Goal: Task Accomplishment & Management: Use online tool/utility

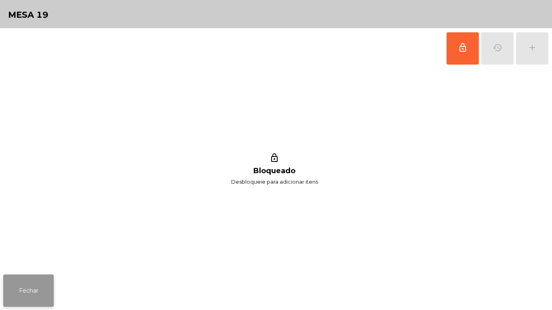
click at [46, 285] on button "Fechar" at bounding box center [28, 291] width 51 height 32
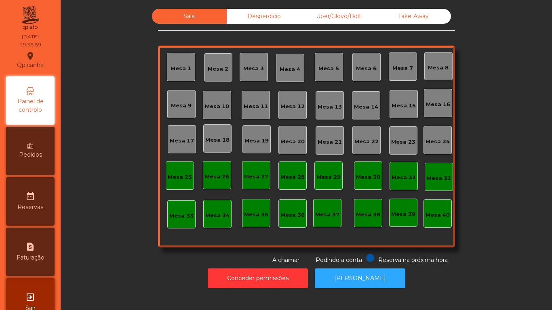
click at [221, 106] on div "Mesa 10" at bounding box center [217, 107] width 24 height 8
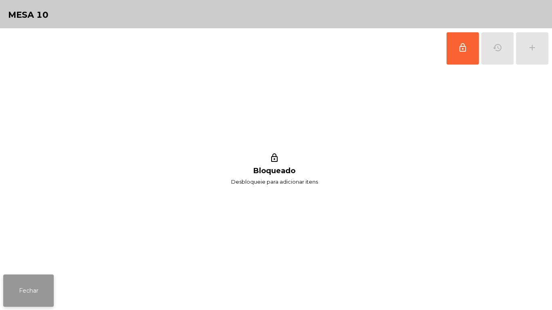
click at [38, 292] on button "Fechar" at bounding box center [28, 291] width 51 height 32
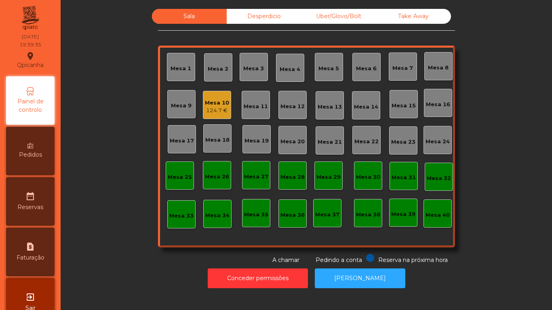
click at [213, 103] on div "Mesa 10" at bounding box center [217, 103] width 24 height 8
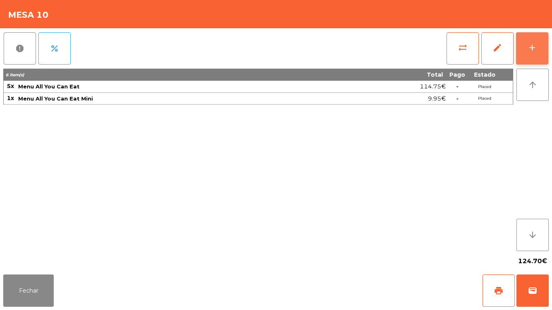
click at [528, 50] on div "add" at bounding box center [533, 48] width 10 height 10
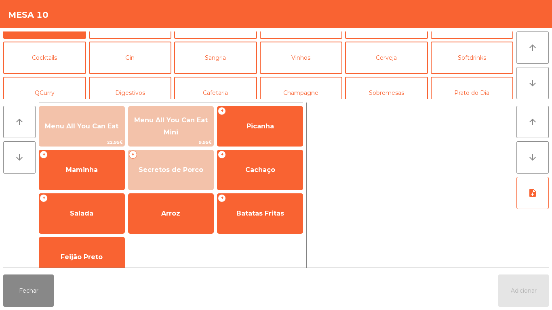
scroll to position [24, 0]
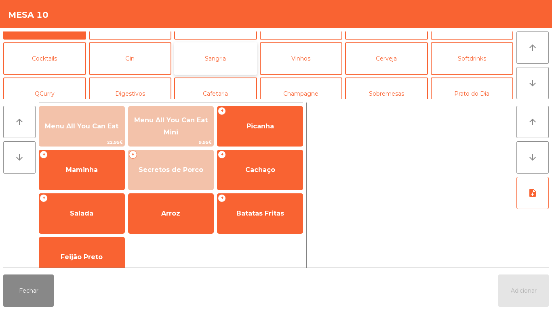
click at [227, 64] on button "Sangria" at bounding box center [215, 58] width 83 height 32
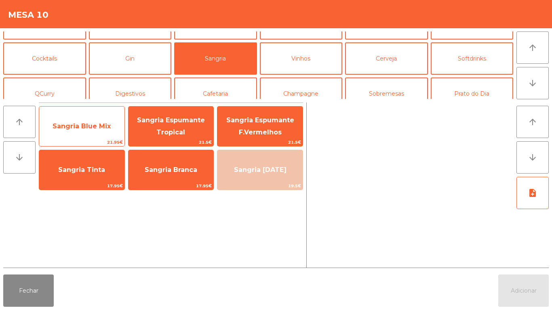
click at [95, 120] on span "Sangria Blue Mix" at bounding box center [81, 127] width 85 height 22
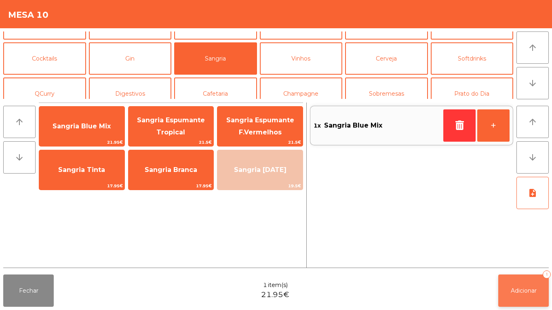
click at [522, 283] on button "Adicionar 1" at bounding box center [523, 291] width 51 height 32
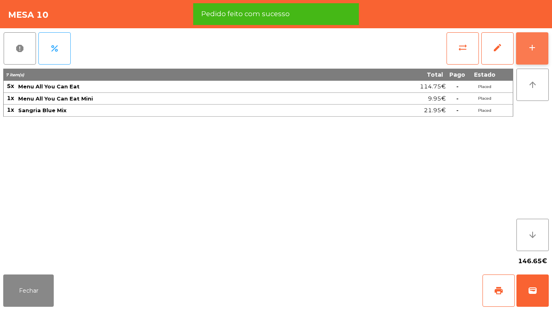
click at [526, 42] on button "add" at bounding box center [532, 48] width 32 height 32
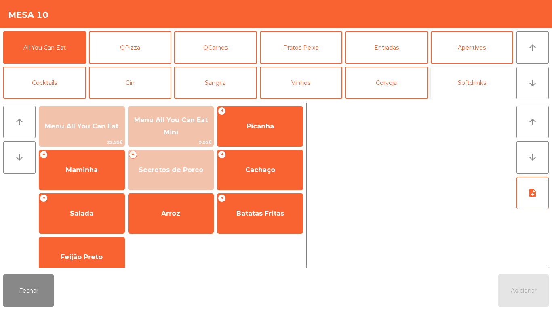
click at [473, 93] on button "Softdrinks" at bounding box center [472, 83] width 83 height 32
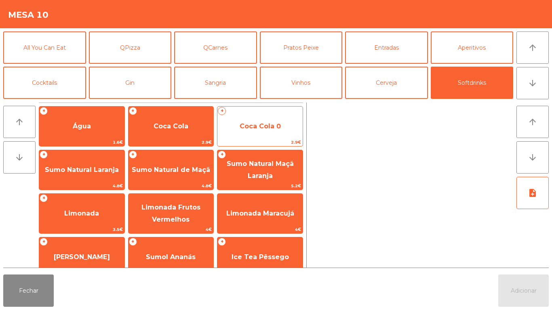
click at [262, 126] on span "Coca Cola 0" at bounding box center [260, 126] width 41 height 8
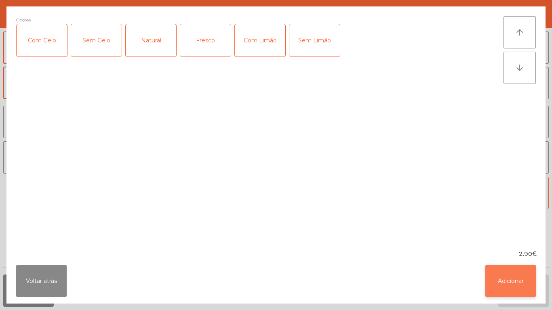
click at [501, 281] on button "Adicionar" at bounding box center [511, 281] width 51 height 32
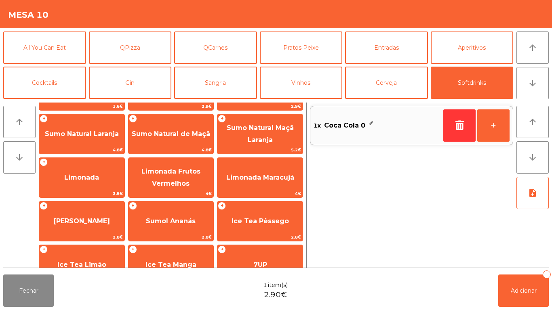
scroll to position [88, 0]
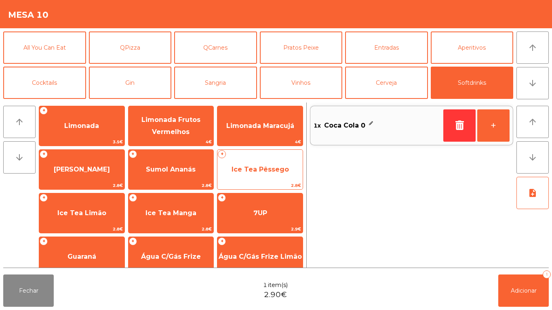
click at [259, 161] on span "Ice Tea Pêssego" at bounding box center [260, 170] width 85 height 22
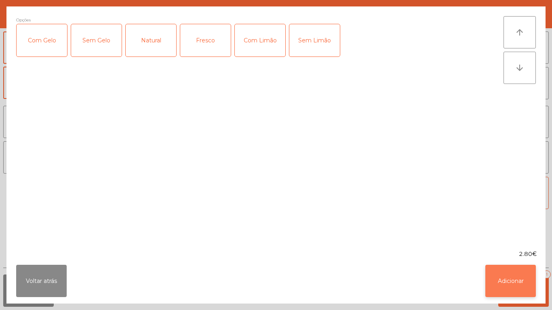
click at [517, 278] on button "Adicionar" at bounding box center [511, 281] width 51 height 32
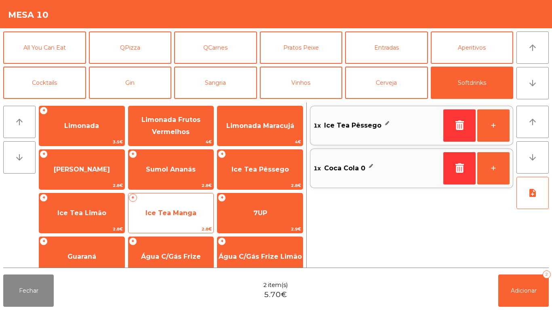
click at [185, 216] on span "Ice Tea Manga" at bounding box center [171, 213] width 51 height 8
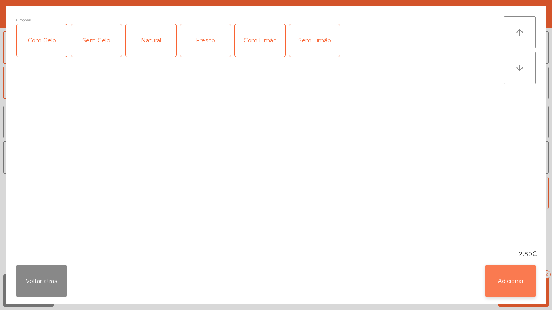
click at [509, 283] on button "Adicionar" at bounding box center [511, 281] width 51 height 32
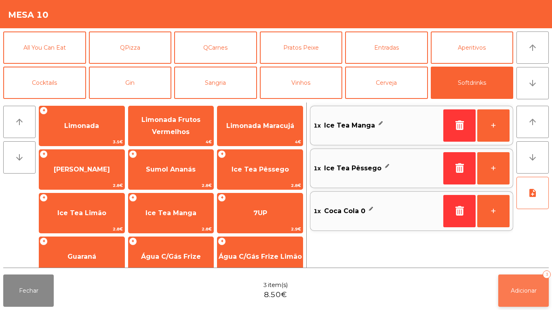
click at [532, 290] on span "Adicionar" at bounding box center [524, 290] width 26 height 7
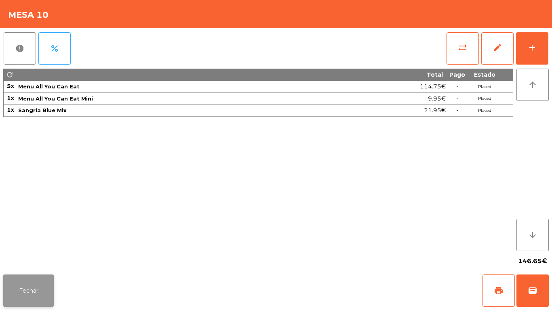
click at [30, 291] on button "Fechar" at bounding box center [28, 291] width 51 height 32
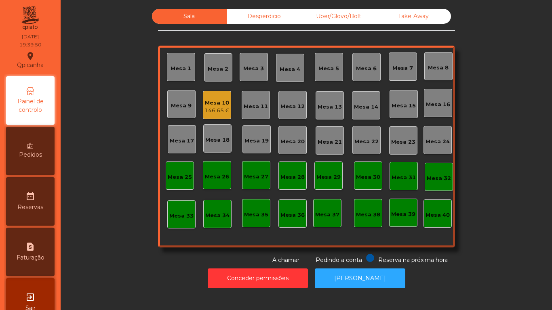
click at [217, 62] on div "Mesa 2" at bounding box center [218, 67] width 21 height 11
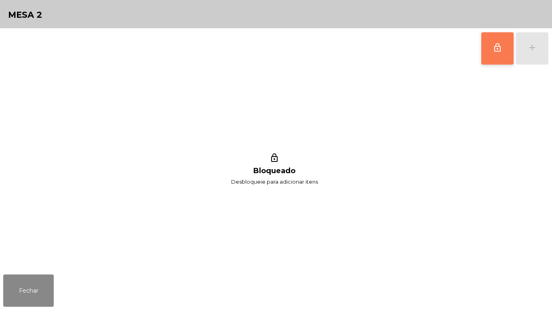
click at [490, 47] on button "lock_outline" at bounding box center [498, 48] width 32 height 32
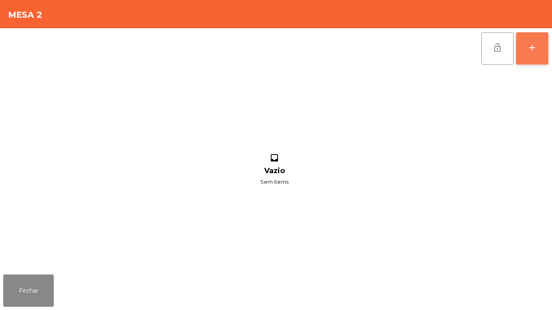
click at [531, 44] on div "add" at bounding box center [533, 48] width 10 height 10
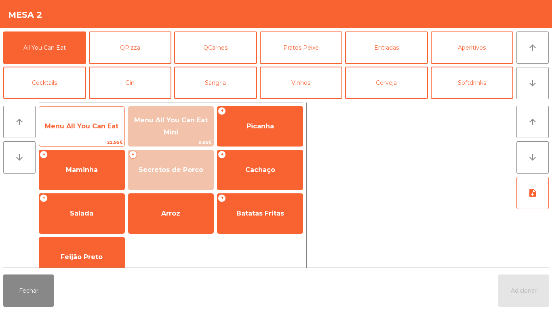
click at [103, 126] on span "Menu All You Can Eat" at bounding box center [82, 126] width 74 height 8
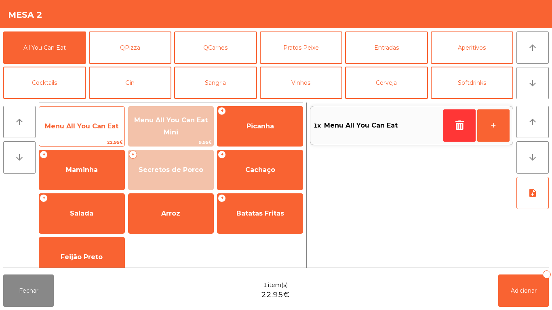
click at [101, 132] on span "Menu All You Can Eat" at bounding box center [81, 127] width 85 height 22
click at [100, 129] on span "Menu All You Can Eat" at bounding box center [82, 126] width 74 height 8
click at [100, 126] on span "Menu All You Can Eat" at bounding box center [82, 126] width 74 height 8
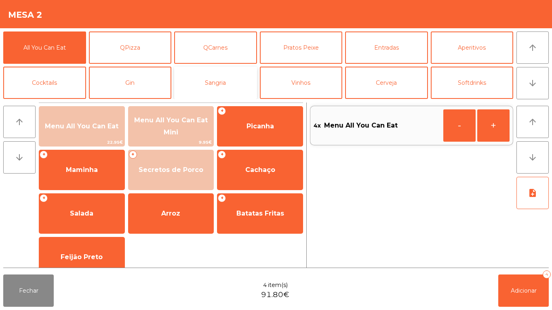
click at [232, 86] on button "Sangria" at bounding box center [215, 83] width 83 height 32
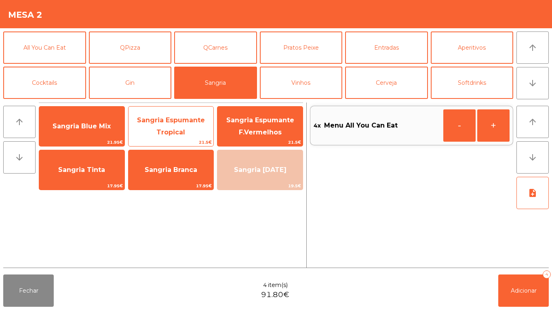
click at [186, 127] on span "Sangria Espumante Tropical" at bounding box center [171, 127] width 85 height 34
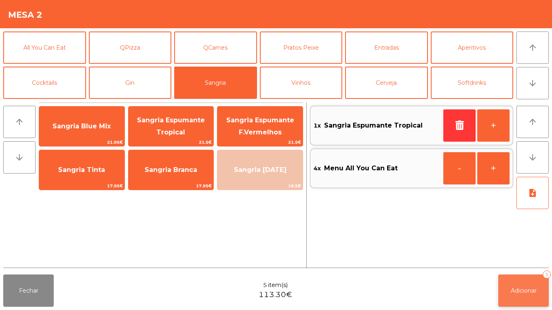
click at [536, 295] on button "Adicionar 5" at bounding box center [523, 291] width 51 height 32
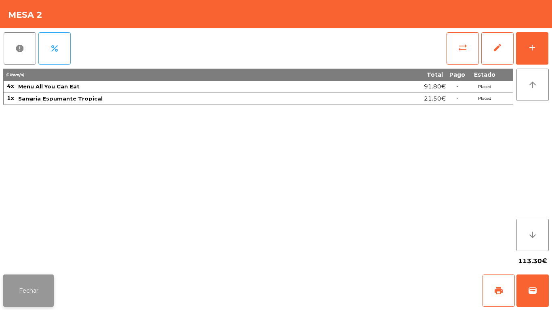
click at [28, 277] on button "Fechar" at bounding box center [28, 291] width 51 height 32
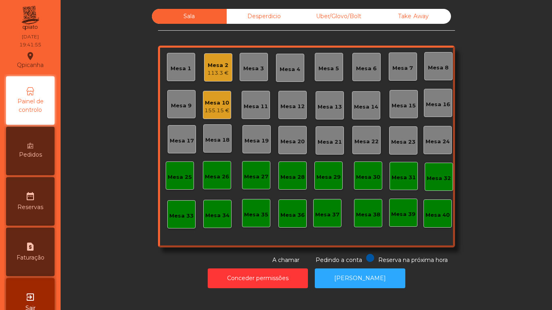
click at [223, 100] on div "Mesa 10" at bounding box center [217, 103] width 25 height 8
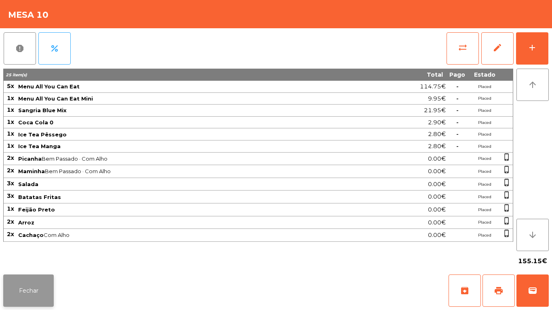
click at [9, 286] on button "Fechar" at bounding box center [28, 291] width 51 height 32
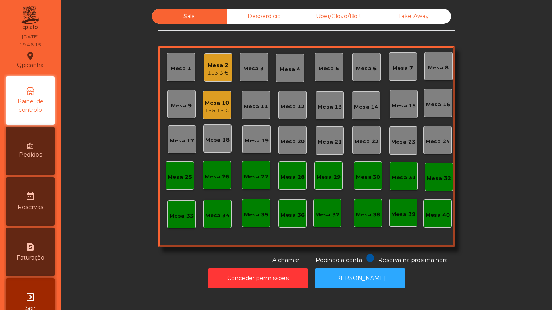
click at [221, 66] on div "Mesa 2" at bounding box center [217, 65] width 21 height 8
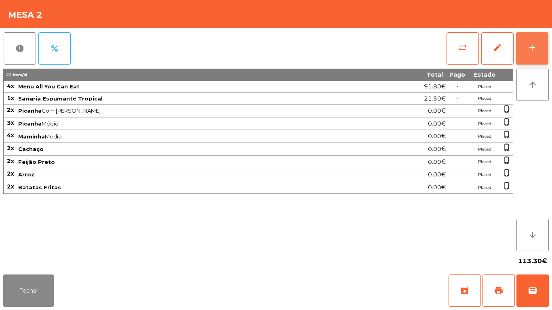
click at [524, 51] on button "add" at bounding box center [532, 48] width 32 height 32
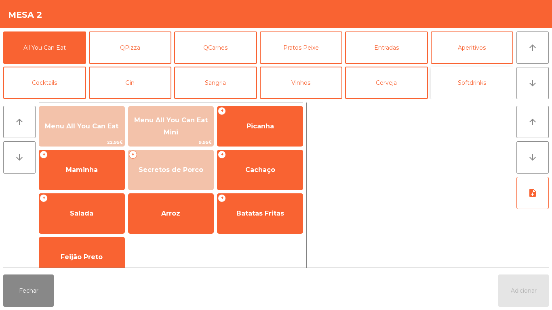
click at [468, 95] on button "Softdrinks" at bounding box center [472, 83] width 83 height 32
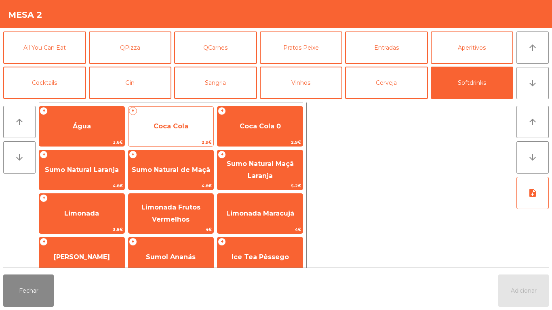
click at [182, 131] on span "Coca Cola" at bounding box center [171, 127] width 85 height 22
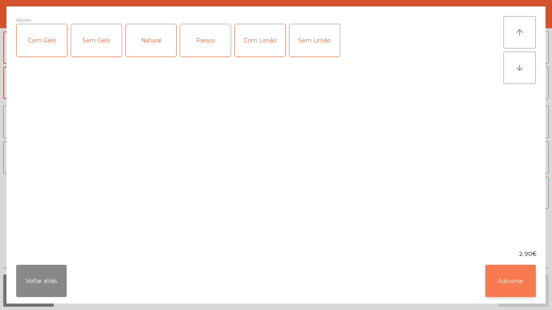
click at [518, 276] on button "Adicionar" at bounding box center [511, 281] width 51 height 32
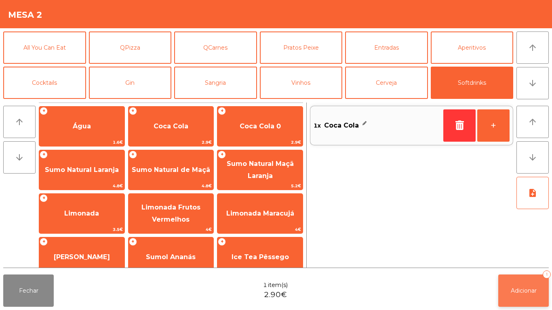
click at [525, 284] on button "Adicionar 1" at bounding box center [523, 291] width 51 height 32
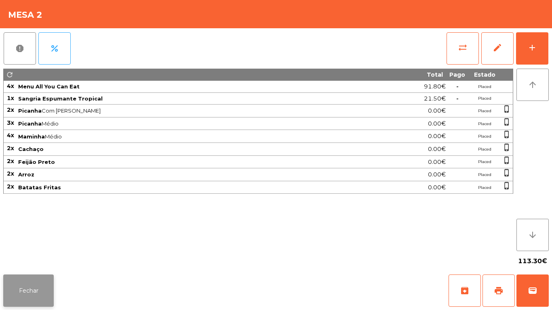
click at [39, 277] on button "Fechar" at bounding box center [28, 291] width 51 height 32
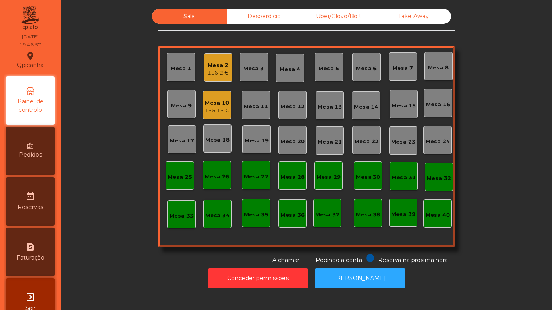
click at [212, 107] on div "155.15 €" at bounding box center [217, 111] width 25 height 8
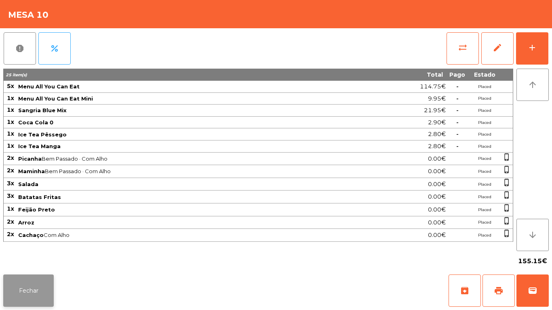
click at [29, 287] on button "Fechar" at bounding box center [28, 291] width 51 height 32
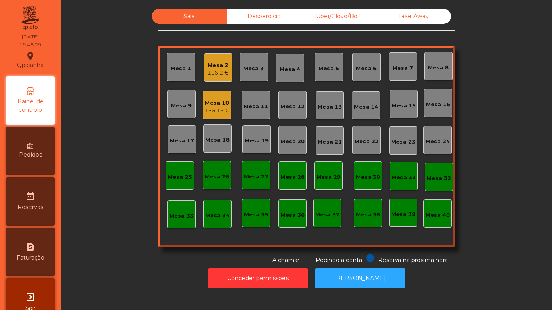
click at [213, 81] on div "Mesa 2 116.2 €" at bounding box center [218, 67] width 28 height 28
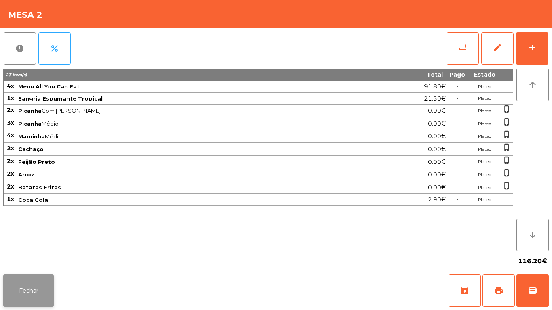
click at [40, 285] on button "Fechar" at bounding box center [28, 291] width 51 height 32
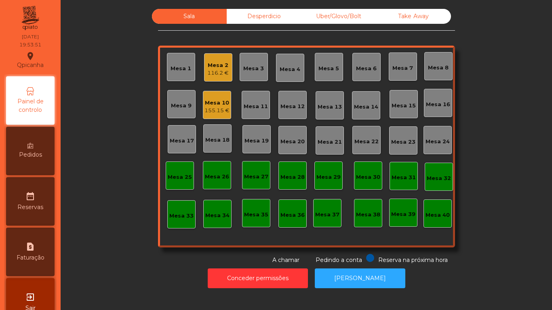
click at [216, 108] on div "155.15 €" at bounding box center [217, 111] width 25 height 8
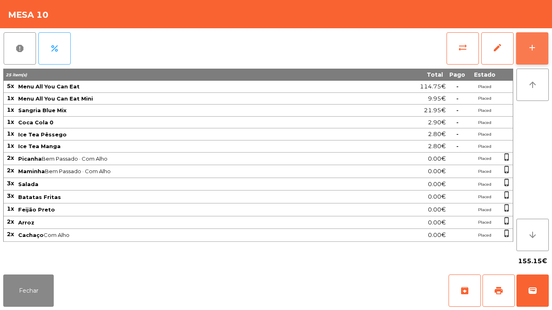
click at [529, 48] on div "add" at bounding box center [533, 48] width 10 height 10
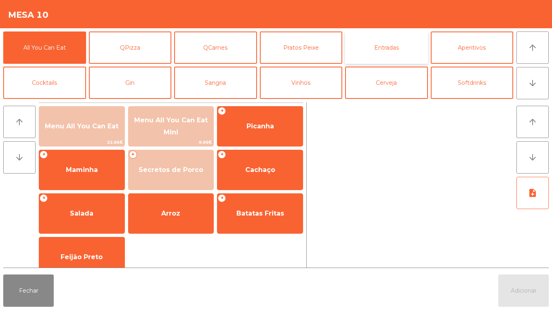
click at [402, 51] on button "Entradas" at bounding box center [386, 48] width 83 height 32
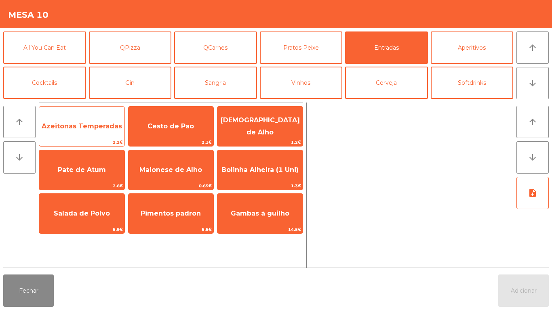
click at [109, 131] on span "Azeitonas Temperadas" at bounding box center [81, 127] width 85 height 22
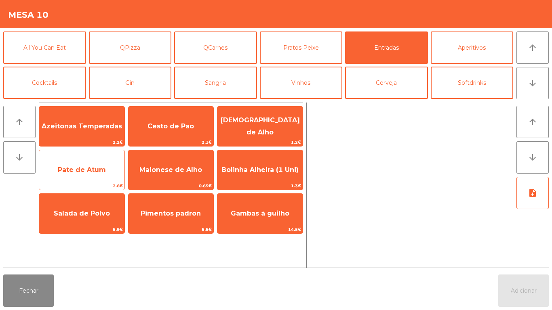
click at [100, 175] on span "Pate de Atum" at bounding box center [81, 170] width 85 height 22
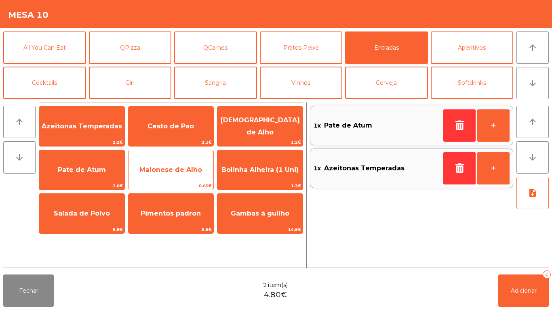
click at [187, 169] on span "Maionese de Alho" at bounding box center [170, 170] width 63 height 8
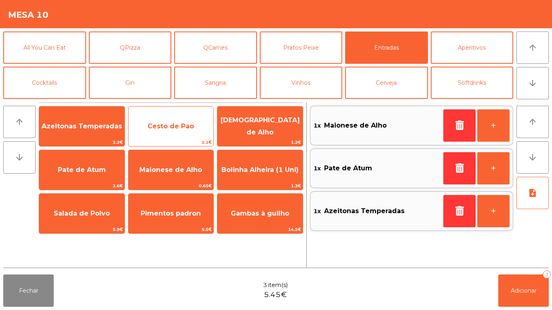
click at [191, 127] on span "Cesto de Pao" at bounding box center [171, 126] width 46 height 8
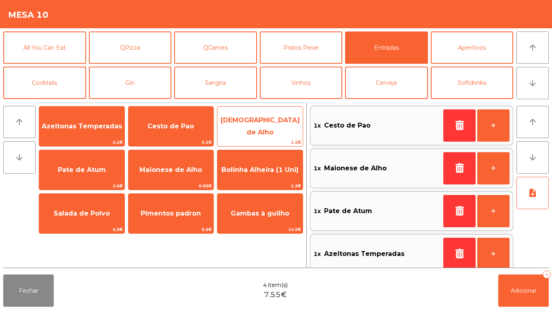
click at [260, 136] on span "[DEMOGRAPHIC_DATA] de Alho" at bounding box center [260, 127] width 85 height 34
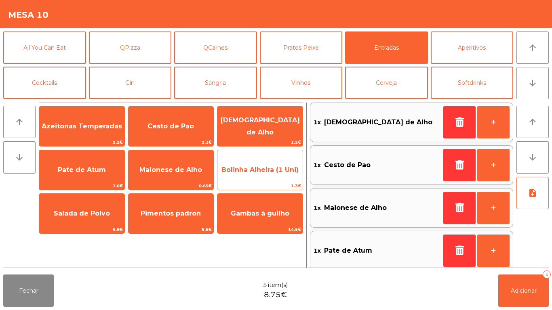
click at [283, 169] on span "Bolinha Alheira (1 Uni)" at bounding box center [260, 170] width 77 height 8
click at [279, 171] on span "Bolinha Alheira (1 Uni)" at bounding box center [260, 170] width 77 height 8
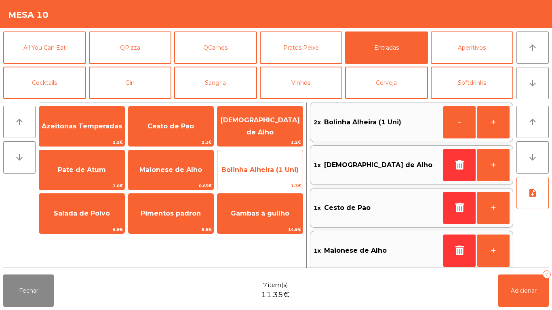
click at [279, 175] on span "Bolinha Alheira (1 Uni)" at bounding box center [260, 170] width 85 height 22
click at [279, 172] on span "Bolinha Alheira (1 Uni)" at bounding box center [260, 170] width 77 height 8
click at [278, 173] on span "Bolinha Alheira (1 Uni)" at bounding box center [260, 170] width 77 height 8
click at [279, 170] on span "Bolinha Alheira (1 Uni)" at bounding box center [260, 170] width 77 height 8
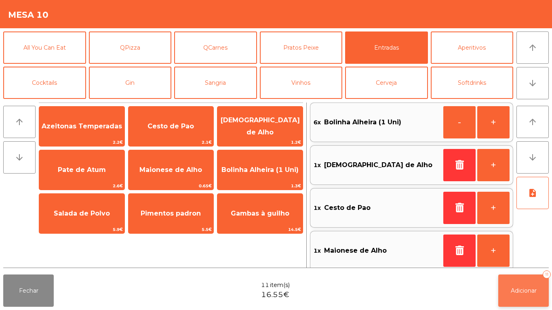
click at [520, 277] on button "Adicionar 11" at bounding box center [523, 291] width 51 height 32
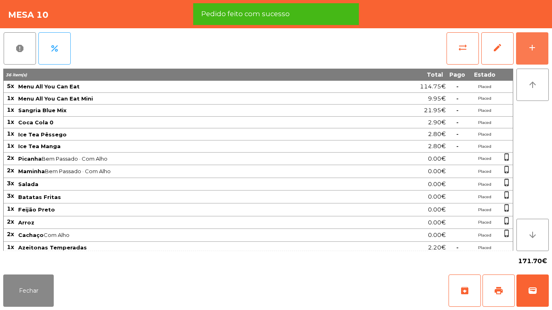
scroll to position [63, 0]
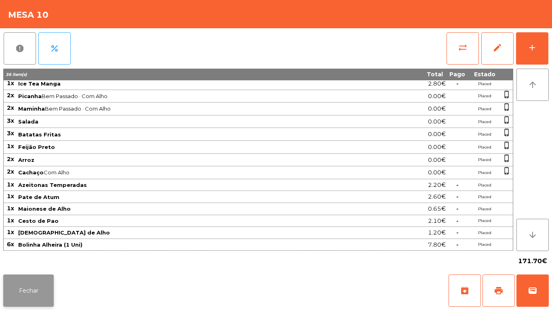
click at [27, 279] on button "Fechar" at bounding box center [28, 291] width 51 height 32
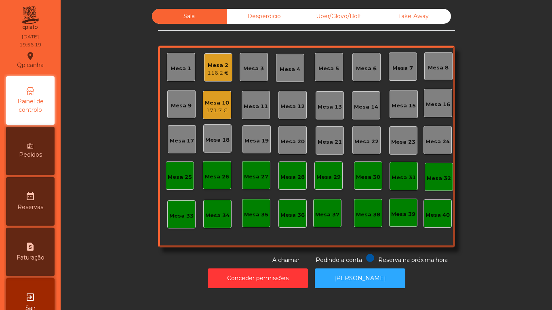
click at [289, 68] on div "Mesa 4" at bounding box center [290, 69] width 21 height 8
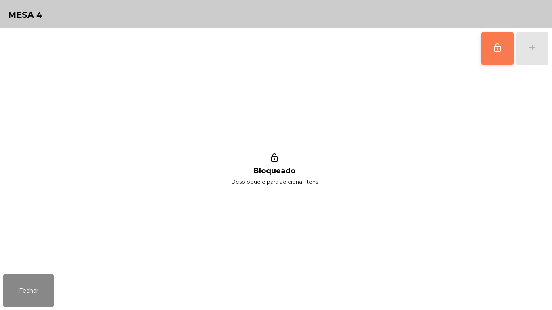
click at [498, 53] on button "lock_outline" at bounding box center [498, 48] width 32 height 32
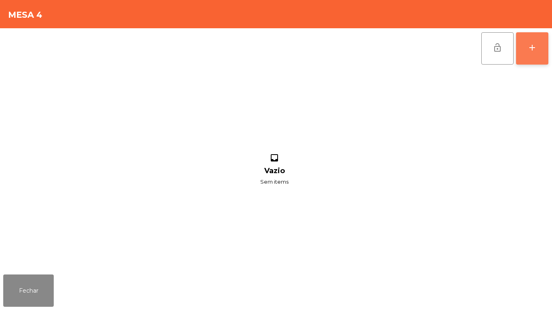
click at [532, 50] on div "add" at bounding box center [533, 48] width 10 height 10
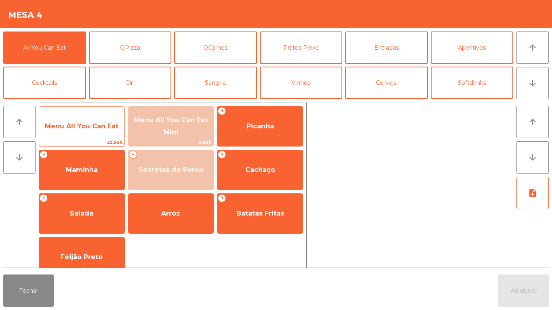
click at [97, 127] on span "Menu All You Can Eat" at bounding box center [82, 126] width 74 height 8
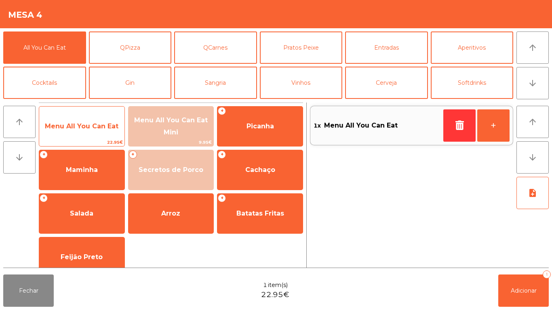
click at [90, 133] on span "Menu All You Can Eat" at bounding box center [81, 127] width 85 height 22
click at [95, 125] on span "Menu All You Can Eat" at bounding box center [82, 126] width 74 height 8
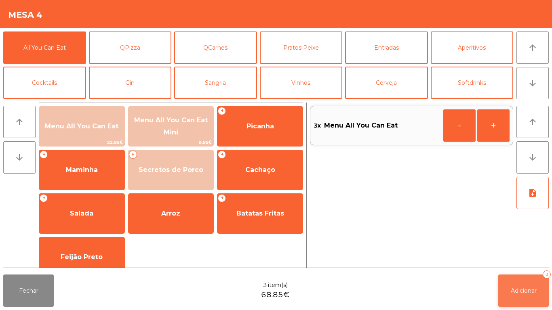
click at [523, 280] on button "Adicionar 3" at bounding box center [523, 291] width 51 height 32
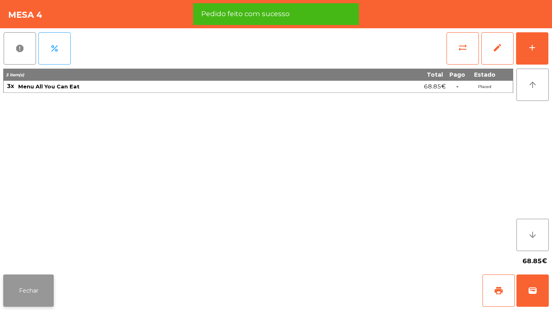
click at [30, 290] on button "Fechar" at bounding box center [28, 291] width 51 height 32
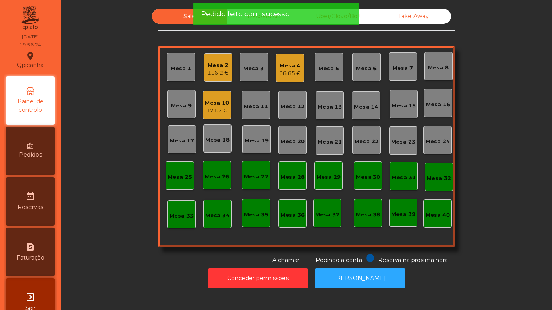
click at [212, 66] on div "Mesa 2" at bounding box center [217, 65] width 21 height 8
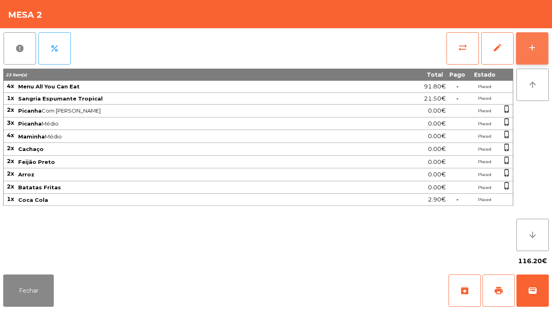
click at [535, 51] on div "add" at bounding box center [533, 48] width 10 height 10
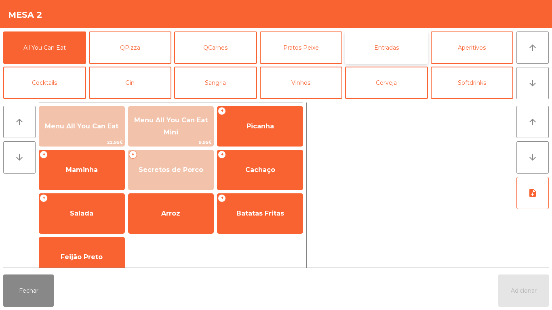
click at [393, 48] on button "Entradas" at bounding box center [386, 48] width 83 height 32
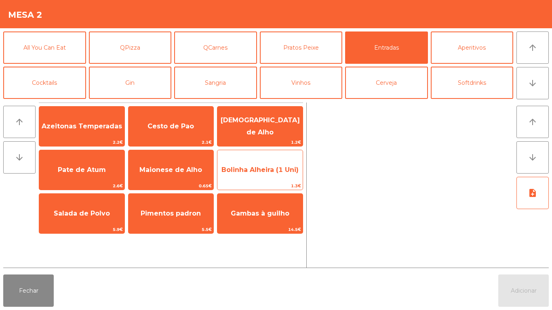
click at [273, 168] on span "Bolinha Alheira (1 Uni)" at bounding box center [260, 170] width 77 height 8
click at [275, 157] on div "Bolinha Alheira (1 Uni) 1.3€" at bounding box center [260, 170] width 86 height 40
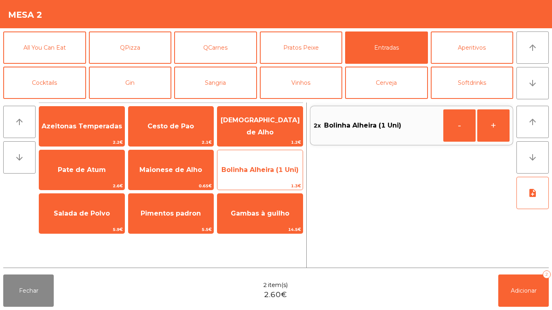
click at [281, 171] on span "Bolinha Alheira (1 Uni)" at bounding box center [260, 170] width 77 height 8
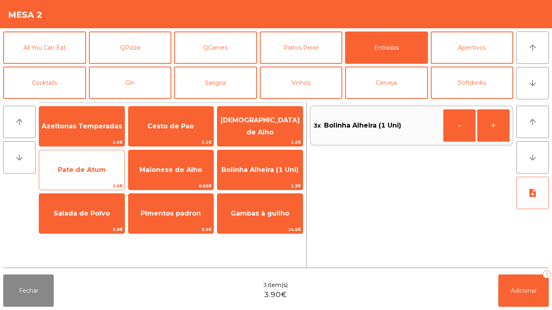
click at [103, 161] on span "Pate de Atum" at bounding box center [81, 170] width 85 height 22
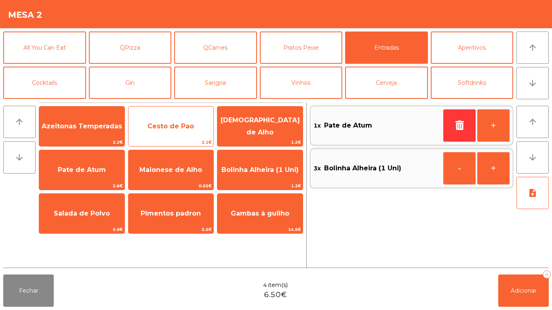
click at [178, 127] on span "Cesto de Pao" at bounding box center [171, 126] width 46 height 8
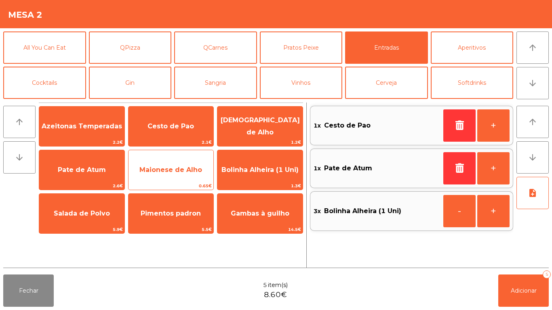
click at [186, 173] on span "Maionese de Alho" at bounding box center [170, 170] width 63 height 8
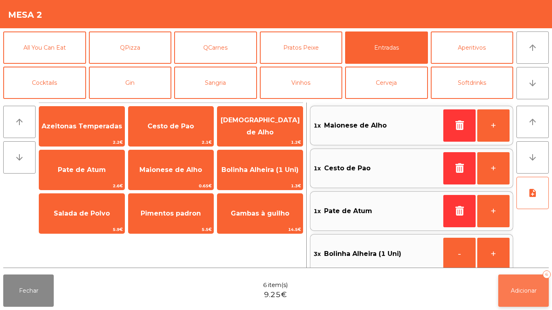
click at [532, 291] on span "Adicionar" at bounding box center [524, 290] width 26 height 7
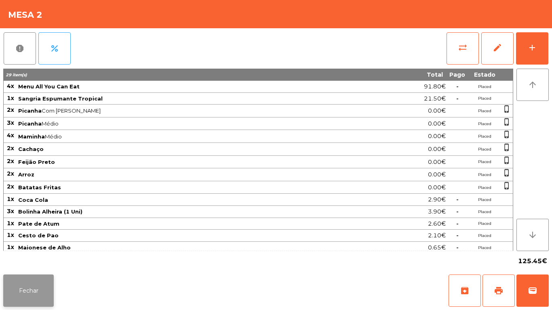
click at [43, 287] on button "Fechar" at bounding box center [28, 291] width 51 height 32
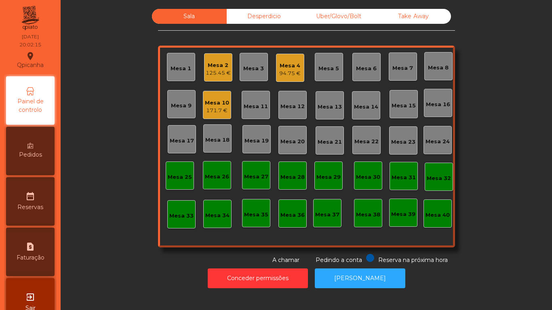
click at [291, 79] on div "Mesa 4 94.75 €" at bounding box center [290, 68] width 28 height 28
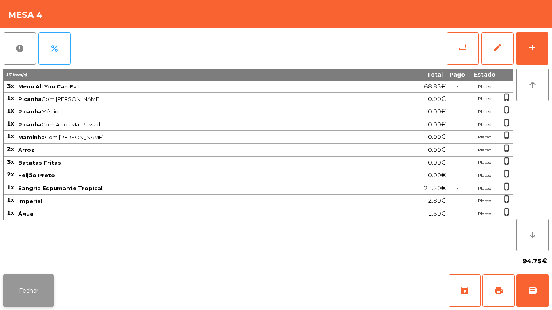
click at [41, 294] on button "Fechar" at bounding box center [28, 291] width 51 height 32
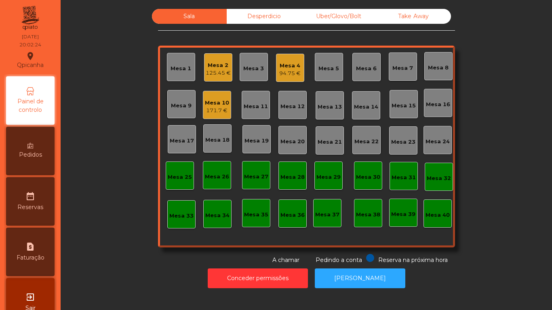
click at [282, 70] on div "94.75 €" at bounding box center [289, 74] width 21 height 8
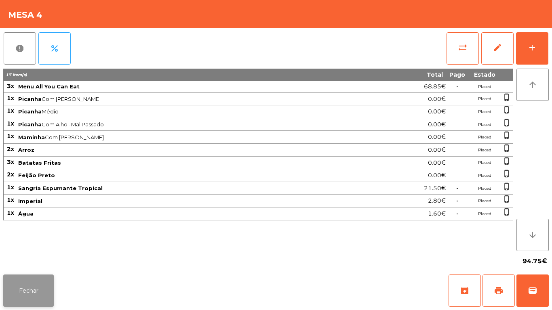
click at [19, 290] on button "Fechar" at bounding box center [28, 291] width 51 height 32
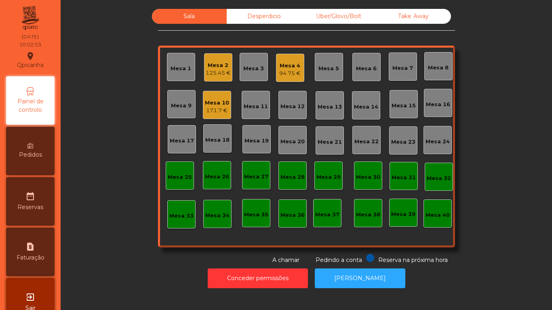
click at [30, 150] on div "Pedidos" at bounding box center [30, 151] width 49 height 49
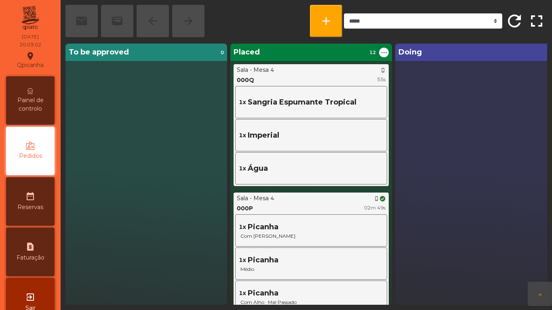
click at [35, 109] on span "Painel de controlo" at bounding box center [30, 104] width 44 height 17
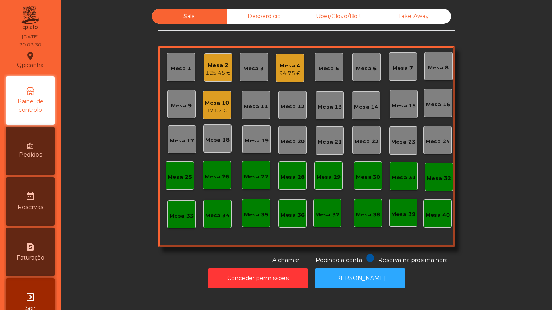
click at [404, 98] on div "Mesa 15" at bounding box center [404, 104] width 28 height 28
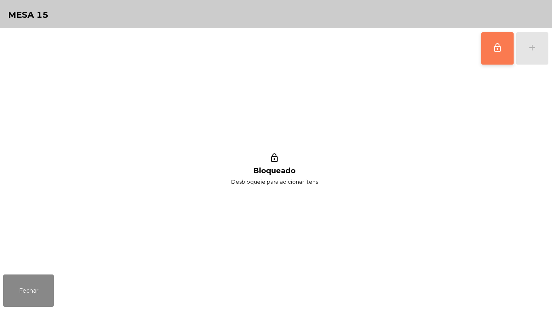
click at [496, 44] on span "lock_outline" at bounding box center [498, 48] width 10 height 10
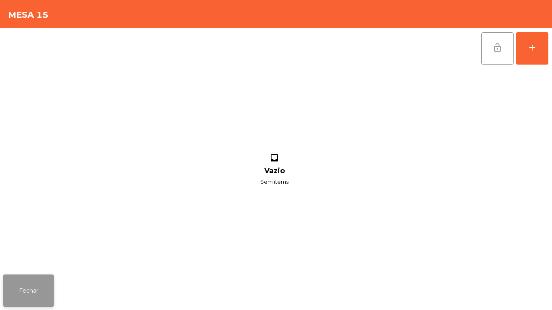
click at [48, 299] on button "Fechar" at bounding box center [28, 291] width 51 height 32
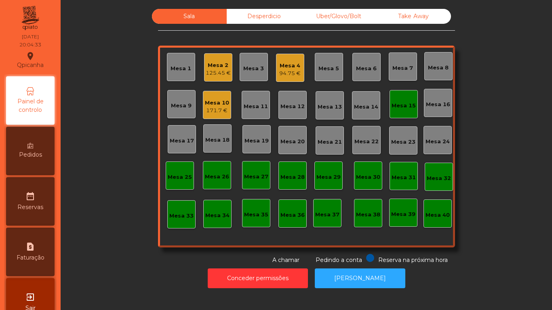
click at [402, 91] on div "Mesa 15" at bounding box center [404, 104] width 28 height 28
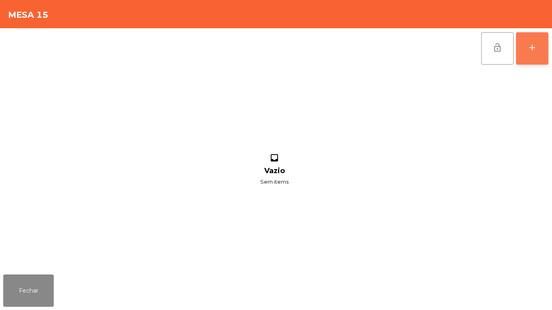
click at [536, 53] on button "add" at bounding box center [532, 48] width 32 height 32
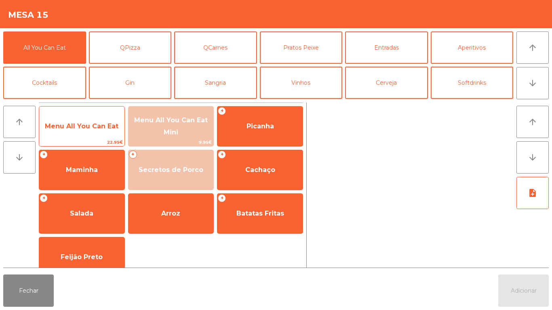
click at [99, 133] on span "Menu All You Can Eat" at bounding box center [81, 127] width 85 height 22
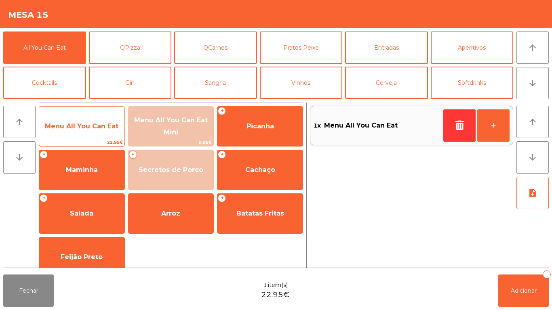
click at [102, 133] on span "Menu All You Can Eat" at bounding box center [81, 127] width 85 height 22
click at [93, 134] on span "Menu All You Can Eat" at bounding box center [81, 127] width 85 height 22
click at [114, 127] on span "Menu All You Can Eat" at bounding box center [82, 126] width 74 height 8
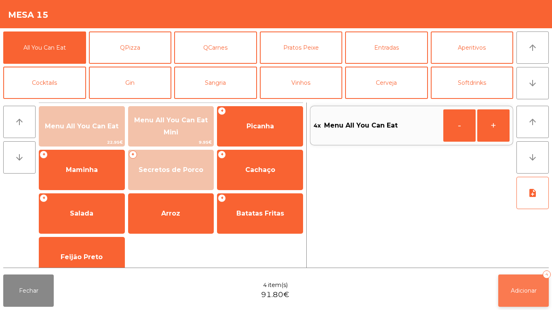
click at [528, 291] on span "Adicionar" at bounding box center [524, 290] width 26 height 7
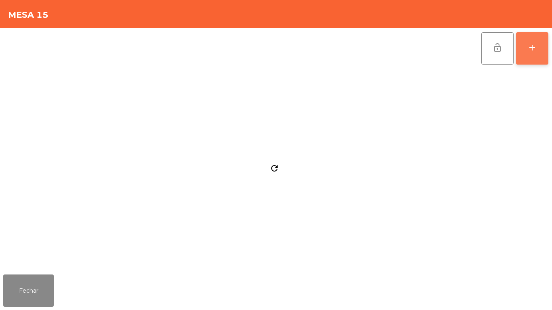
click at [529, 59] on button "add" at bounding box center [532, 48] width 32 height 32
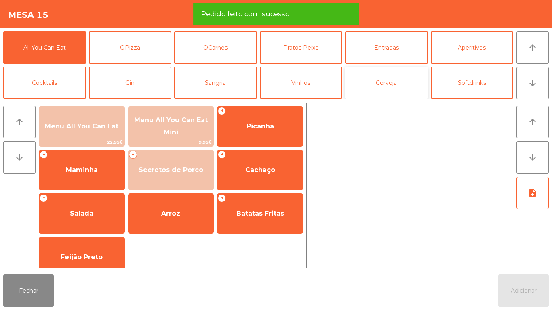
click at [391, 87] on button "Cerveja" at bounding box center [386, 83] width 83 height 32
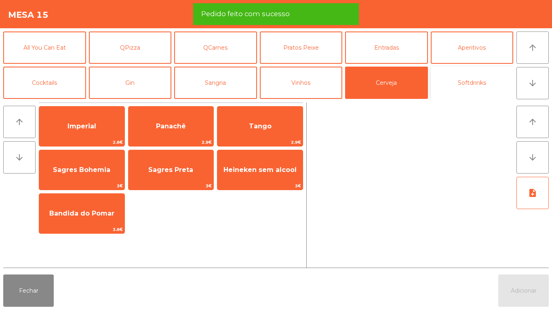
click at [470, 89] on button "Softdrinks" at bounding box center [472, 83] width 83 height 32
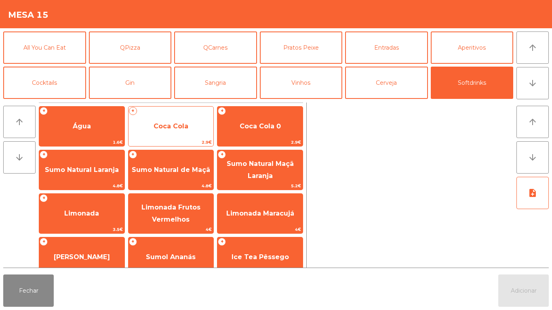
click at [188, 134] on span "Coca Cola" at bounding box center [171, 127] width 85 height 22
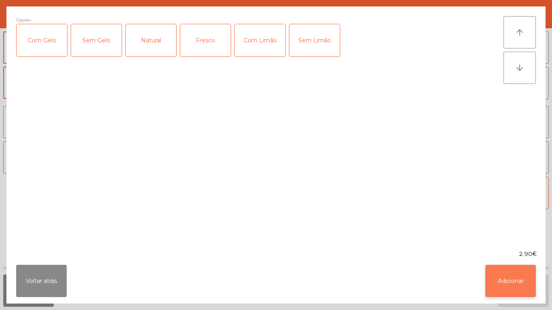
click at [506, 270] on button "Adicionar" at bounding box center [511, 281] width 51 height 32
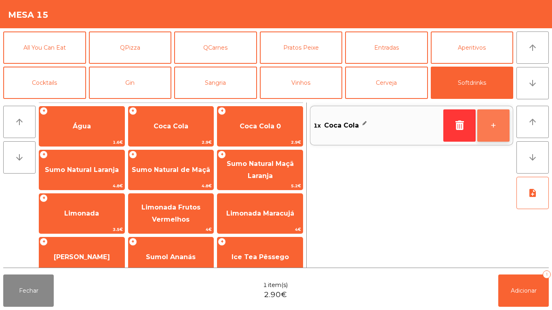
click at [487, 123] on button "+" at bounding box center [493, 126] width 32 height 32
click at [484, 128] on button "+" at bounding box center [493, 126] width 32 height 32
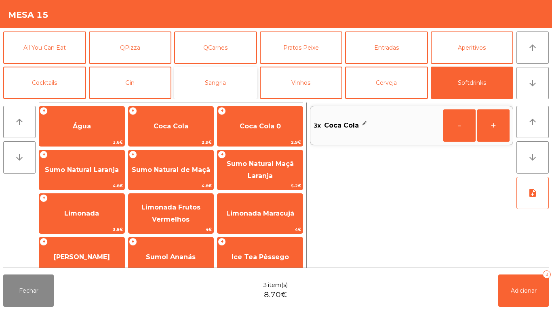
click at [250, 80] on button "Sangria" at bounding box center [215, 83] width 83 height 32
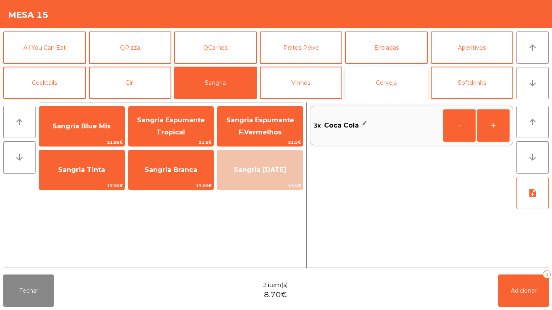
click at [382, 87] on button "Cerveja" at bounding box center [386, 83] width 83 height 32
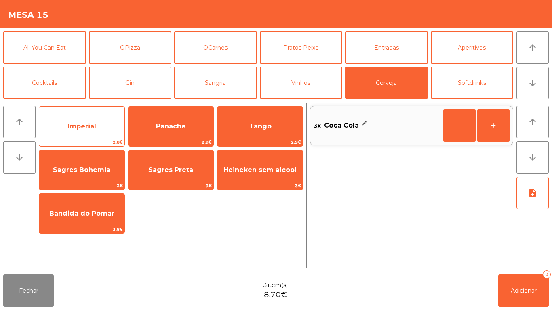
click at [105, 126] on span "Imperial" at bounding box center [81, 127] width 85 height 22
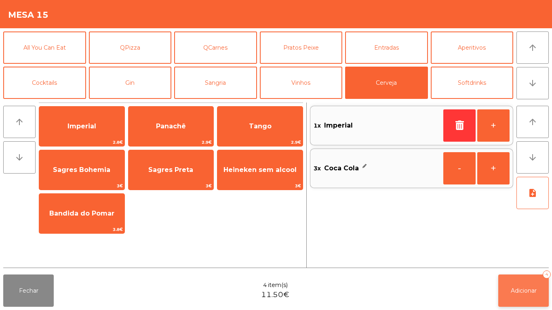
click at [512, 277] on button "Adicionar 4" at bounding box center [523, 291] width 51 height 32
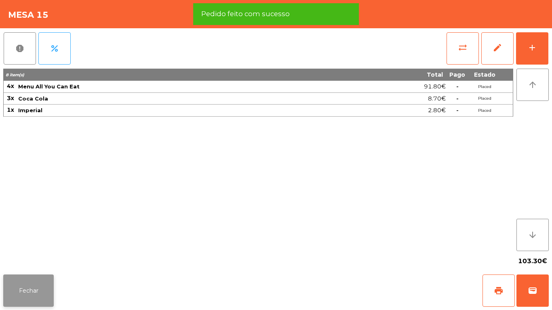
click at [46, 276] on button "Fechar" at bounding box center [28, 291] width 51 height 32
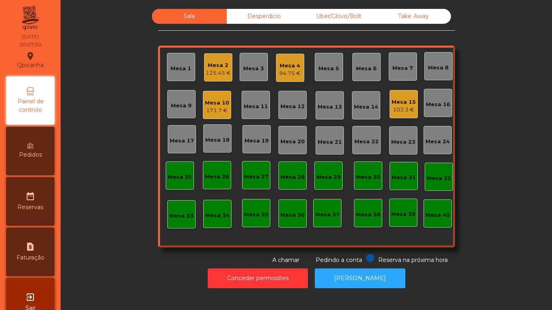
click at [395, 102] on div "Mesa 15" at bounding box center [404, 102] width 24 height 8
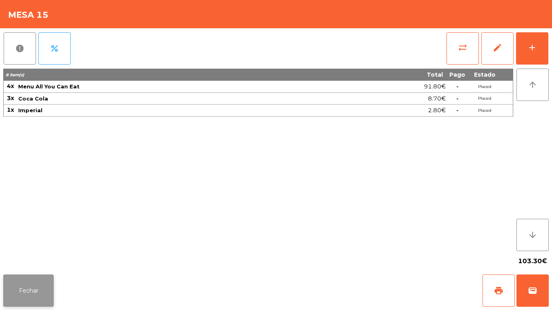
click at [51, 289] on button "Fechar" at bounding box center [28, 291] width 51 height 32
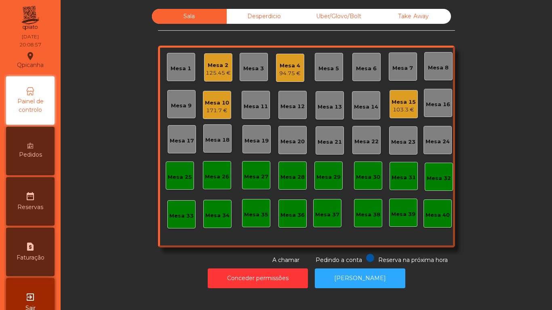
click at [398, 102] on div "Mesa 15" at bounding box center [404, 102] width 24 height 8
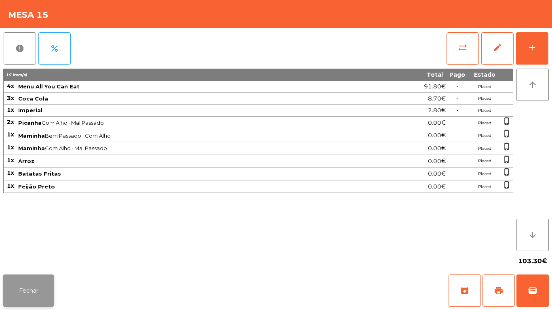
click at [39, 281] on button "Fechar" at bounding box center [28, 291] width 51 height 32
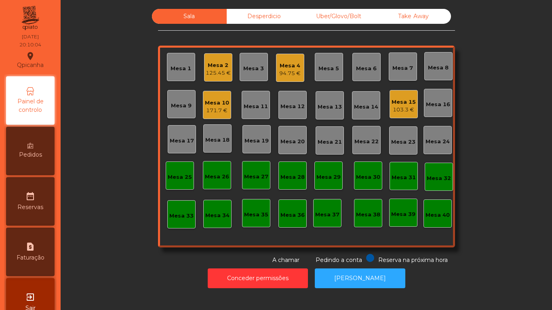
click at [220, 108] on div "171.7 €" at bounding box center [217, 111] width 24 height 8
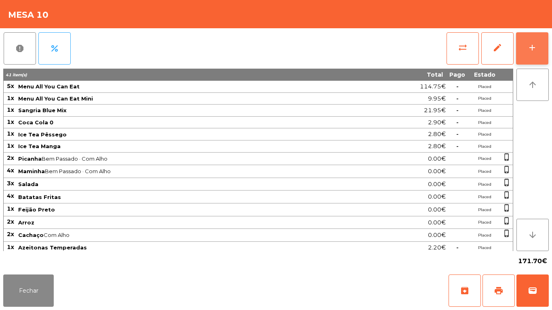
click at [538, 51] on button "add" at bounding box center [532, 48] width 32 height 32
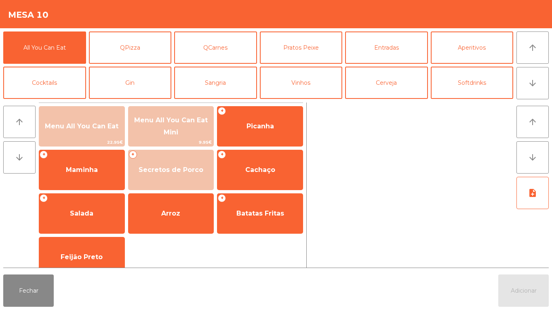
scroll to position [6, 0]
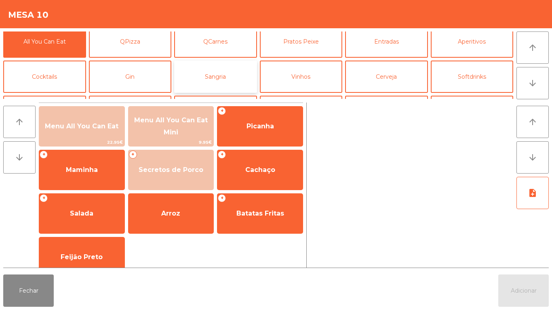
click at [230, 71] on button "Sangria" at bounding box center [215, 77] width 83 height 32
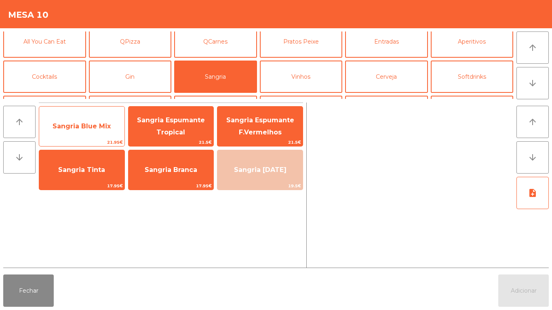
click at [117, 129] on span "Sangria Blue Mix" at bounding box center [81, 127] width 85 height 22
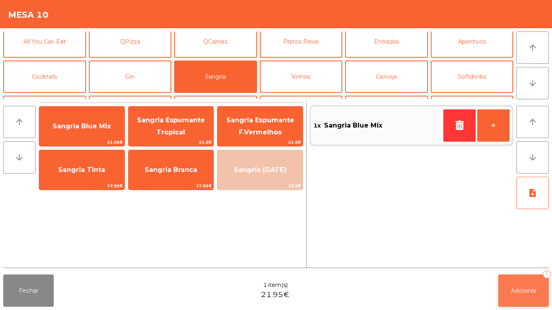
click at [525, 290] on span "Adicionar" at bounding box center [524, 290] width 26 height 7
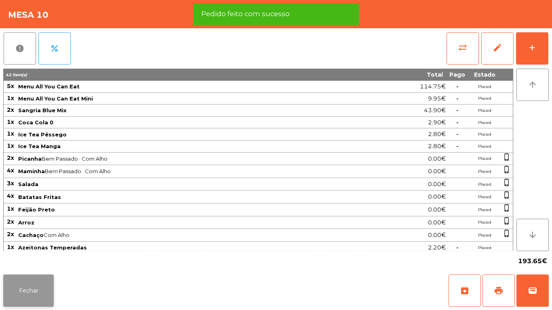
click at [44, 288] on button "Fechar" at bounding box center [28, 291] width 51 height 32
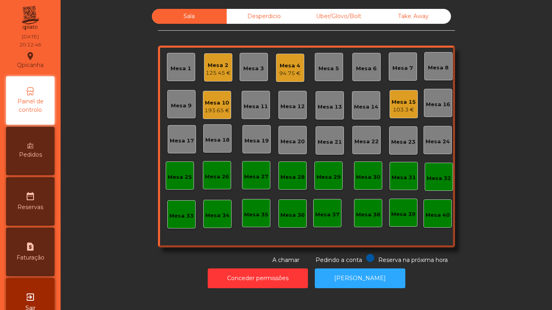
click at [399, 108] on div "103.3 €" at bounding box center [404, 110] width 24 height 8
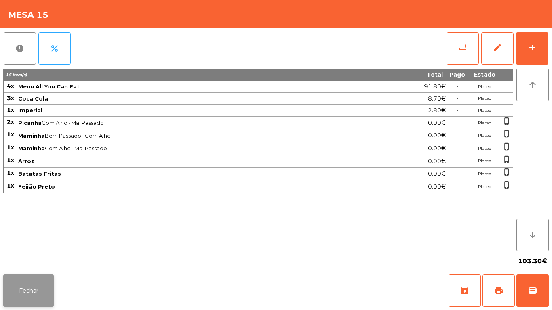
click at [49, 282] on button "Fechar" at bounding box center [28, 291] width 51 height 32
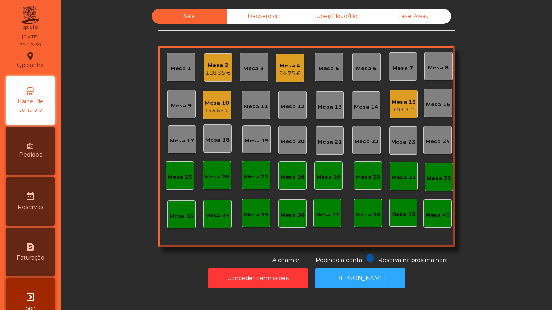
click at [173, 68] on div "Mesa 1" at bounding box center [181, 69] width 21 height 8
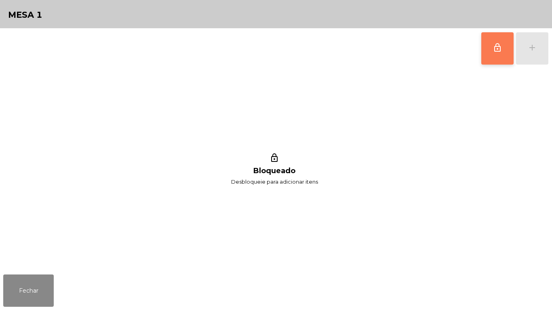
click at [497, 51] on span "lock_outline" at bounding box center [498, 48] width 10 height 10
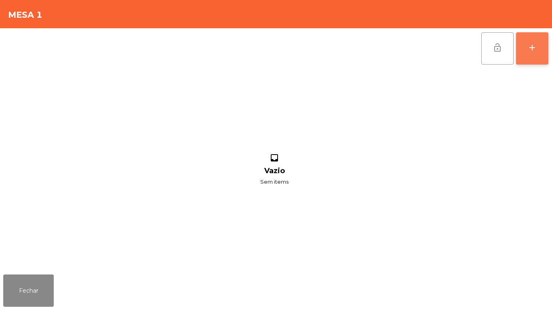
click at [529, 49] on div "add" at bounding box center [533, 48] width 10 height 10
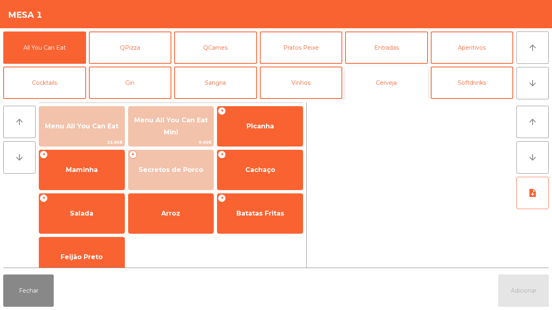
click at [398, 89] on button "Cerveja" at bounding box center [386, 83] width 83 height 32
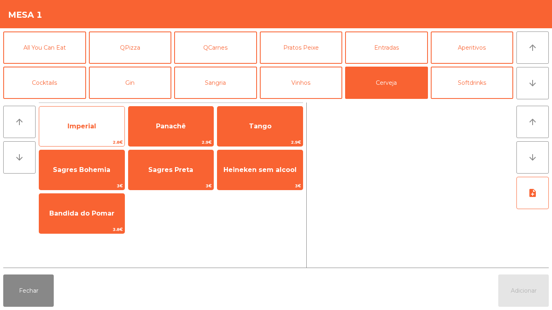
click at [98, 133] on span "Imperial" at bounding box center [81, 127] width 85 height 22
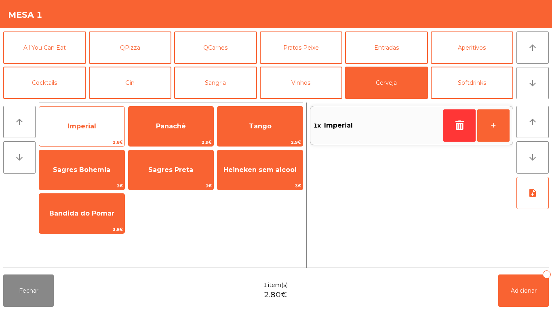
click at [100, 136] on span "Imperial" at bounding box center [81, 127] width 85 height 22
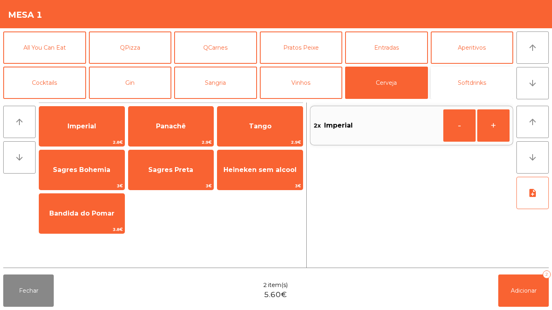
click at [474, 80] on button "Softdrinks" at bounding box center [472, 83] width 83 height 32
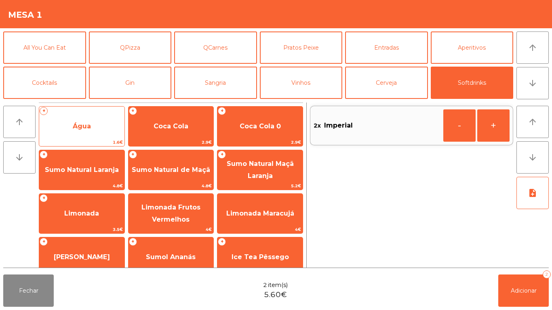
click at [99, 135] on span "Água" at bounding box center [81, 127] width 85 height 22
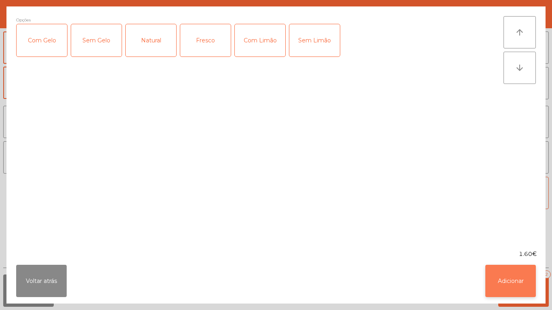
click at [507, 277] on button "Adicionar" at bounding box center [511, 281] width 51 height 32
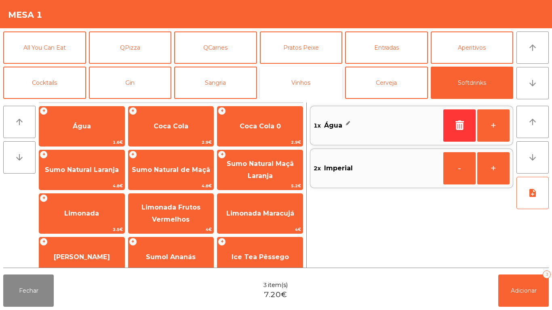
click at [308, 92] on button "Vinhos" at bounding box center [301, 83] width 83 height 32
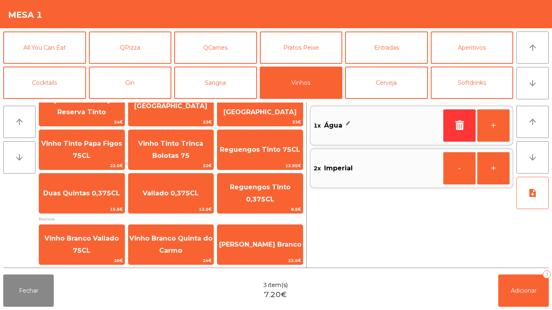
scroll to position [74, 0]
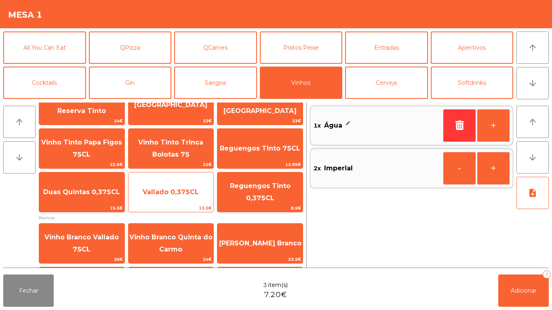
click at [189, 191] on span "Vallado 0,375CL" at bounding box center [171, 192] width 56 height 8
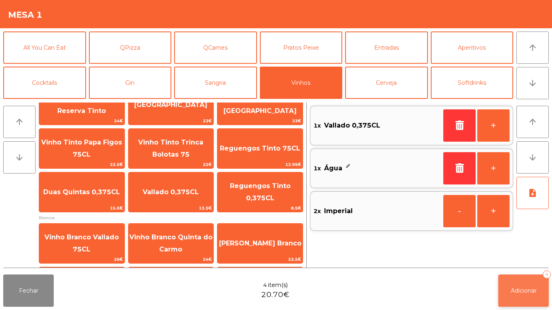
click at [508, 284] on button "Adicionar 4" at bounding box center [523, 291] width 51 height 32
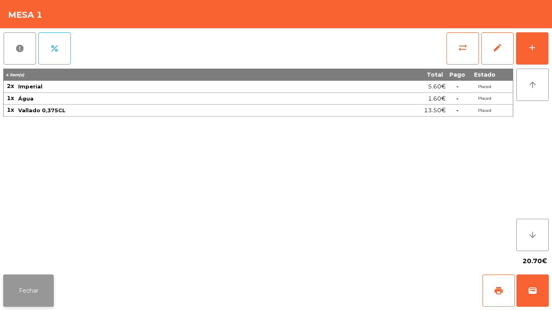
click at [45, 288] on button "Fechar" at bounding box center [28, 291] width 51 height 32
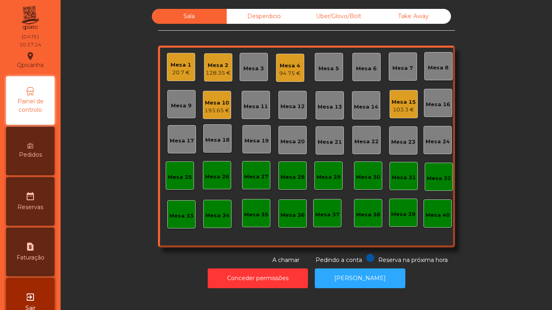
click at [296, 68] on div "Mesa 4" at bounding box center [289, 66] width 21 height 8
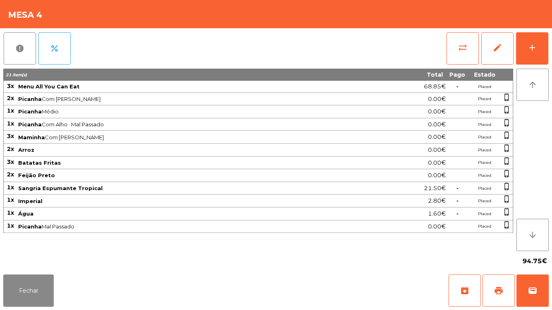
click at [31, 310] on div "Fechar archive print wallet" at bounding box center [276, 291] width 552 height 39
click at [35, 277] on button "Fechar" at bounding box center [28, 291] width 51 height 32
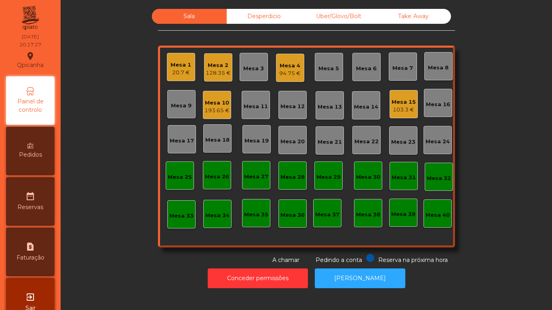
click at [260, 68] on div "Mesa 3" at bounding box center [253, 69] width 21 height 8
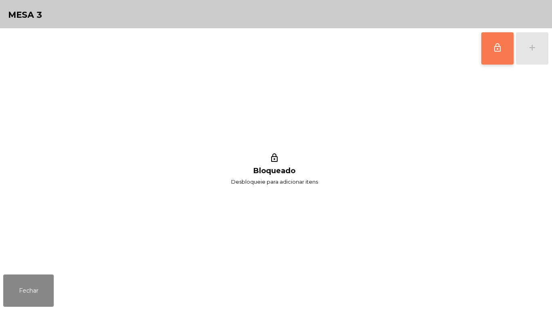
click at [494, 52] on span "lock_outline" at bounding box center [498, 48] width 10 height 10
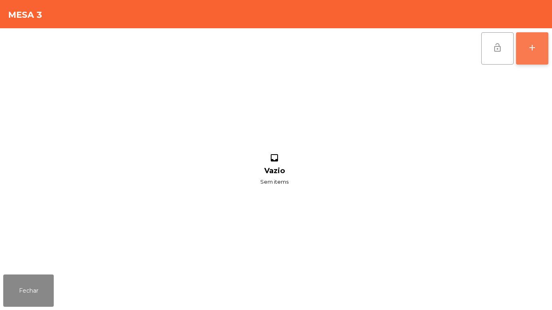
click at [536, 41] on button "add" at bounding box center [532, 48] width 32 height 32
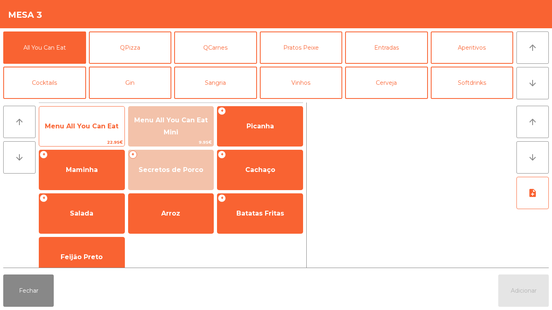
click at [105, 121] on span "Menu All You Can Eat" at bounding box center [81, 127] width 85 height 22
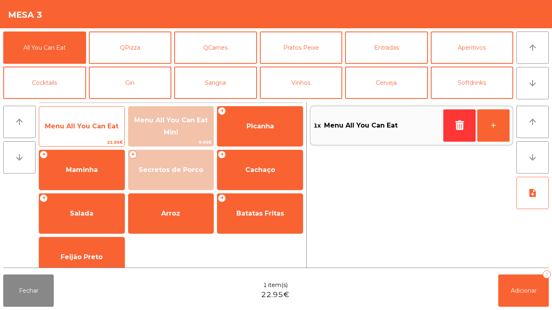
click at [103, 122] on span "Menu All You Can Eat" at bounding box center [81, 127] width 85 height 22
click at [101, 116] on span "Menu All You Can Eat" at bounding box center [81, 127] width 85 height 22
click at [97, 121] on span "Menu All You Can Eat" at bounding box center [81, 127] width 85 height 22
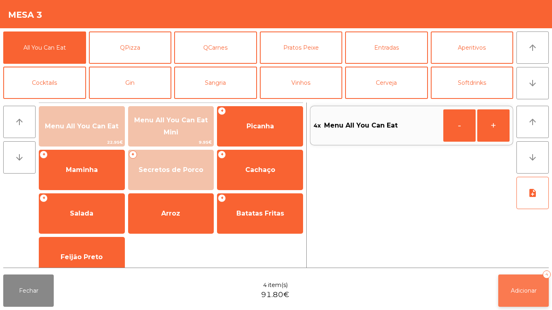
click at [523, 288] on span "Adicionar" at bounding box center [524, 290] width 26 height 7
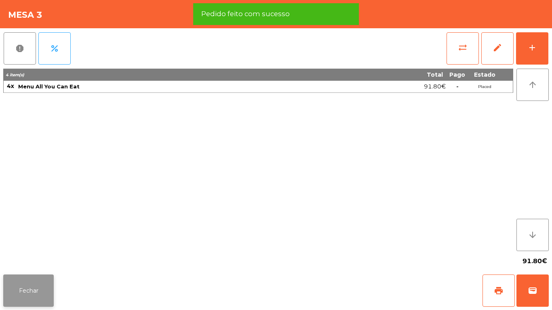
click at [50, 281] on button "Fechar" at bounding box center [28, 291] width 51 height 32
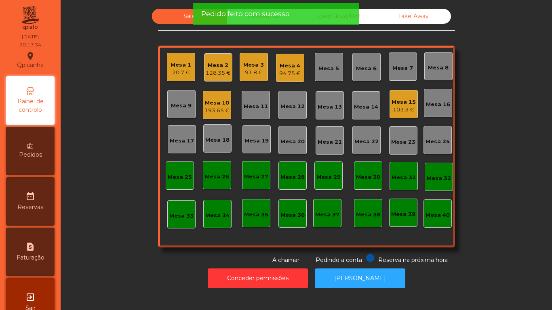
click at [180, 71] on div "20.7 €" at bounding box center [181, 73] width 21 height 8
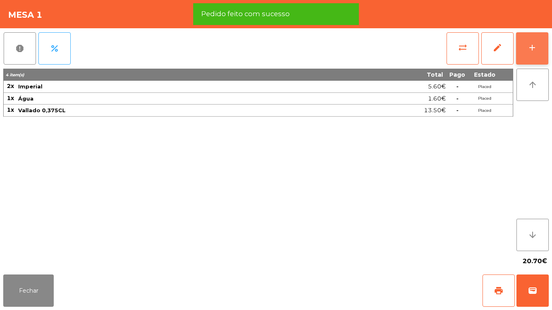
click at [531, 60] on button "add" at bounding box center [532, 48] width 32 height 32
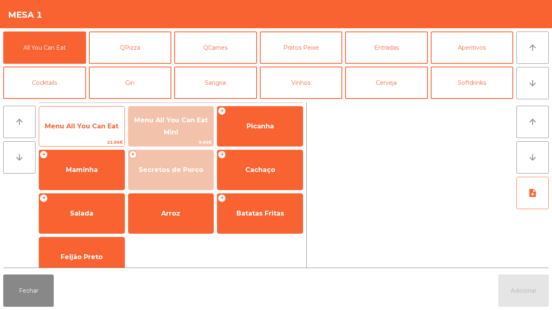
click at [96, 132] on span "Menu All You Can Eat" at bounding box center [81, 127] width 85 height 22
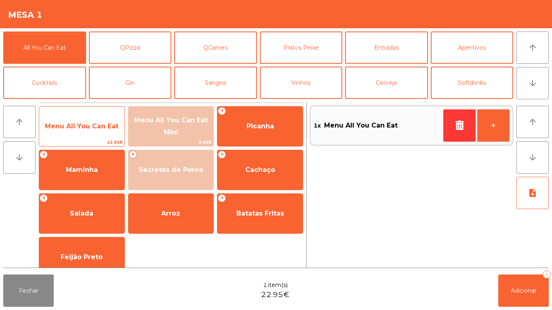
click at [97, 133] on span "Menu All You Can Eat" at bounding box center [81, 127] width 85 height 22
click at [100, 133] on span "Menu All You Can Eat" at bounding box center [81, 127] width 85 height 22
click at [103, 134] on span "Menu All You Can Eat" at bounding box center [81, 127] width 85 height 22
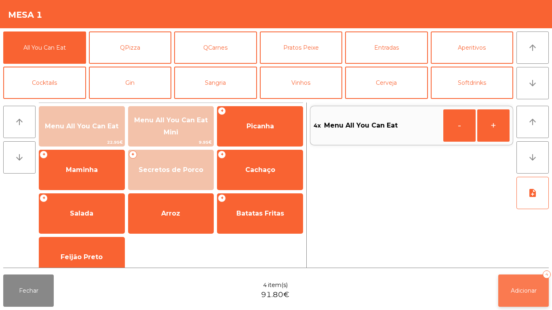
click at [509, 281] on button "Adicionar 4" at bounding box center [523, 291] width 51 height 32
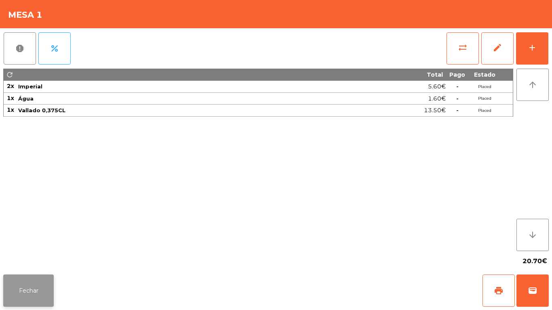
click at [48, 275] on button "Fechar" at bounding box center [28, 291] width 51 height 32
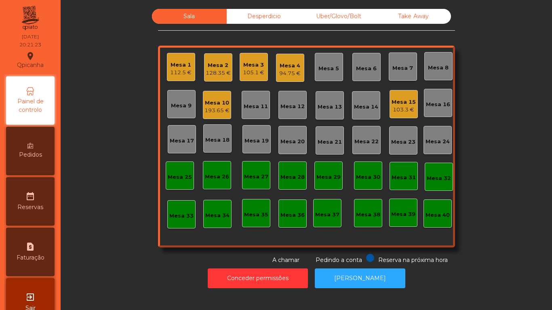
click at [402, 108] on div "103.3 €" at bounding box center [404, 110] width 24 height 8
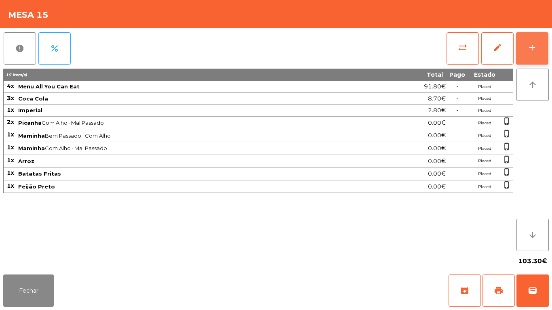
click at [533, 43] on div "add" at bounding box center [533, 48] width 10 height 10
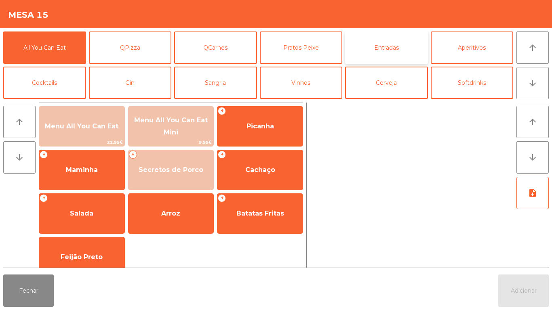
click at [374, 60] on button "Entradas" at bounding box center [386, 48] width 83 height 32
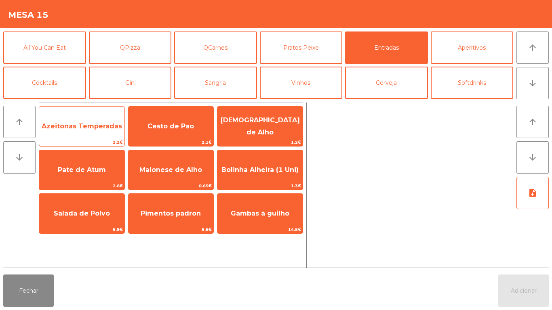
click at [102, 137] on span "Azeitonas Temperadas" at bounding box center [81, 127] width 85 height 22
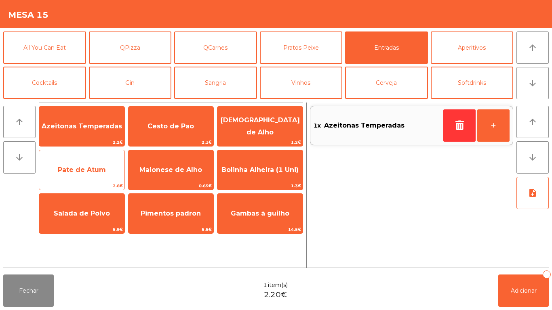
click at [95, 173] on span "Pate de Atum" at bounding box center [82, 170] width 48 height 8
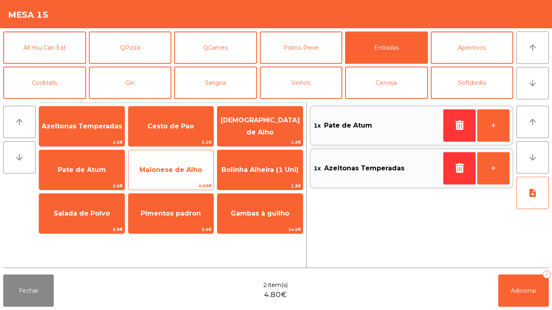
click at [172, 172] on span "Maionese de Alho" at bounding box center [170, 170] width 63 height 8
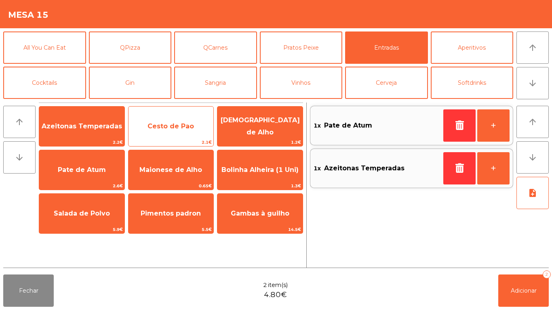
click at [171, 129] on span "Cesto de Pao" at bounding box center [171, 126] width 46 height 8
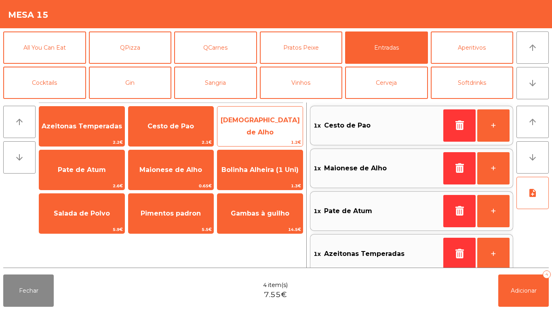
click at [257, 133] on span "[DEMOGRAPHIC_DATA] de Alho" at bounding box center [260, 127] width 85 height 34
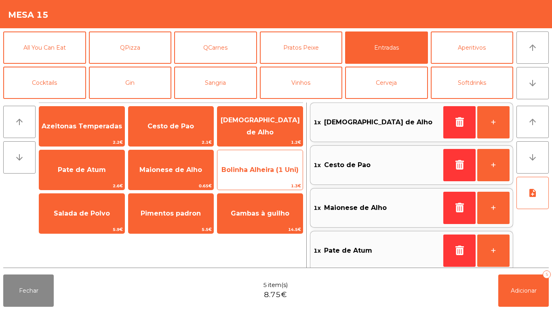
click at [263, 178] on span "Bolinha Alheira (1 Uni)" at bounding box center [260, 170] width 85 height 22
click at [265, 172] on span "Bolinha Alheira (1 Uni)" at bounding box center [260, 170] width 77 height 8
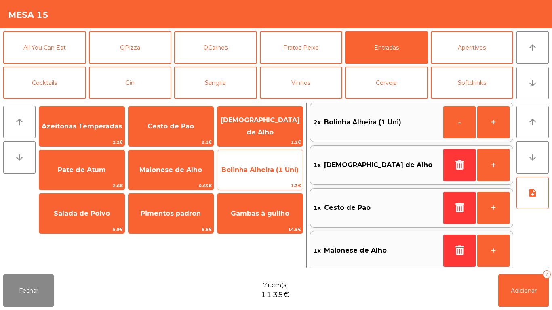
click at [266, 171] on span "Bolinha Alheira (1 Uni)" at bounding box center [260, 170] width 77 height 8
click at [270, 173] on span "Bolinha Alheira (1 Uni)" at bounding box center [260, 170] width 77 height 8
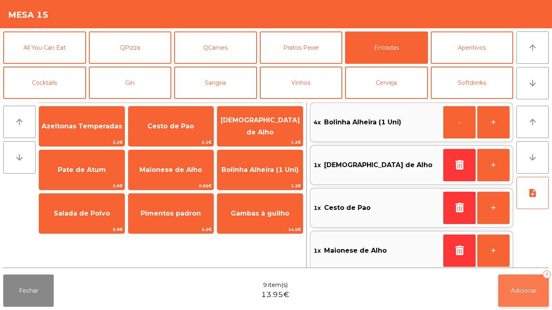
click at [527, 284] on button "Adicionar 9" at bounding box center [523, 291] width 51 height 32
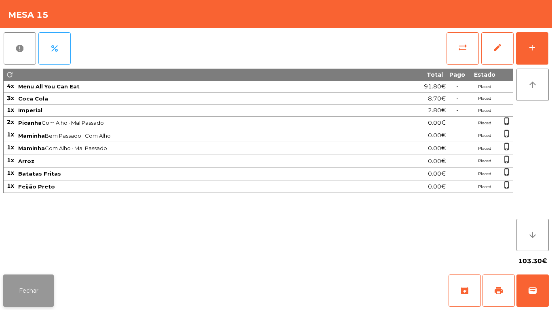
click at [30, 280] on button "Fechar" at bounding box center [28, 291] width 51 height 32
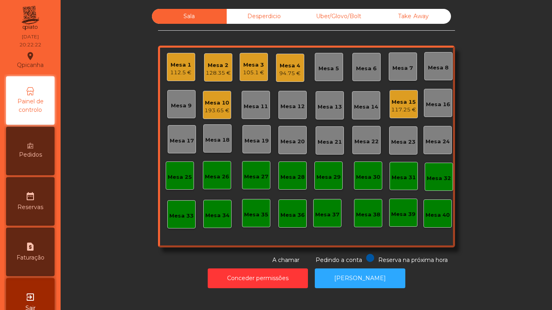
click at [403, 103] on div "Mesa 15" at bounding box center [403, 102] width 25 height 8
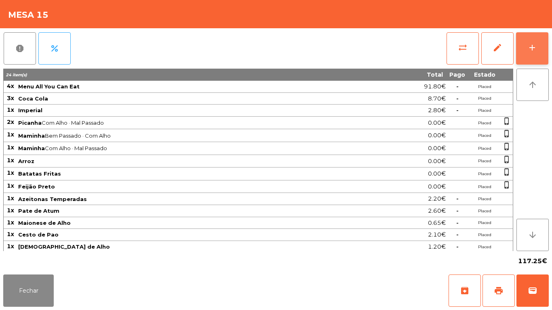
click at [526, 51] on button "add" at bounding box center [532, 48] width 32 height 32
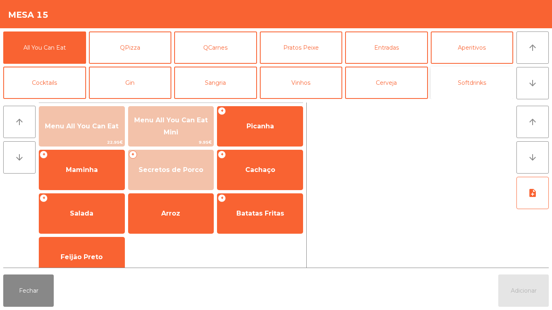
click at [456, 76] on button "Softdrinks" at bounding box center [472, 83] width 83 height 32
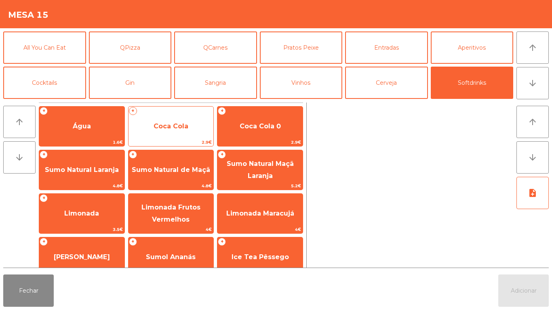
click at [196, 132] on span "Coca Cola" at bounding box center [171, 127] width 85 height 22
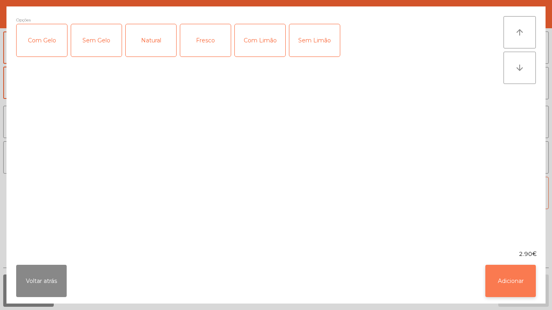
click at [501, 273] on button "Adicionar" at bounding box center [511, 281] width 51 height 32
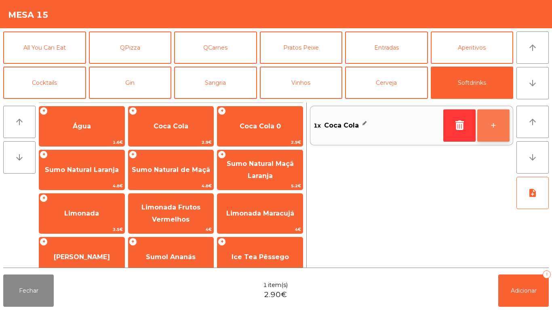
click at [496, 129] on button "+" at bounding box center [493, 126] width 32 height 32
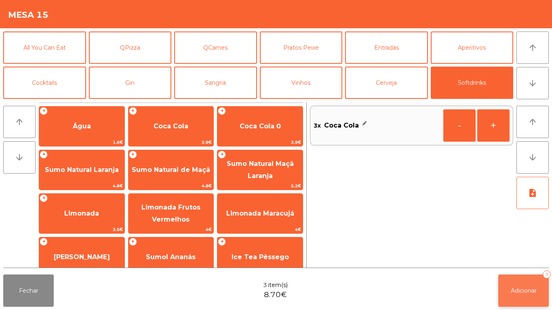
click at [520, 282] on button "Adicionar 3" at bounding box center [523, 291] width 51 height 32
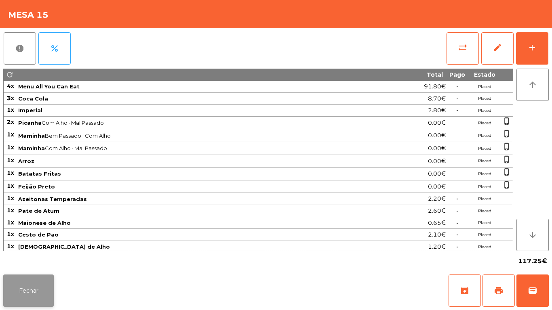
click at [41, 285] on button "Fechar" at bounding box center [28, 291] width 51 height 32
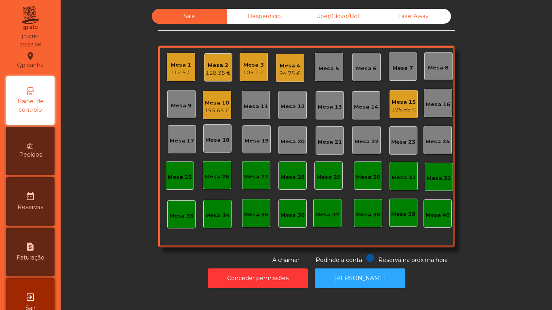
click at [247, 64] on div "Mesa 3" at bounding box center [253, 65] width 21 height 8
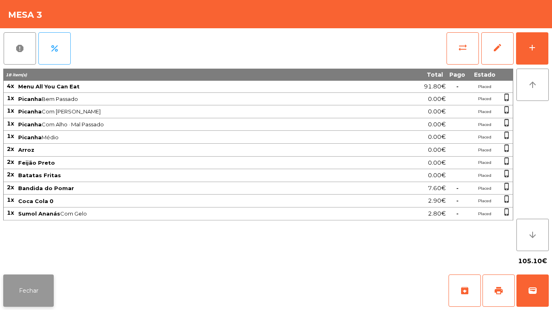
click at [30, 280] on button "Fechar" at bounding box center [28, 291] width 51 height 32
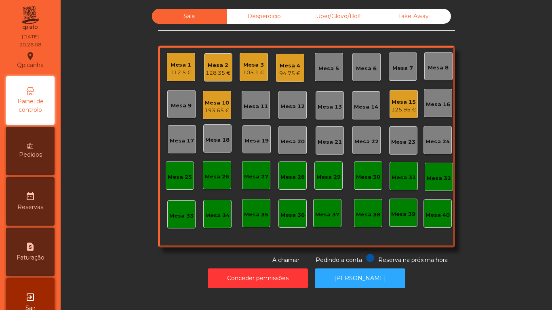
click at [397, 105] on div "Mesa 15" at bounding box center [403, 102] width 25 height 8
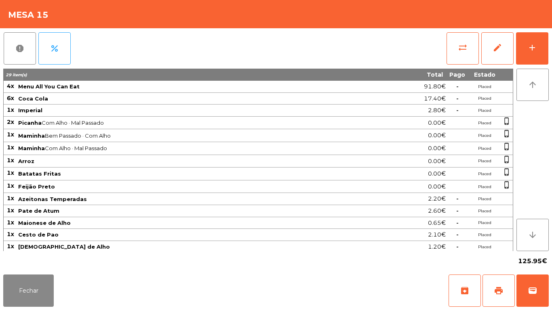
scroll to position [27, 0]
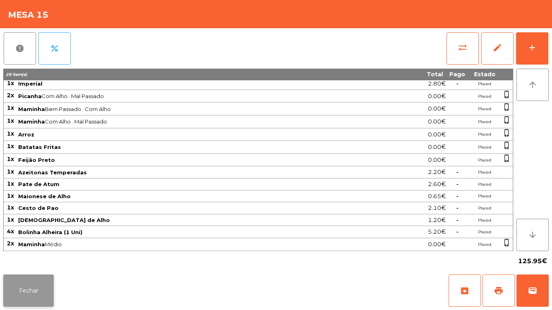
click at [38, 307] on button "Fechar" at bounding box center [28, 291] width 51 height 32
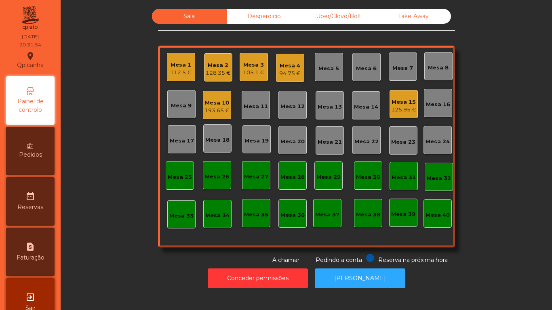
click at [224, 74] on div "128.35 €" at bounding box center [218, 73] width 25 height 8
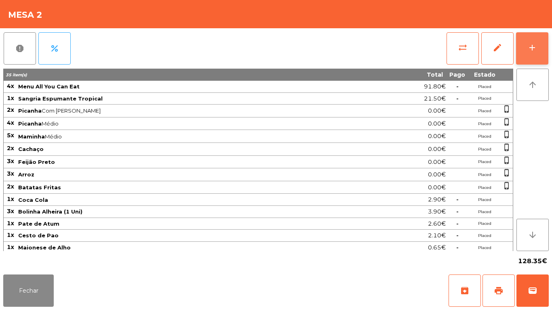
click at [535, 44] on div "add" at bounding box center [533, 48] width 10 height 10
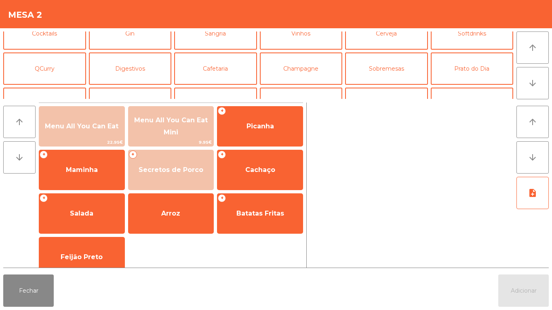
scroll to position [54, 0]
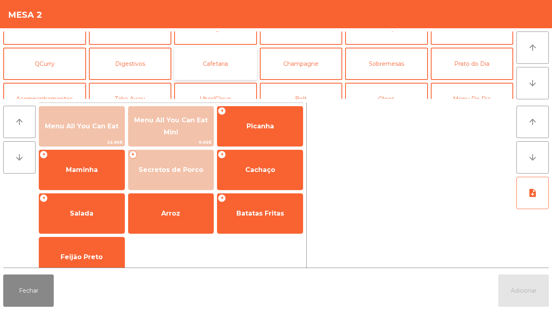
click at [236, 63] on button "Cafetaria" at bounding box center [215, 64] width 83 height 32
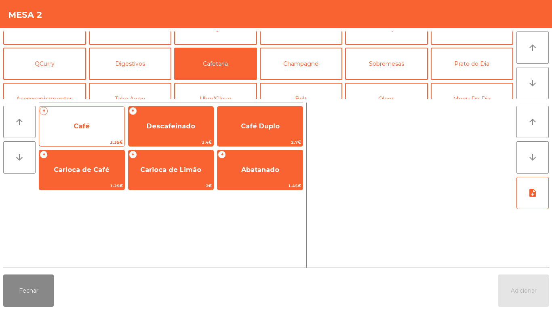
click at [95, 131] on span "Café" at bounding box center [81, 127] width 85 height 22
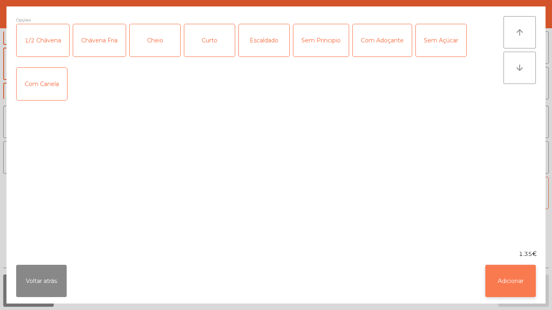
click at [505, 289] on button "Adicionar" at bounding box center [511, 281] width 51 height 32
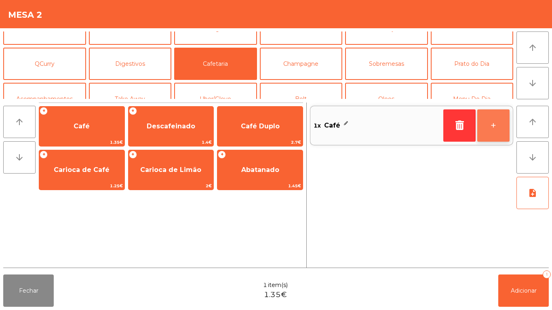
click at [495, 129] on button "+" at bounding box center [493, 126] width 32 height 32
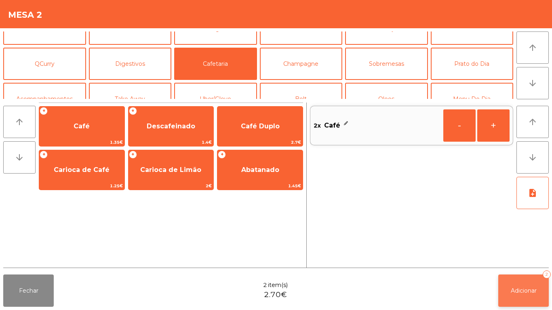
click at [526, 287] on span "Adicionar" at bounding box center [524, 290] width 26 height 7
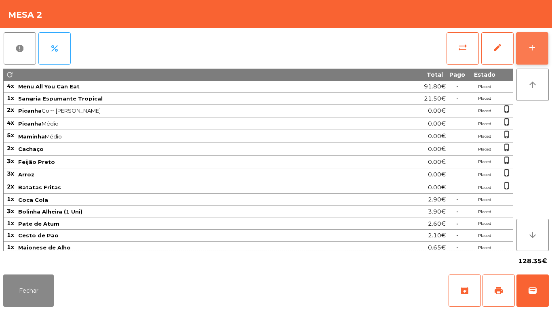
click at [531, 53] on button "add" at bounding box center [532, 48] width 32 height 32
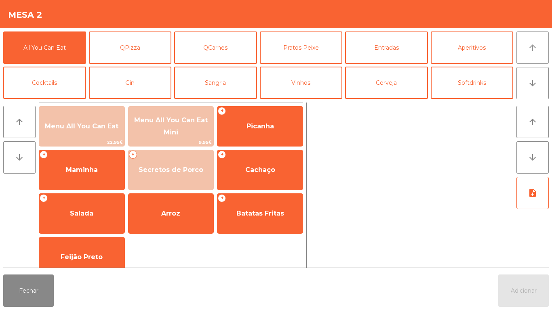
click at [545, 45] on button "arrow_upward" at bounding box center [533, 48] width 32 height 32
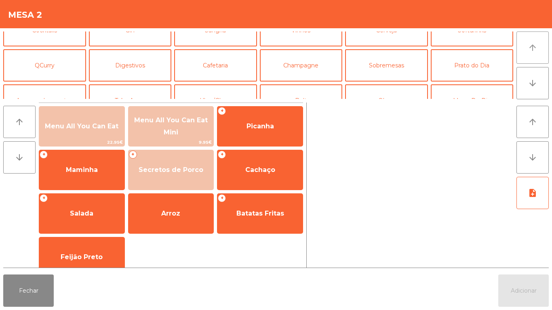
scroll to position [67, 0]
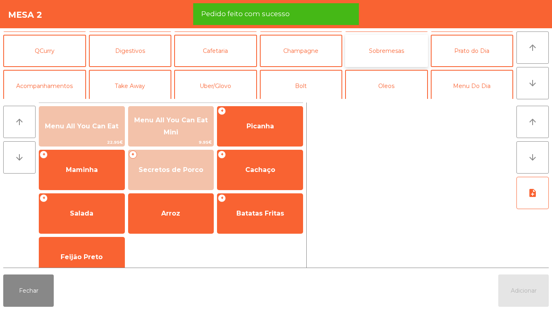
click at [384, 59] on button "Sobremesas" at bounding box center [386, 51] width 83 height 32
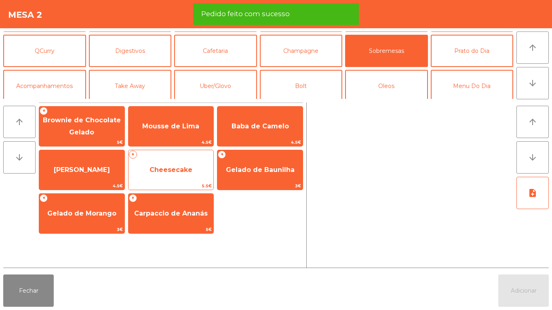
click at [174, 171] on span "Cheesecake" at bounding box center [171, 170] width 43 height 8
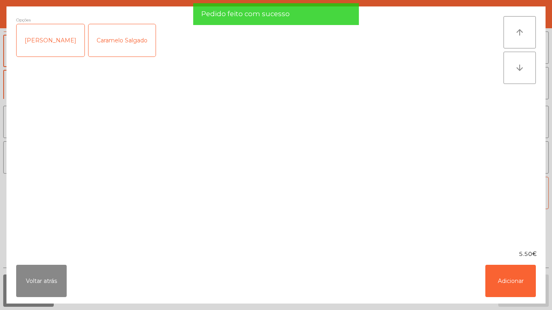
click at [57, 42] on div "[PERSON_NAME]" at bounding box center [51, 40] width 68 height 32
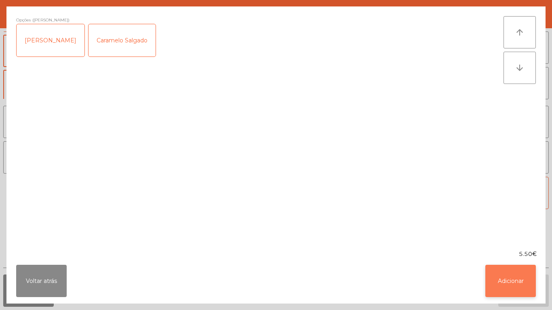
click at [526, 284] on button "Adicionar" at bounding box center [511, 281] width 51 height 32
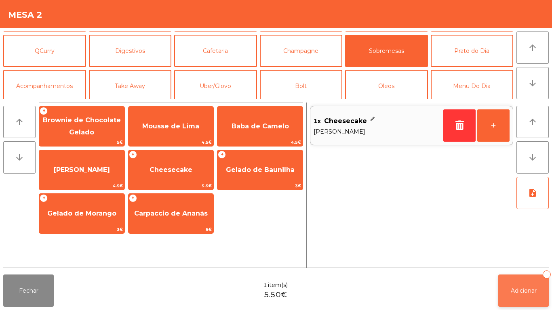
click at [528, 290] on span "Adicionar" at bounding box center [524, 290] width 26 height 7
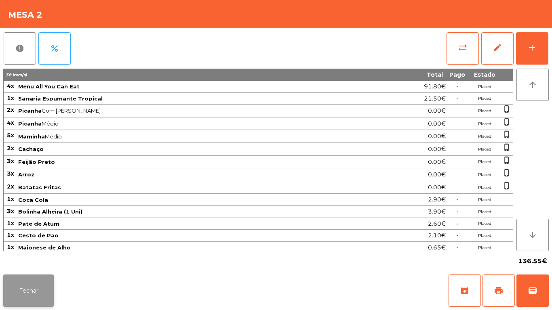
click at [37, 287] on button "Fechar" at bounding box center [28, 291] width 51 height 32
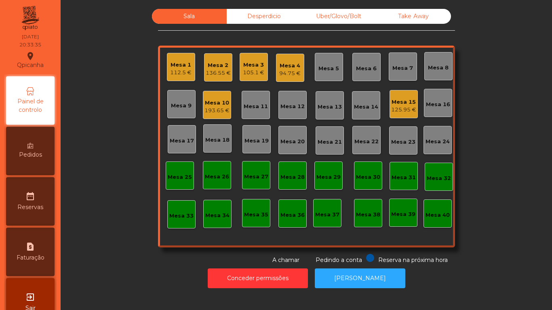
click at [186, 76] on div "112.5 €" at bounding box center [180, 73] width 21 height 8
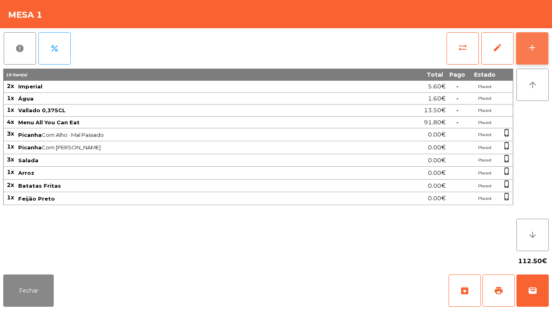
click at [533, 52] on div "add" at bounding box center [533, 48] width 10 height 10
click at [532, 54] on button "add" at bounding box center [532, 48] width 32 height 32
click at [530, 61] on button "add" at bounding box center [532, 48] width 32 height 32
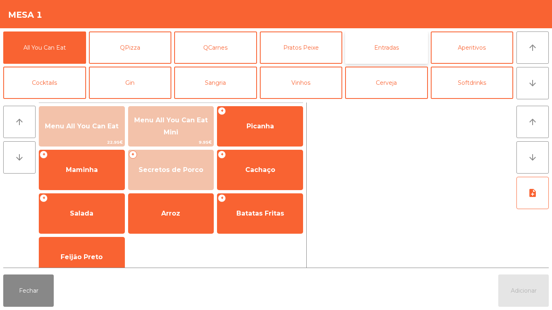
click at [389, 48] on button "Entradas" at bounding box center [386, 48] width 83 height 32
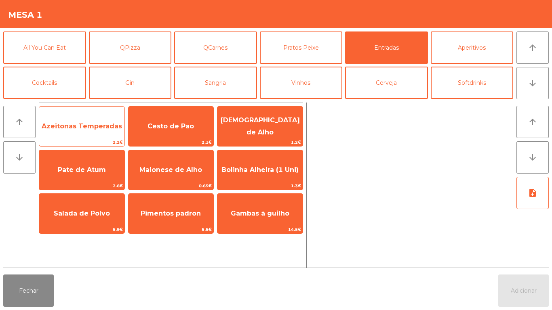
click at [90, 126] on span "Azeitonas Temperadas" at bounding box center [82, 126] width 80 height 8
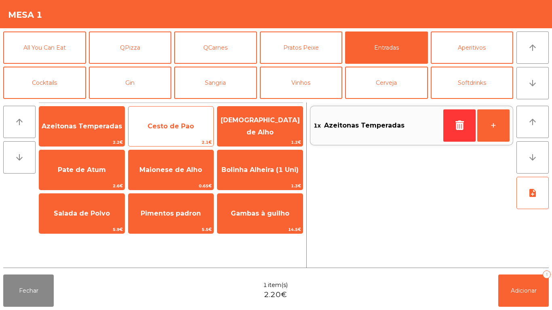
click at [175, 126] on span "Cesto de Pao" at bounding box center [171, 126] width 46 height 8
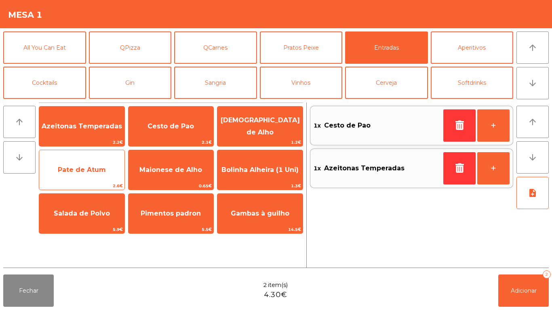
click at [86, 175] on span "Pate de Atum" at bounding box center [81, 170] width 85 height 22
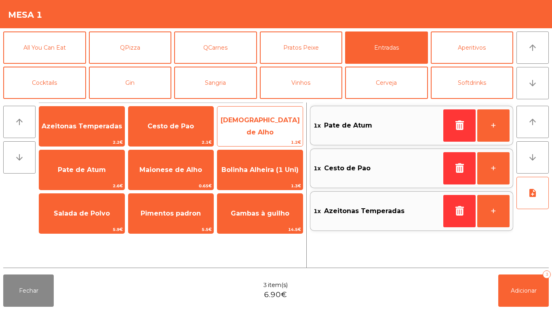
click at [270, 131] on span "[DEMOGRAPHIC_DATA] de Alho" at bounding box center [260, 127] width 85 height 34
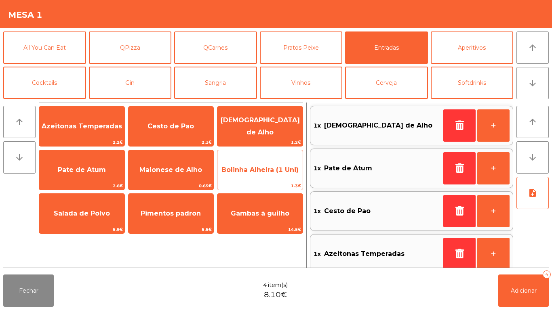
click at [274, 164] on span "Bolinha Alheira (1 Uni)" at bounding box center [260, 170] width 85 height 22
click at [269, 167] on span "Bolinha Alheira (1 Uni)" at bounding box center [260, 170] width 77 height 8
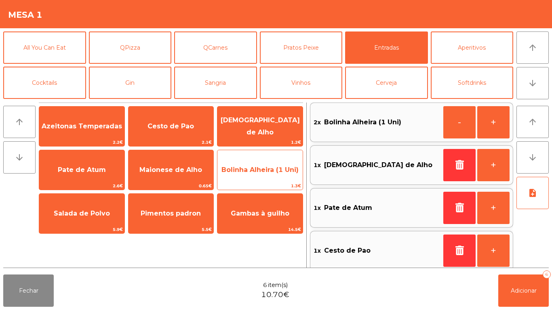
click at [263, 169] on span "Bolinha Alheira (1 Uni)" at bounding box center [260, 170] width 77 height 8
click at [270, 168] on span "Bolinha Alheira (1 Uni)" at bounding box center [260, 170] width 77 height 8
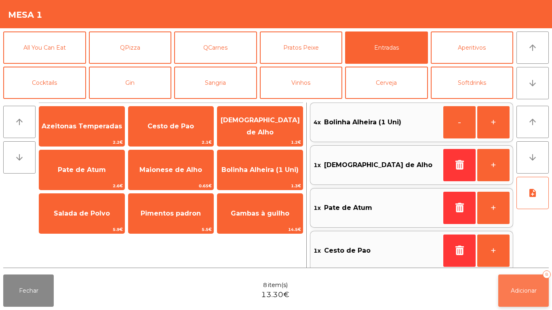
click at [524, 280] on button "Adicionar 8" at bounding box center [523, 291] width 51 height 32
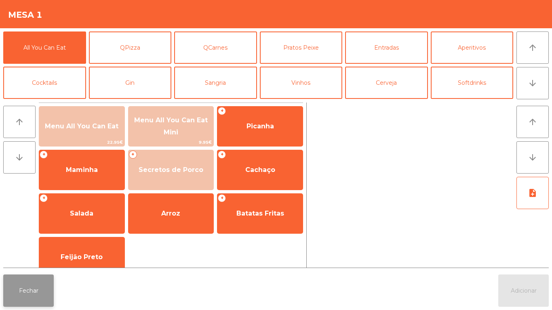
click at [20, 280] on button "Fechar" at bounding box center [28, 291] width 51 height 32
click at [38, 289] on button "Fechar" at bounding box center [28, 291] width 51 height 32
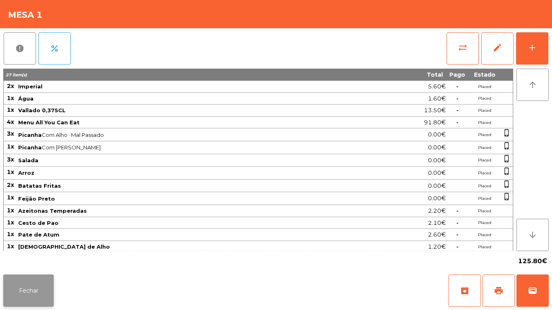
click at [35, 295] on button "Fechar" at bounding box center [28, 291] width 51 height 32
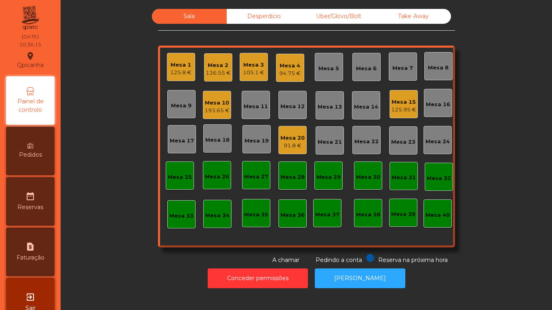
click at [293, 148] on div "91.8 €" at bounding box center [293, 146] width 24 height 8
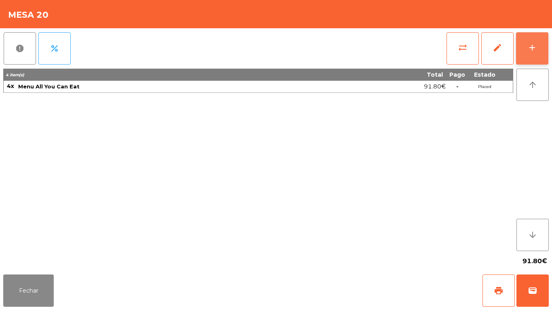
click at [534, 51] on div "add" at bounding box center [533, 48] width 10 height 10
click at [528, 49] on div "add" at bounding box center [533, 48] width 10 height 10
click at [530, 47] on div "add" at bounding box center [533, 48] width 10 height 10
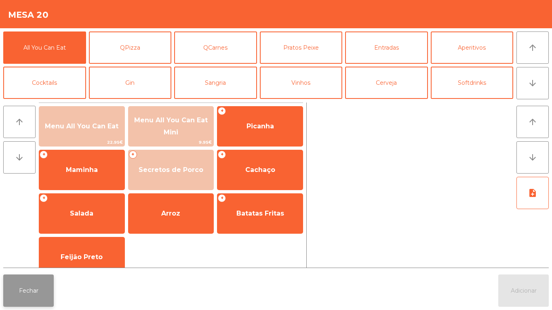
click at [31, 284] on button "Fechar" at bounding box center [28, 291] width 51 height 32
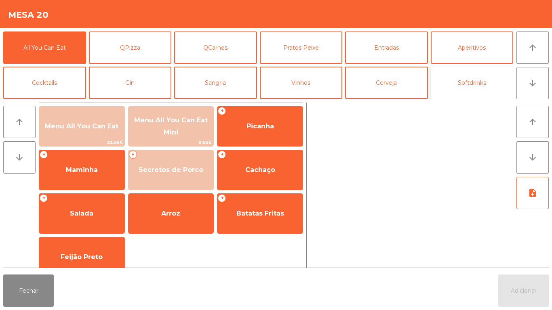
click at [472, 88] on button "Softdrinks" at bounding box center [472, 83] width 83 height 32
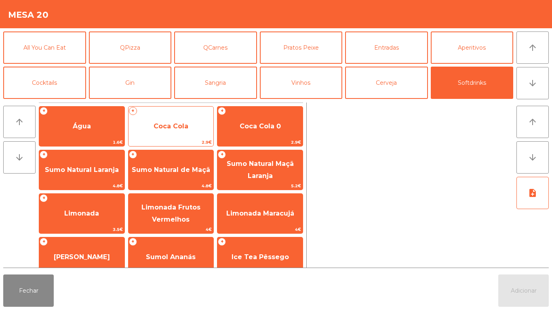
click at [182, 135] on span "Coca Cola" at bounding box center [171, 127] width 85 height 22
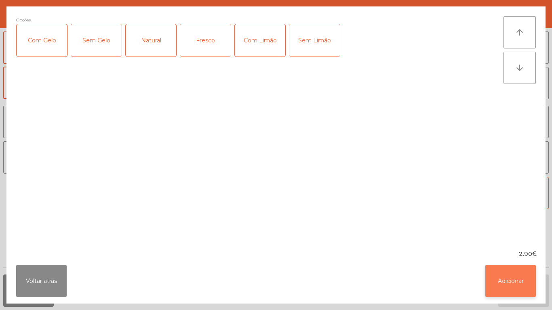
click at [510, 279] on button "Adicionar" at bounding box center [511, 281] width 51 height 32
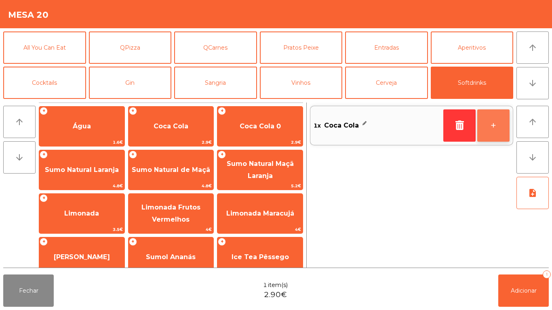
click at [490, 123] on button "+" at bounding box center [493, 126] width 32 height 32
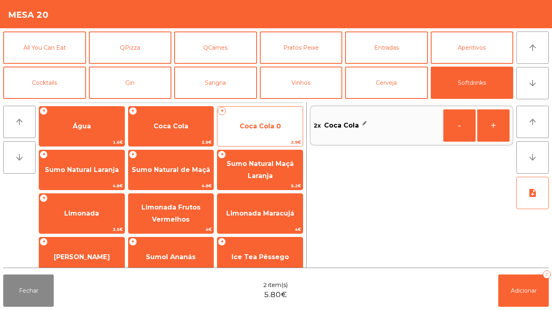
click at [262, 124] on span "Coca Cola 0" at bounding box center [260, 126] width 41 height 8
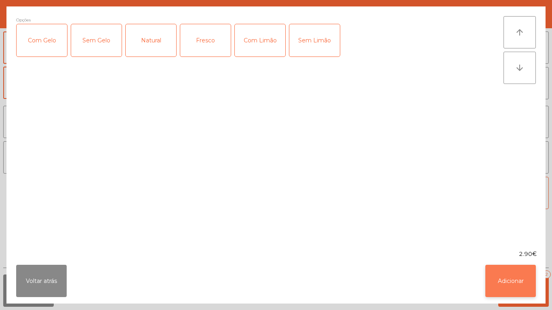
click at [511, 279] on button "Adicionar" at bounding box center [511, 281] width 51 height 32
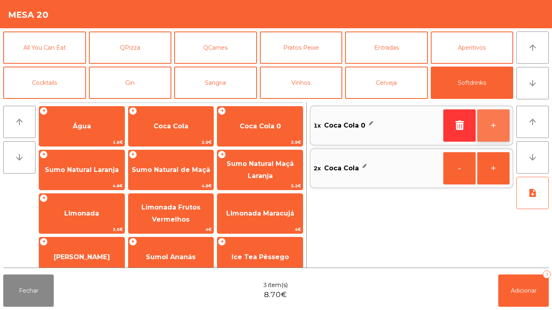
click at [496, 121] on button "+" at bounding box center [493, 126] width 32 height 32
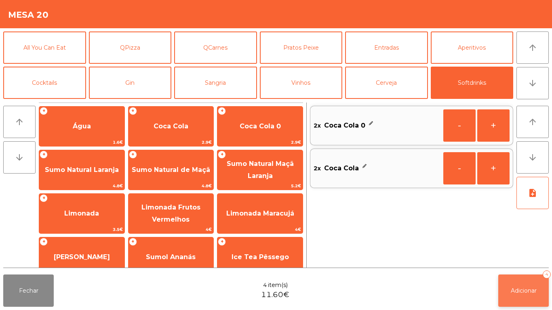
click at [521, 282] on button "Adicionar 4" at bounding box center [523, 291] width 51 height 32
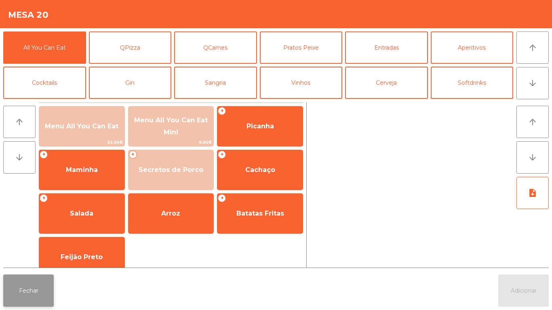
click at [30, 283] on button "Fechar" at bounding box center [28, 291] width 51 height 32
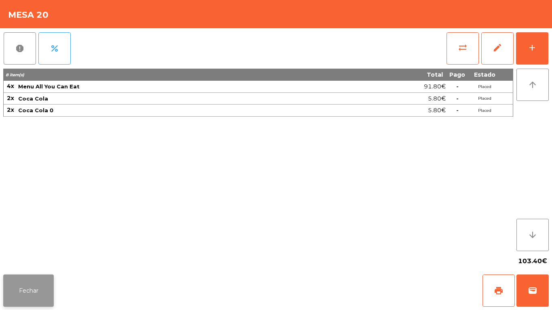
click at [27, 287] on button "Fechar" at bounding box center [28, 291] width 51 height 32
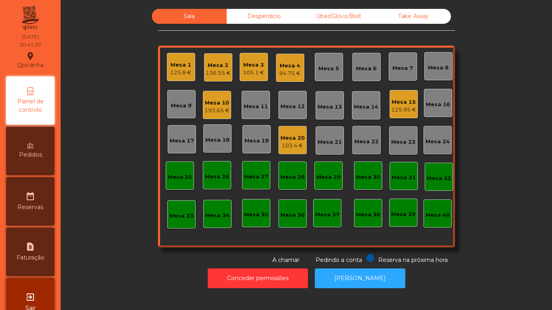
click at [213, 69] on div "Mesa 2" at bounding box center [218, 65] width 25 height 8
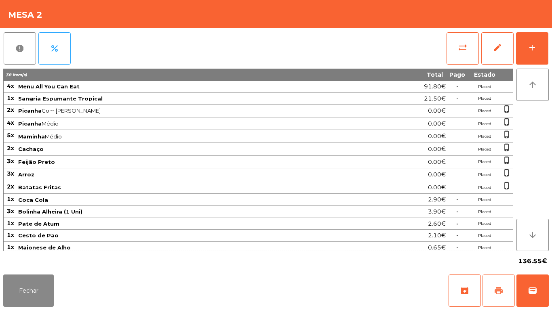
click at [497, 291] on span "print" at bounding box center [499, 291] width 10 height 10
click at [31, 287] on button "Fechar" at bounding box center [28, 291] width 51 height 32
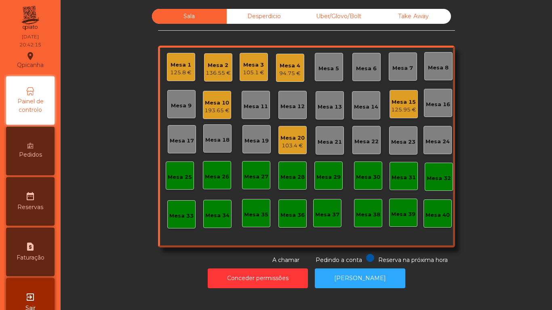
click at [401, 110] on div "125.95 €" at bounding box center [403, 110] width 25 height 8
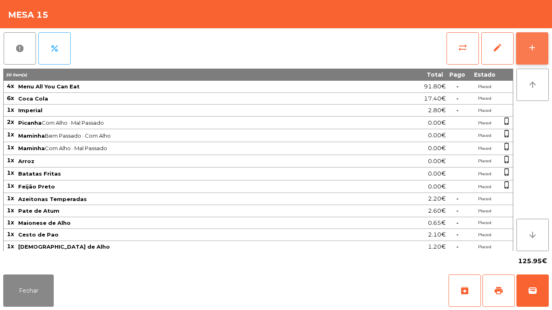
click at [523, 44] on button "add" at bounding box center [532, 48] width 32 height 32
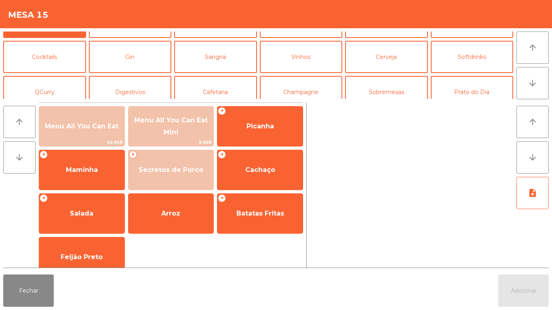
scroll to position [30, 0]
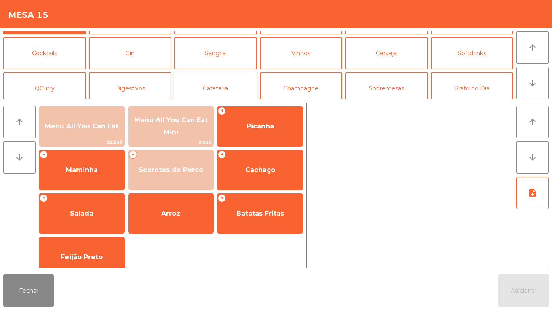
click at [220, 88] on button "Cafetaria" at bounding box center [215, 88] width 83 height 32
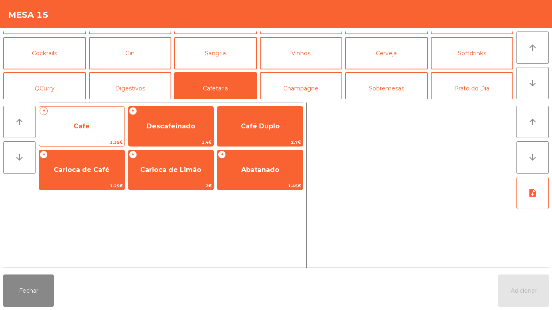
click at [83, 130] on span "Café" at bounding box center [81, 127] width 85 height 22
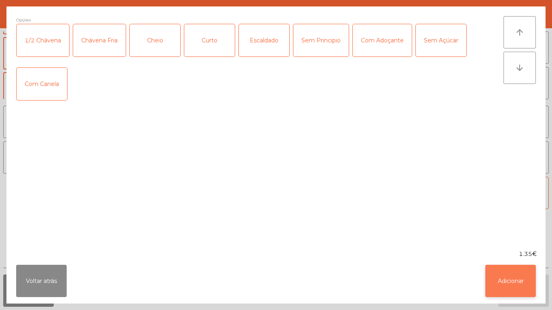
click at [497, 281] on button "Adicionar" at bounding box center [511, 281] width 51 height 32
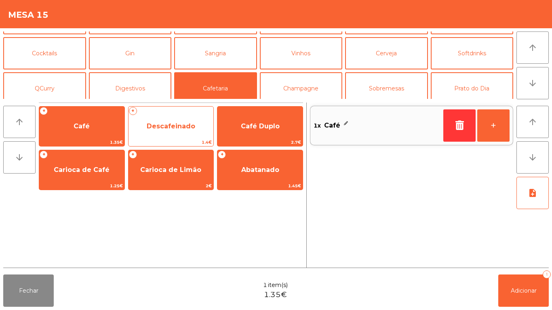
click at [165, 133] on span "Descafeinado" at bounding box center [171, 127] width 85 height 22
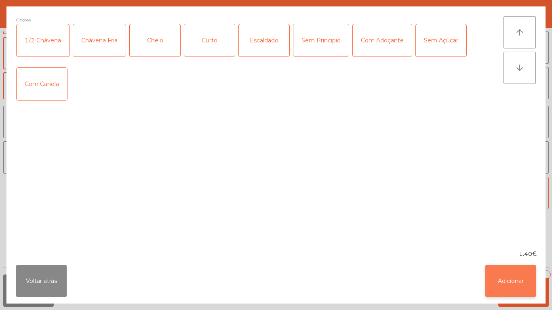
click at [494, 278] on button "Adicionar" at bounding box center [511, 281] width 51 height 32
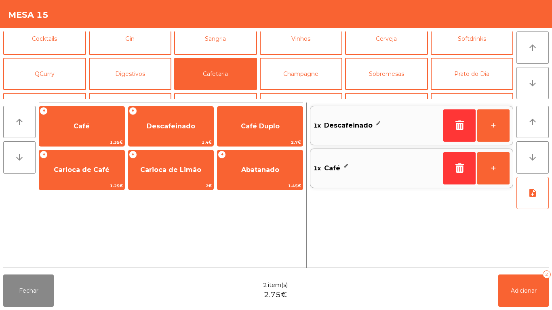
scroll to position [44, 0]
click at [374, 72] on button "Sobremesas" at bounding box center [386, 74] width 83 height 32
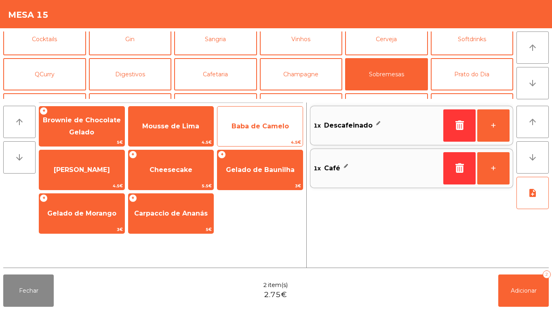
click at [257, 124] on span "Baba de Camelo" at bounding box center [260, 126] width 57 height 8
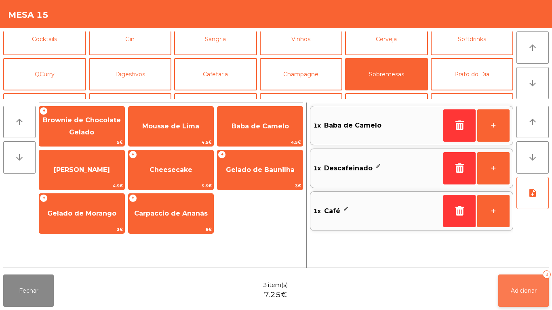
click at [513, 291] on span "Adicionar" at bounding box center [524, 290] width 26 height 7
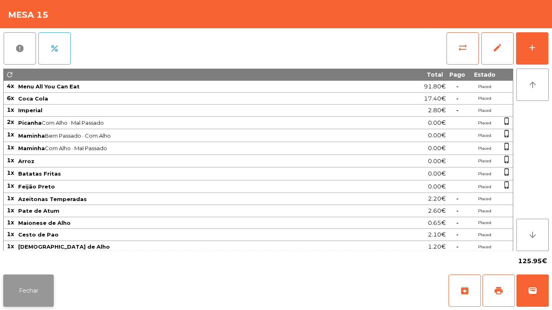
click at [42, 279] on button "Fechar" at bounding box center [28, 291] width 51 height 32
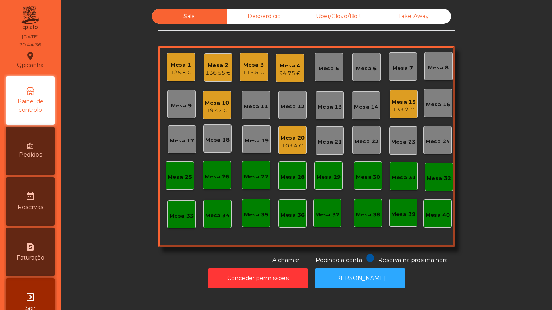
click at [325, 138] on div "Mesa 21" at bounding box center [330, 140] width 24 height 11
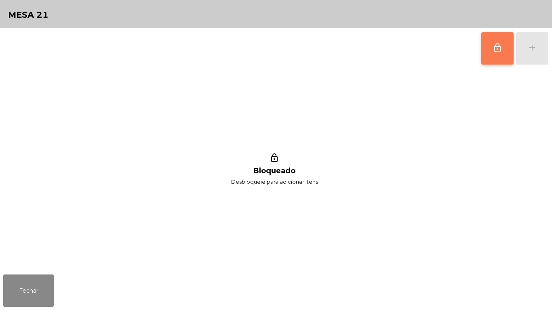
click at [495, 46] on span "lock_outline" at bounding box center [498, 48] width 10 height 10
click at [491, 53] on button "lock_outline" at bounding box center [498, 48] width 32 height 32
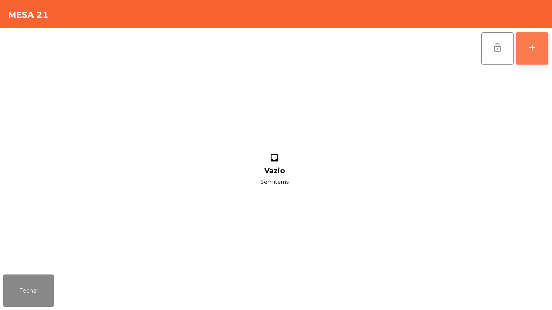
click at [531, 46] on div "add" at bounding box center [533, 48] width 10 height 10
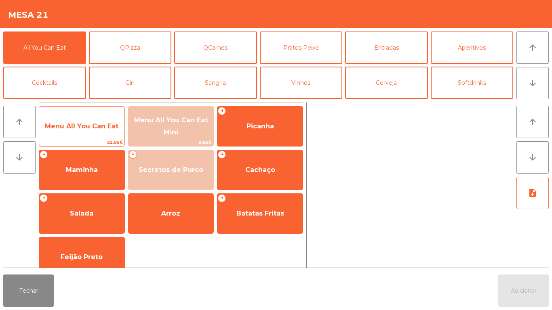
click at [91, 138] on div "Menu All You Can Eat 22.95€" at bounding box center [82, 126] width 86 height 40
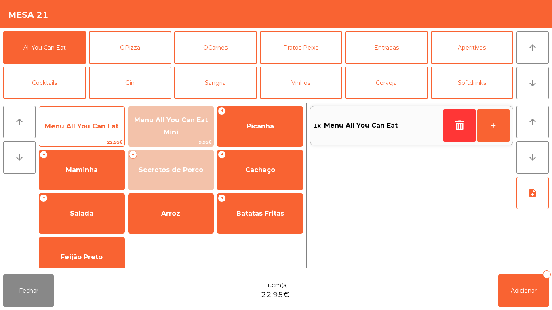
click at [94, 137] on span "Menu All You Can Eat" at bounding box center [81, 127] width 85 height 22
click at [97, 131] on span "Menu All You Can Eat" at bounding box center [81, 127] width 85 height 22
click at [101, 130] on span "Menu All You Can Eat" at bounding box center [81, 127] width 85 height 22
click at [110, 119] on span "Menu All You Can Eat" at bounding box center [81, 127] width 85 height 22
click at [108, 117] on span "Menu All You Can Eat" at bounding box center [81, 127] width 85 height 22
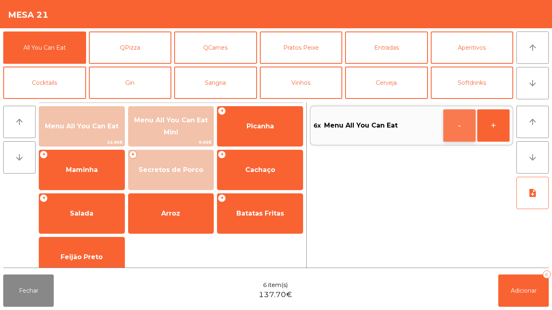
click at [454, 127] on button "-" at bounding box center [460, 126] width 32 height 32
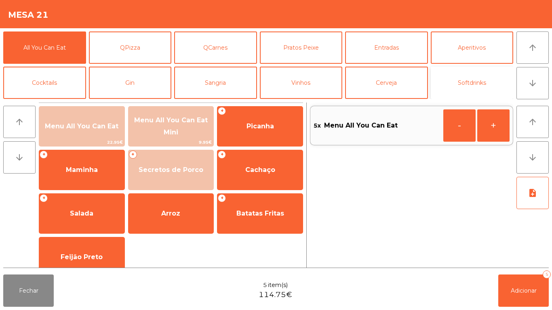
click at [476, 80] on button "Softdrinks" at bounding box center [472, 83] width 83 height 32
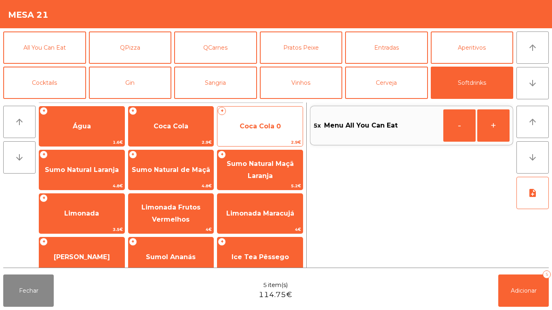
click at [263, 124] on span "Coca Cola 0" at bounding box center [260, 126] width 41 height 8
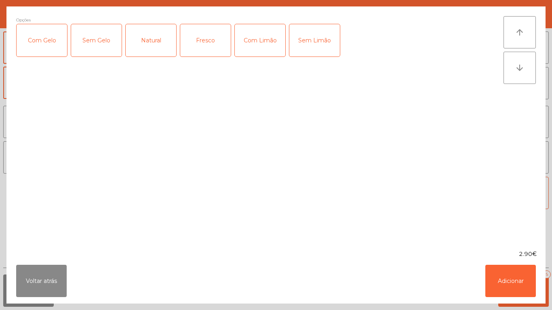
click at [44, 42] on div "Com Gelo" at bounding box center [42, 40] width 51 height 32
click at [502, 277] on button "Adicionar" at bounding box center [511, 281] width 51 height 32
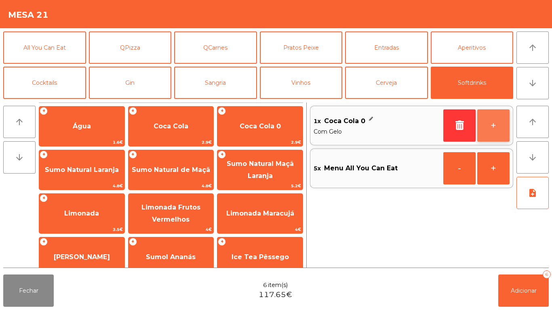
click at [489, 124] on button "+" at bounding box center [493, 126] width 32 height 32
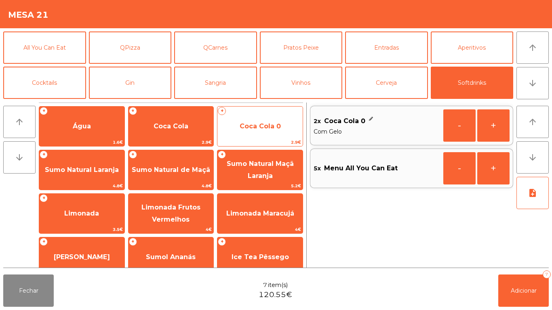
click at [268, 126] on span "Coca Cola 0" at bounding box center [260, 126] width 41 height 8
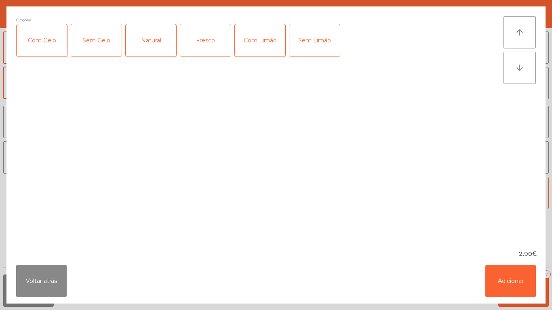
click at [40, 44] on div "Com Gelo" at bounding box center [42, 40] width 51 height 32
click at [263, 44] on div "Com Limão" at bounding box center [260, 40] width 51 height 32
click at [517, 281] on button "Adicionar" at bounding box center [511, 281] width 51 height 32
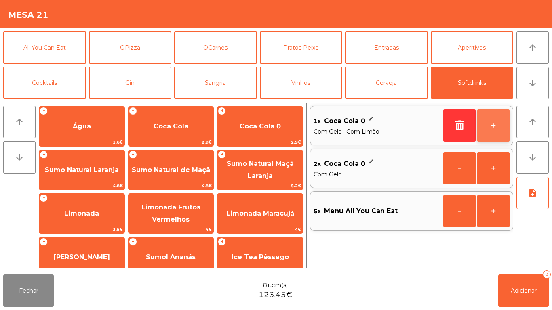
click at [495, 119] on button "+" at bounding box center [493, 126] width 32 height 32
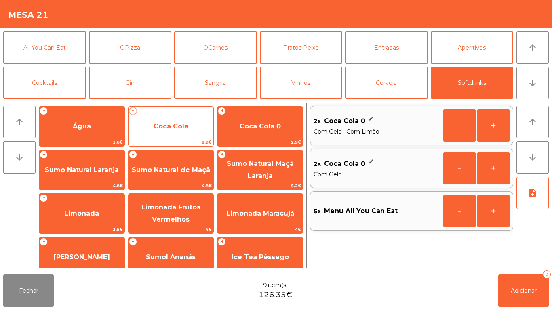
click at [187, 118] on span "Coca Cola" at bounding box center [171, 127] width 85 height 22
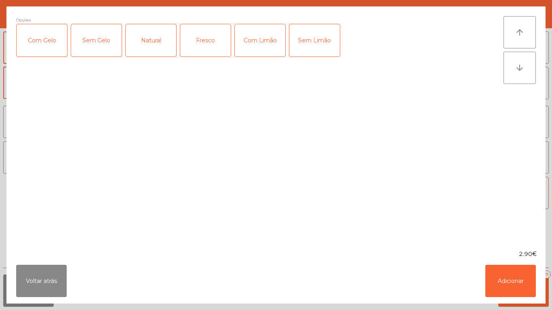
click at [42, 42] on div "Com Gelo" at bounding box center [42, 40] width 51 height 32
click at [253, 38] on div "Com Limão" at bounding box center [260, 40] width 51 height 32
click at [520, 279] on button "Adicionar" at bounding box center [511, 281] width 51 height 32
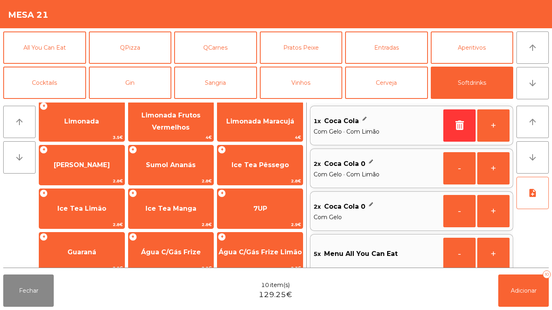
scroll to position [88, 0]
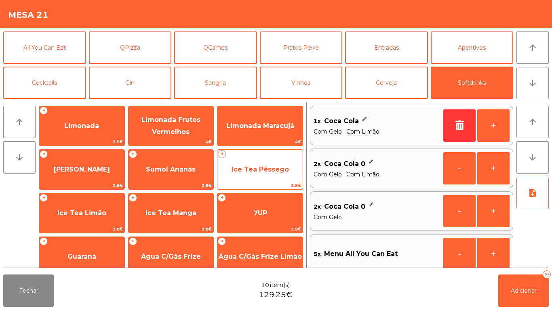
click at [262, 168] on span "Ice Tea Pêssego" at bounding box center [260, 170] width 57 height 8
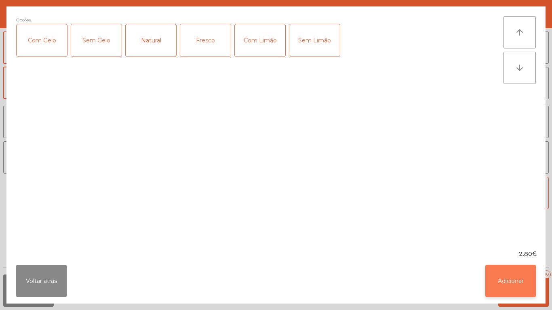
click at [503, 270] on button "Adicionar" at bounding box center [511, 281] width 51 height 32
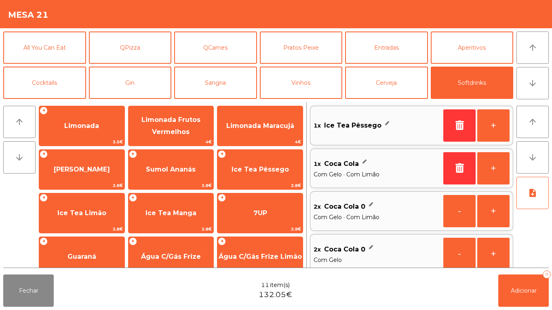
scroll to position [3, 0]
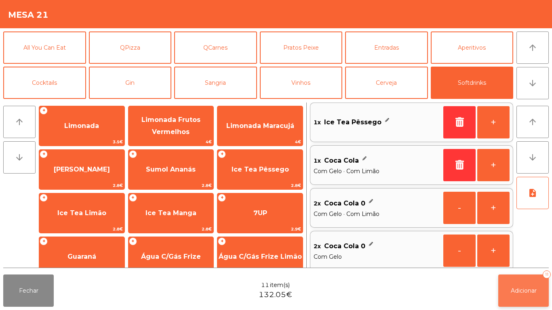
click at [530, 283] on button "Adicionar 11" at bounding box center [523, 291] width 51 height 32
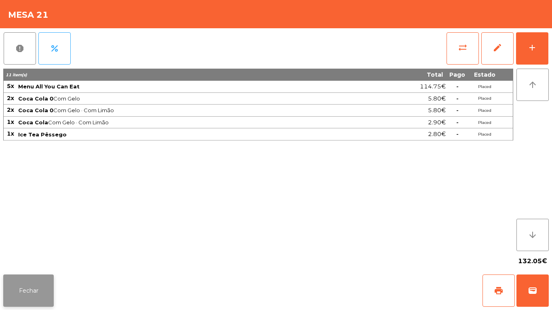
click at [48, 277] on button "Fechar" at bounding box center [28, 291] width 51 height 32
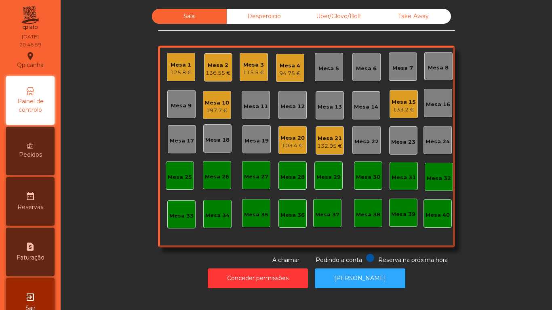
click at [400, 110] on div "133.2 €" at bounding box center [404, 110] width 24 height 8
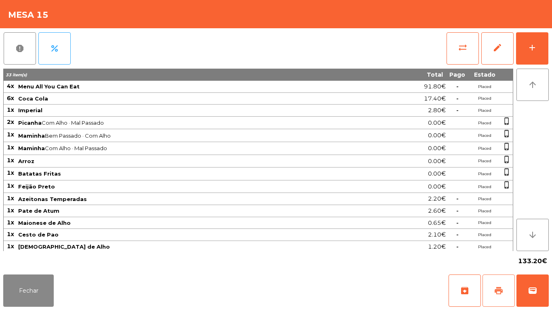
click at [499, 283] on button "print" at bounding box center [499, 291] width 32 height 32
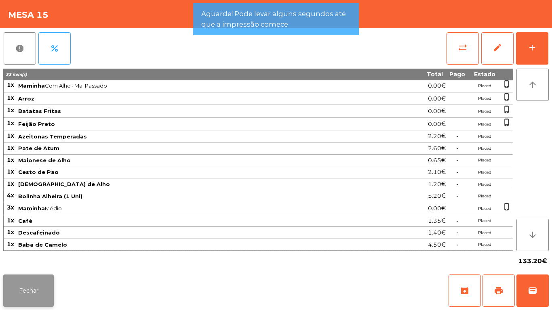
click at [38, 283] on button "Fechar" at bounding box center [28, 291] width 51 height 32
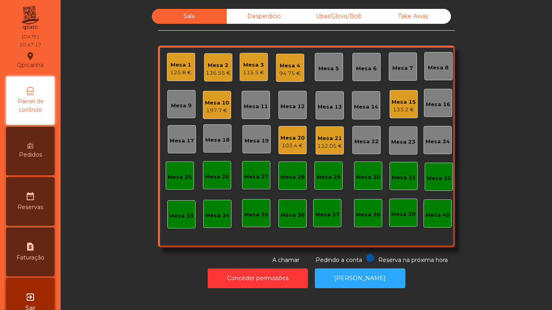
click at [427, 150] on div "Mesa 24" at bounding box center [438, 140] width 28 height 28
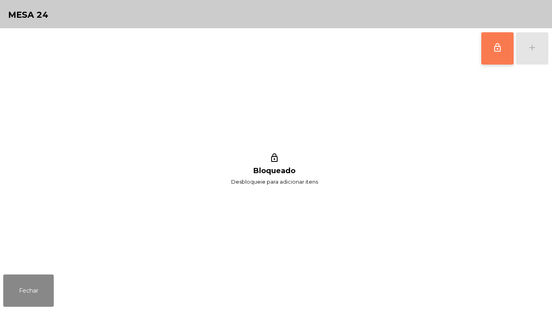
click at [492, 40] on button "lock_outline" at bounding box center [498, 48] width 32 height 32
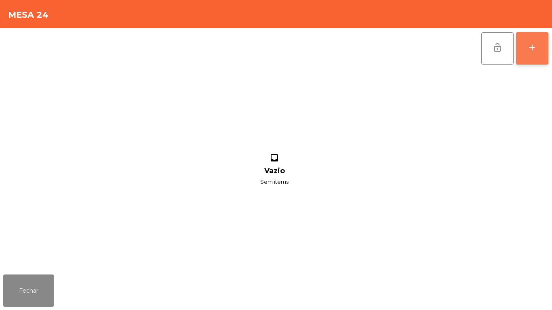
click at [538, 44] on button "add" at bounding box center [532, 48] width 32 height 32
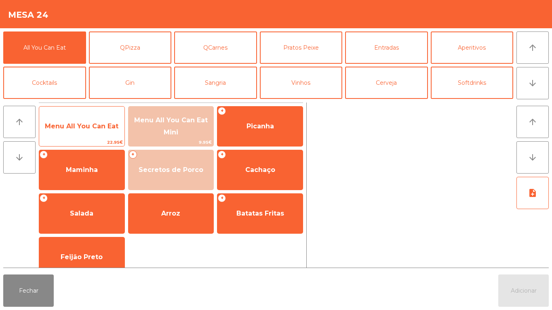
click at [94, 127] on span "Menu All You Can Eat" at bounding box center [82, 126] width 74 height 8
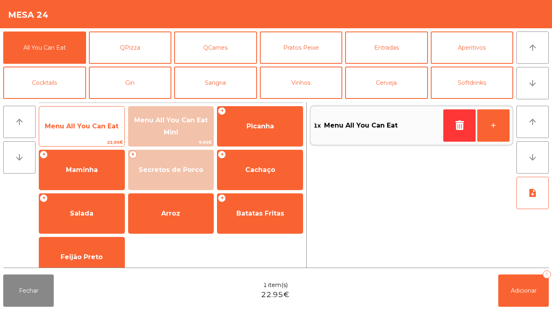
click at [91, 126] on span "Menu All You Can Eat" at bounding box center [82, 126] width 74 height 8
click at [87, 130] on span "Menu All You Can Eat" at bounding box center [81, 127] width 85 height 22
click at [89, 120] on span "Menu All You Can Eat" at bounding box center [81, 127] width 85 height 22
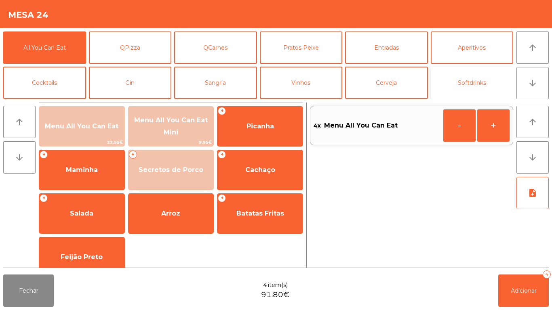
click at [473, 85] on button "Softdrinks" at bounding box center [472, 83] width 83 height 32
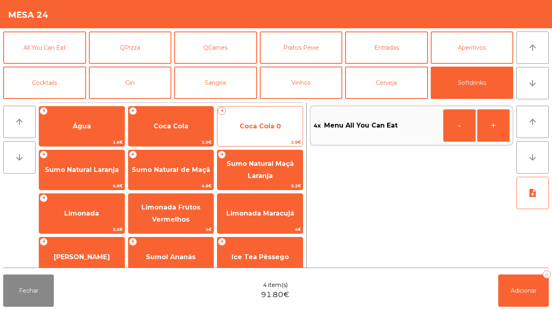
click at [268, 133] on span "Coca Cola 0" at bounding box center [260, 127] width 85 height 22
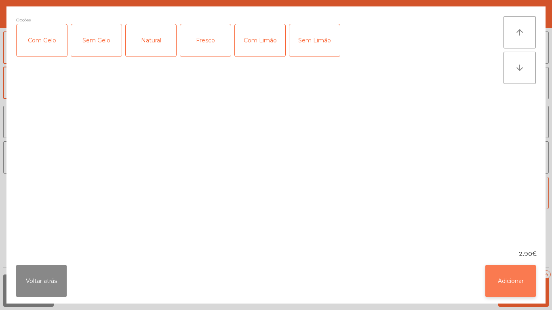
click at [511, 276] on button "Adicionar" at bounding box center [511, 281] width 51 height 32
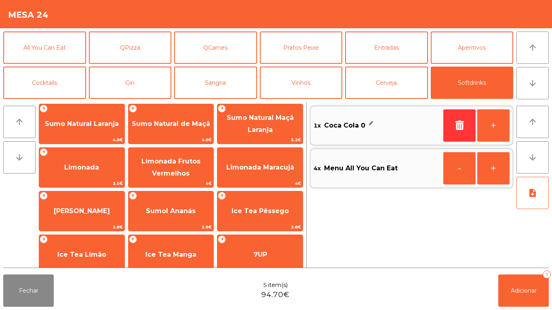
scroll to position [45, 0]
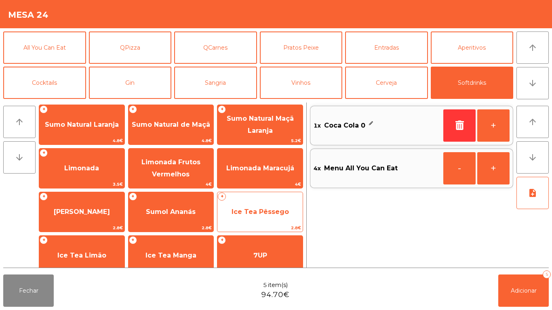
click at [264, 212] on span "Ice Tea Pêssego" at bounding box center [260, 212] width 57 height 8
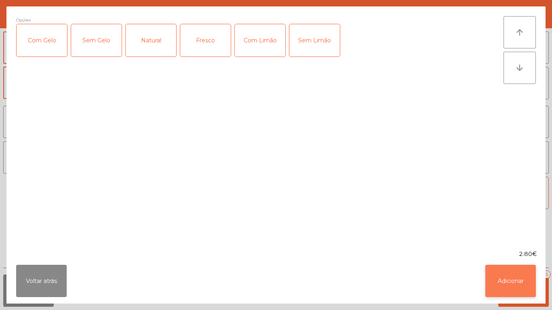
click at [506, 270] on button "Adicionar" at bounding box center [511, 281] width 51 height 32
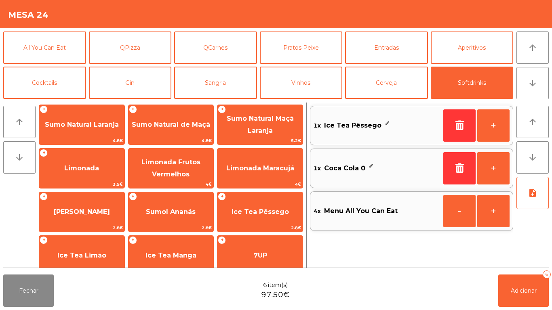
scroll to position [0, 0]
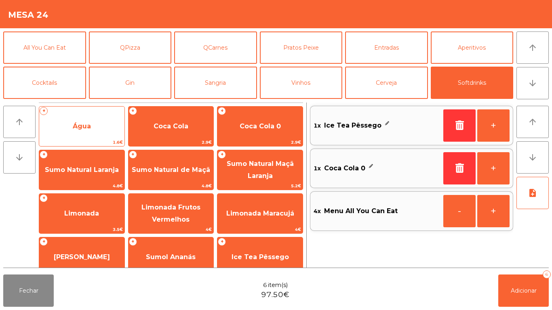
click at [98, 127] on span "Água" at bounding box center [81, 127] width 85 height 22
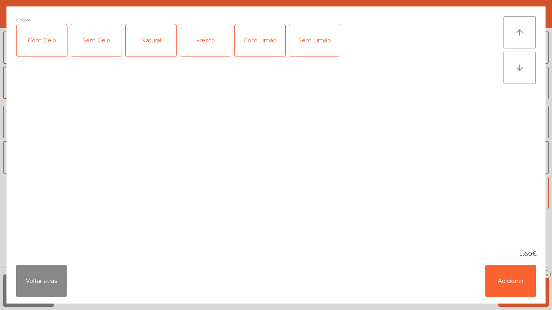
click at [154, 45] on div "Natural" at bounding box center [151, 40] width 51 height 32
click at [491, 268] on button "Adicionar" at bounding box center [511, 281] width 51 height 32
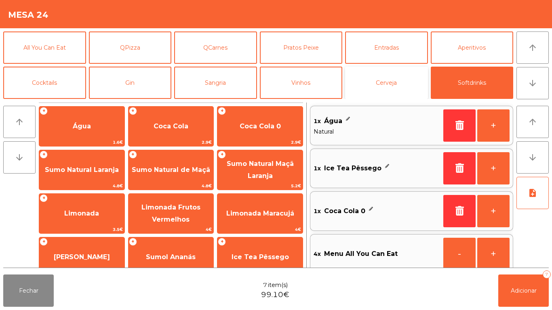
click at [396, 83] on button "Cerveja" at bounding box center [386, 83] width 83 height 32
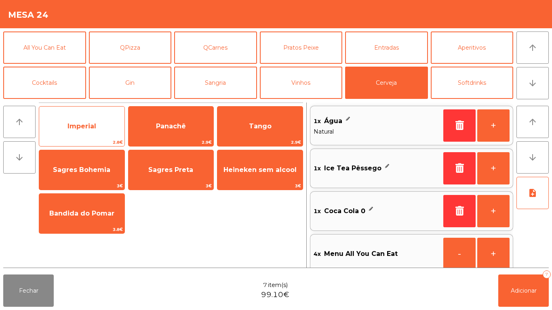
click at [91, 125] on span "Imperial" at bounding box center [82, 126] width 29 height 8
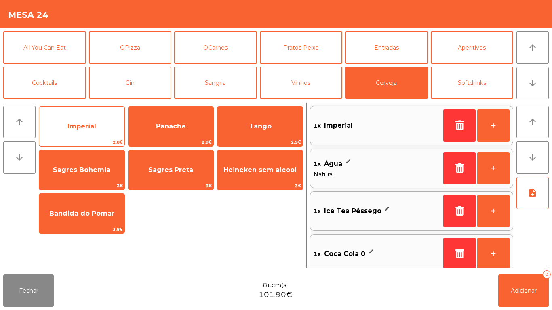
scroll to position [3, 0]
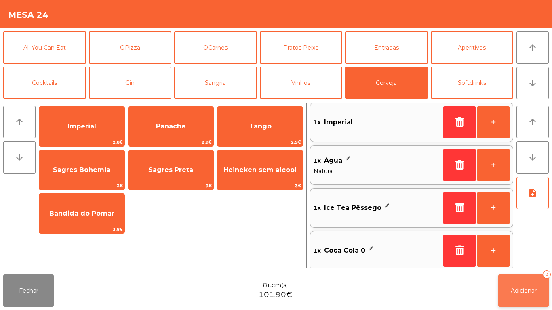
click at [528, 284] on button "Adicionar 8" at bounding box center [523, 291] width 51 height 32
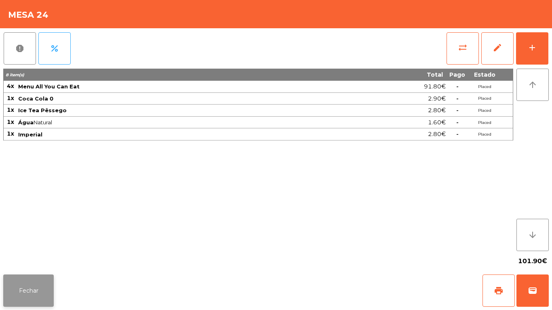
click at [30, 282] on button "Fechar" at bounding box center [28, 291] width 51 height 32
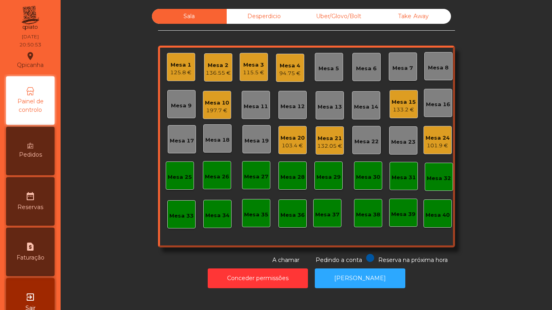
click at [368, 142] on div "Mesa 22" at bounding box center [367, 142] width 24 height 8
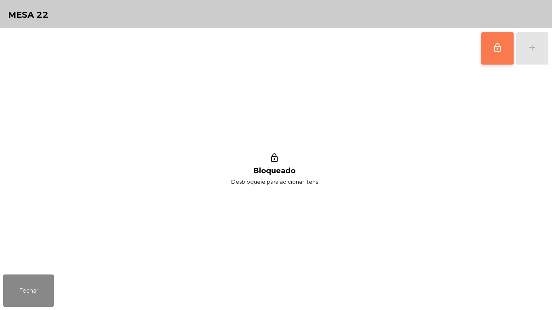
click at [492, 47] on button "lock_outline" at bounding box center [498, 48] width 32 height 32
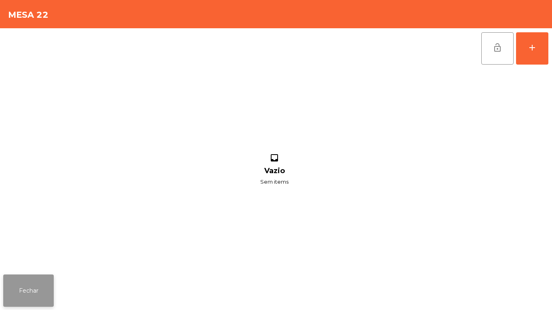
click at [51, 281] on button "Fechar" at bounding box center [28, 291] width 51 height 32
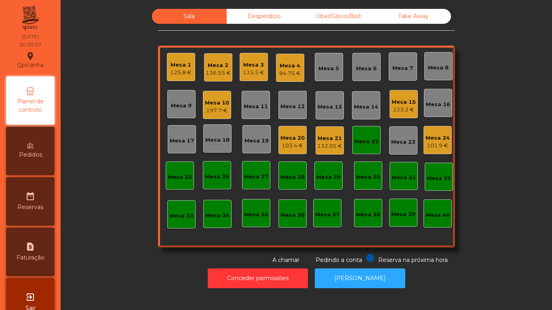
click at [434, 141] on div "Mesa 24" at bounding box center [438, 138] width 24 height 8
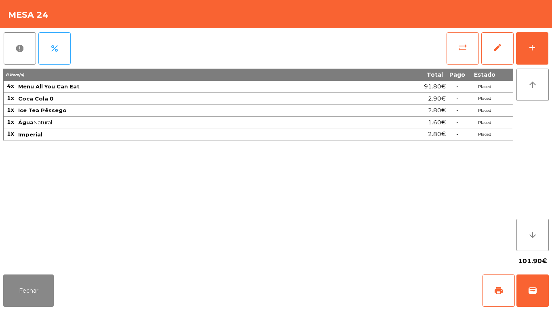
click at [455, 52] on button "sync_alt" at bounding box center [463, 48] width 32 height 32
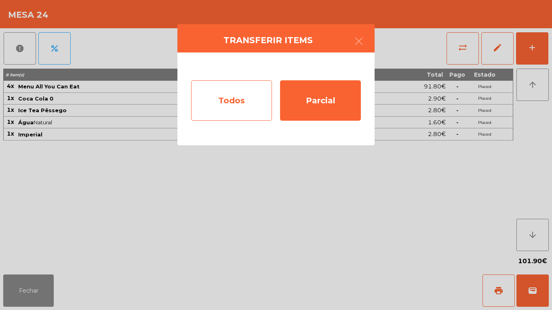
click at [235, 97] on div "Todos" at bounding box center [231, 100] width 81 height 40
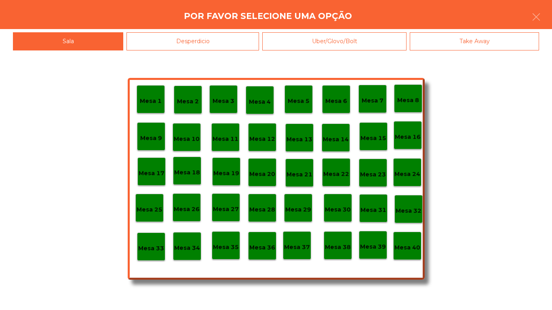
click at [340, 174] on p "Mesa 22" at bounding box center [336, 174] width 26 height 9
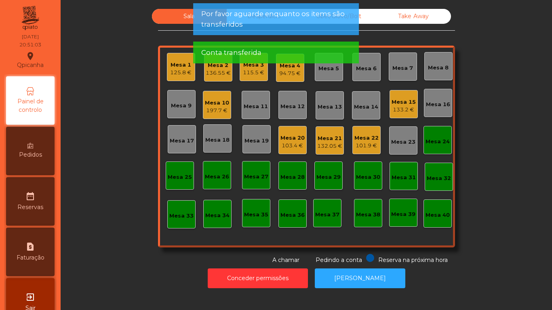
click at [329, 144] on div "132.05 €" at bounding box center [329, 146] width 25 height 8
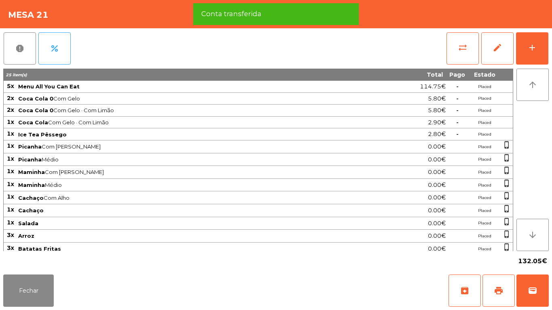
scroll to position [17, 0]
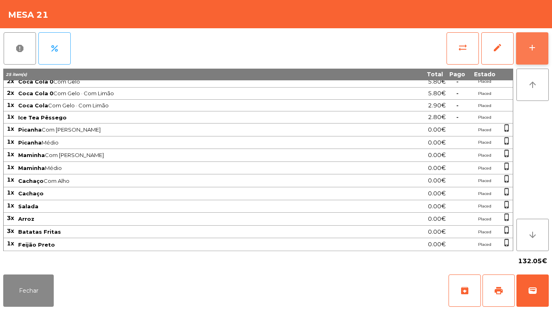
click at [531, 46] on div "add" at bounding box center [533, 48] width 10 height 10
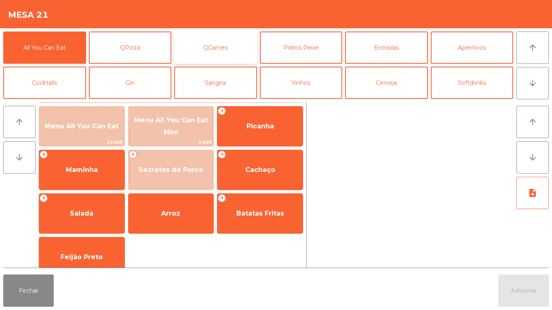
click at [232, 50] on button "QCarnes" at bounding box center [215, 48] width 83 height 32
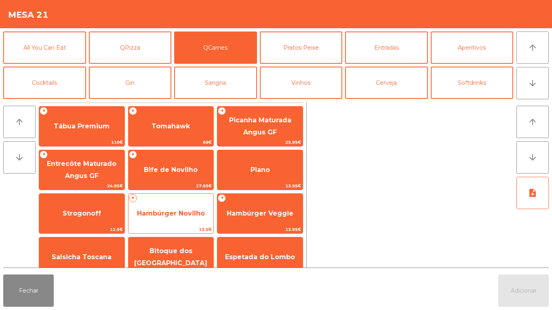
click at [189, 211] on span "Hambúrger Novilho" at bounding box center [171, 214] width 68 height 8
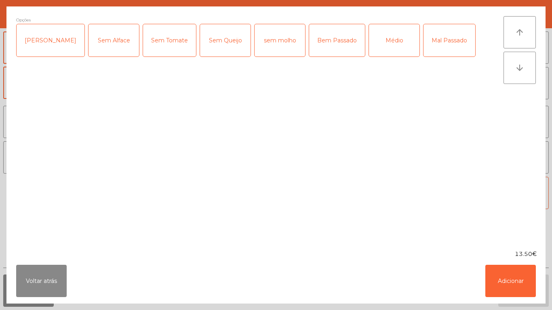
click at [159, 47] on div "Sem Tomate" at bounding box center [169, 40] width 53 height 32
click at [379, 46] on div "Médio" at bounding box center [394, 40] width 51 height 32
click at [511, 276] on button "Adicionar" at bounding box center [511, 281] width 51 height 32
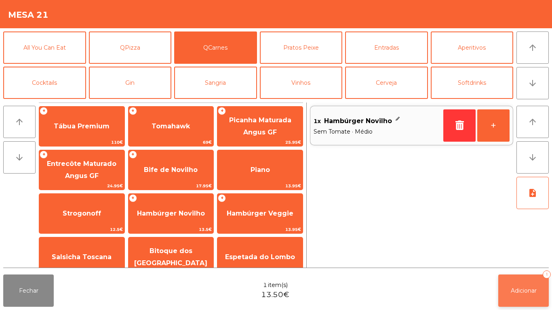
click at [529, 283] on button "Adicionar 1" at bounding box center [523, 291] width 51 height 32
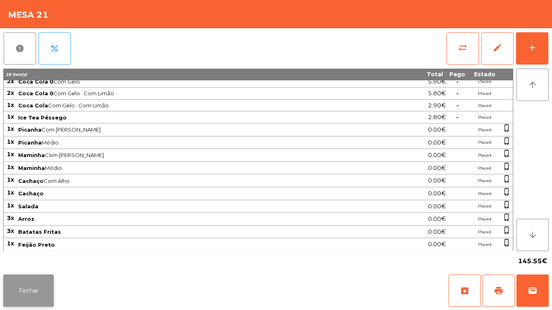
click at [28, 279] on button "Fechar" at bounding box center [28, 291] width 51 height 32
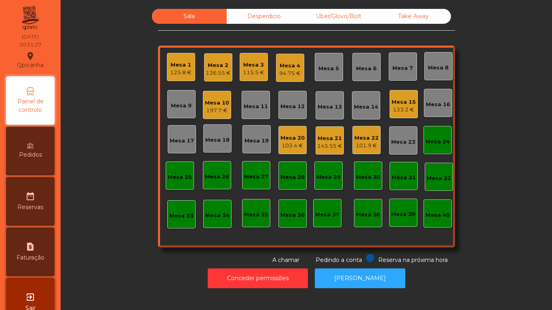
click at [220, 108] on div "197.7 €" at bounding box center [217, 111] width 24 height 8
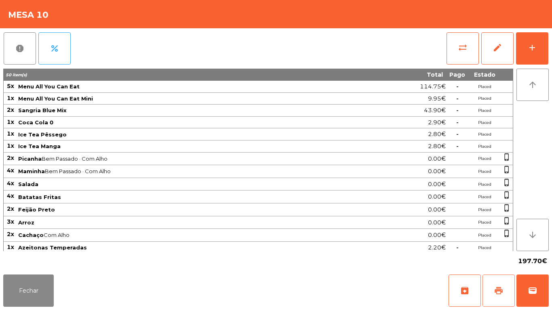
click at [498, 291] on span "print" at bounding box center [499, 291] width 10 height 10
click at [32, 278] on button "Fechar" at bounding box center [28, 291] width 51 height 32
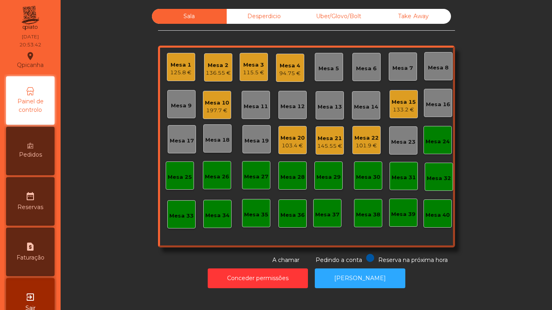
click at [222, 77] on div "136.55 €" at bounding box center [218, 73] width 25 height 8
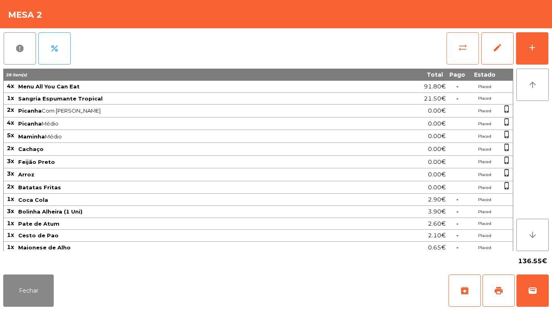
click at [457, 50] on button "sync_alt" at bounding box center [463, 48] width 32 height 32
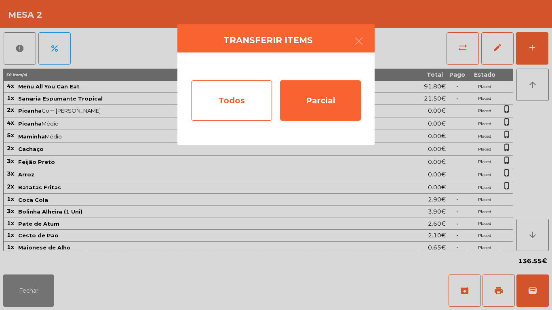
click at [242, 97] on div "Todos" at bounding box center [231, 100] width 81 height 40
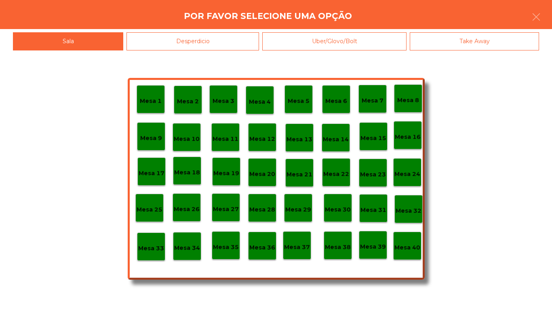
click at [371, 246] on p "Mesa 39" at bounding box center [373, 247] width 26 height 9
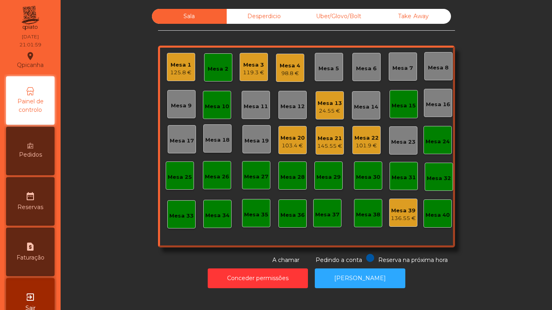
click at [326, 145] on div "145.55 €" at bounding box center [329, 146] width 25 height 8
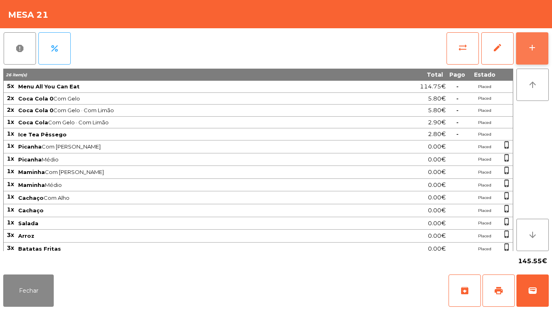
click at [526, 55] on button "add" at bounding box center [532, 48] width 32 height 32
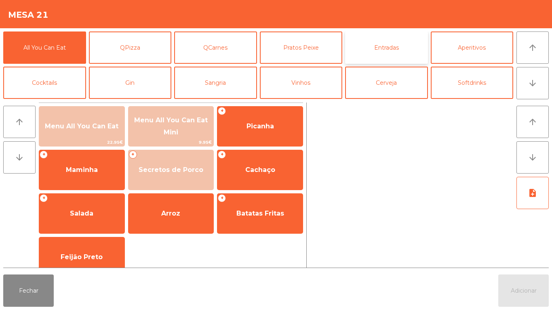
click at [397, 53] on button "Entradas" at bounding box center [386, 48] width 83 height 32
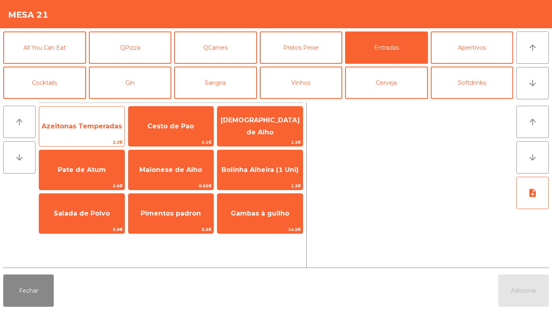
click at [109, 128] on span "Azeitonas Temperadas" at bounding box center [82, 126] width 80 height 8
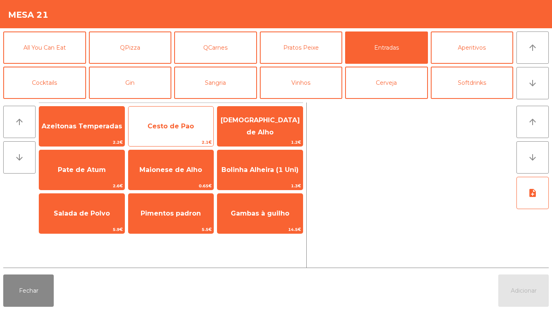
click at [166, 132] on span "Cesto de Pao" at bounding box center [171, 127] width 85 height 22
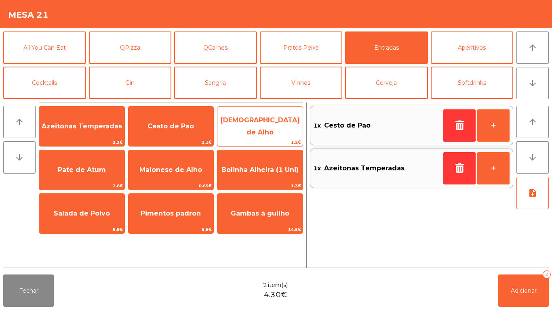
click at [272, 123] on span "[DEMOGRAPHIC_DATA] de Alho" at bounding box center [260, 126] width 79 height 20
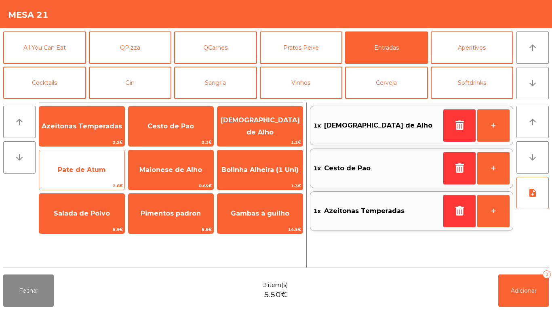
click at [89, 173] on span "Pate de Atum" at bounding box center [82, 170] width 48 height 8
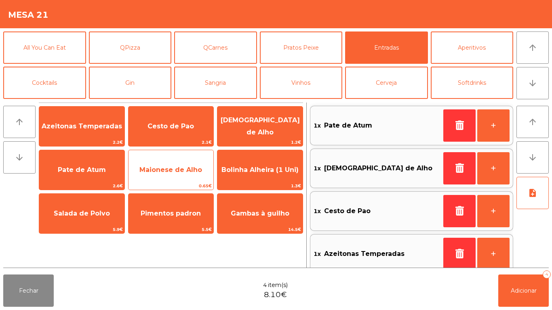
click at [174, 167] on span "Maionese de Alho" at bounding box center [170, 170] width 63 height 8
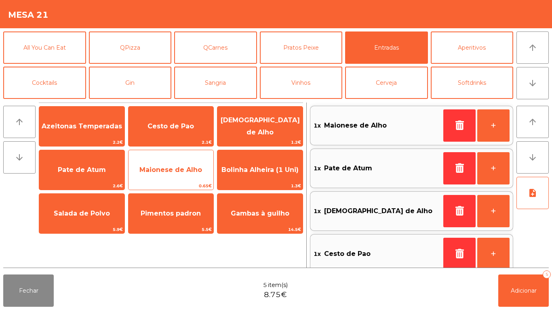
scroll to position [3, 0]
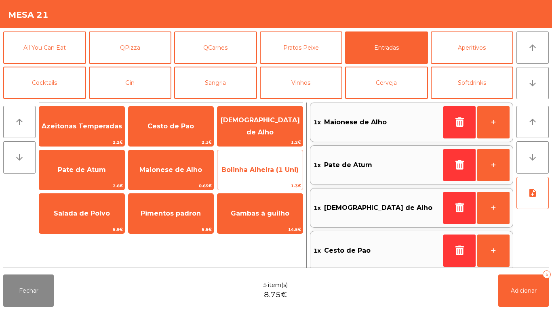
click at [263, 169] on span "Bolinha Alheira (1 Uni)" at bounding box center [260, 170] width 77 height 8
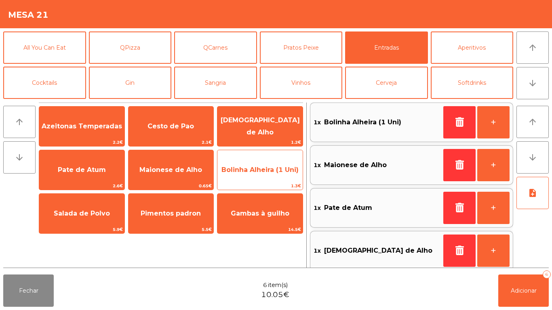
click at [267, 164] on span "Bolinha Alheira (1 Uni)" at bounding box center [260, 170] width 85 height 22
click at [263, 172] on span "Bolinha Alheira (1 Uni)" at bounding box center [260, 170] width 77 height 8
click at [264, 170] on span "Bolinha Alheira (1 Uni)" at bounding box center [260, 170] width 77 height 8
click at [262, 169] on span "Bolinha Alheira (1 Uni)" at bounding box center [260, 170] width 77 height 8
click at [276, 166] on span "Bolinha Alheira (1 Uni)" at bounding box center [260, 170] width 77 height 8
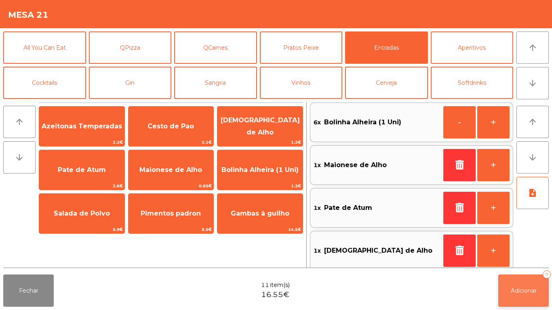
click at [533, 282] on button "Adicionar 11" at bounding box center [523, 291] width 51 height 32
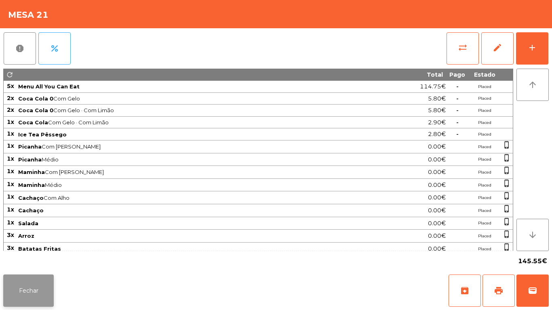
click at [36, 277] on button "Fechar" at bounding box center [28, 291] width 51 height 32
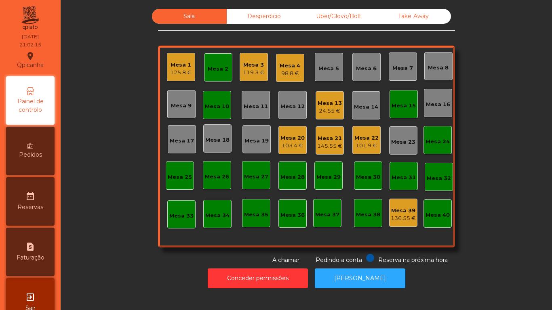
click at [293, 139] on div "Mesa 20" at bounding box center [293, 138] width 24 height 8
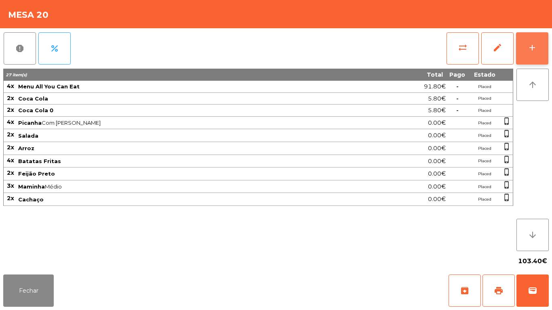
click at [525, 47] on button "add" at bounding box center [532, 48] width 32 height 32
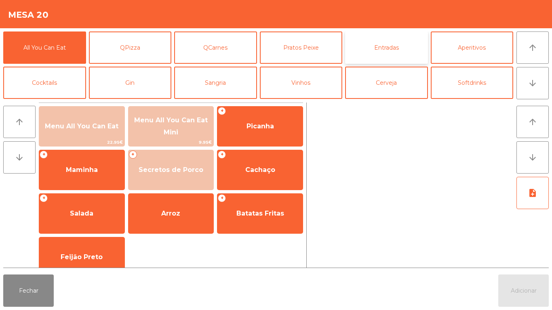
click at [375, 47] on button "Entradas" at bounding box center [386, 48] width 83 height 32
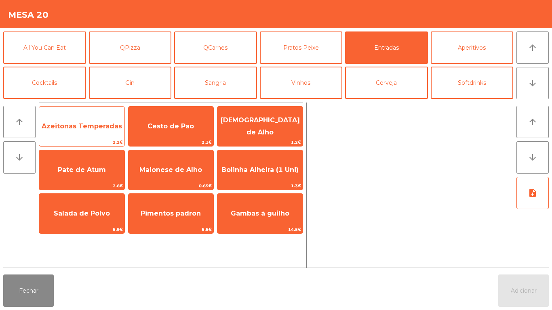
click at [83, 120] on span "Azeitonas Temperadas" at bounding box center [81, 127] width 85 height 22
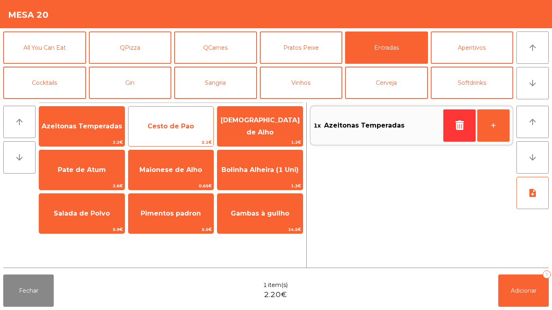
click at [172, 128] on span "Cesto de Pao" at bounding box center [171, 126] width 46 height 8
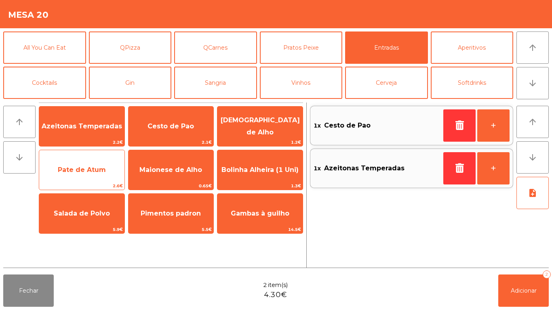
click at [102, 171] on span "Pate de Atum" at bounding box center [82, 170] width 48 height 8
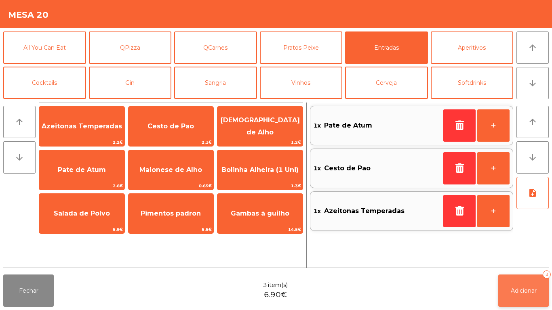
click at [525, 286] on button "Adicionar 3" at bounding box center [523, 291] width 51 height 32
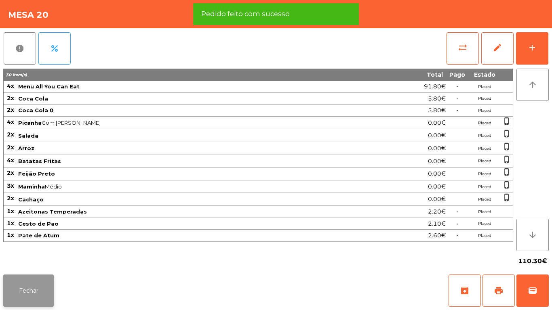
click at [51, 291] on button "Fechar" at bounding box center [28, 291] width 51 height 32
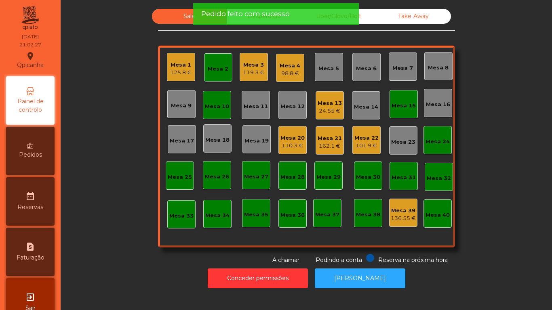
click at [357, 142] on div "101.9 €" at bounding box center [367, 146] width 24 height 8
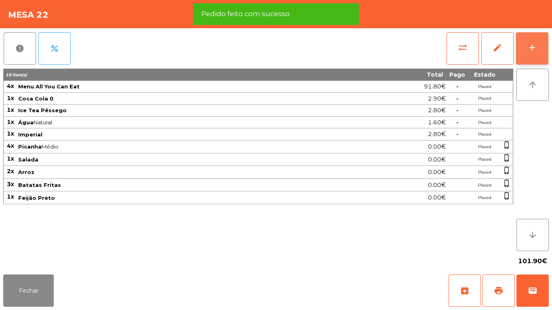
click at [531, 48] on div "add" at bounding box center [533, 48] width 10 height 10
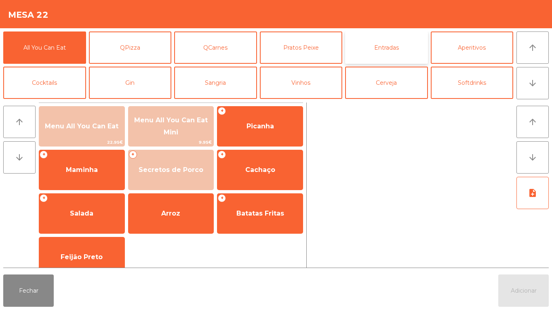
click at [384, 53] on button "Entradas" at bounding box center [386, 48] width 83 height 32
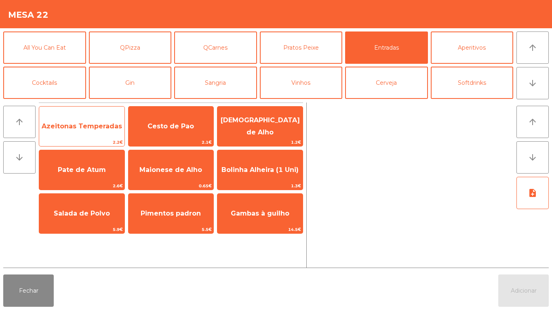
click at [89, 131] on span "Azeitonas Temperadas" at bounding box center [81, 127] width 85 height 22
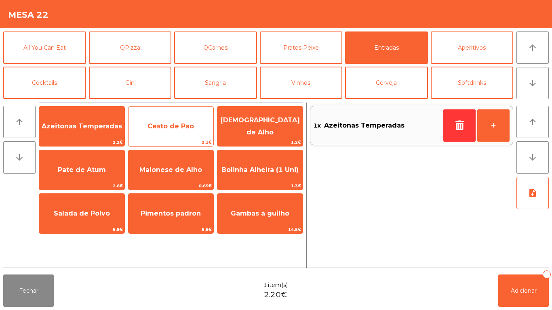
click at [172, 132] on span "Cesto de Pao" at bounding box center [171, 127] width 85 height 22
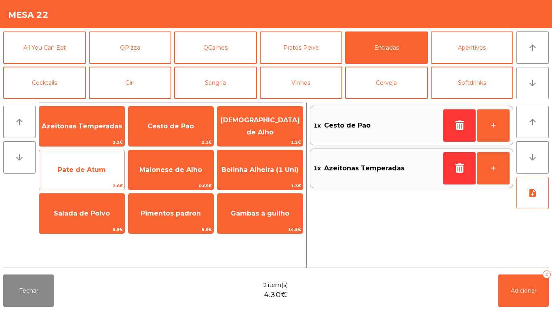
click at [101, 169] on span "Pate de Atum" at bounding box center [82, 170] width 48 height 8
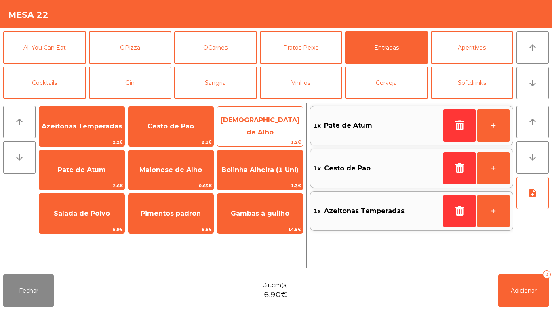
click at [262, 123] on span "[DEMOGRAPHIC_DATA] de Alho" at bounding box center [260, 126] width 79 height 20
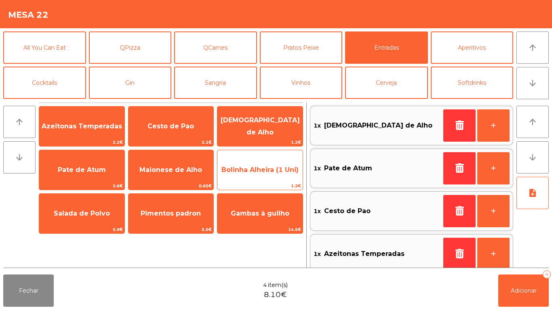
click at [256, 162] on span "Bolinha Alheira (1 Uni)" at bounding box center [260, 170] width 85 height 22
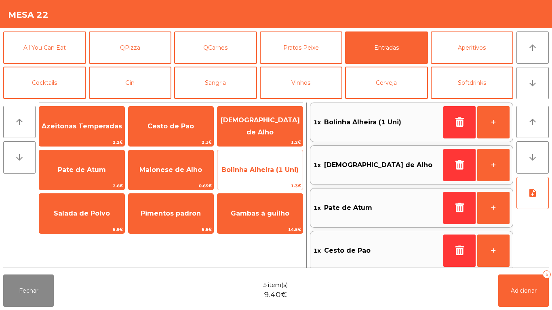
click at [266, 168] on span "Bolinha Alheira (1 Uni)" at bounding box center [260, 170] width 77 height 8
click at [262, 170] on span "Bolinha Alheira (1 Uni)" at bounding box center [260, 170] width 77 height 8
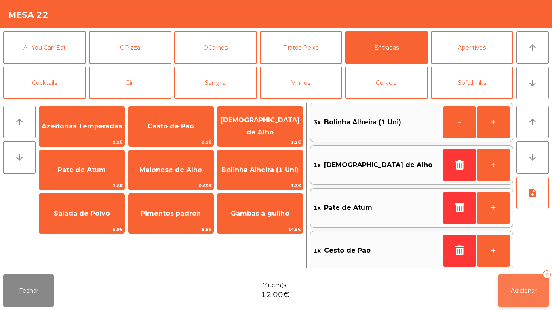
click at [520, 298] on button "Adicionar 7" at bounding box center [523, 291] width 51 height 32
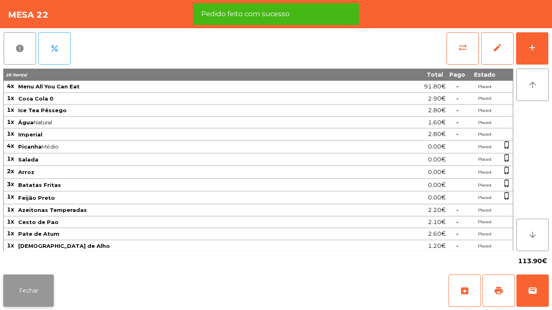
click at [37, 275] on button "Fechar" at bounding box center [28, 291] width 51 height 32
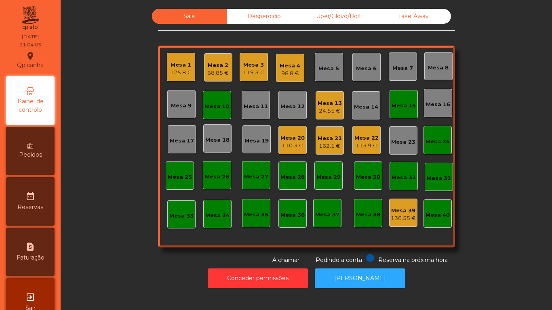
click at [226, 68] on div "Mesa 2 68.85 €" at bounding box center [218, 67] width 28 height 28
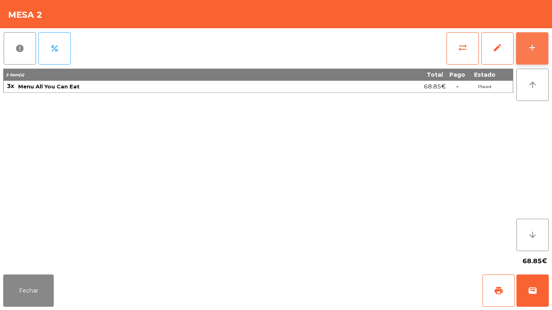
click at [532, 53] on button "add" at bounding box center [532, 48] width 32 height 32
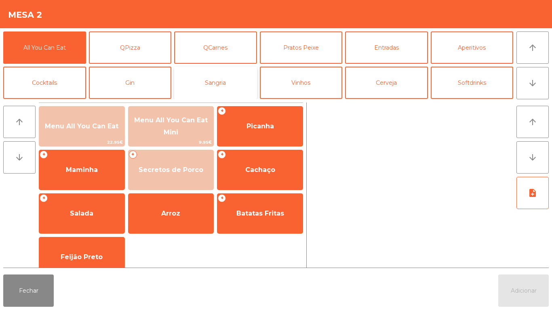
click at [231, 88] on button "Sangria" at bounding box center [215, 83] width 83 height 32
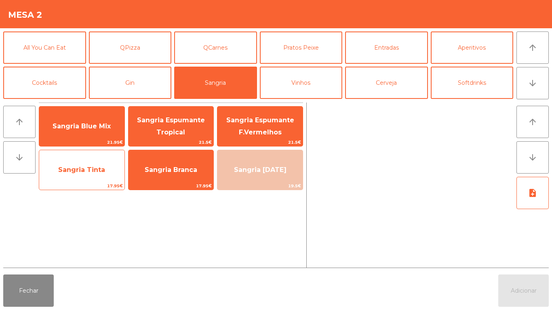
click at [91, 171] on span "Sangria Tinta" at bounding box center [81, 170] width 47 height 8
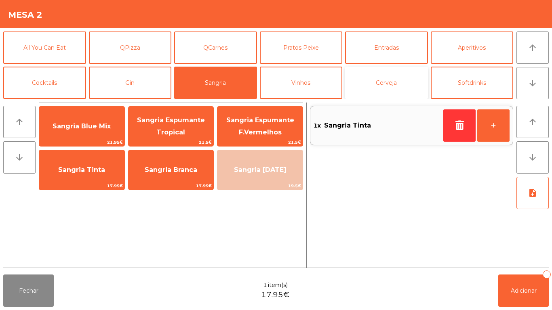
click at [399, 83] on button "Cerveja" at bounding box center [386, 83] width 83 height 32
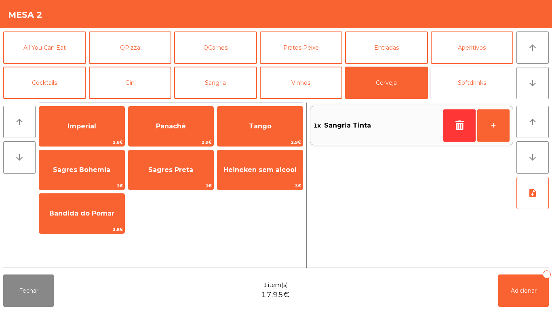
click at [469, 89] on button "Softdrinks" at bounding box center [472, 83] width 83 height 32
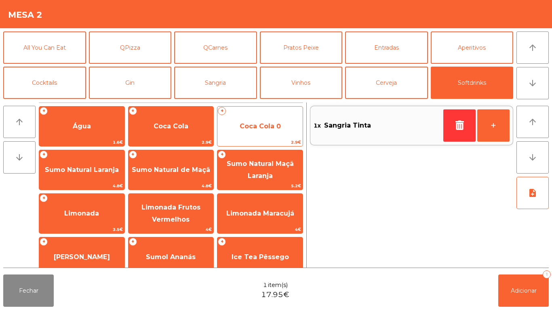
click at [276, 125] on span "Coca Cola 0" at bounding box center [260, 126] width 41 height 8
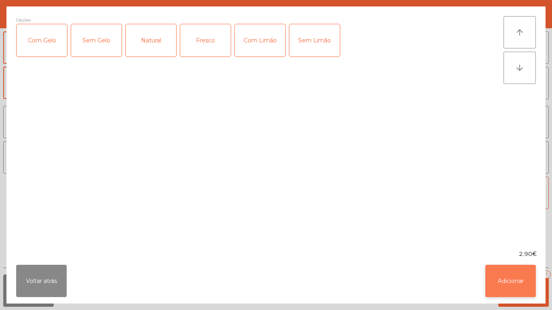
click at [488, 275] on button "Adicionar" at bounding box center [511, 281] width 51 height 32
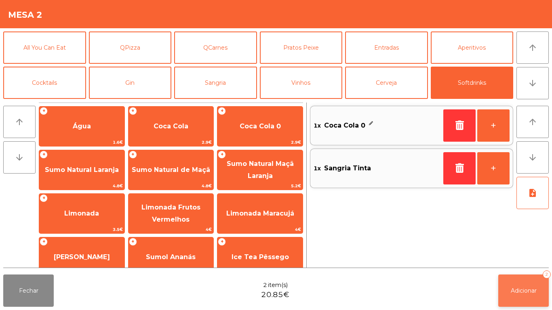
click at [514, 283] on button "Adicionar 2" at bounding box center [523, 291] width 51 height 32
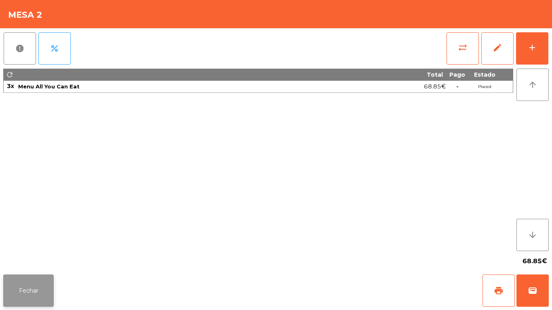
click at [49, 278] on button "Fechar" at bounding box center [28, 291] width 51 height 32
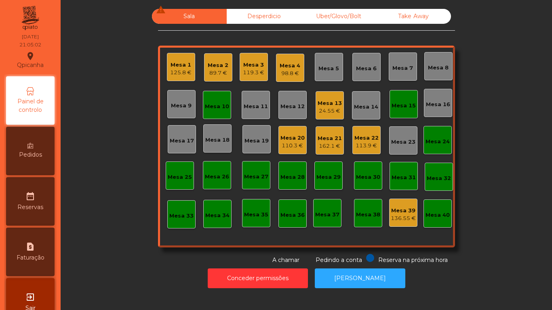
click at [291, 66] on div "Mesa 4" at bounding box center [290, 66] width 21 height 8
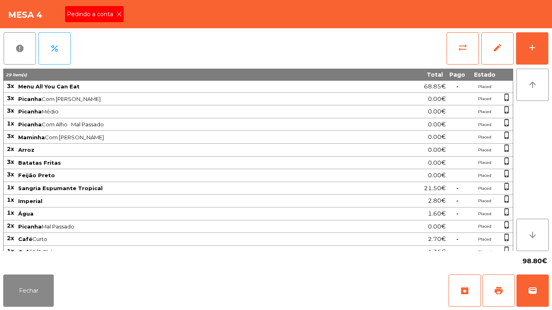
click at [118, 14] on icon at bounding box center [119, 14] width 6 height 6
click at [497, 287] on span "print" at bounding box center [499, 291] width 10 height 10
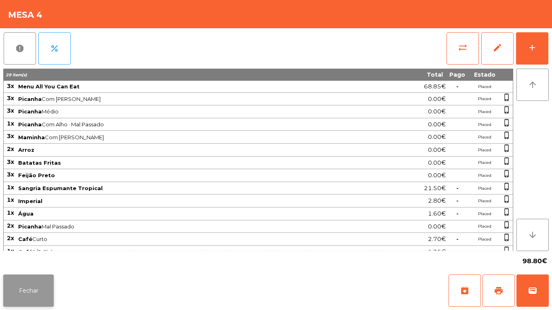
click at [31, 284] on button "Fechar" at bounding box center [28, 291] width 51 height 32
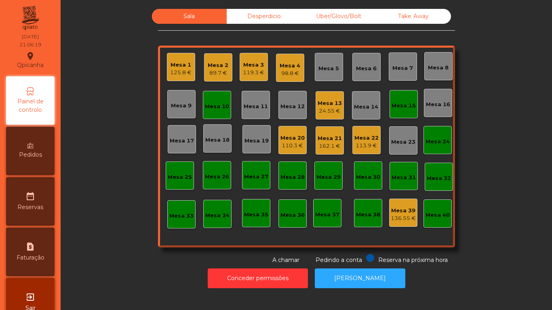
click at [290, 21] on div "Desperdicio" at bounding box center [264, 16] width 75 height 15
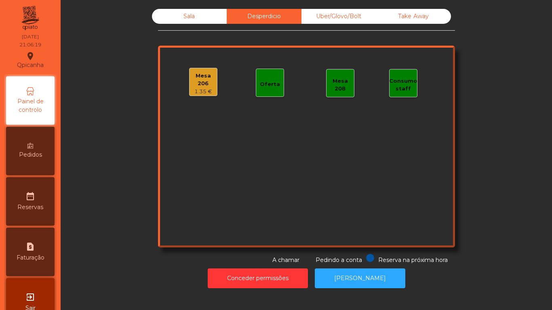
click at [353, 22] on div "Uber/Glovo/Bolt" at bounding box center [339, 16] width 75 height 15
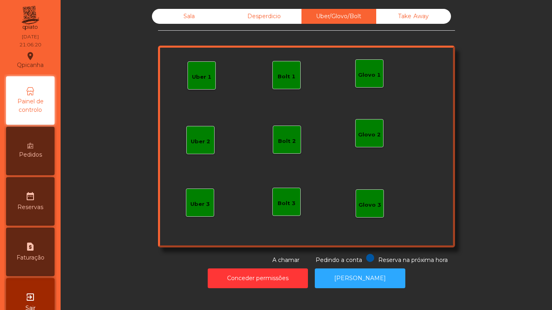
click at [412, 22] on div "Take Away" at bounding box center [413, 16] width 75 height 15
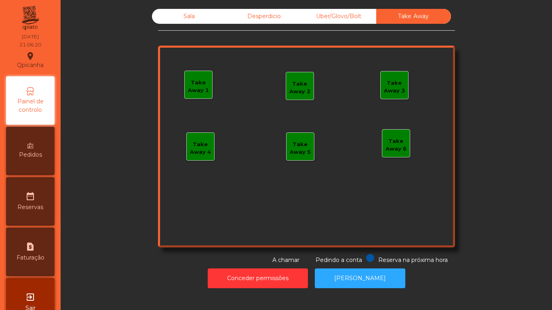
click at [260, 23] on div "Desperdicio" at bounding box center [264, 16] width 75 height 15
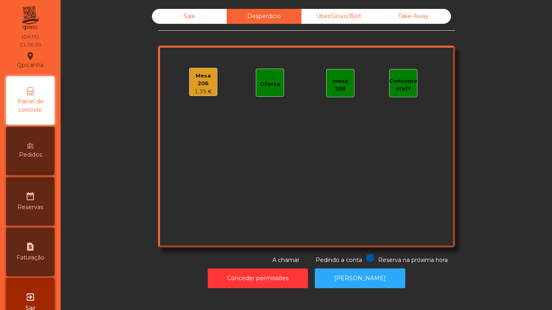
click at [196, 20] on div "Sala" at bounding box center [189, 16] width 75 height 15
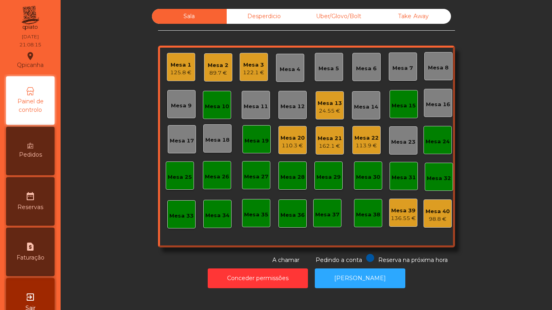
click at [169, 78] on div "Mesa 1 125.8 €" at bounding box center [181, 67] width 28 height 28
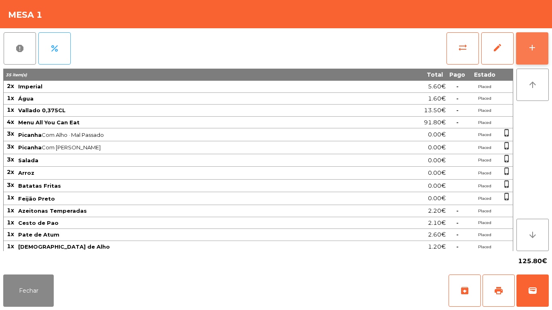
click at [524, 47] on button "add" at bounding box center [532, 48] width 32 height 32
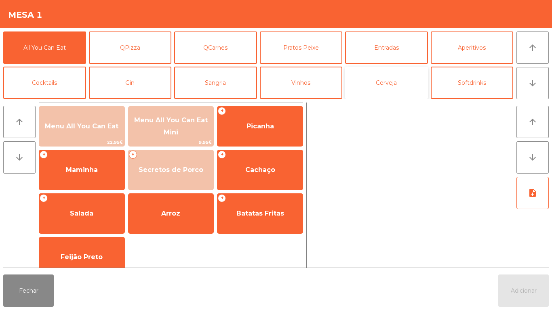
click at [373, 86] on button "Cerveja" at bounding box center [386, 83] width 83 height 32
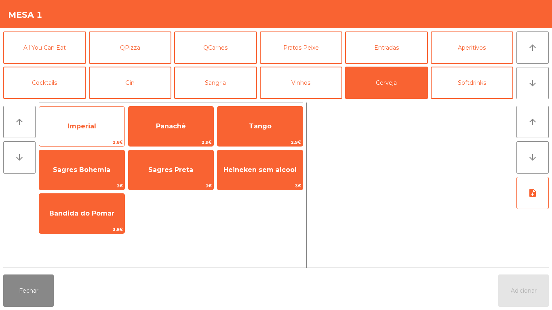
click at [84, 139] on span "2.8€" at bounding box center [81, 143] width 85 height 8
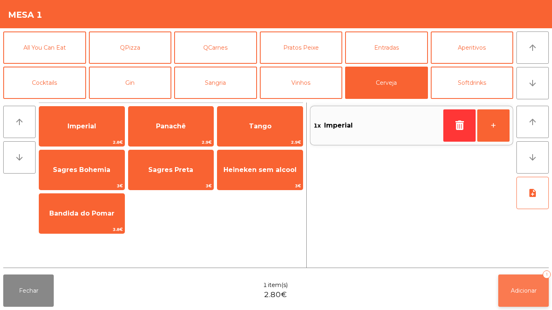
click at [510, 277] on button "Adicionar 1" at bounding box center [523, 291] width 51 height 32
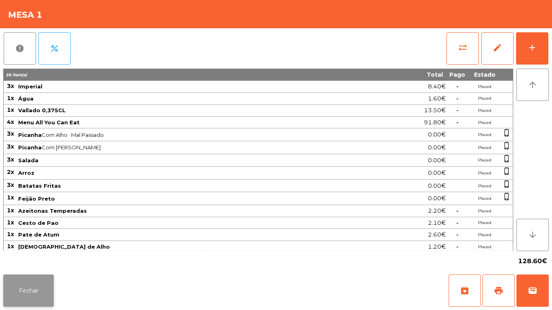
click at [30, 285] on button "Fechar" at bounding box center [28, 291] width 51 height 32
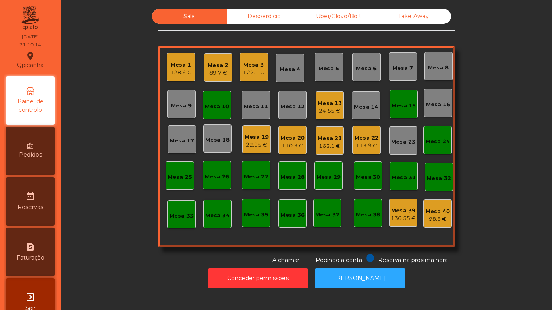
click at [323, 106] on div "Mesa 13" at bounding box center [330, 103] width 24 height 8
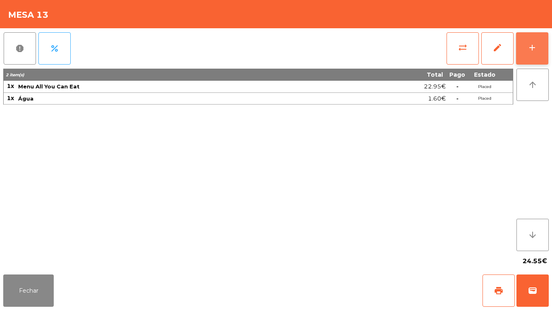
click at [533, 54] on button "add" at bounding box center [532, 48] width 32 height 32
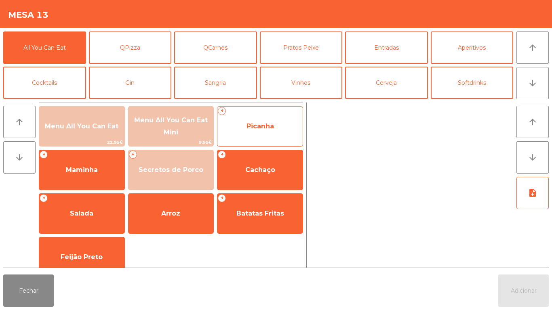
click at [270, 128] on span "Picanha" at bounding box center [260, 126] width 27 height 8
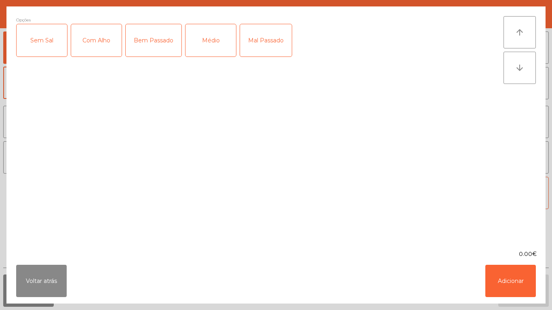
click at [208, 48] on div "Médio" at bounding box center [211, 40] width 51 height 32
click at [508, 276] on button "Adicionar" at bounding box center [511, 281] width 51 height 32
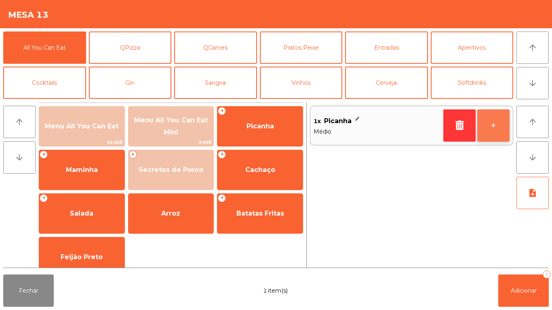
click at [496, 135] on button "+" at bounding box center [493, 126] width 32 height 32
click at [495, 133] on button "+" at bounding box center [493, 126] width 32 height 32
click at [494, 133] on button "+" at bounding box center [493, 126] width 32 height 32
click at [497, 130] on button "+" at bounding box center [493, 126] width 32 height 32
click at [498, 132] on button "+" at bounding box center [493, 126] width 32 height 32
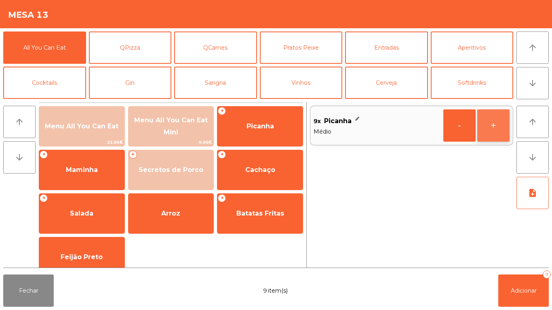
click at [498, 129] on button "+" at bounding box center [493, 126] width 32 height 32
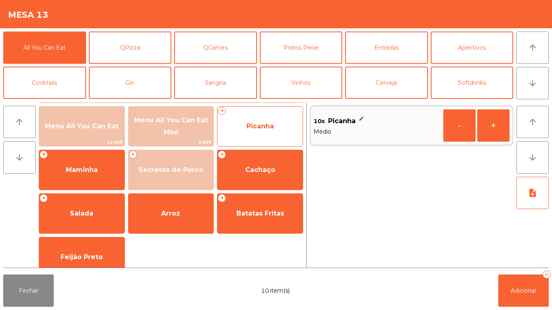
click at [263, 130] on span "Picanha" at bounding box center [260, 127] width 85 height 22
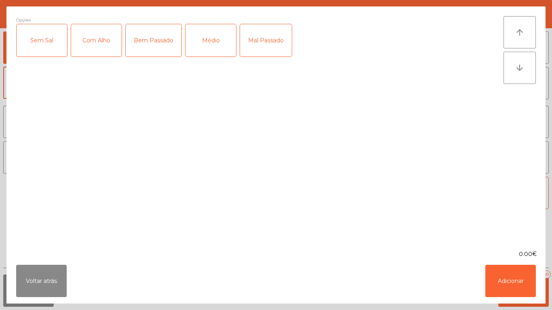
click at [161, 42] on div "Bem Passado" at bounding box center [154, 40] width 56 height 32
click at [511, 287] on button "Adicionar" at bounding box center [511, 281] width 51 height 32
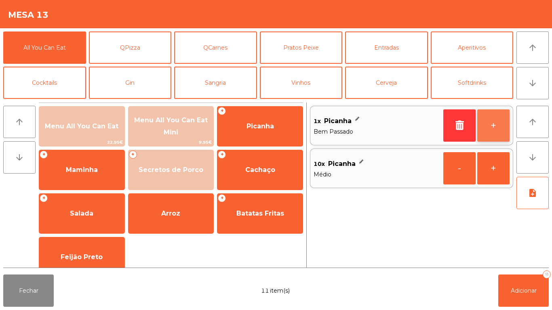
click at [485, 127] on button "+" at bounding box center [493, 126] width 32 height 32
click at [484, 131] on button "+" at bounding box center [493, 126] width 32 height 32
click at [487, 128] on button "+" at bounding box center [493, 126] width 32 height 32
click at [488, 129] on button "+" at bounding box center [493, 126] width 32 height 32
click at [492, 131] on button "+" at bounding box center [493, 126] width 32 height 32
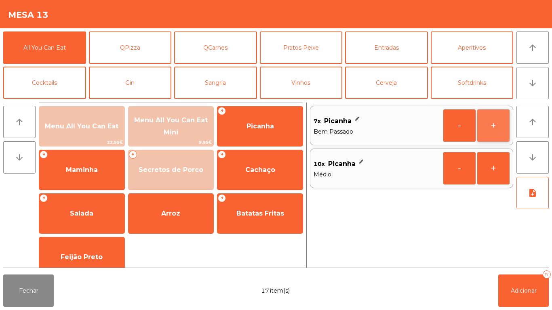
click at [489, 133] on button "+" at bounding box center [493, 126] width 32 height 32
click at [488, 131] on button "+" at bounding box center [493, 126] width 32 height 32
click at [490, 129] on button "+" at bounding box center [493, 126] width 32 height 32
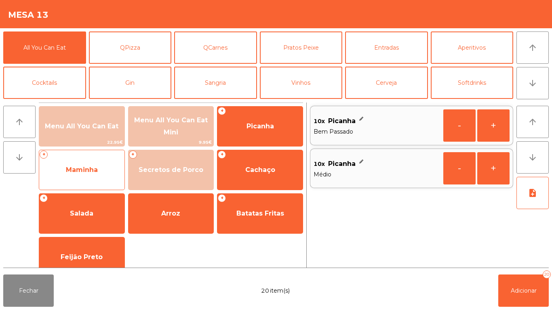
click at [104, 165] on span "Maminha" at bounding box center [81, 170] width 85 height 22
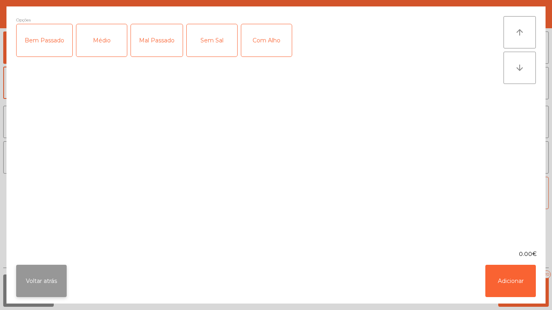
click at [50, 275] on button "Voltar atrás" at bounding box center [41, 281] width 51 height 32
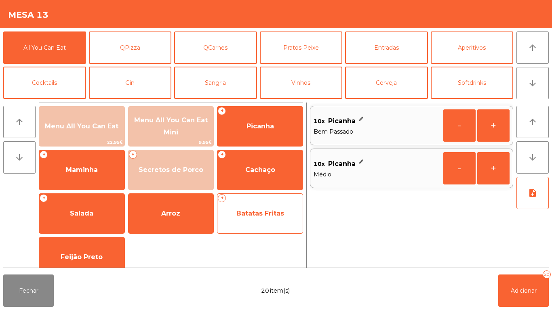
click at [261, 211] on span "Batatas Fritas" at bounding box center [261, 214] width 48 height 8
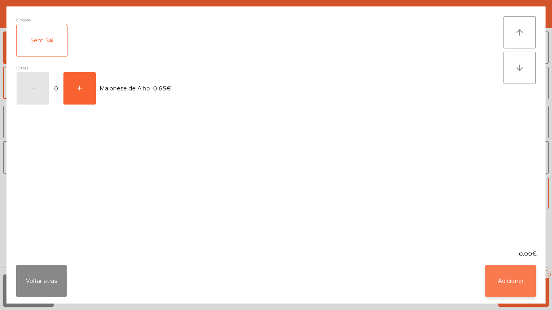
click at [508, 278] on button "Adicionar" at bounding box center [511, 281] width 51 height 32
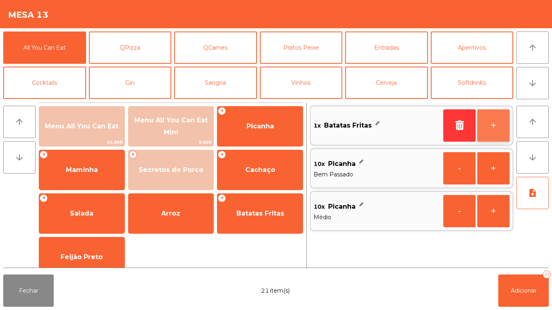
click at [495, 125] on button "+" at bounding box center [493, 126] width 32 height 32
click at [495, 129] on button "+" at bounding box center [493, 126] width 32 height 32
click at [486, 127] on button "+" at bounding box center [493, 126] width 32 height 32
click at [492, 137] on button "+" at bounding box center [493, 126] width 32 height 32
click at [498, 130] on button "+" at bounding box center [493, 126] width 32 height 32
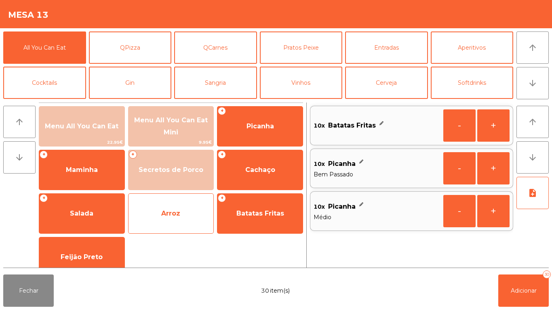
click at [172, 216] on span "Arroz" at bounding box center [170, 214] width 19 height 8
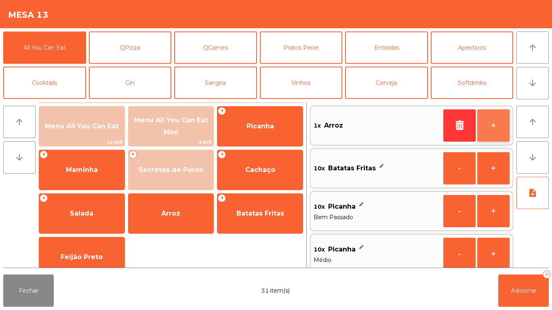
click at [488, 128] on button "+" at bounding box center [493, 126] width 32 height 32
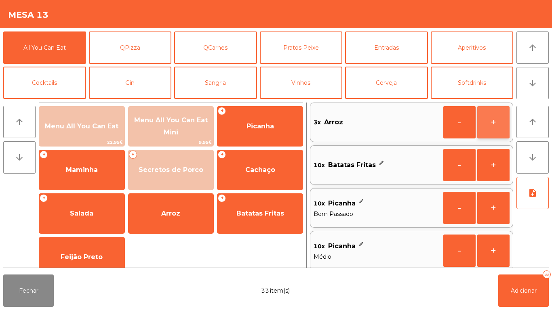
click at [490, 129] on button "+" at bounding box center [493, 122] width 32 height 32
click at [496, 135] on button "+" at bounding box center [493, 122] width 32 height 32
click at [492, 123] on button "+" at bounding box center [493, 122] width 32 height 32
click at [492, 125] on button "+" at bounding box center [493, 122] width 32 height 32
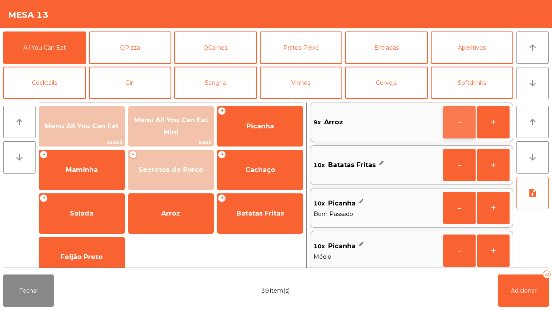
click at [452, 128] on button "-" at bounding box center [460, 122] width 32 height 32
click at [454, 120] on button "-" at bounding box center [460, 122] width 32 height 32
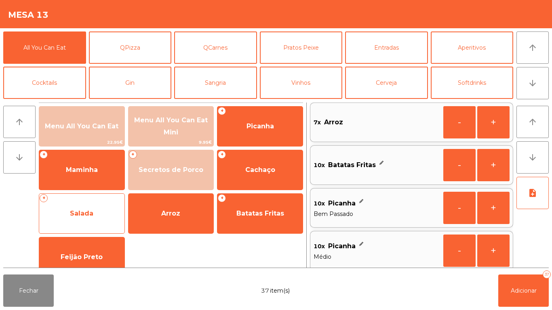
click at [103, 211] on span "Salada" at bounding box center [81, 214] width 85 height 22
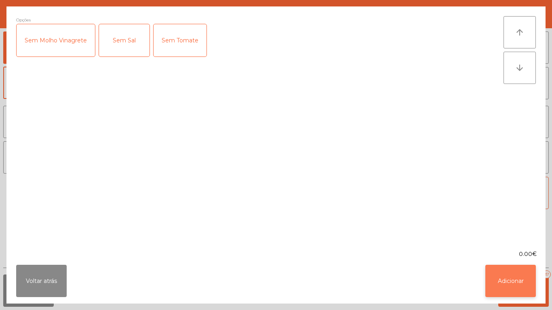
click at [516, 269] on button "Adicionar" at bounding box center [511, 281] width 51 height 32
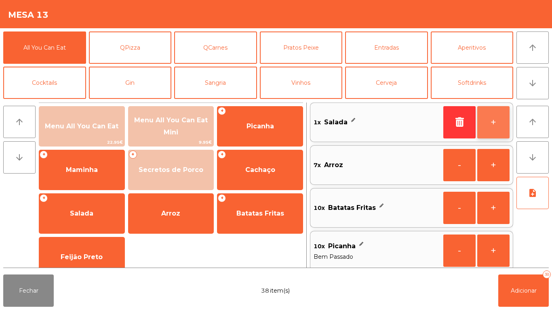
click at [482, 128] on button "+" at bounding box center [493, 122] width 32 height 32
click at [493, 124] on button "+" at bounding box center [493, 122] width 32 height 32
click at [489, 125] on button "+" at bounding box center [493, 122] width 32 height 32
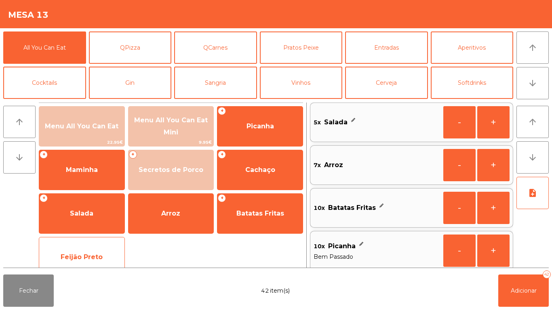
click at [97, 253] on span "Feijão Preto" at bounding box center [82, 257] width 42 height 8
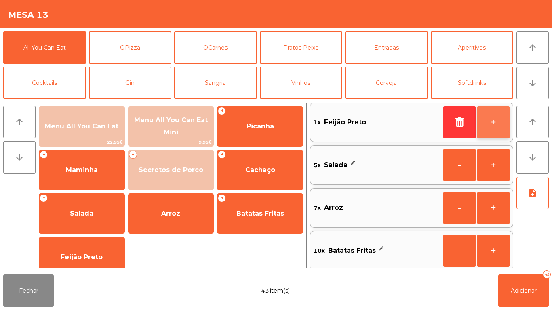
click at [486, 116] on button "+" at bounding box center [493, 122] width 32 height 32
click at [489, 115] on button "+" at bounding box center [493, 122] width 32 height 32
click at [490, 123] on button "+" at bounding box center [493, 122] width 32 height 32
click at [498, 125] on button "+" at bounding box center [493, 122] width 32 height 32
click at [500, 120] on button "+" at bounding box center [493, 122] width 32 height 32
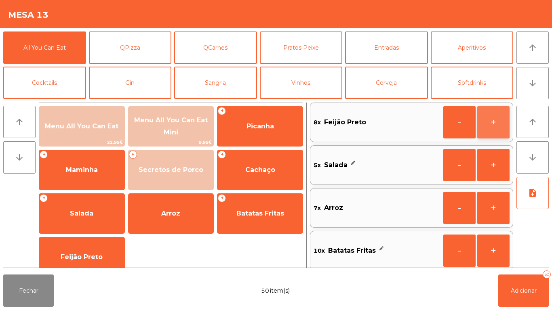
click at [490, 128] on button "+" at bounding box center [493, 122] width 32 height 32
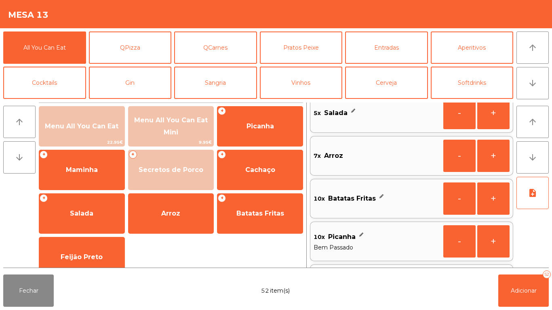
scroll to position [95, 0]
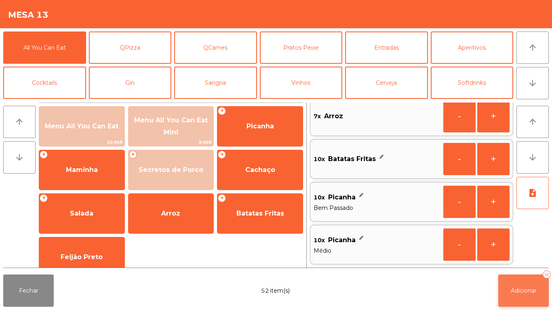
click at [525, 285] on button "Adicionar 52" at bounding box center [523, 291] width 51 height 32
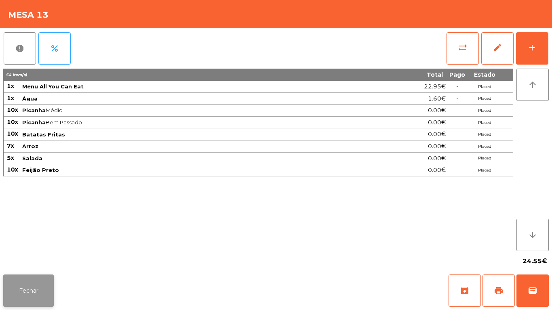
click at [41, 283] on button "Fechar" at bounding box center [28, 291] width 51 height 32
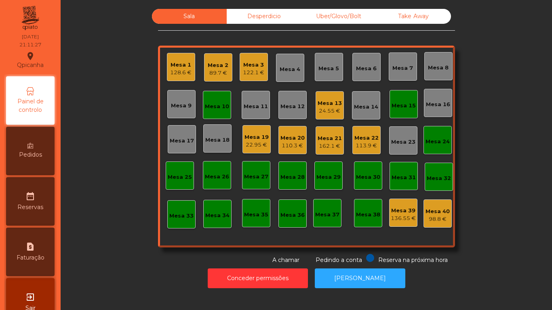
click at [221, 75] on div "89.7 €" at bounding box center [218, 73] width 21 height 8
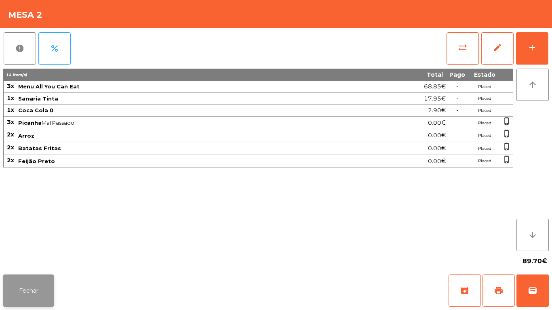
click at [40, 278] on button "Fechar" at bounding box center [28, 291] width 51 height 32
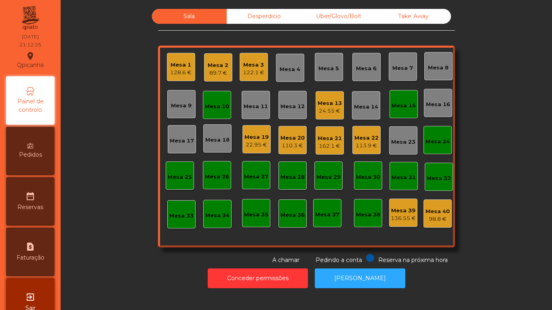
click at [221, 106] on div "Mesa 10" at bounding box center [217, 107] width 24 height 8
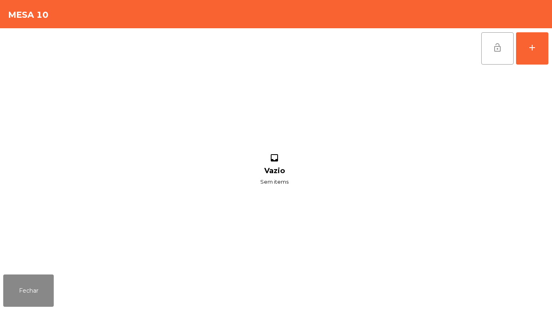
click at [503, 54] on button "lock_open" at bounding box center [498, 48] width 32 height 32
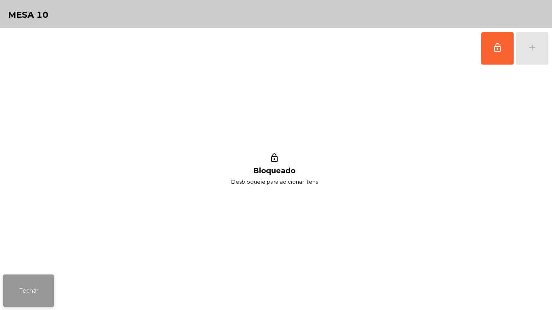
click at [40, 278] on button "Fechar" at bounding box center [28, 291] width 51 height 32
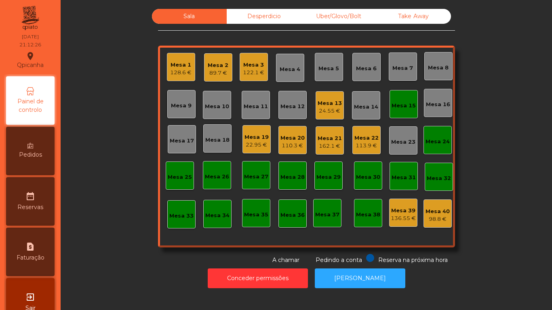
click at [397, 110] on div "Mesa 15" at bounding box center [404, 106] width 24 height 8
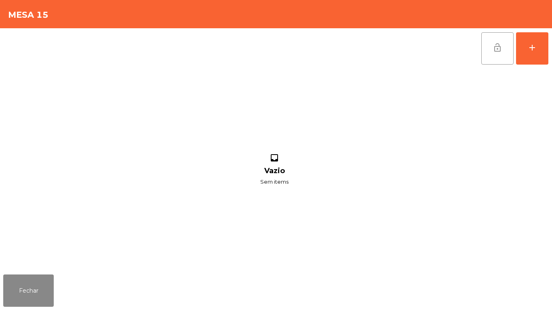
click at [498, 57] on button "lock_open" at bounding box center [498, 48] width 32 height 32
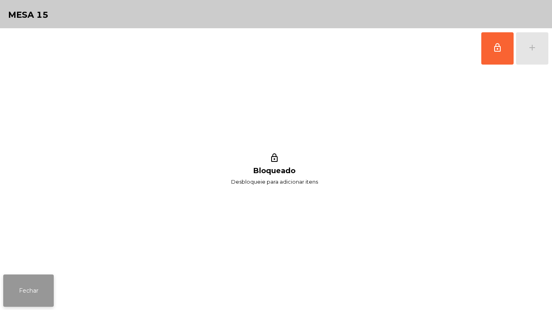
click at [41, 293] on button "Fechar" at bounding box center [28, 291] width 51 height 32
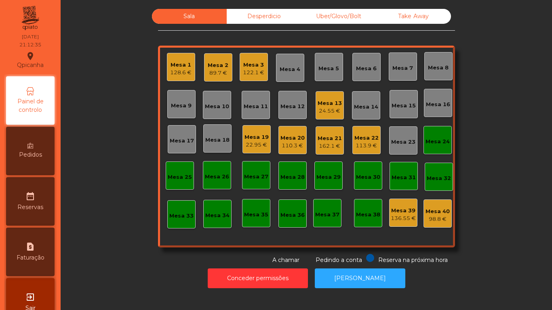
click at [395, 67] on div "Mesa 7" at bounding box center [403, 68] width 21 height 8
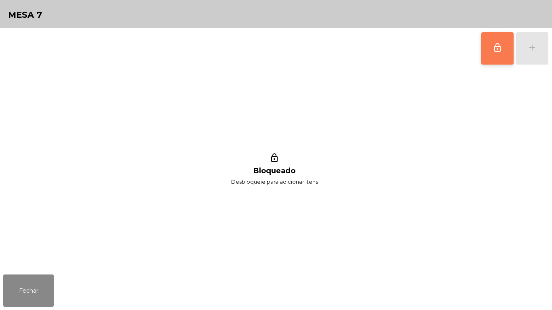
click at [501, 57] on button "lock_outline" at bounding box center [498, 48] width 32 height 32
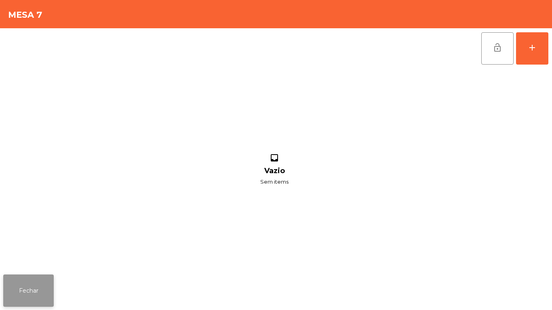
click at [40, 284] on button "Fechar" at bounding box center [28, 291] width 51 height 32
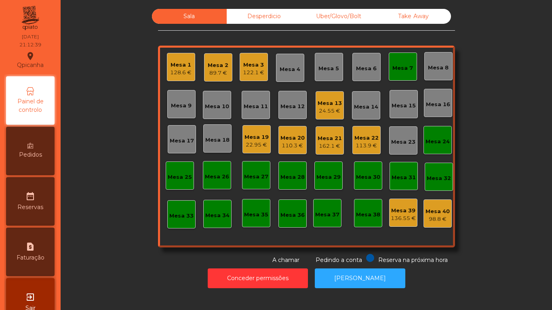
click at [365, 67] on div "Mesa 6" at bounding box center [366, 69] width 21 height 8
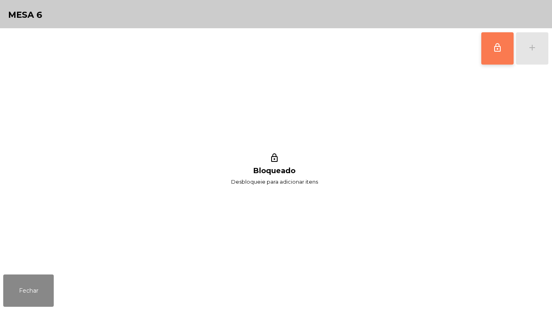
click at [498, 49] on span "lock_outline" at bounding box center [498, 48] width 10 height 10
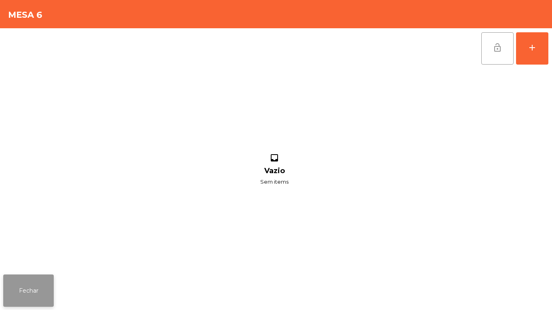
click at [43, 284] on button "Fechar" at bounding box center [28, 291] width 51 height 32
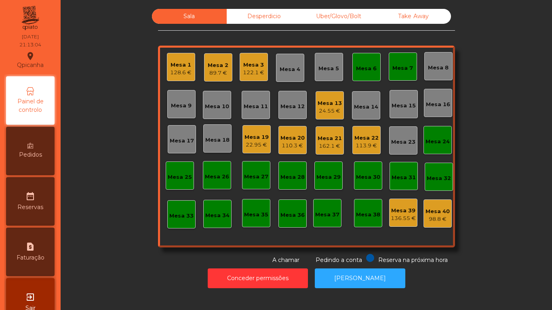
click at [331, 115] on div "24.55 €" at bounding box center [330, 111] width 24 height 8
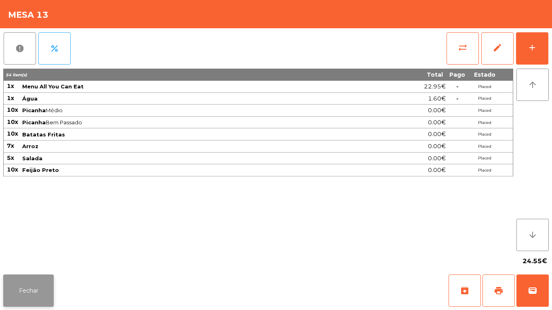
click at [37, 277] on button "Fechar" at bounding box center [28, 291] width 51 height 32
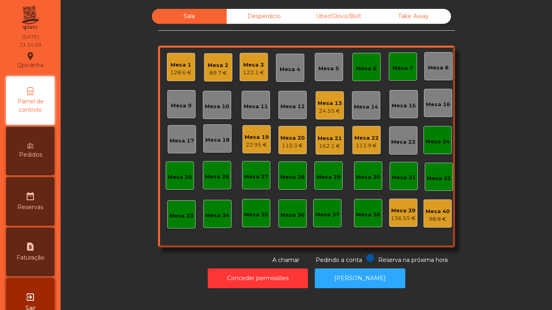
click at [290, 70] on div "Mesa 4" at bounding box center [290, 69] width 21 height 8
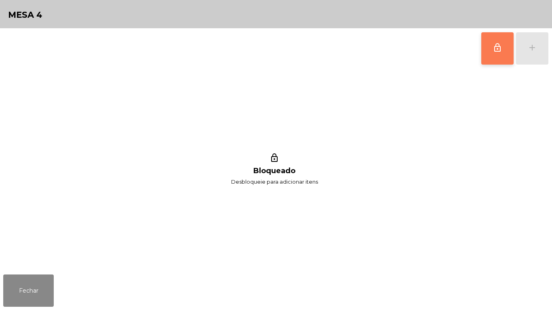
click at [483, 50] on button "lock_outline" at bounding box center [498, 48] width 32 height 32
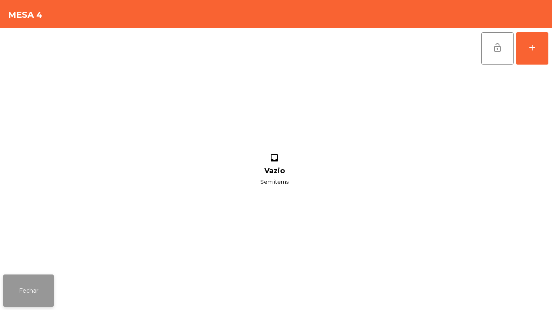
click at [50, 290] on button "Fechar" at bounding box center [28, 291] width 51 height 32
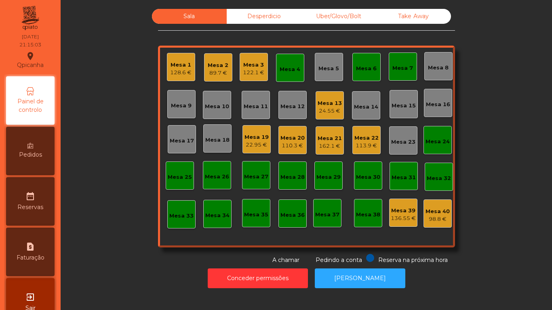
click at [377, 64] on div "Mesa 6" at bounding box center [367, 67] width 28 height 28
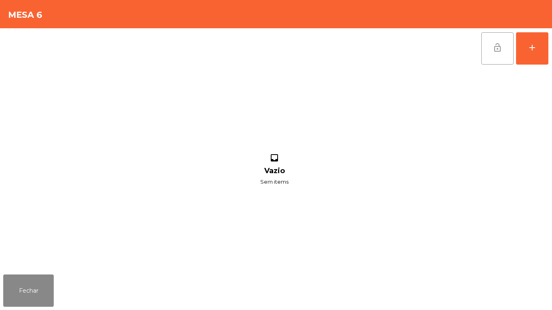
click at [501, 46] on span "lock_open" at bounding box center [498, 48] width 10 height 10
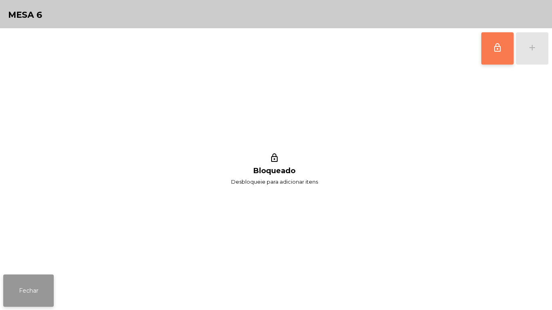
click at [52, 287] on button "Fechar" at bounding box center [28, 291] width 51 height 32
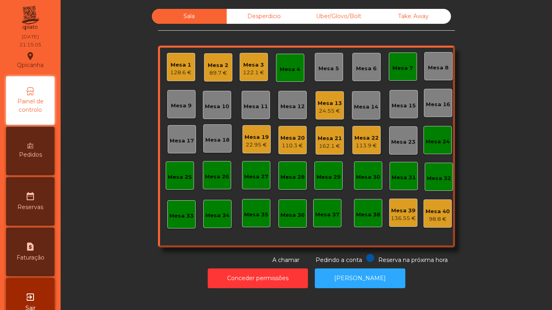
click at [401, 61] on div "Mesa 7" at bounding box center [403, 66] width 21 height 11
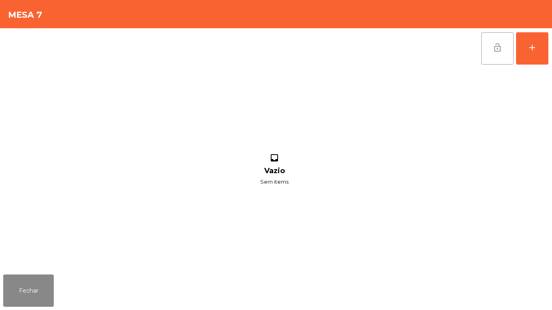
click at [500, 40] on button "lock_open" at bounding box center [498, 48] width 32 height 32
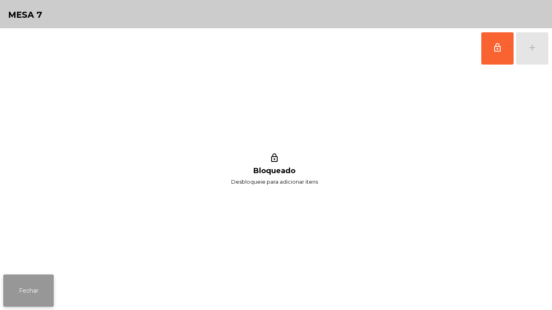
click at [40, 282] on button "Fechar" at bounding box center [28, 291] width 51 height 32
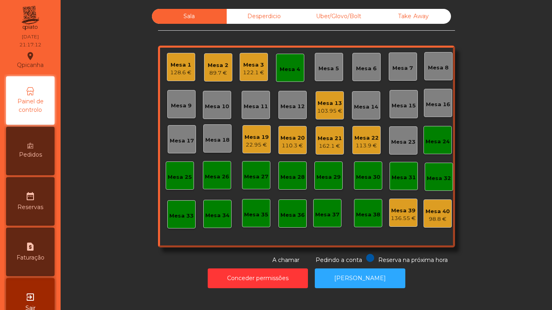
click at [168, 79] on div "Mesa 1 128.6 €" at bounding box center [181, 67] width 28 height 28
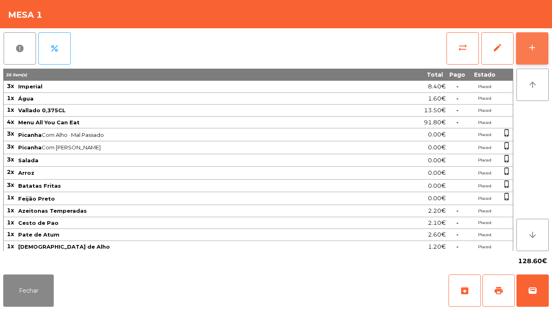
click at [528, 53] on button "add" at bounding box center [532, 48] width 32 height 32
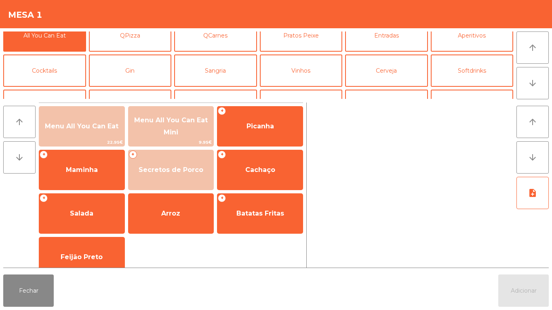
scroll to position [38, 0]
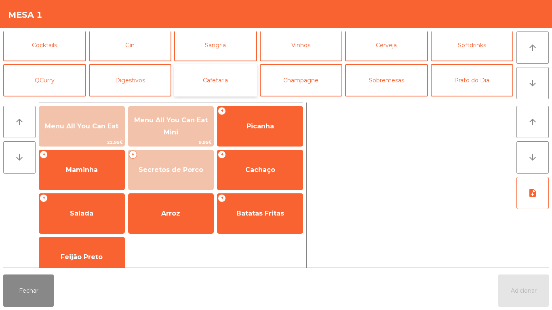
click at [226, 79] on button "Cafetaria" at bounding box center [215, 80] width 83 height 32
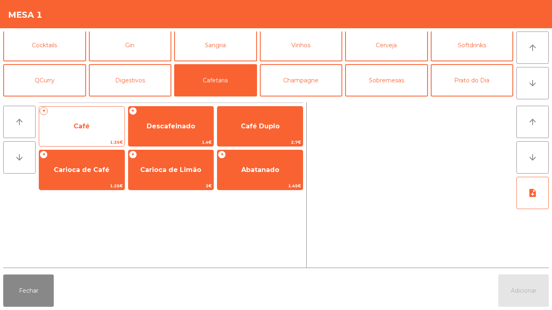
click at [99, 129] on span "Café" at bounding box center [81, 127] width 85 height 22
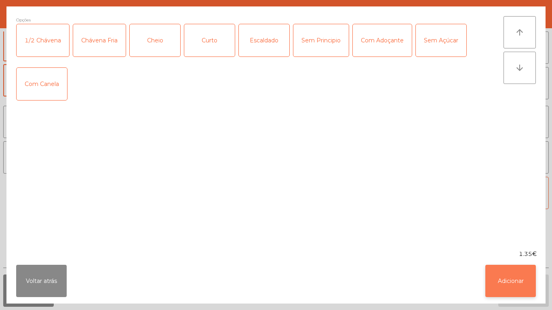
click at [507, 273] on button "Adicionar" at bounding box center [511, 281] width 51 height 32
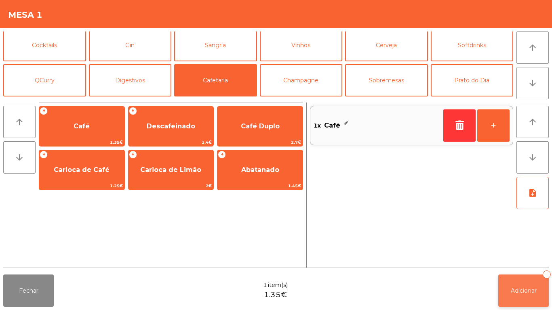
click at [519, 290] on span "Adicionar" at bounding box center [524, 290] width 26 height 7
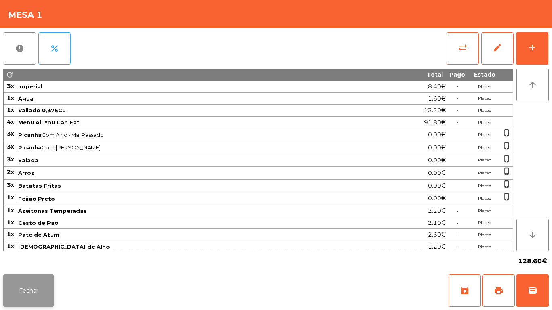
click at [28, 290] on button "Fechar" at bounding box center [28, 291] width 51 height 32
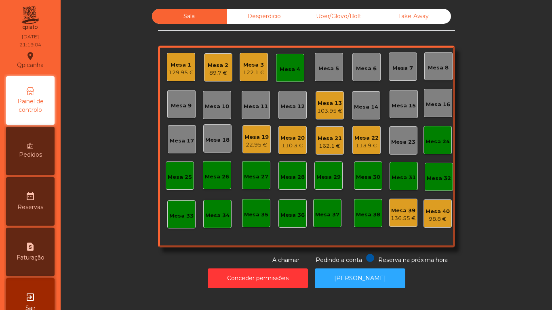
click at [288, 65] on div "Mesa 4" at bounding box center [290, 69] width 21 height 8
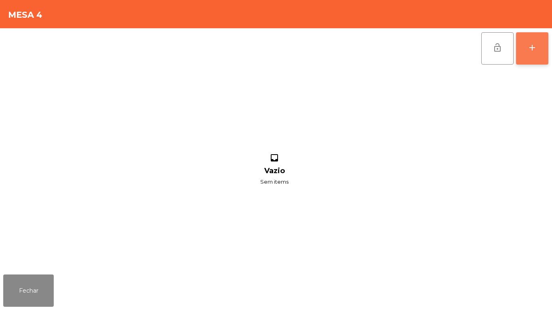
click at [526, 49] on button "add" at bounding box center [532, 48] width 32 height 32
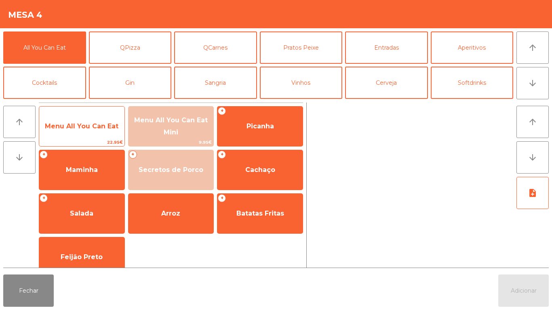
click at [102, 124] on span "Menu All You Can Eat" at bounding box center [82, 126] width 74 height 8
click at [105, 127] on span "Menu All You Can Eat" at bounding box center [82, 126] width 74 height 8
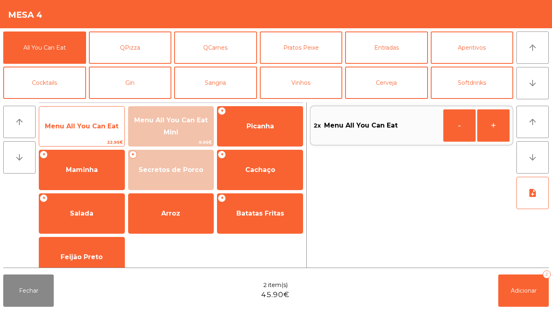
click at [112, 125] on span "Menu All You Can Eat" at bounding box center [82, 126] width 74 height 8
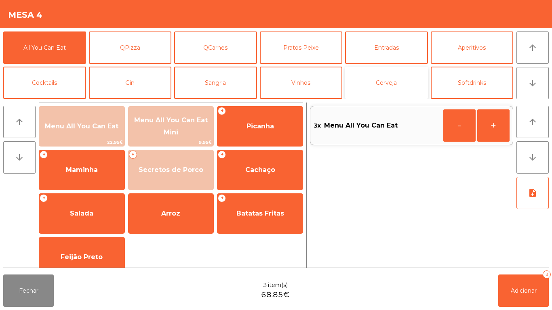
click at [413, 80] on button "Cerveja" at bounding box center [386, 83] width 83 height 32
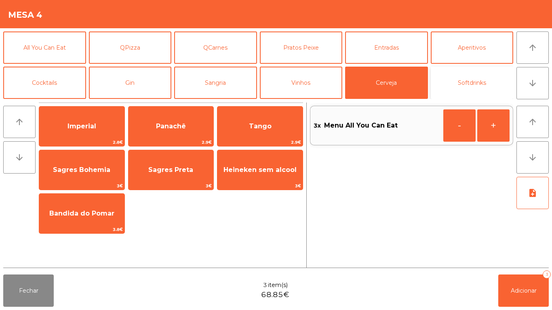
click at [476, 81] on button "Softdrinks" at bounding box center [472, 83] width 83 height 32
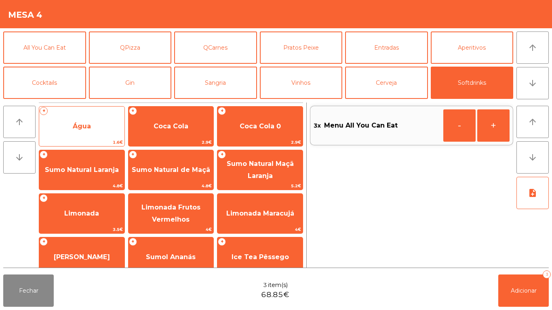
click at [101, 136] on span "Água" at bounding box center [81, 127] width 85 height 22
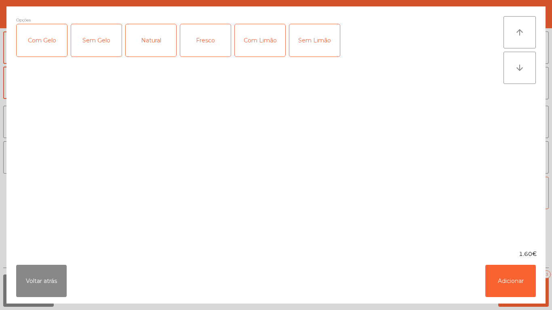
click at [157, 53] on div "Natural" at bounding box center [151, 40] width 51 height 32
click at [497, 278] on button "Adicionar" at bounding box center [511, 281] width 51 height 32
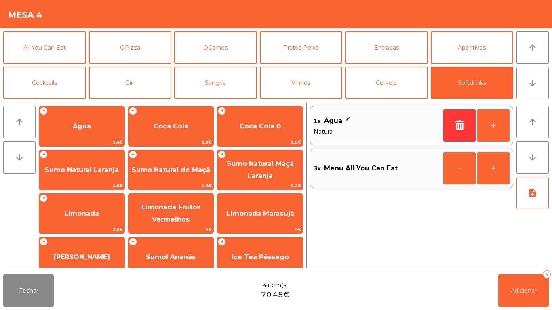
scroll to position [14, 0]
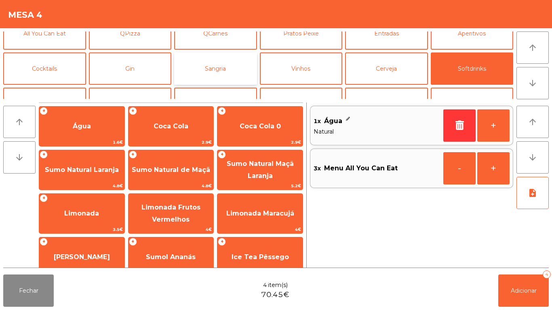
click at [229, 72] on button "Sangria" at bounding box center [215, 69] width 83 height 32
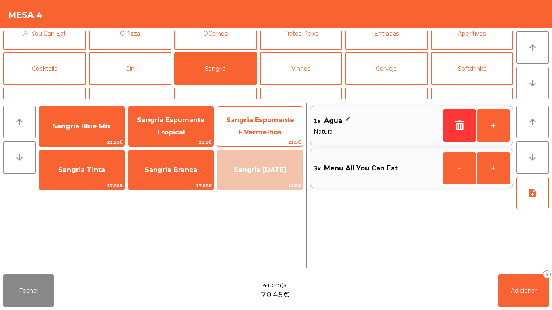
click at [263, 124] on span "Sangria Espumante F.Vermelhos" at bounding box center [260, 127] width 85 height 34
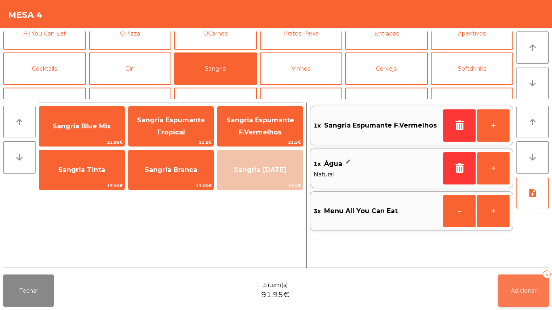
click at [509, 281] on button "Adicionar 5" at bounding box center [523, 291] width 51 height 32
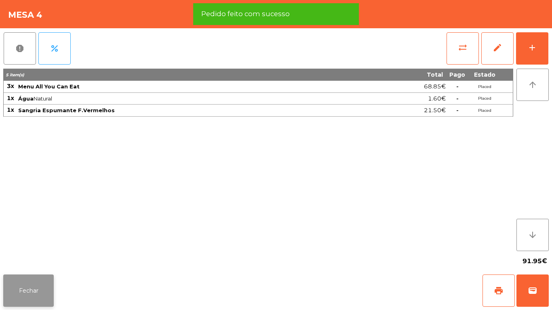
click at [53, 289] on button "Fechar" at bounding box center [28, 291] width 51 height 32
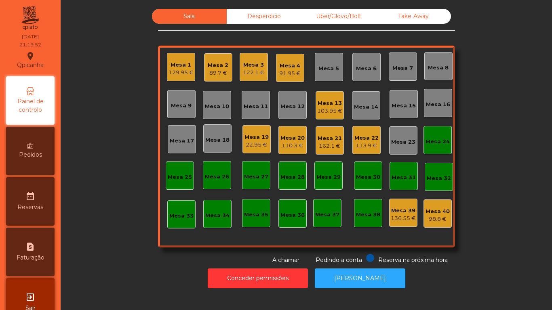
click at [226, 64] on div "Mesa 2 89.7 €" at bounding box center [218, 67] width 28 height 28
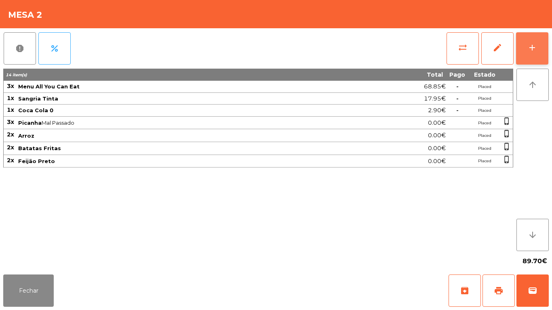
click at [527, 46] on button "add" at bounding box center [532, 48] width 32 height 32
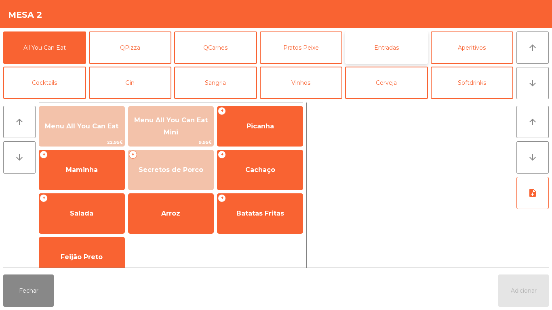
click at [388, 53] on button "Entradas" at bounding box center [386, 48] width 83 height 32
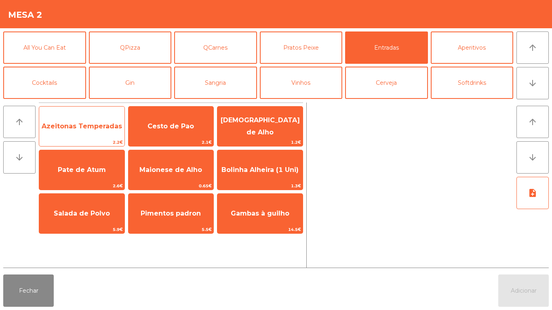
click at [106, 126] on span "Azeitonas Temperadas" at bounding box center [82, 126] width 80 height 8
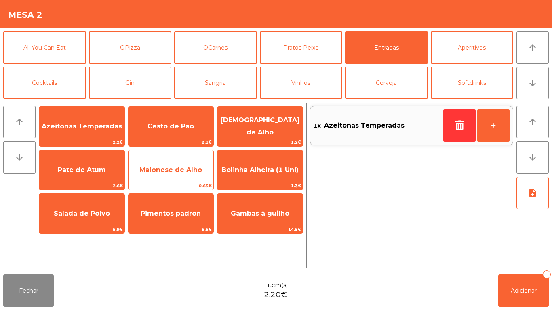
click at [162, 167] on span "Maionese de Alho" at bounding box center [170, 170] width 63 height 8
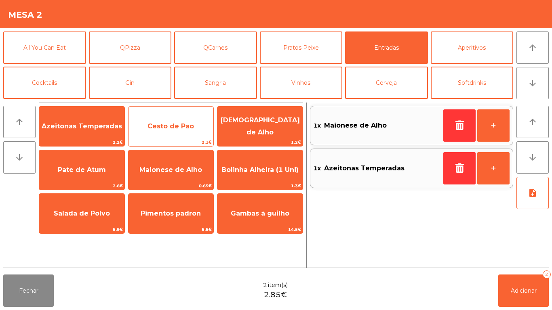
click at [176, 131] on span "Cesto de Pao" at bounding box center [171, 127] width 85 height 22
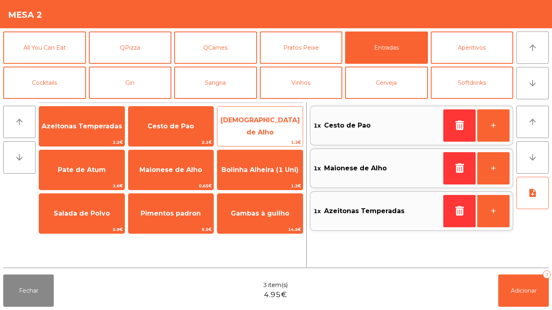
click at [256, 131] on span "[DEMOGRAPHIC_DATA] de Alho" at bounding box center [260, 127] width 85 height 34
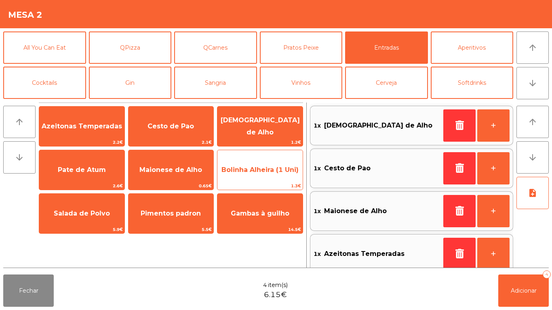
click at [260, 174] on span "Bolinha Alheira (1 Uni)" at bounding box center [260, 170] width 85 height 22
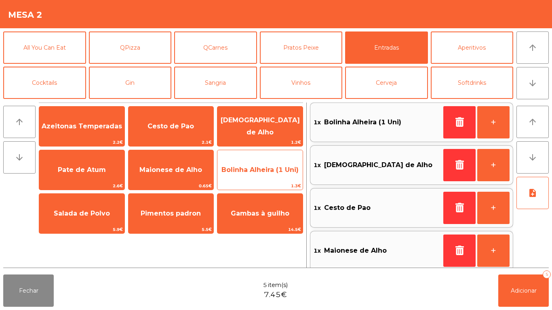
click at [264, 177] on span "Bolinha Alheira (1 Uni)" at bounding box center [260, 170] width 85 height 22
click at [270, 175] on span "Bolinha Alheira (1 Uni)" at bounding box center [260, 170] width 85 height 22
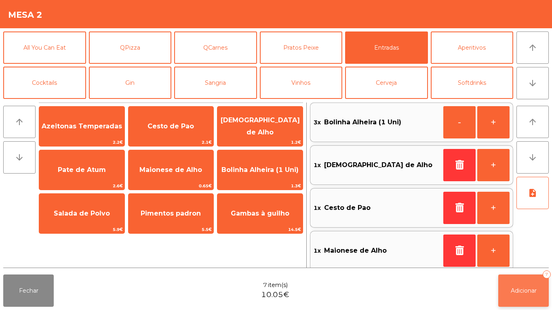
click at [523, 289] on span "Adicionar" at bounding box center [524, 290] width 26 height 7
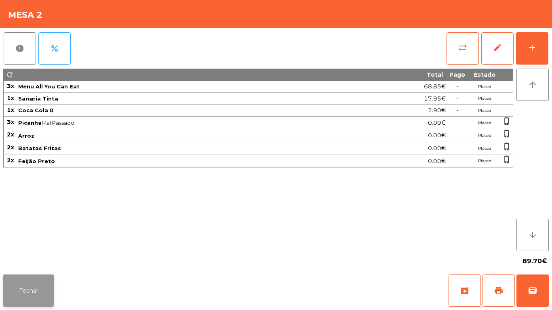
click at [52, 284] on button "Fechar" at bounding box center [28, 291] width 51 height 32
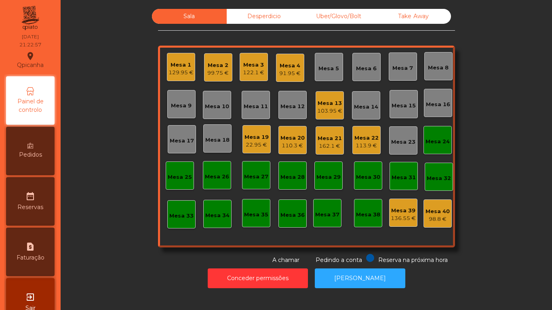
click at [290, 70] on div "91.95 €" at bounding box center [289, 74] width 21 height 8
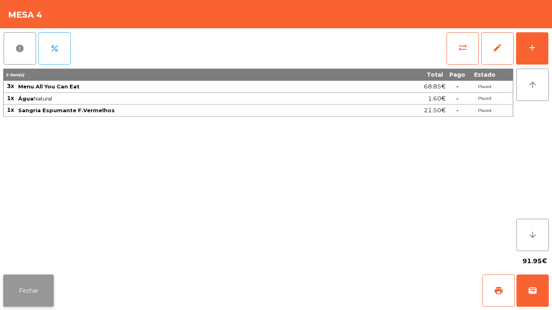
click at [40, 278] on button "Fechar" at bounding box center [28, 291] width 51 height 32
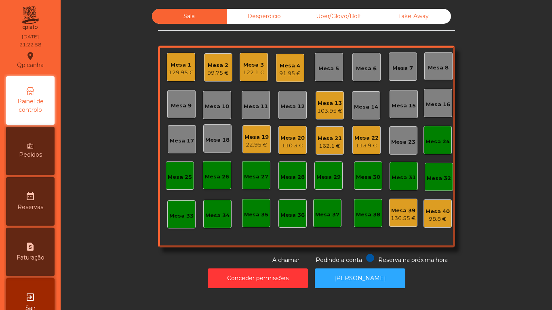
click at [252, 71] on div "122.1 €" at bounding box center [253, 73] width 21 height 8
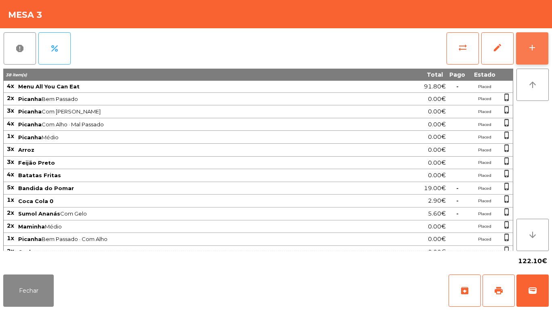
click at [531, 58] on button "add" at bounding box center [532, 48] width 32 height 32
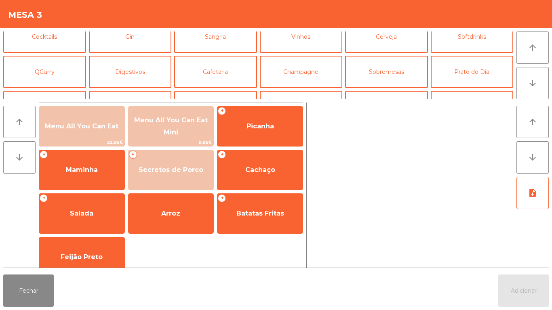
scroll to position [51, 0]
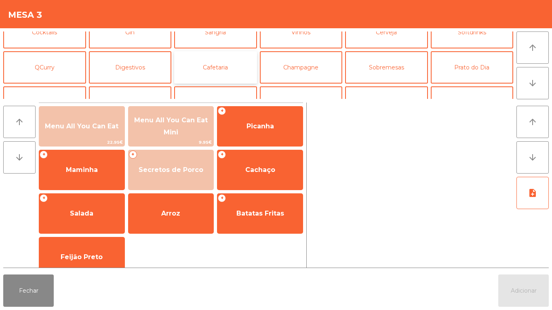
click at [224, 71] on button "Cafetaria" at bounding box center [215, 67] width 83 height 32
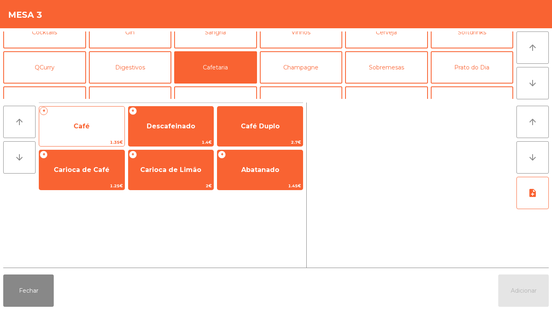
click at [102, 132] on span "Café" at bounding box center [81, 127] width 85 height 22
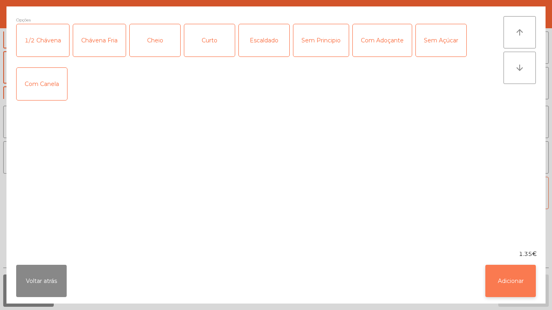
click at [516, 276] on button "Adicionar" at bounding box center [511, 281] width 51 height 32
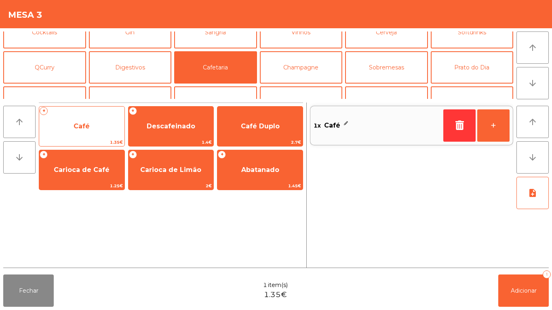
click at [79, 128] on span "Café" at bounding box center [82, 126] width 16 height 8
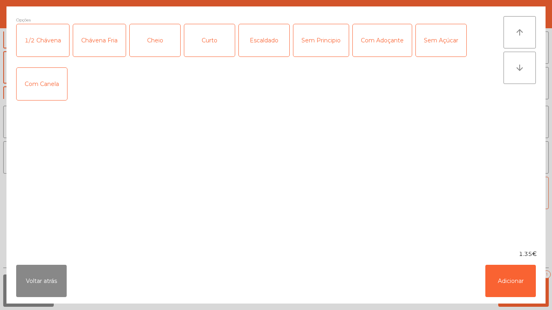
click at [167, 42] on div "Cheio" at bounding box center [155, 40] width 51 height 32
click at [498, 276] on button "Adicionar" at bounding box center [511, 281] width 51 height 32
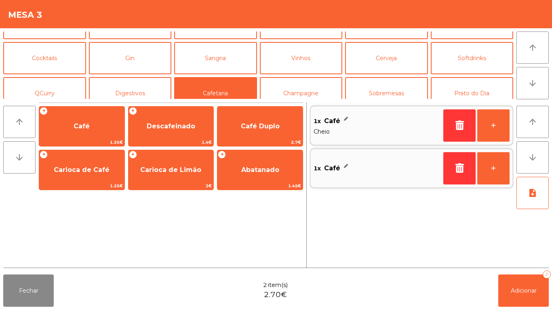
scroll to position [24, 0]
click at [393, 91] on button "Sobremesas" at bounding box center [386, 94] width 83 height 32
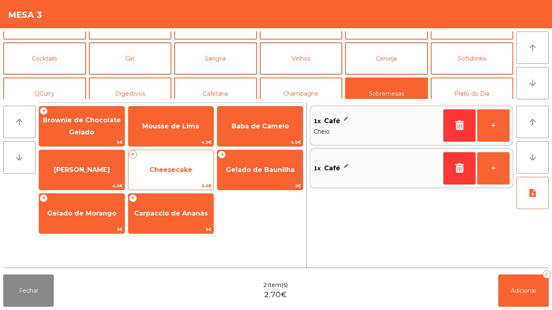
click at [181, 173] on span "Cheesecake" at bounding box center [171, 170] width 43 height 8
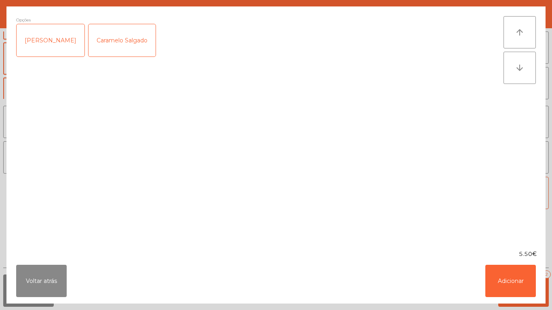
click at [64, 40] on div "[PERSON_NAME]" at bounding box center [51, 40] width 68 height 32
click at [523, 278] on button "Adicionar" at bounding box center [511, 281] width 51 height 32
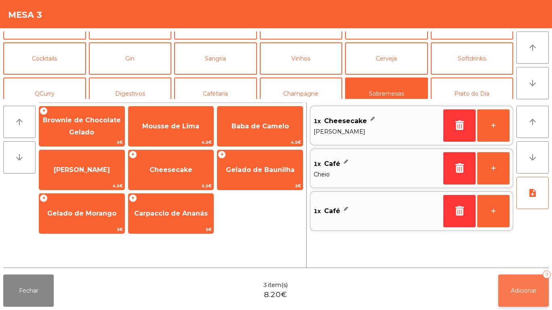
click at [524, 284] on button "Adicionar 3" at bounding box center [523, 291] width 51 height 32
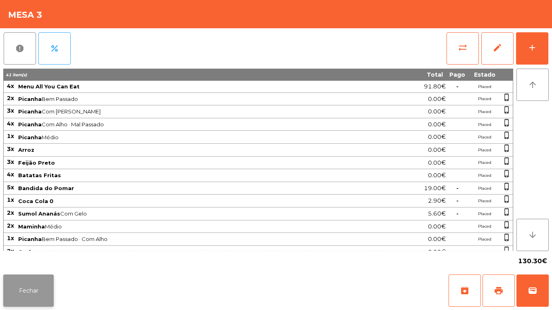
click at [32, 296] on button "Fechar" at bounding box center [28, 291] width 51 height 32
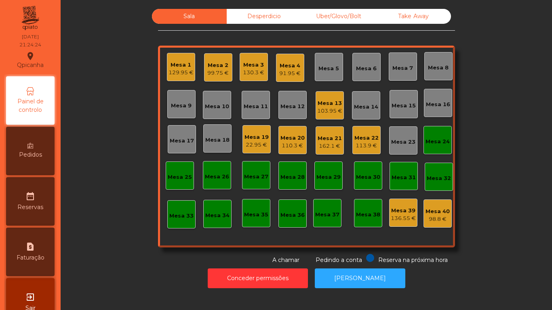
click at [324, 142] on div "Mesa 21" at bounding box center [330, 139] width 24 height 8
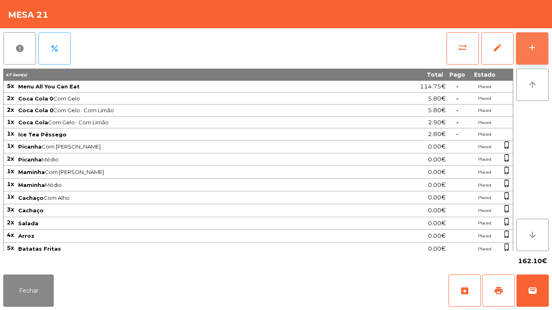
click at [528, 51] on div "add" at bounding box center [533, 48] width 10 height 10
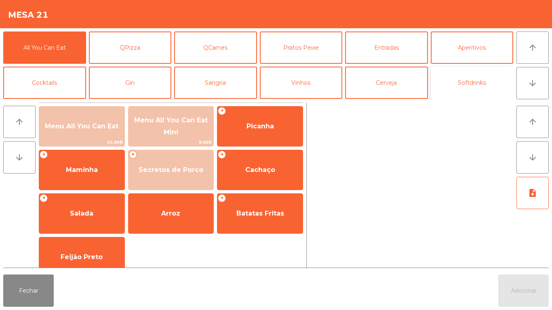
click at [467, 85] on button "Softdrinks" at bounding box center [472, 83] width 83 height 32
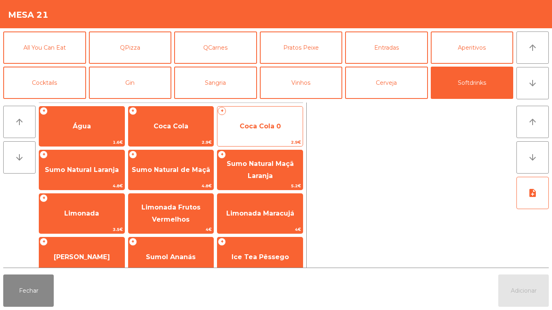
click at [266, 133] on span "Coca Cola 0" at bounding box center [260, 127] width 85 height 22
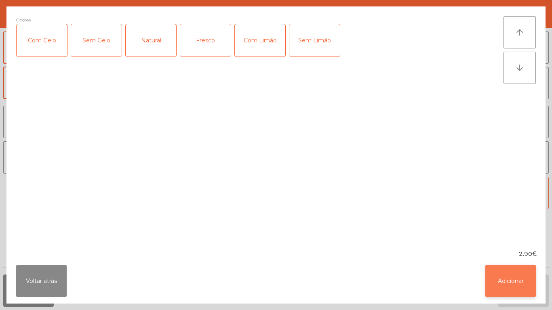
click at [505, 272] on button "Adicionar" at bounding box center [511, 281] width 51 height 32
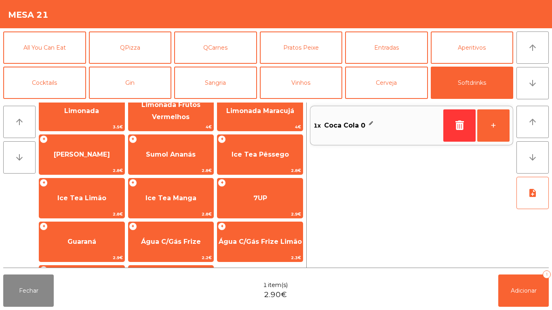
scroll to position [105, 0]
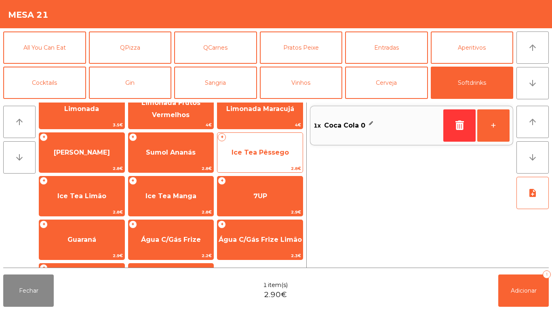
click at [275, 154] on span "Ice Tea Pêssego" at bounding box center [260, 153] width 57 height 8
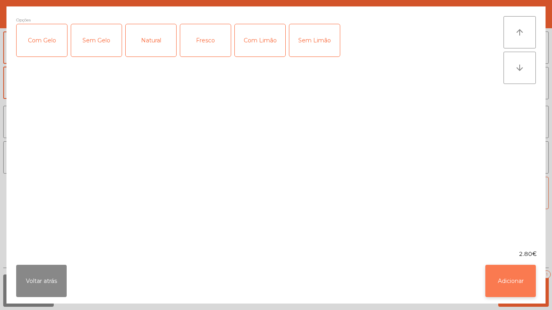
click at [509, 272] on button "Adicionar" at bounding box center [511, 281] width 51 height 32
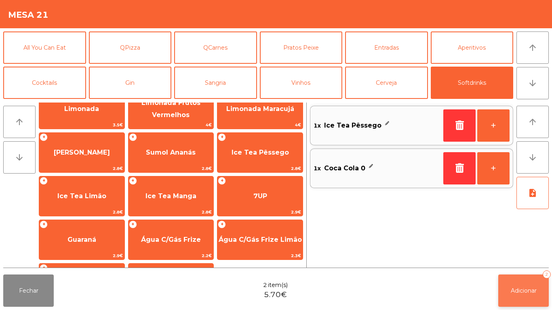
click at [527, 290] on span "Adicionar" at bounding box center [524, 290] width 26 height 7
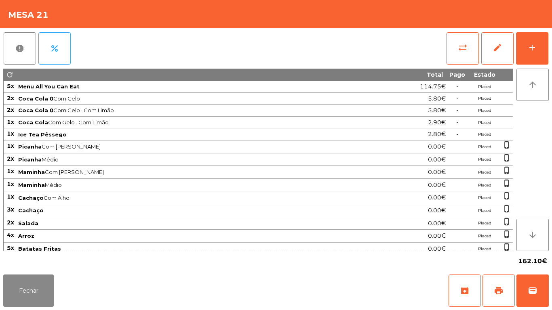
click at [39, 310] on div "Fechar archive print wallet" at bounding box center [276, 291] width 552 height 39
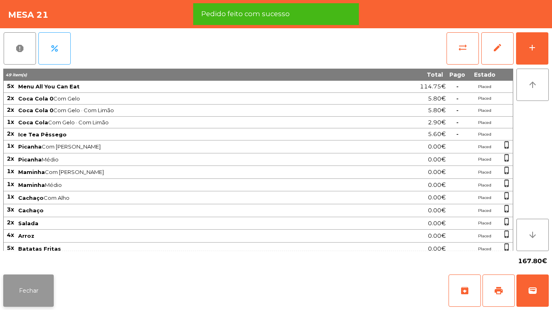
click at [40, 278] on button "Fechar" at bounding box center [28, 291] width 51 height 32
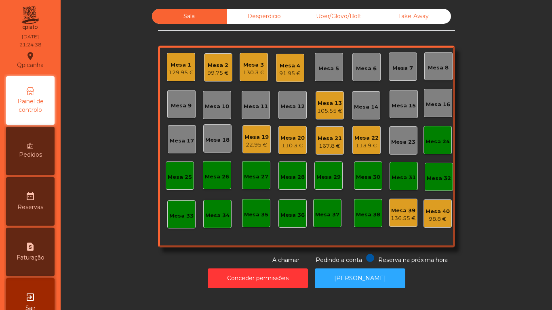
click at [326, 146] on div "167.8 €" at bounding box center [330, 146] width 24 height 8
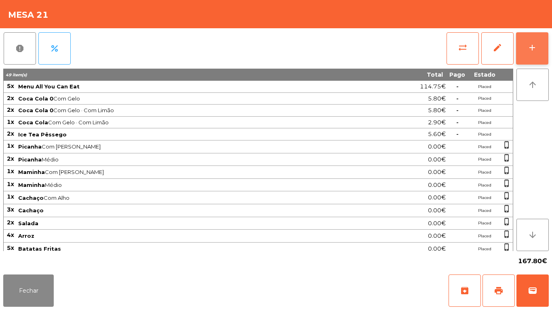
click at [527, 47] on button "add" at bounding box center [532, 48] width 32 height 32
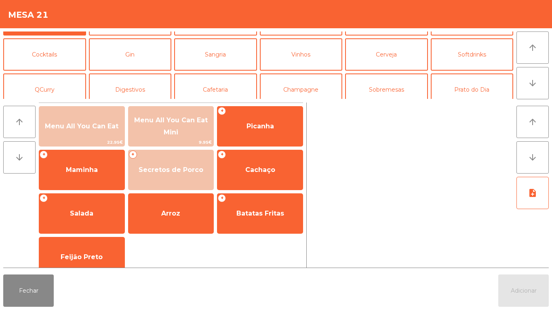
scroll to position [28, 0]
click at [466, 61] on button "Softdrinks" at bounding box center [472, 54] width 83 height 32
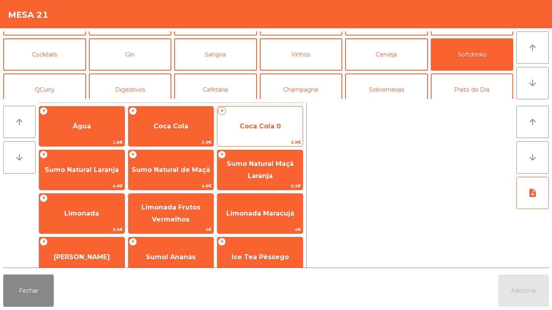
click at [266, 131] on span "Coca Cola 0" at bounding box center [260, 127] width 85 height 22
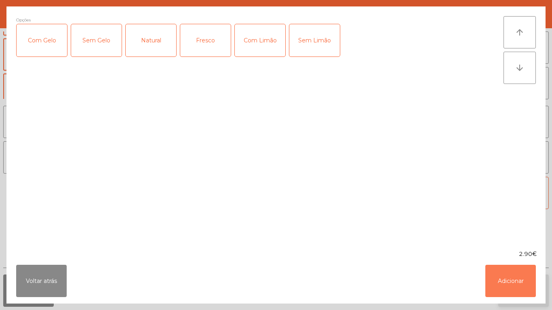
click at [501, 281] on button "Adicionar" at bounding box center [511, 281] width 51 height 32
click at [530, 290] on span "Adicionar" at bounding box center [524, 290] width 26 height 7
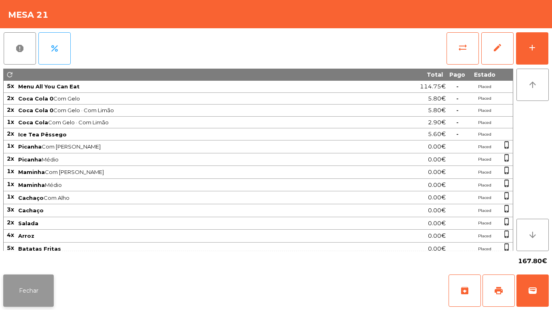
click at [39, 278] on button "Fechar" at bounding box center [28, 291] width 51 height 32
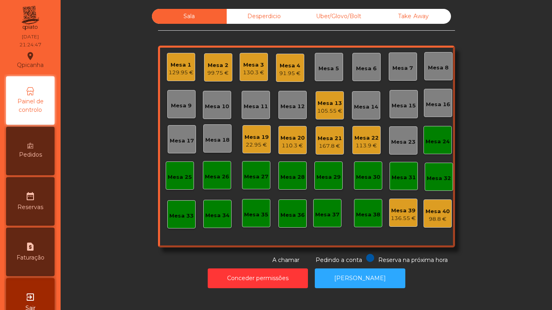
click at [399, 69] on div "Mesa 7" at bounding box center [403, 68] width 21 height 8
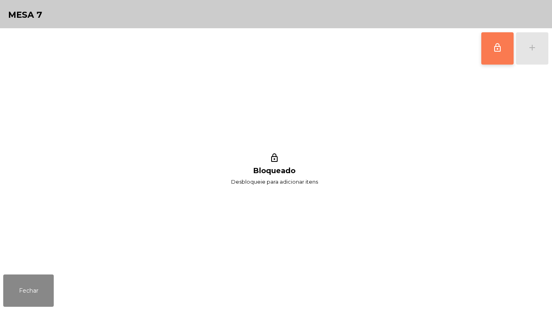
click at [492, 54] on button "lock_outline" at bounding box center [498, 48] width 32 height 32
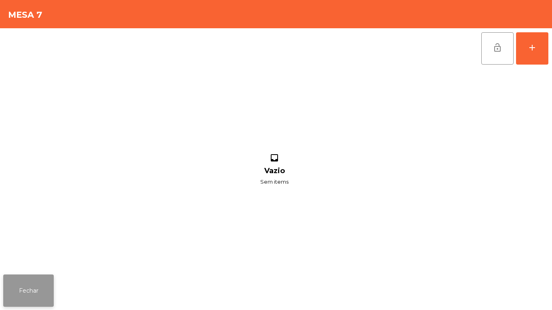
click at [33, 286] on button "Fechar" at bounding box center [28, 291] width 51 height 32
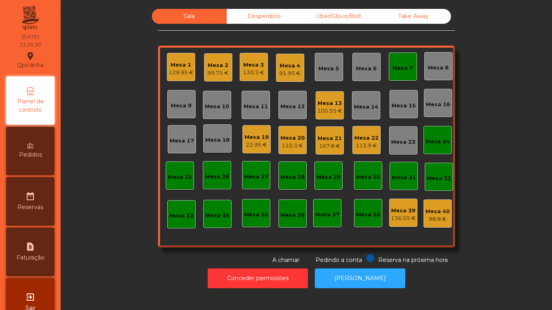
click at [362, 67] on div "Mesa 6" at bounding box center [366, 69] width 21 height 8
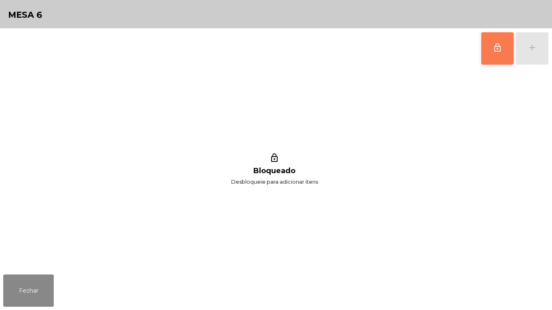
click at [500, 45] on span "lock_outline" at bounding box center [498, 48] width 10 height 10
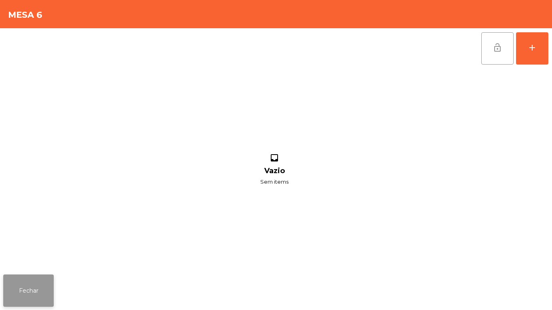
click at [34, 289] on button "Fechar" at bounding box center [28, 291] width 51 height 32
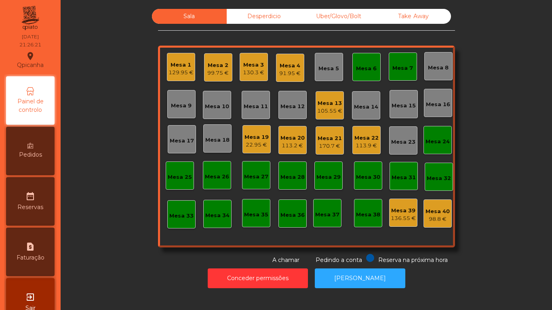
click at [324, 57] on div "Mesa 5" at bounding box center [329, 67] width 28 height 28
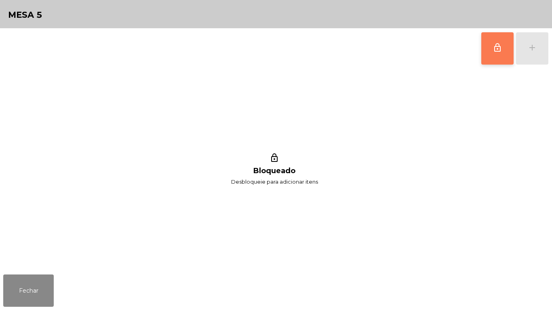
click at [486, 48] on button "lock_outline" at bounding box center [498, 48] width 32 height 32
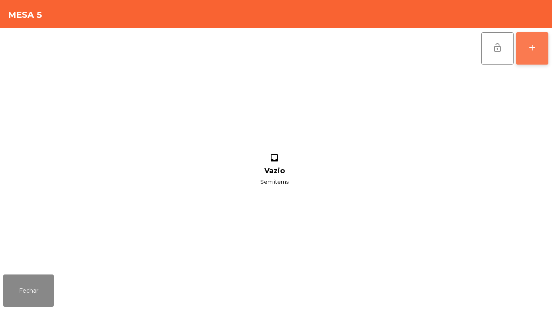
click at [529, 55] on button "add" at bounding box center [532, 48] width 32 height 32
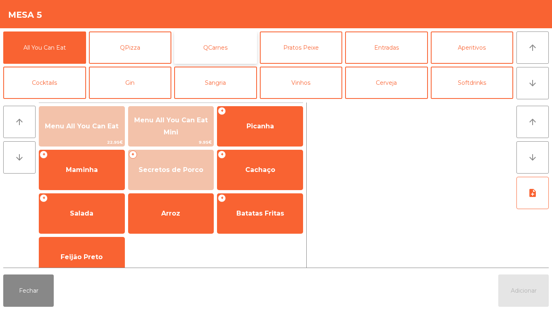
click at [226, 54] on button "QCarnes" at bounding box center [215, 48] width 83 height 32
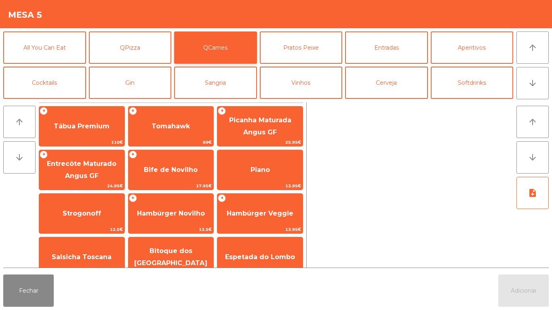
scroll to position [0, 0]
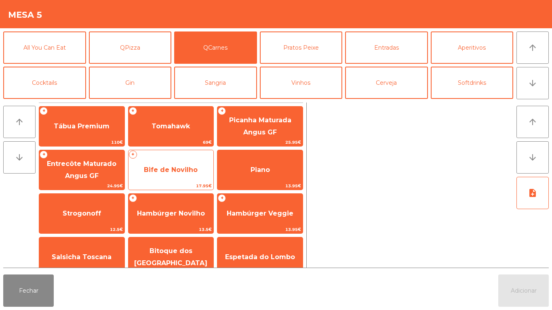
click at [178, 180] on span "Bife de Novilho" at bounding box center [171, 170] width 85 height 22
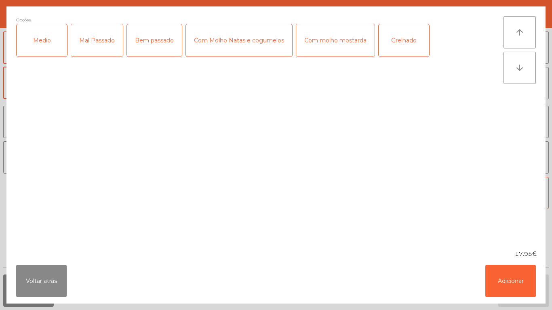
click at [243, 44] on div "Com Molho Natas e cogumelos" at bounding box center [239, 40] width 106 height 32
click at [42, 51] on div "Medio" at bounding box center [42, 40] width 51 height 32
click at [515, 266] on button "Adicionar" at bounding box center [511, 281] width 51 height 32
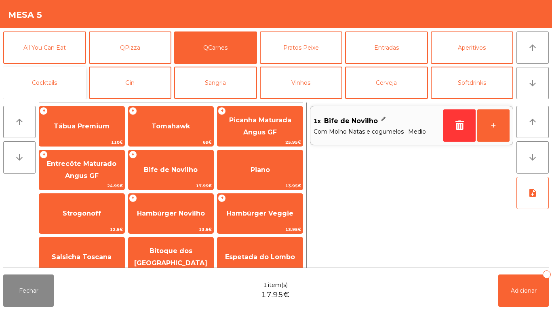
click at [58, 82] on button "Cocktails" at bounding box center [44, 83] width 83 height 32
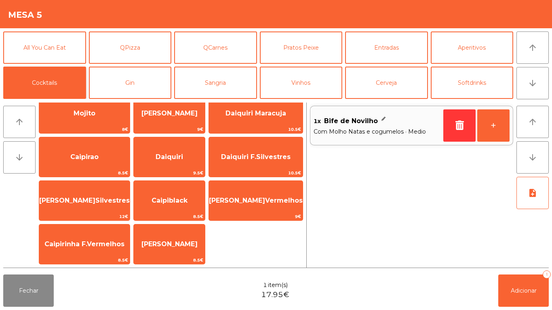
scroll to position [55, 0]
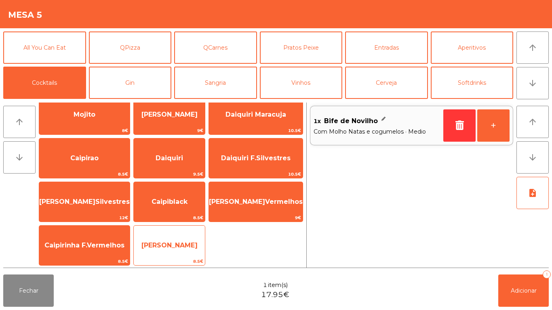
click at [193, 239] on span "Caipirinha Maracujá" at bounding box center [169, 246] width 71 height 22
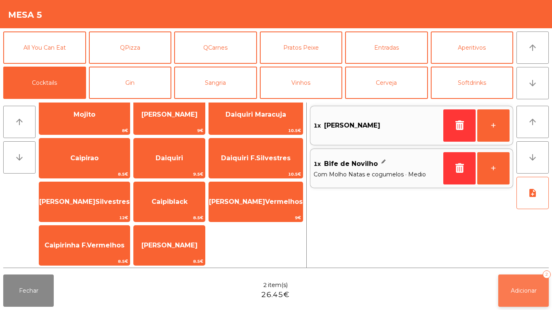
click at [510, 282] on button "Adicionar 2" at bounding box center [523, 291] width 51 height 32
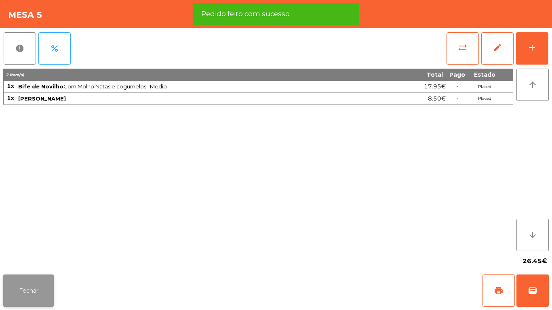
click at [44, 289] on button "Fechar" at bounding box center [28, 291] width 51 height 32
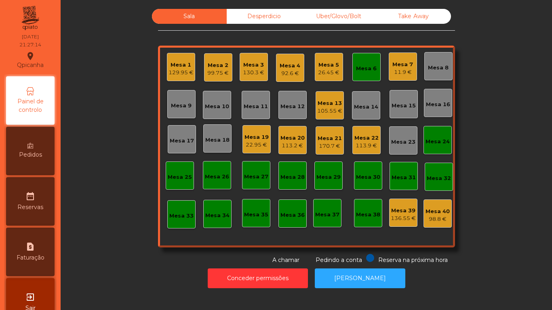
click at [411, 74] on div "Mesa 7 11.9 €" at bounding box center [403, 67] width 28 height 28
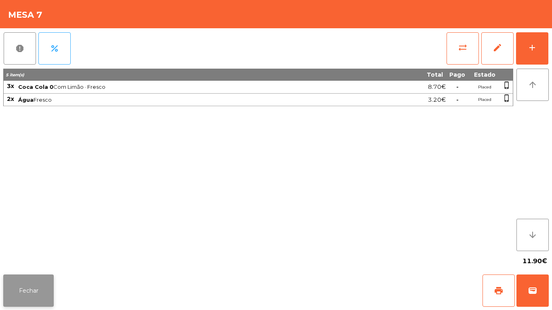
click at [39, 277] on button "Fechar" at bounding box center [28, 291] width 51 height 32
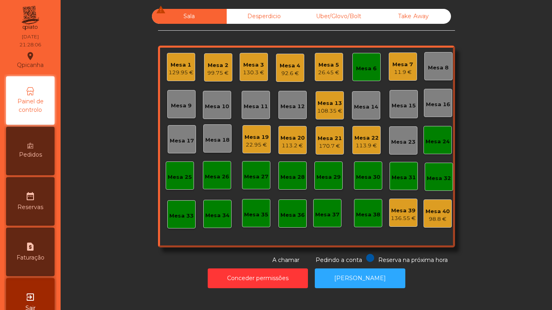
click at [262, 68] on div "Mesa 3 130.3 €" at bounding box center [254, 67] width 28 height 28
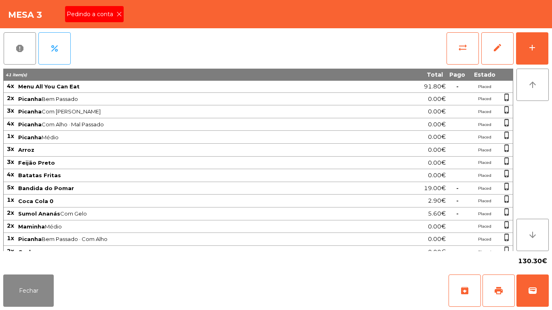
click at [122, 17] on div "Pedindo a conta" at bounding box center [94, 14] width 59 height 16
click at [498, 277] on button "print" at bounding box center [499, 291] width 32 height 32
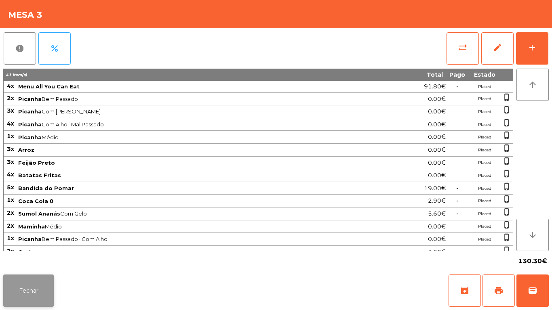
click at [31, 285] on button "Fechar" at bounding box center [28, 291] width 51 height 32
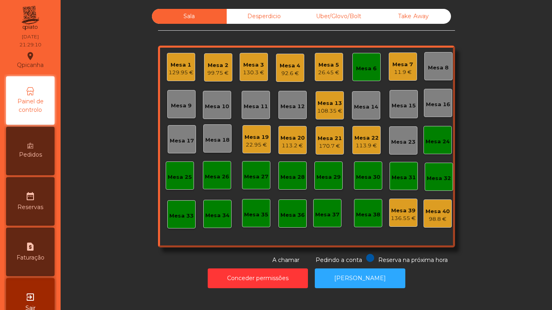
click at [332, 114] on div "108.35 €" at bounding box center [329, 111] width 25 height 8
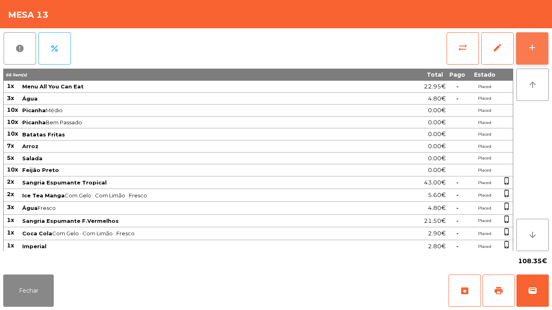
click at [528, 59] on button "add" at bounding box center [532, 48] width 32 height 32
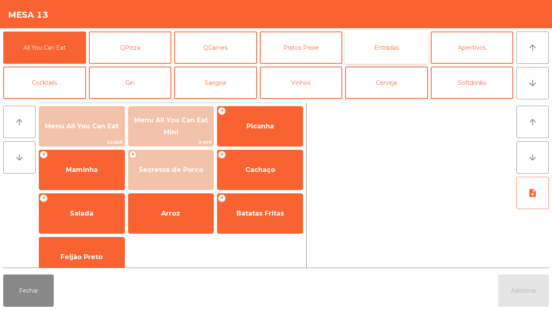
click at [394, 59] on button "Entradas" at bounding box center [386, 48] width 83 height 32
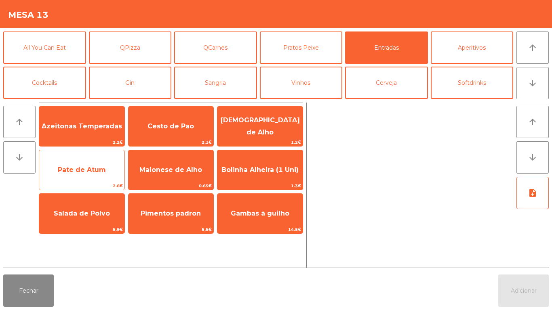
click at [99, 173] on span "Pate de Atum" at bounding box center [82, 170] width 48 height 8
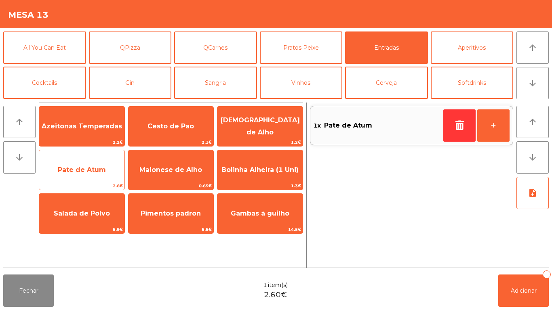
click at [103, 173] on span "Pate de Atum" at bounding box center [82, 170] width 48 height 8
click at [99, 176] on span "Pate de Atum" at bounding box center [81, 170] width 85 height 22
click at [96, 173] on span "Pate de Atum" at bounding box center [82, 170] width 48 height 8
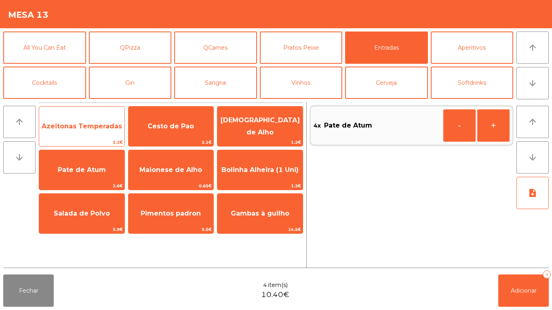
click at [94, 134] on span "Azeitonas Temperadas" at bounding box center [81, 127] width 85 height 22
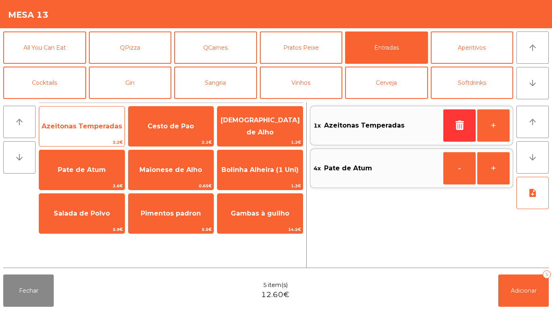
click at [100, 126] on span "Azeitonas Temperadas" at bounding box center [82, 126] width 80 height 8
click at [91, 130] on span "Azeitonas Temperadas" at bounding box center [82, 126] width 80 height 8
click at [88, 133] on span "Azeitonas Temperadas" at bounding box center [81, 127] width 85 height 22
click at [91, 135] on span "Azeitonas Temperadas" at bounding box center [81, 127] width 85 height 22
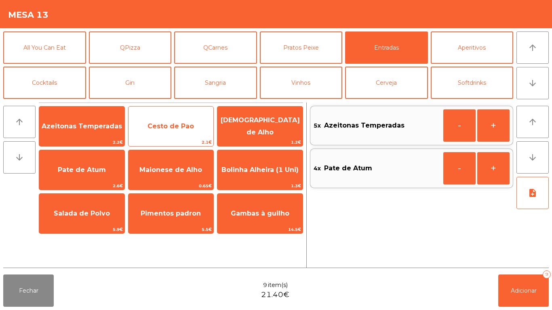
click at [183, 124] on span "Cesto de Pao" at bounding box center [171, 126] width 46 height 8
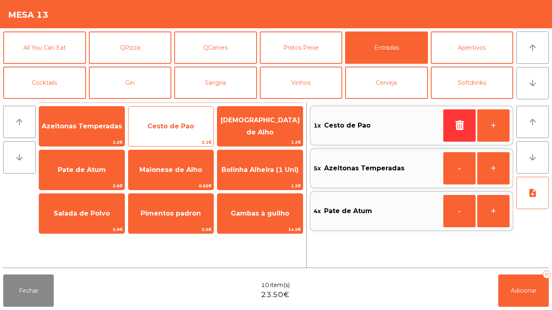
click at [187, 126] on span "Cesto de Pao" at bounding box center [171, 126] width 46 height 8
click at [181, 133] on span "Cesto de Pao" at bounding box center [171, 127] width 85 height 22
click at [183, 134] on span "Cesto de Pao" at bounding box center [171, 127] width 85 height 22
click at [187, 132] on span "Cesto de Pao" at bounding box center [171, 127] width 85 height 22
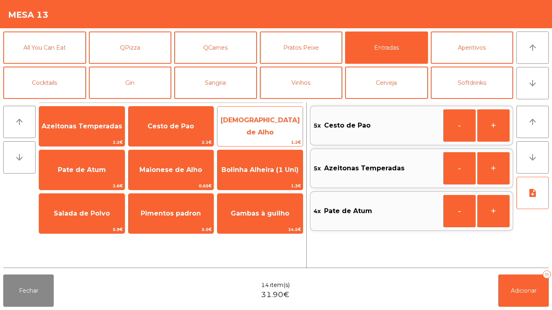
click at [266, 124] on span "[DEMOGRAPHIC_DATA] de Alho" at bounding box center [260, 126] width 79 height 20
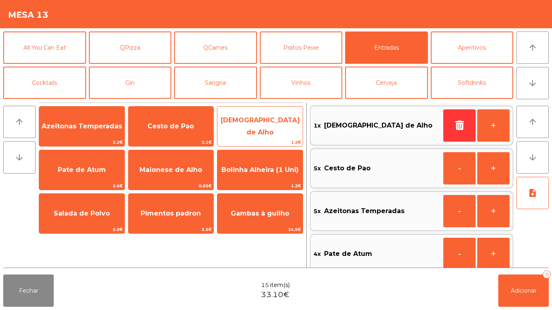
click at [263, 134] on span "[DEMOGRAPHIC_DATA] de Alho" at bounding box center [260, 127] width 85 height 34
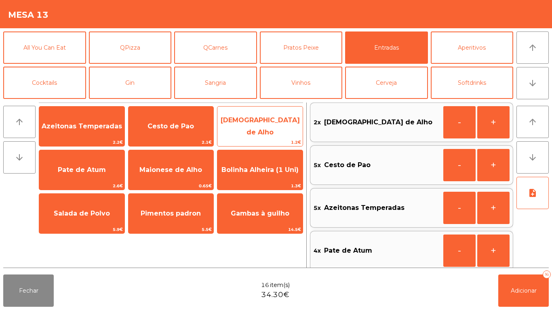
click at [268, 128] on span "[DEMOGRAPHIC_DATA] de Alho" at bounding box center [260, 126] width 79 height 20
click at [269, 131] on span "[DEMOGRAPHIC_DATA] de Alho" at bounding box center [260, 127] width 85 height 34
click at [280, 125] on span "[DEMOGRAPHIC_DATA] de Alho" at bounding box center [260, 126] width 79 height 20
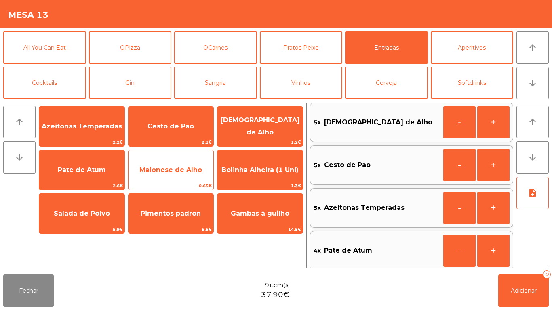
click at [187, 175] on span "Maionese de Alho" at bounding box center [171, 170] width 85 height 22
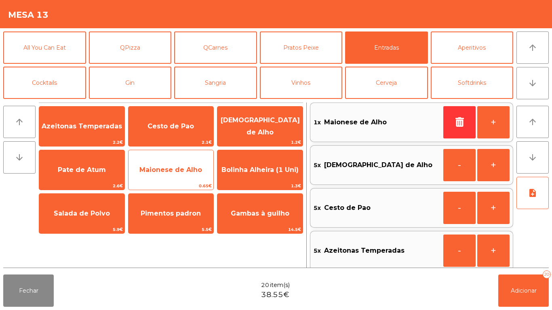
click at [188, 170] on span "Maionese de Alho" at bounding box center [170, 170] width 63 height 8
click at [189, 174] on span "Maionese de Alho" at bounding box center [171, 170] width 85 height 22
click at [192, 169] on span "Maionese de Alho" at bounding box center [170, 170] width 63 height 8
click at [193, 167] on span "Maionese de Alho" at bounding box center [170, 170] width 63 height 8
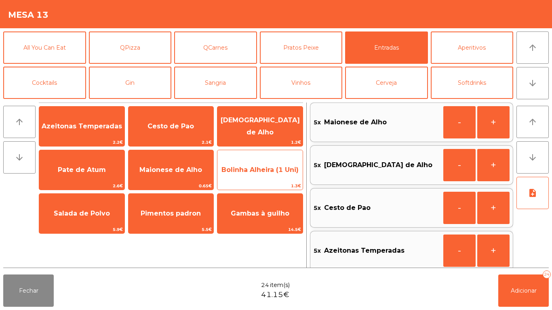
click at [263, 177] on span "Bolinha Alheira (1 Uni)" at bounding box center [260, 170] width 85 height 22
click at [277, 175] on span "Bolinha Alheira (1 Uni)" at bounding box center [260, 170] width 85 height 22
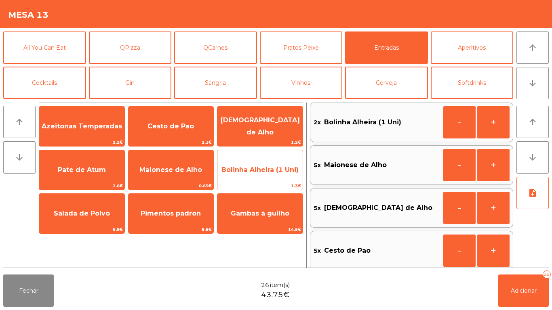
click at [277, 181] on span "Bolinha Alheira (1 Uni)" at bounding box center [260, 170] width 85 height 22
click at [275, 182] on div "Bolinha Alheira (1 Uni) 1.3€" at bounding box center [260, 170] width 86 height 40
click at [277, 185] on span "1.3€" at bounding box center [260, 186] width 85 height 8
click at [275, 183] on span "1.3€" at bounding box center [260, 186] width 85 height 8
click at [275, 182] on div "Bolinha Alheira (1 Uni) 1.3€" at bounding box center [260, 170] width 86 height 40
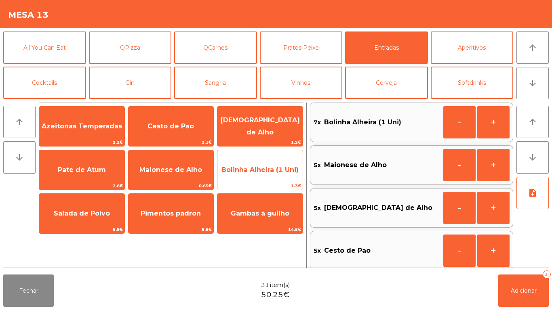
click at [275, 183] on span "1.3€" at bounding box center [260, 186] width 85 height 8
click at [273, 182] on span "1.3€" at bounding box center [260, 186] width 85 height 8
click at [274, 183] on span "1.3€" at bounding box center [260, 186] width 85 height 8
click at [276, 181] on span "Bolinha Alheira (1 Uni)" at bounding box center [260, 170] width 85 height 22
click at [276, 179] on span "Bolinha Alheira (1 Uni)" at bounding box center [260, 170] width 85 height 22
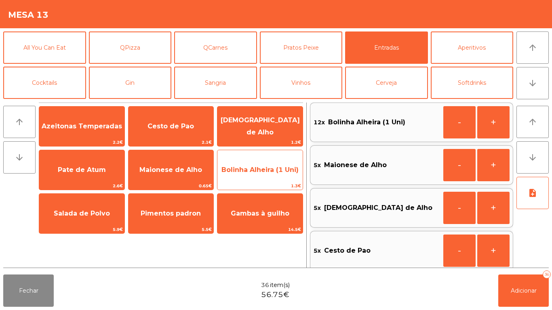
click at [276, 177] on span "Bolinha Alheira (1 Uni)" at bounding box center [260, 170] width 85 height 22
click at [276, 180] on span "Bolinha Alheira (1 Uni)" at bounding box center [260, 170] width 85 height 22
click at [275, 181] on span "Bolinha Alheira (1 Uni)" at bounding box center [260, 170] width 85 height 22
click at [275, 180] on span "Bolinha Alheira (1 Uni)" at bounding box center [260, 170] width 85 height 22
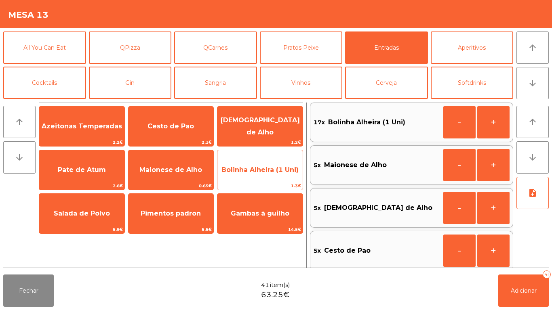
click at [274, 177] on span "Bolinha Alheira (1 Uni)" at bounding box center [260, 170] width 85 height 22
click at [274, 180] on span "Bolinha Alheira (1 Uni)" at bounding box center [260, 170] width 85 height 22
click at [273, 178] on span "Bolinha Alheira (1 Uni)" at bounding box center [260, 170] width 85 height 22
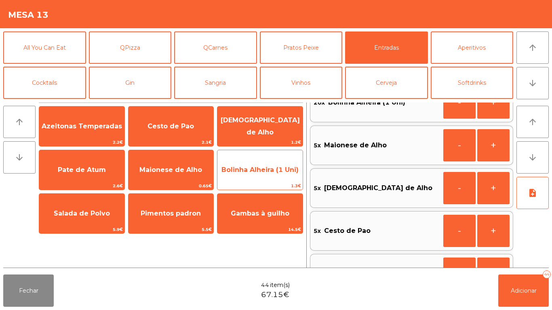
scroll to position [23, 0]
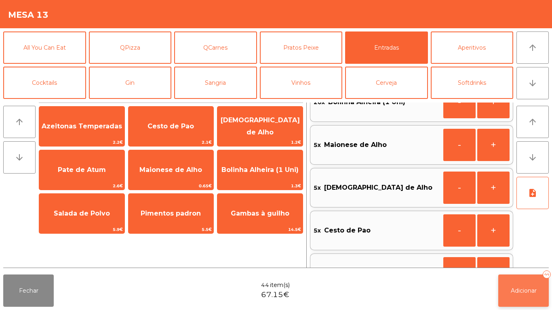
click at [518, 285] on button "Adicionar 44" at bounding box center [523, 291] width 51 height 32
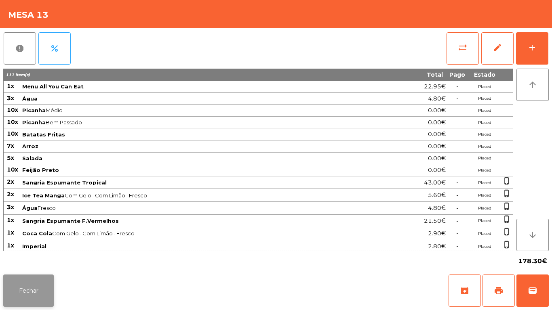
click at [27, 283] on button "Fechar" at bounding box center [28, 291] width 51 height 32
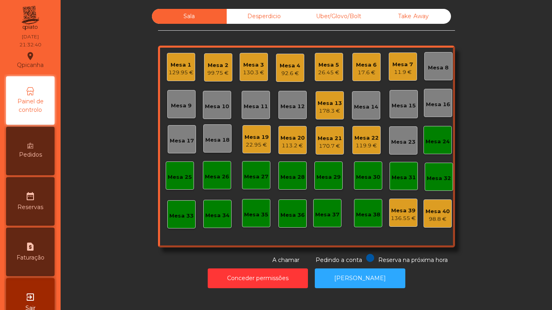
click at [283, 69] on div "Mesa 4" at bounding box center [290, 66] width 21 height 8
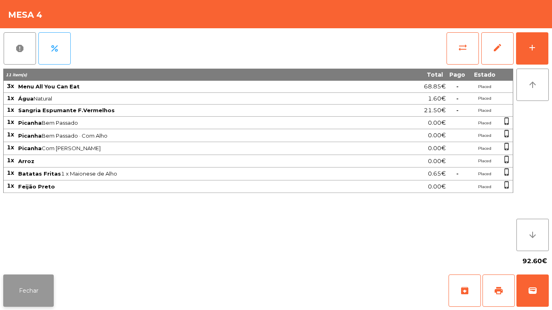
click at [25, 283] on button "Fechar" at bounding box center [28, 291] width 51 height 32
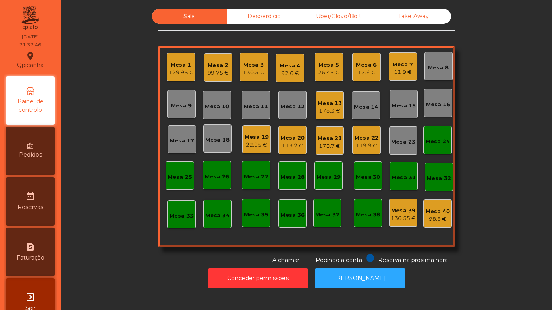
click at [323, 67] on div "Mesa 5" at bounding box center [328, 65] width 21 height 8
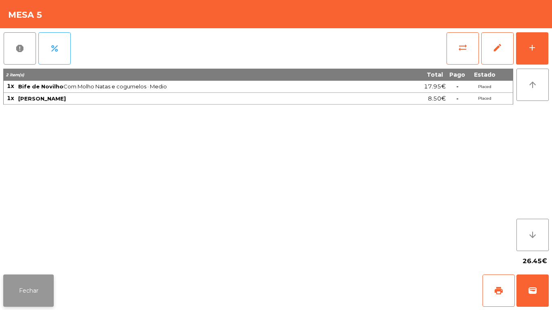
click at [21, 279] on button "Fechar" at bounding box center [28, 291] width 51 height 32
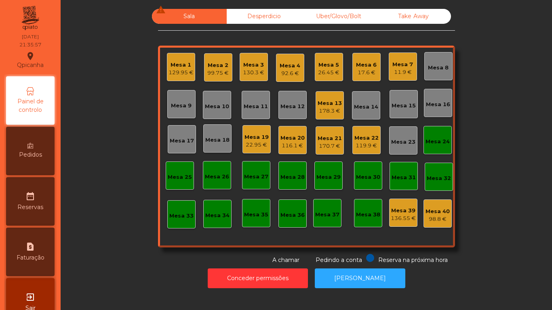
click at [253, 69] on div "130.3 €" at bounding box center [253, 73] width 21 height 8
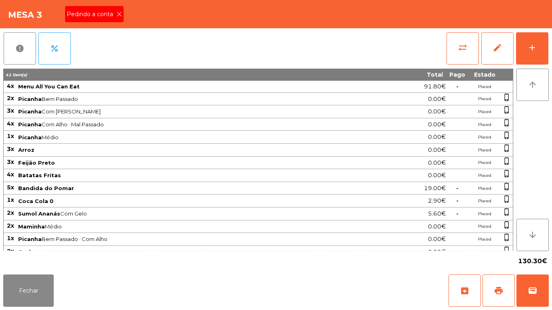
click at [118, 14] on icon at bounding box center [119, 14] width 6 height 6
click at [498, 288] on span "print" at bounding box center [499, 291] width 10 height 10
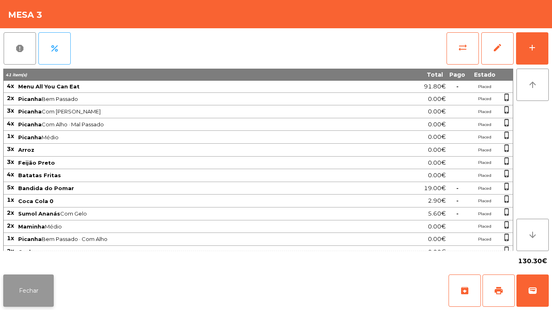
click at [50, 294] on button "Fechar" at bounding box center [28, 291] width 51 height 32
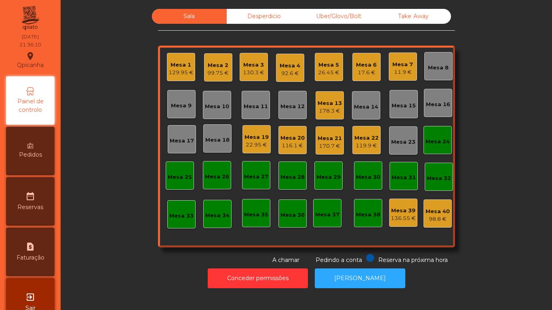
click at [401, 62] on div "Mesa 7" at bounding box center [403, 65] width 21 height 8
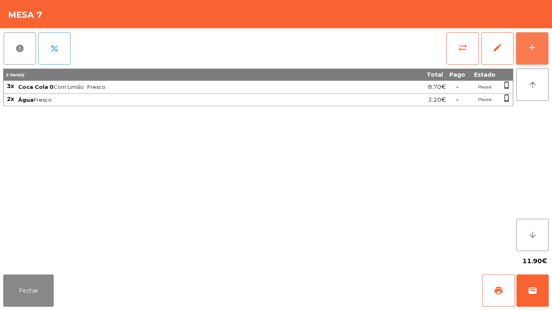
click at [536, 46] on div "add" at bounding box center [533, 48] width 10 height 10
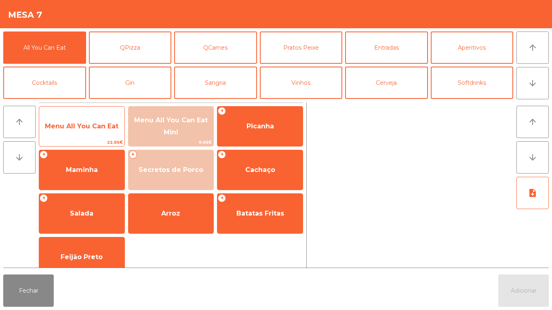
click at [98, 126] on span "Menu All You Can Eat" at bounding box center [82, 126] width 74 height 8
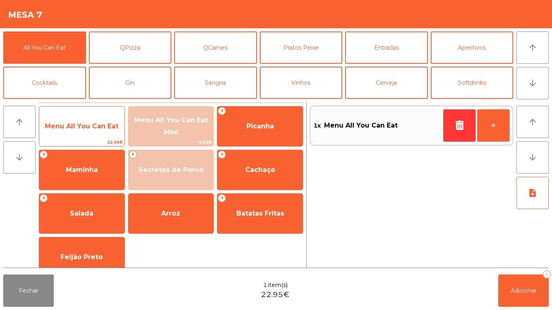
click at [100, 116] on span "Menu All You Can Eat" at bounding box center [81, 127] width 85 height 22
click at [89, 115] on div "Menu All You Can Eat 22.95€" at bounding box center [82, 126] width 86 height 40
click at [92, 120] on span "Menu All You Can Eat" at bounding box center [81, 127] width 85 height 22
click at [93, 125] on span "Menu All You Can Eat" at bounding box center [82, 126] width 74 height 8
click at [96, 122] on span "Menu All You Can Eat" at bounding box center [82, 126] width 74 height 8
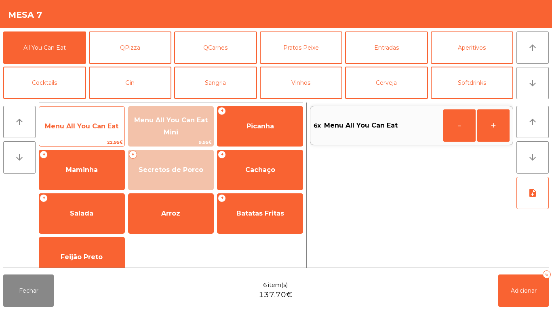
click at [97, 121] on span "Menu All You Can Eat" at bounding box center [81, 127] width 85 height 22
click at [94, 126] on span "Menu All You Can Eat" at bounding box center [82, 126] width 74 height 8
click at [102, 112] on div "Menu All You Can Eat 22.95€" at bounding box center [82, 126] width 86 height 40
click at [104, 121] on span "Menu All You Can Eat" at bounding box center [81, 127] width 85 height 22
click at [95, 124] on span "Menu All You Can Eat" at bounding box center [82, 126] width 74 height 8
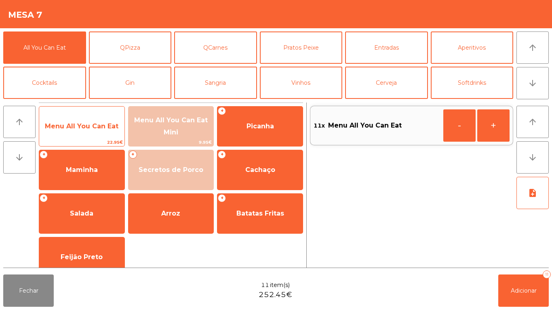
click at [100, 116] on span "Menu All You Can Eat" at bounding box center [81, 127] width 85 height 22
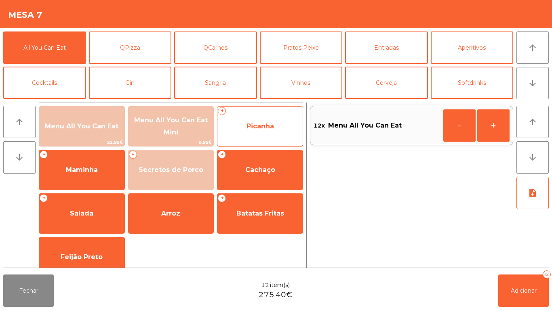
click at [273, 133] on span "Picanha" at bounding box center [260, 127] width 85 height 22
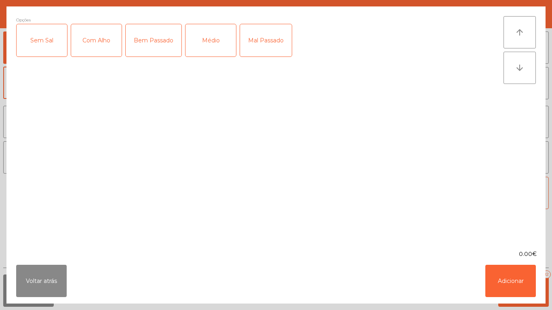
click at [260, 49] on div "Mal Passado" at bounding box center [266, 40] width 52 height 32
click at [509, 283] on button "Adicionar" at bounding box center [511, 281] width 51 height 32
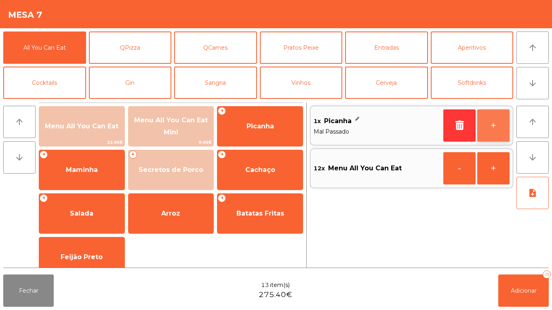
click at [493, 117] on button "+" at bounding box center [493, 126] width 32 height 32
click at [493, 125] on button "+" at bounding box center [493, 126] width 32 height 32
click at [492, 119] on button "+" at bounding box center [493, 126] width 32 height 32
click at [498, 128] on button "+" at bounding box center [493, 126] width 32 height 32
click at [489, 132] on button "+" at bounding box center [493, 126] width 32 height 32
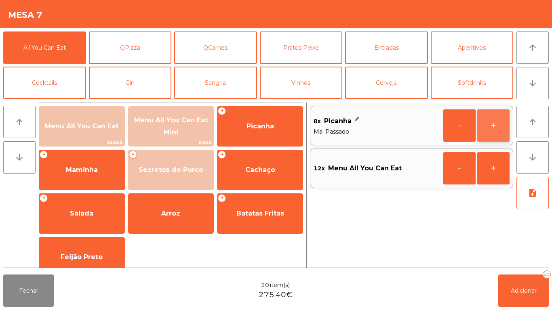
click at [487, 133] on button "+" at bounding box center [493, 126] width 32 height 32
click at [453, 128] on button "-" at bounding box center [460, 126] width 32 height 32
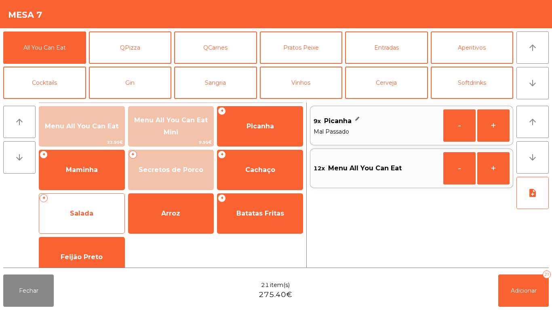
click at [100, 209] on span "Salada" at bounding box center [81, 214] width 85 height 22
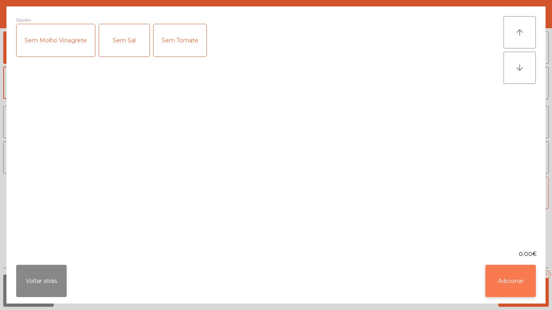
click at [519, 277] on button "Adicionar" at bounding box center [511, 281] width 51 height 32
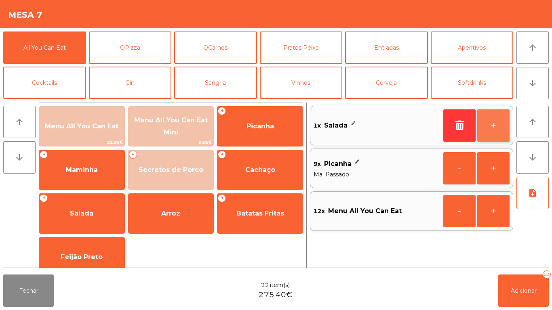
click at [486, 131] on button "+" at bounding box center [493, 126] width 32 height 32
click at [486, 125] on button "+" at bounding box center [493, 126] width 32 height 32
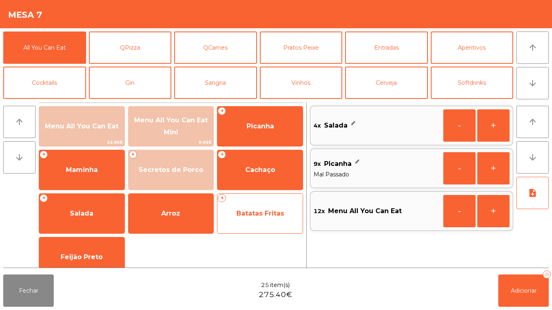
click at [258, 213] on span "Batatas Fritas" at bounding box center [261, 214] width 48 height 8
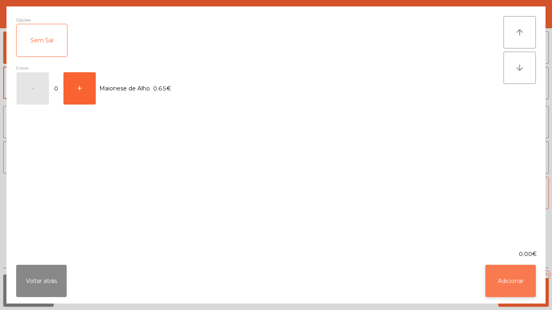
click at [510, 277] on button "Adicionar" at bounding box center [511, 281] width 51 height 32
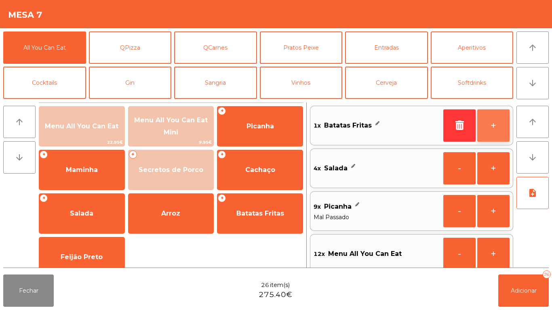
click at [491, 134] on button "+" at bounding box center [493, 126] width 32 height 32
click at [494, 134] on button "+" at bounding box center [493, 126] width 32 height 32
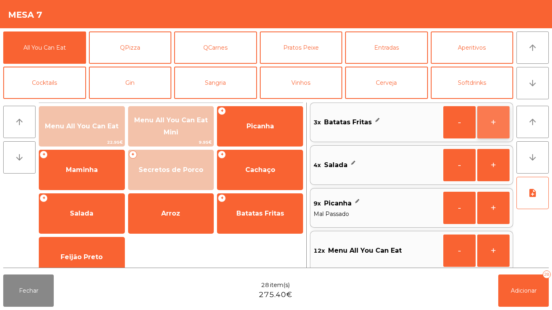
click at [498, 129] on button "+" at bounding box center [493, 122] width 32 height 32
click at [497, 123] on button "+" at bounding box center [493, 122] width 32 height 32
click at [496, 133] on button "+" at bounding box center [493, 122] width 32 height 32
click at [499, 126] on button "+" at bounding box center [493, 122] width 32 height 32
click at [498, 127] on button "+" at bounding box center [493, 122] width 32 height 32
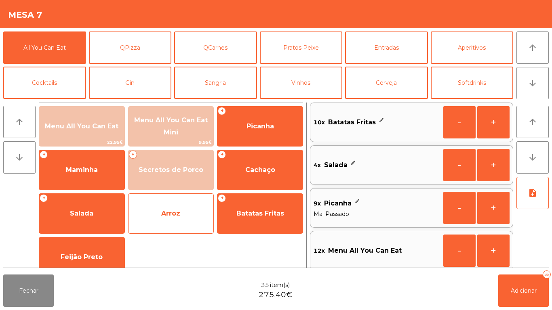
click at [170, 214] on span "Arroz" at bounding box center [170, 214] width 19 height 8
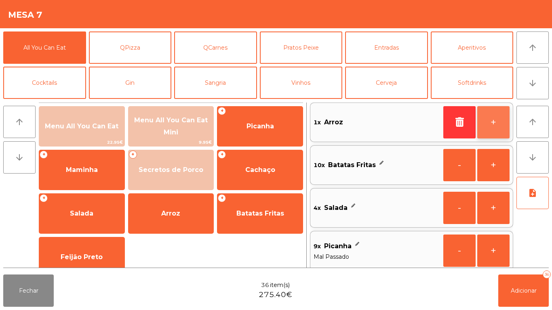
click at [493, 128] on button "+" at bounding box center [493, 122] width 32 height 32
click at [495, 131] on button "+" at bounding box center [493, 122] width 32 height 32
click at [493, 131] on button "+" at bounding box center [493, 122] width 32 height 32
click at [498, 122] on button "+" at bounding box center [493, 122] width 32 height 32
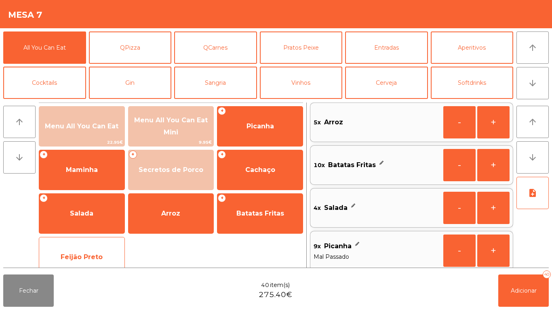
click at [92, 254] on span "Feijão Preto" at bounding box center [82, 257] width 42 height 8
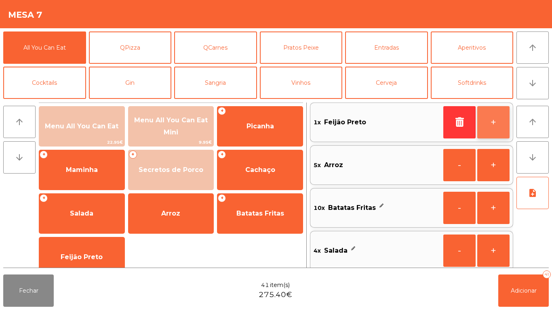
click at [498, 129] on button "+" at bounding box center [493, 122] width 32 height 32
click at [484, 121] on button "+" at bounding box center [493, 122] width 32 height 32
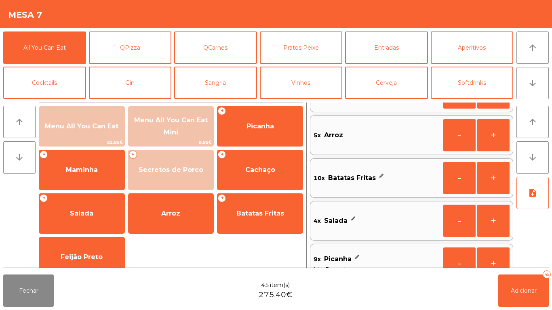
scroll to position [0, 0]
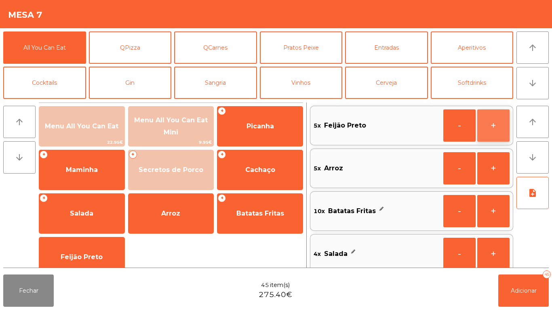
click at [490, 127] on button "+" at bounding box center [493, 126] width 32 height 32
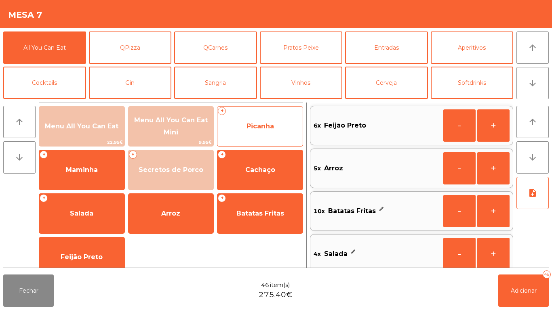
click at [270, 123] on span "Picanha" at bounding box center [260, 126] width 27 height 8
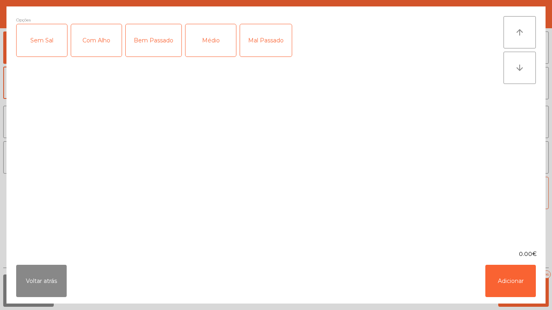
click at [210, 40] on div "Médio" at bounding box center [211, 40] width 51 height 32
click at [511, 276] on button "Adicionar" at bounding box center [511, 281] width 51 height 32
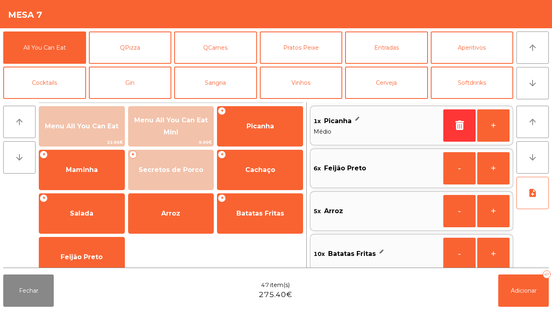
scroll to position [3, 0]
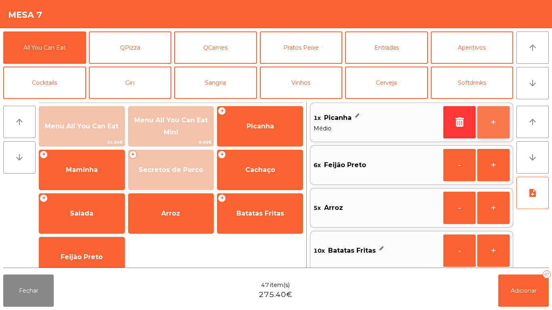
click at [489, 125] on button "+" at bounding box center [493, 122] width 32 height 32
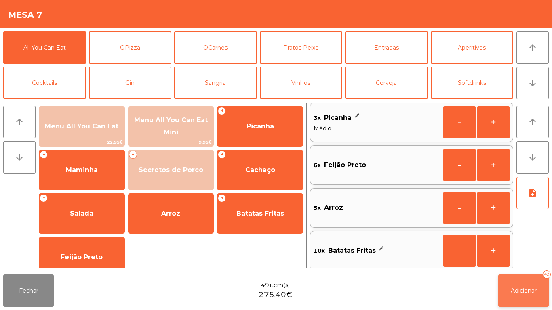
click at [523, 291] on span "Adicionar" at bounding box center [524, 290] width 26 height 7
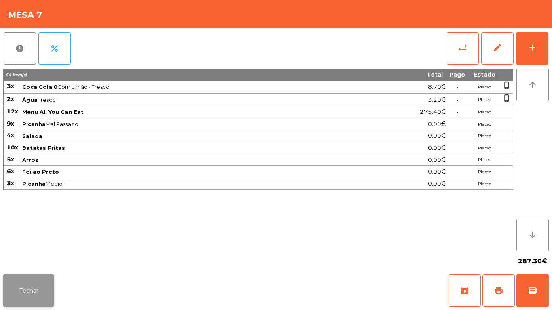
click at [26, 290] on button "Fechar" at bounding box center [28, 291] width 51 height 32
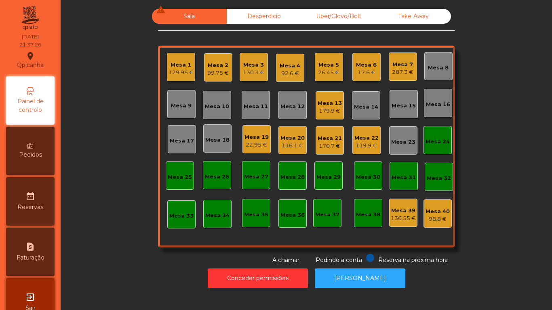
click at [177, 63] on div "Mesa 1" at bounding box center [181, 65] width 25 height 8
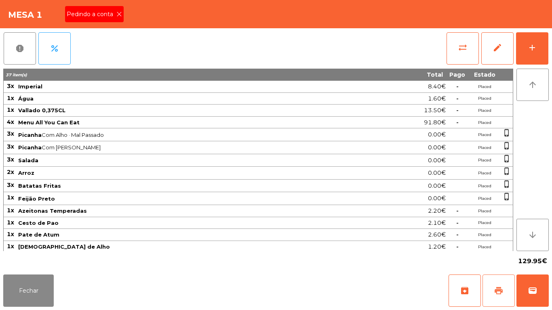
click at [498, 279] on button "print" at bounding box center [499, 291] width 32 height 32
click at [35, 288] on button "Fechar" at bounding box center [28, 291] width 51 height 32
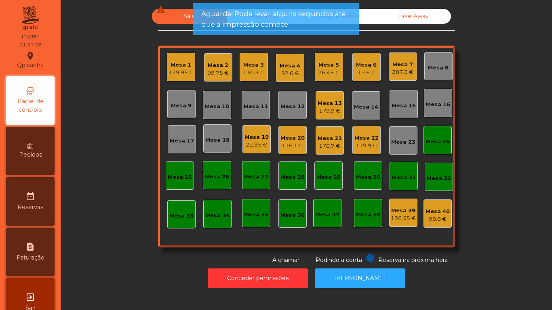
click at [251, 72] on div "130.3 €" at bounding box center [253, 73] width 21 height 8
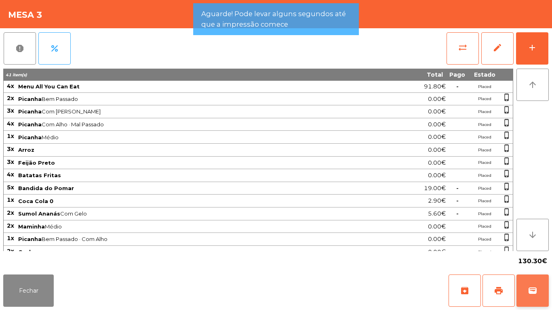
click at [529, 284] on button "wallet" at bounding box center [533, 291] width 32 height 32
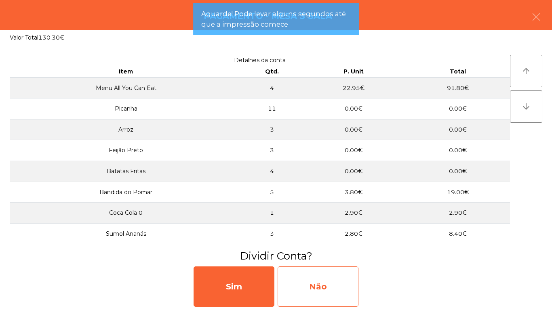
click at [327, 290] on div "Não" at bounding box center [318, 287] width 81 height 40
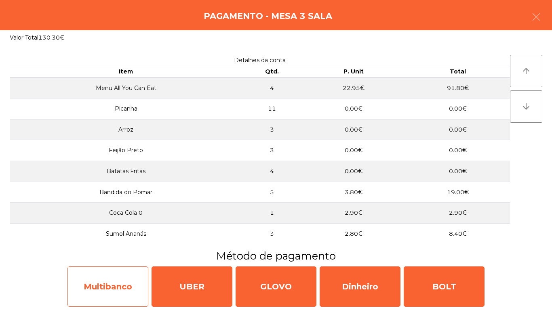
click at [108, 285] on div "Multibanco" at bounding box center [108, 287] width 81 height 40
select select "**"
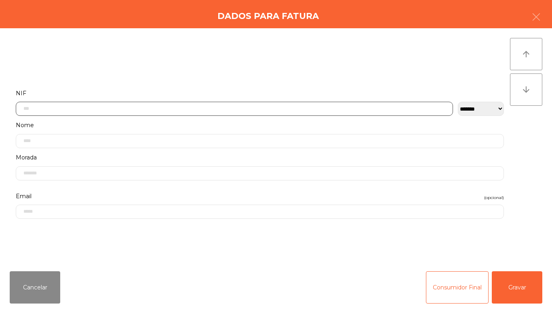
click at [78, 111] on input "text" at bounding box center [234, 109] width 437 height 14
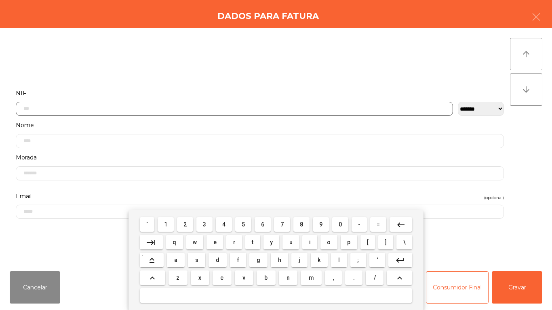
scroll to position [49, 0]
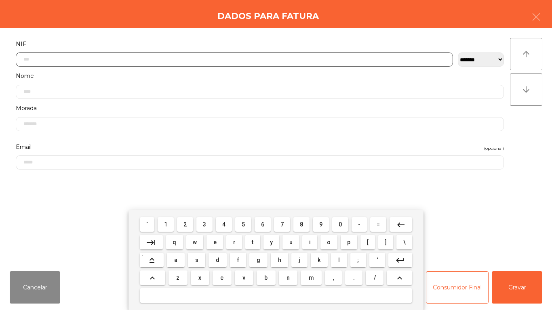
click at [186, 224] on span "2" at bounding box center [185, 225] width 3 height 6
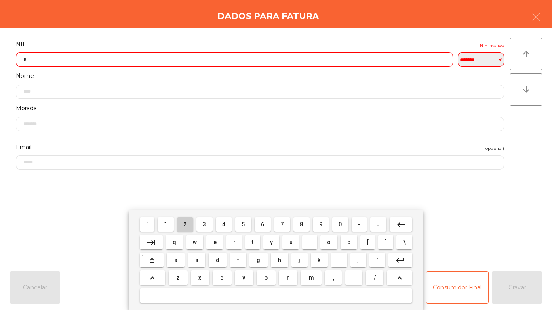
click at [186, 224] on span "2" at bounding box center [185, 225] width 3 height 6
click at [340, 224] on span "0" at bounding box center [340, 225] width 3 height 6
click at [242, 226] on span "5" at bounding box center [243, 225] width 3 height 6
click at [339, 222] on span "0" at bounding box center [340, 225] width 3 height 6
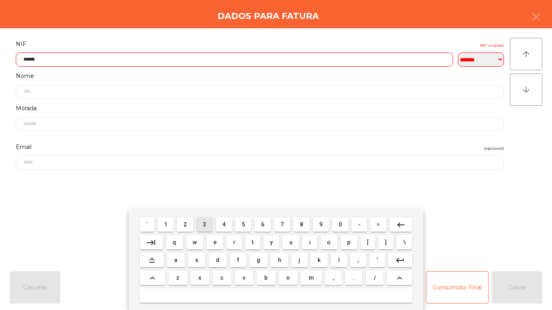
click at [205, 224] on span "3" at bounding box center [204, 225] width 3 height 6
click at [166, 224] on span "1" at bounding box center [165, 225] width 3 height 6
click at [224, 224] on span "4" at bounding box center [223, 225] width 3 height 6
type input "*********"
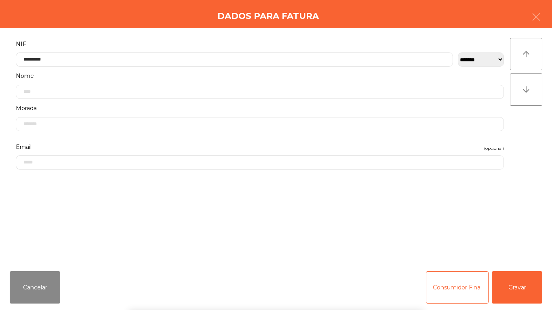
click at [513, 288] on div "` 1 2 3 4 5 6 7 8 9 0 - = keyboard_backspace keyboard_tab q w e r t y u i o p […" at bounding box center [276, 260] width 552 height 100
click at [519, 286] on button "Gravar" at bounding box center [517, 288] width 51 height 32
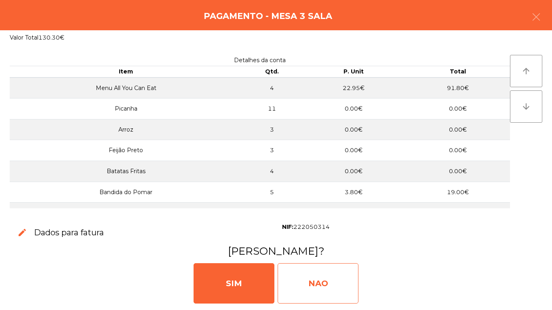
click at [317, 282] on div "NAO" at bounding box center [318, 284] width 81 height 40
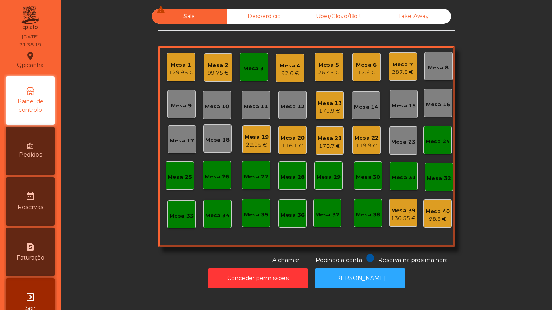
click at [179, 71] on div "129.95 €" at bounding box center [181, 73] width 25 height 8
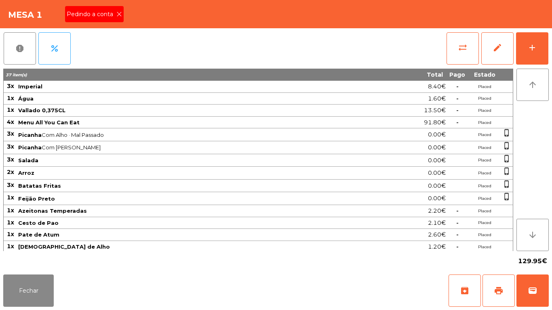
click at [117, 20] on div "Pedindo a conta" at bounding box center [94, 14] width 59 height 16
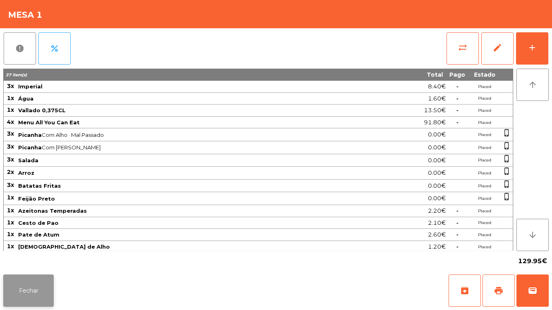
click at [35, 281] on button "Fechar" at bounding box center [28, 291] width 51 height 32
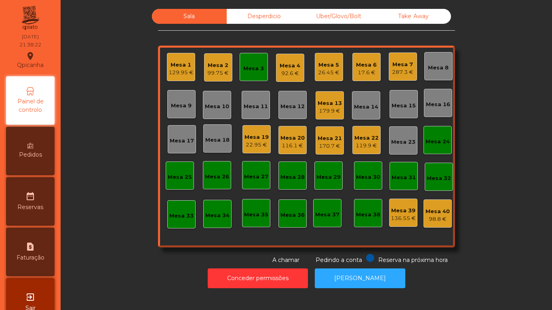
click at [332, 106] on div "Mesa 13" at bounding box center [330, 103] width 24 height 8
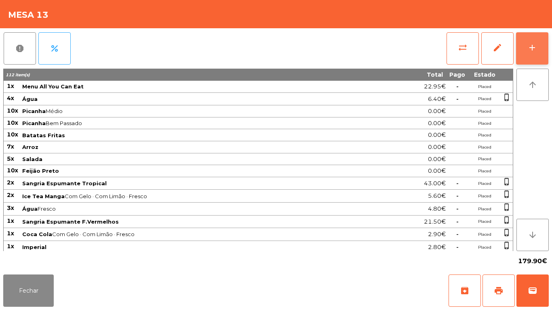
click at [530, 49] on div "add" at bounding box center [533, 48] width 10 height 10
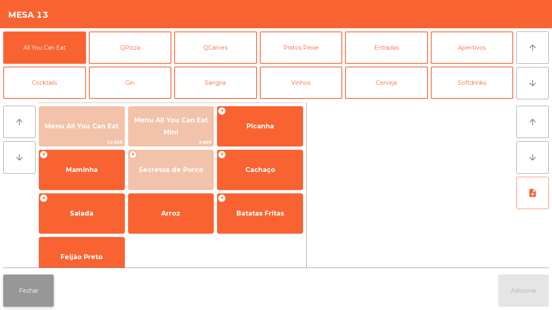
click at [40, 285] on button "Fechar" at bounding box center [28, 291] width 51 height 32
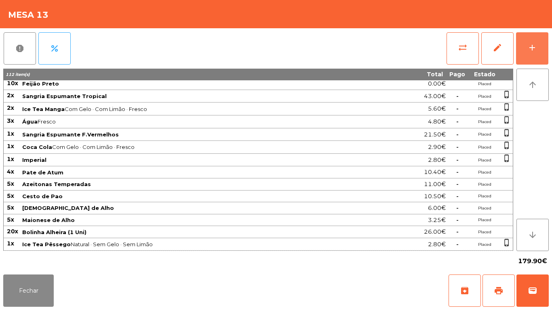
scroll to position [0, 0]
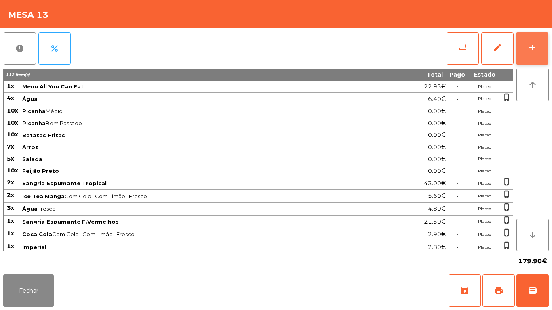
click at [533, 51] on div "add" at bounding box center [533, 48] width 10 height 10
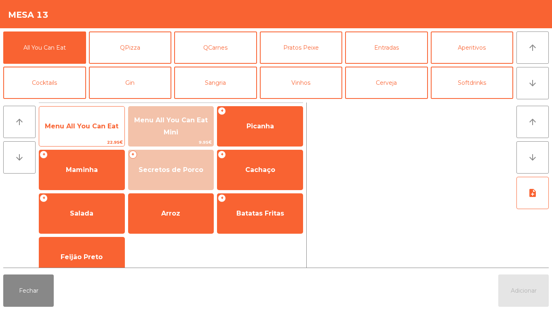
click at [96, 125] on span "Menu All You Can Eat" at bounding box center [82, 126] width 74 height 8
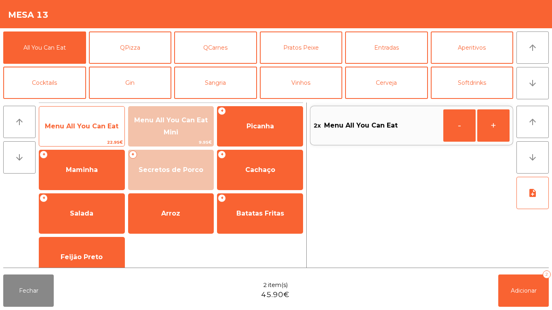
click at [98, 110] on div "Menu All You Can Eat 22.95€" at bounding box center [82, 126] width 86 height 40
click at [103, 110] on div "Menu All You Can Eat 22.95€" at bounding box center [82, 126] width 86 height 40
click at [105, 107] on div "Menu All You Can Eat 22.95€" at bounding box center [82, 126] width 86 height 40
click at [106, 110] on div "Menu All You Can Eat 22.95€" at bounding box center [82, 126] width 86 height 40
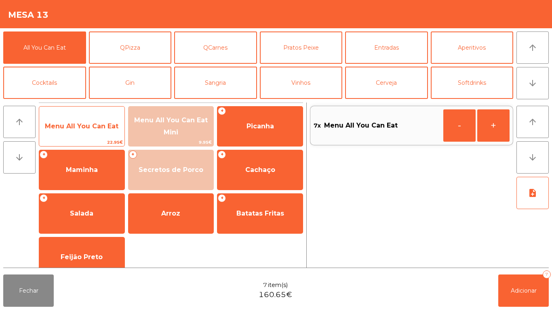
click at [109, 120] on span "Menu All You Can Eat" at bounding box center [81, 127] width 85 height 22
click at [105, 120] on span "Menu All You Can Eat" at bounding box center [81, 127] width 85 height 22
click at [103, 119] on span "Menu All You Can Eat" at bounding box center [81, 127] width 85 height 22
click at [108, 117] on span "Menu All You Can Eat" at bounding box center [81, 127] width 85 height 22
click at [115, 117] on span "Menu All You Can Eat" at bounding box center [81, 127] width 85 height 22
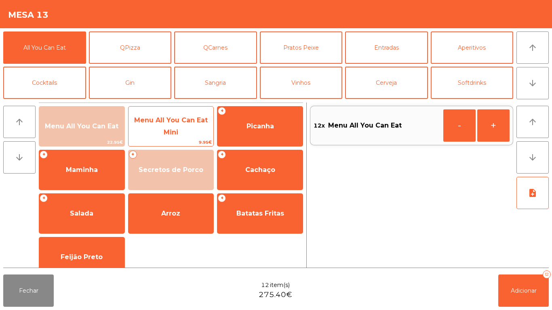
click at [129, 116] on span "Menu All You Can Eat Mini" at bounding box center [171, 127] width 85 height 34
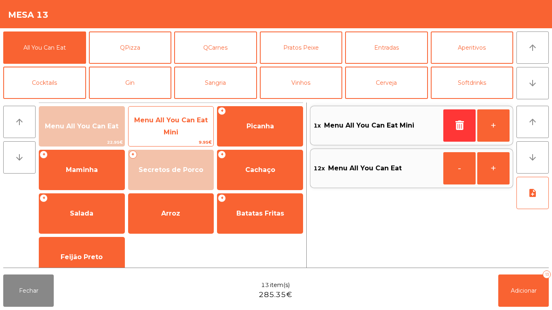
click at [129, 108] on div "Menu All You Can Eat Mini 9.95€" at bounding box center [171, 126] width 86 height 40
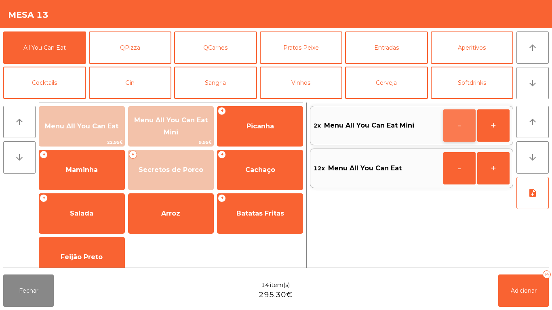
click at [449, 128] on button "-" at bounding box center [460, 126] width 32 height 32
click at [455, 125] on icon "button" at bounding box center [460, 125] width 12 height 10
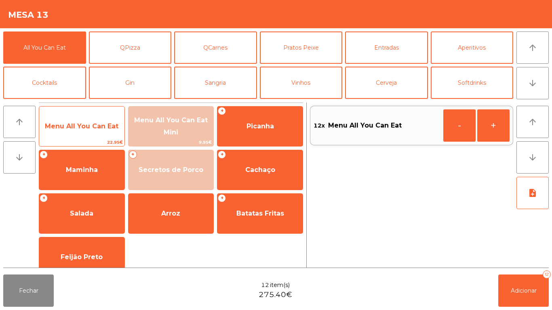
click at [87, 119] on span "Menu All You Can Eat" at bounding box center [81, 127] width 85 height 22
click at [86, 120] on span "Menu All You Can Eat" at bounding box center [81, 127] width 85 height 22
click at [82, 119] on span "Menu All You Can Eat" at bounding box center [81, 127] width 85 height 22
click at [82, 130] on span "Menu All You Can Eat" at bounding box center [81, 127] width 85 height 22
click at [76, 129] on span "Menu All You Can Eat" at bounding box center [82, 126] width 74 height 8
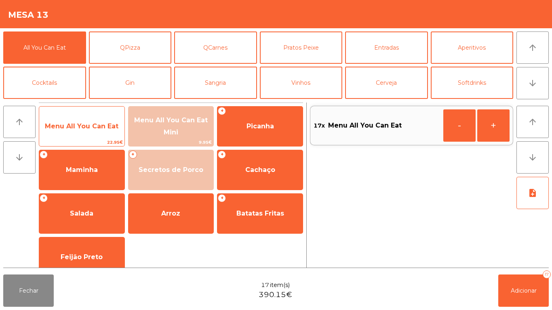
click at [84, 118] on span "Menu All You Can Eat" at bounding box center [81, 127] width 85 height 22
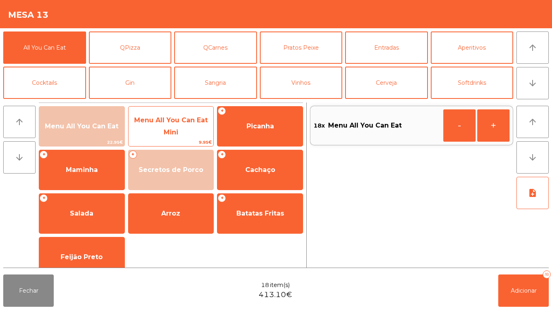
click at [195, 122] on span "Menu All You Can Eat Mini" at bounding box center [171, 126] width 74 height 20
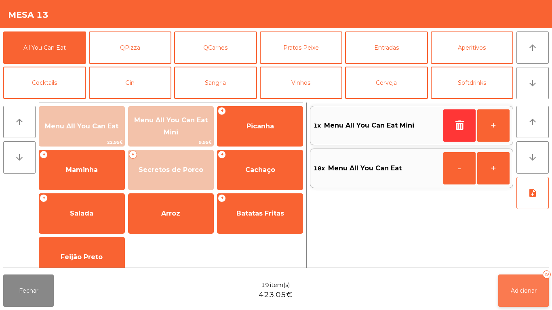
click at [534, 283] on button "Adicionar 19" at bounding box center [523, 291] width 51 height 32
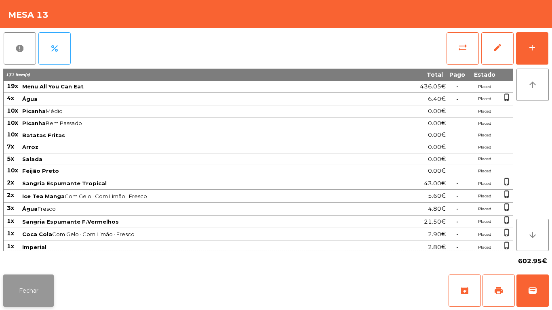
click at [23, 281] on button "Fechar" at bounding box center [28, 291] width 51 height 32
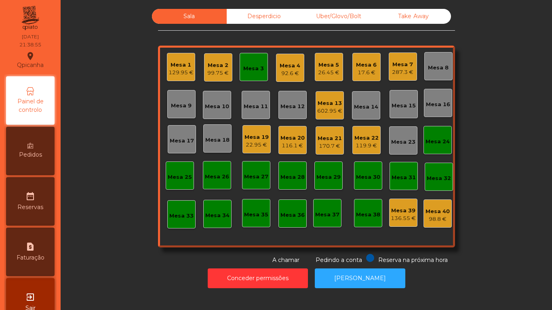
click at [214, 78] on div "Mesa 2 99.75 €" at bounding box center [218, 67] width 28 height 28
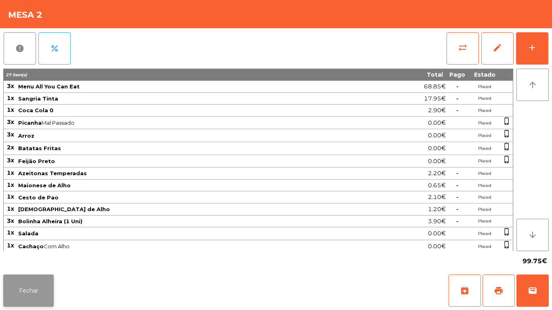
click at [32, 289] on button "Fechar" at bounding box center [28, 291] width 51 height 32
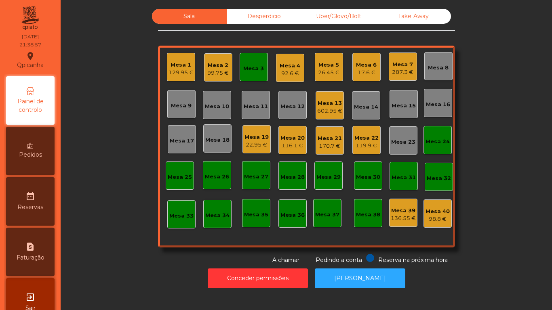
click at [175, 68] on div "Mesa 1" at bounding box center [181, 65] width 25 height 8
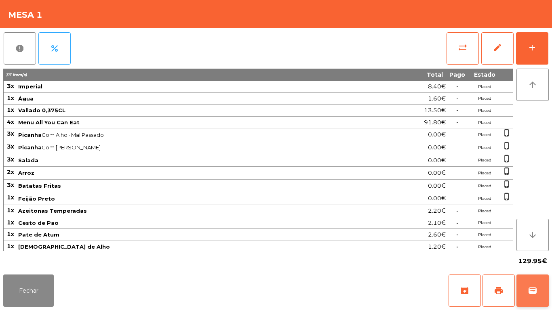
click at [531, 288] on span "wallet" at bounding box center [533, 291] width 10 height 10
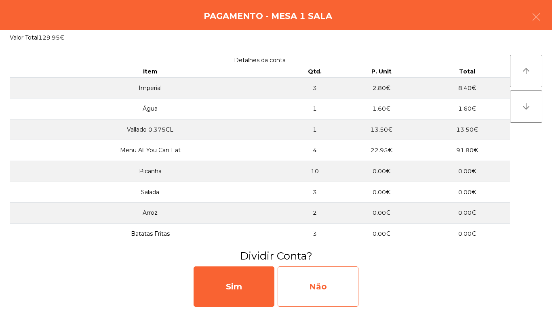
click at [317, 289] on div "Não" at bounding box center [318, 287] width 81 height 40
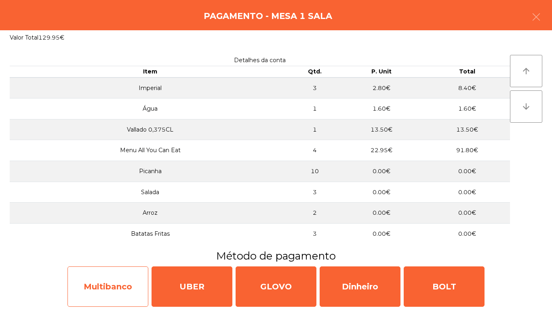
click at [116, 287] on div "Multibanco" at bounding box center [108, 287] width 81 height 40
select select "**"
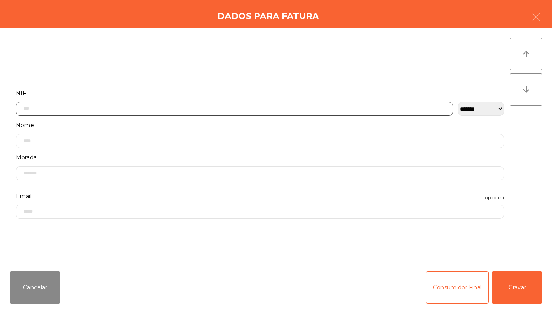
click at [54, 107] on input "text" at bounding box center [234, 109] width 437 height 14
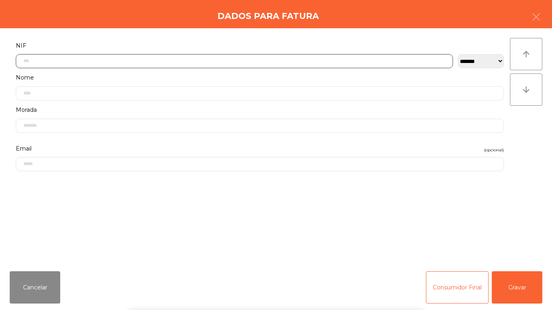
scroll to position [49, 0]
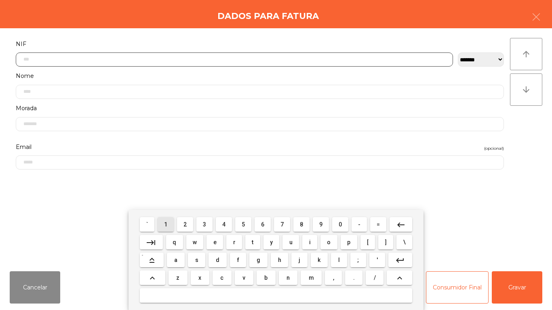
click at [166, 224] on span "1" at bounding box center [165, 225] width 3 height 6
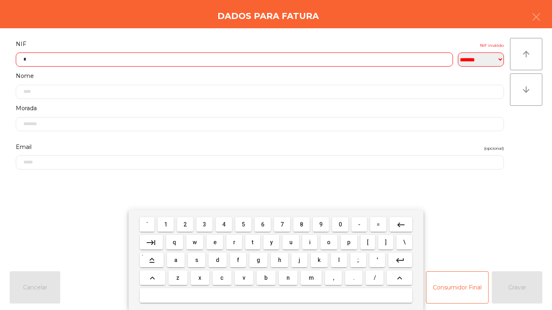
click at [321, 224] on span "9" at bounding box center [320, 225] width 3 height 6
click at [340, 225] on span "0" at bounding box center [340, 225] width 3 height 6
click at [261, 222] on span "6" at bounding box center [262, 225] width 3 height 6
click at [184, 227] on span "2" at bounding box center [185, 225] width 3 height 6
click at [224, 224] on span "4" at bounding box center [223, 225] width 3 height 6
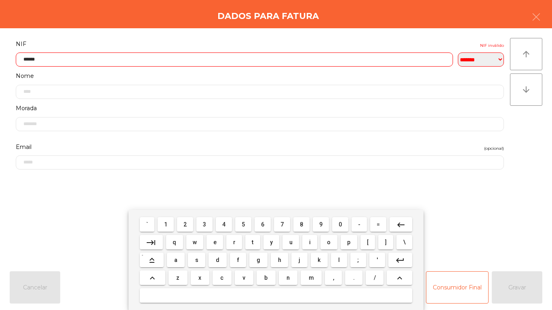
click at [300, 225] on span "8" at bounding box center [301, 225] width 3 height 6
click at [186, 223] on span "2" at bounding box center [185, 225] width 3 height 6
click at [243, 223] on span "5" at bounding box center [243, 225] width 3 height 6
type input "*********"
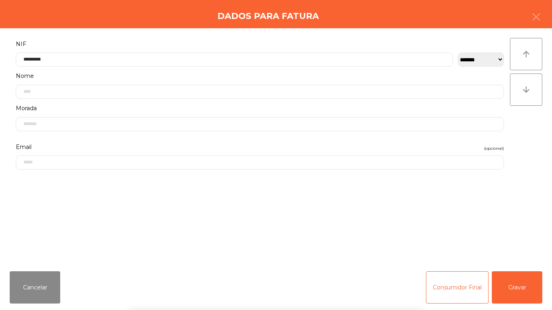
click at [520, 276] on div "` 1 2 3 4 5 6 7 8 9 0 - = keyboard_backspace keyboard_tab q w e r t y u i o p […" at bounding box center [276, 260] width 552 height 100
click at [518, 283] on button "Gravar" at bounding box center [517, 288] width 51 height 32
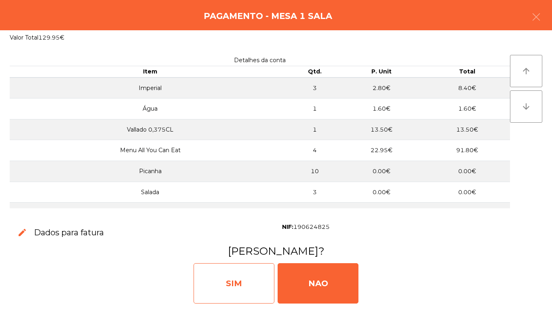
click at [235, 280] on div "SIM" at bounding box center [234, 284] width 81 height 40
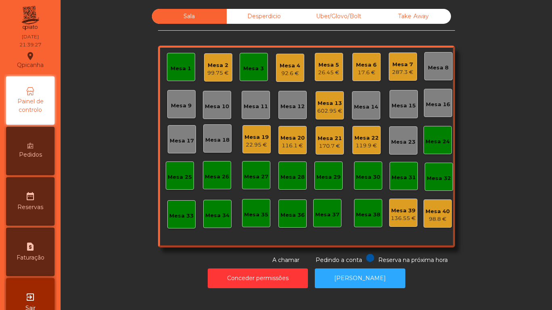
click at [329, 111] on div "602.95 €" at bounding box center [329, 111] width 25 height 8
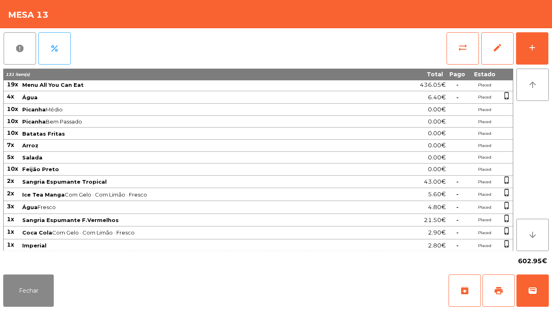
scroll to position [0, 0]
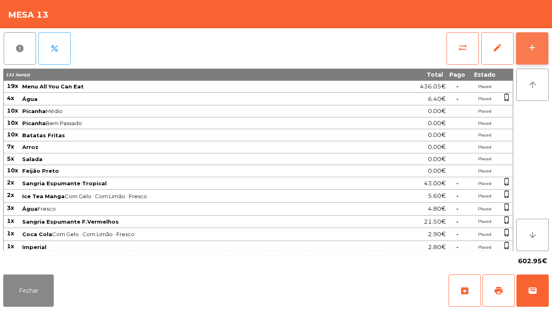
click at [528, 49] on div "add" at bounding box center [533, 48] width 10 height 10
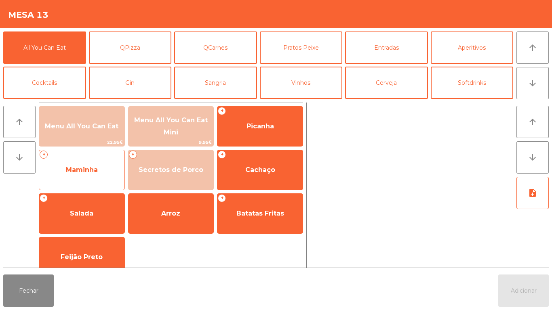
click at [92, 164] on span "Maminha" at bounding box center [81, 170] width 85 height 22
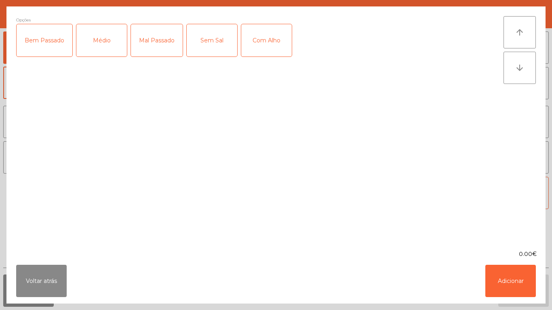
click at [107, 37] on div "Médio" at bounding box center [101, 40] width 51 height 32
click at [517, 283] on button "Adicionar" at bounding box center [511, 281] width 51 height 32
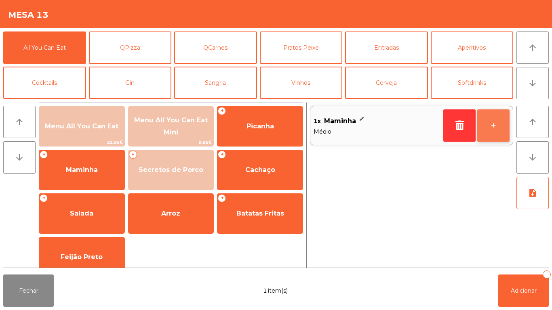
click at [492, 127] on button "+" at bounding box center [493, 126] width 32 height 32
click at [496, 128] on button "+" at bounding box center [493, 126] width 32 height 32
click at [499, 127] on button "+" at bounding box center [493, 126] width 32 height 32
click at [499, 131] on button "+" at bounding box center [493, 126] width 32 height 32
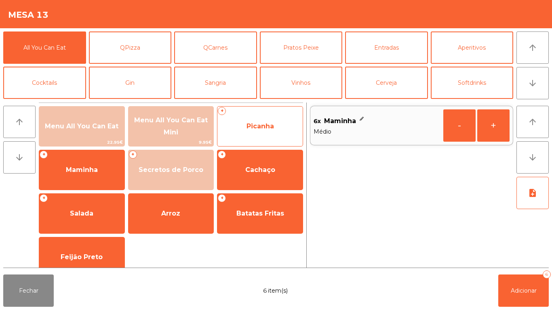
click at [248, 122] on span "Picanha" at bounding box center [260, 127] width 85 height 22
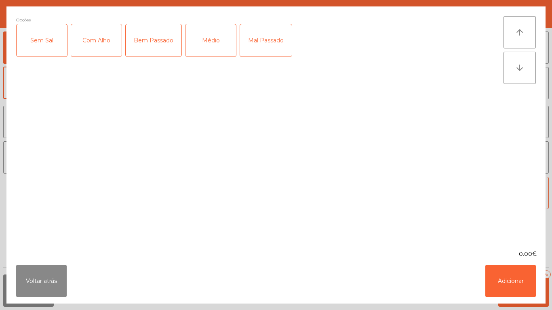
click at [156, 44] on div "Bem Passado" at bounding box center [154, 40] width 56 height 32
click at [519, 283] on button "Adicionar" at bounding box center [511, 281] width 51 height 32
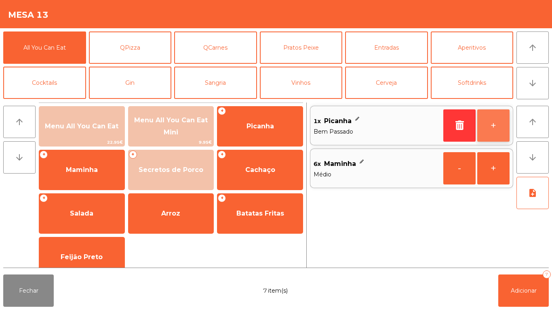
click at [496, 128] on button "+" at bounding box center [493, 126] width 32 height 32
click at [491, 129] on button "+" at bounding box center [493, 126] width 32 height 32
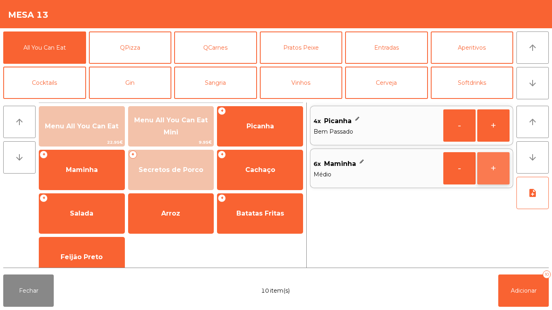
click at [488, 173] on button "+" at bounding box center [493, 168] width 32 height 32
click at [494, 169] on button "+" at bounding box center [493, 168] width 32 height 32
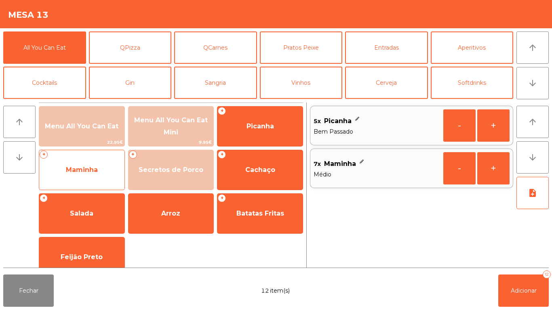
click at [91, 163] on span "Maminha" at bounding box center [81, 170] width 85 height 22
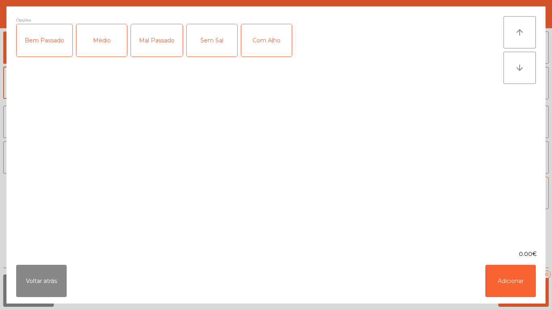
click at [157, 42] on div "Mal Passado" at bounding box center [157, 40] width 52 height 32
click at [509, 280] on button "Adicionar" at bounding box center [511, 281] width 51 height 32
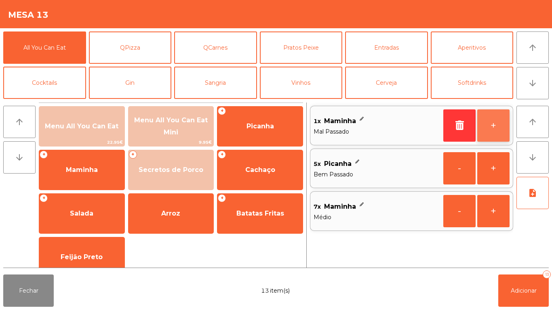
click at [490, 122] on button "+" at bounding box center [493, 126] width 32 height 32
click at [494, 117] on button "+" at bounding box center [493, 126] width 32 height 32
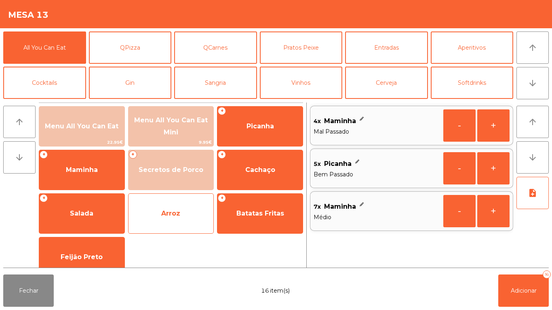
click at [179, 210] on span "Arroz" at bounding box center [170, 214] width 19 height 8
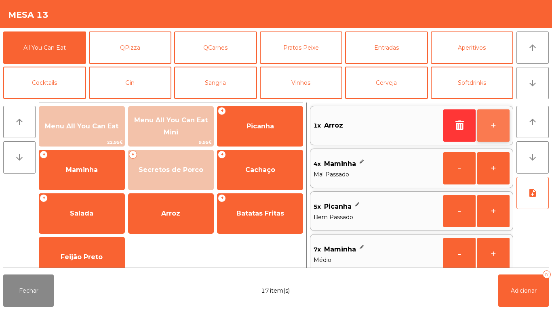
click at [489, 128] on button "+" at bounding box center [493, 126] width 32 height 32
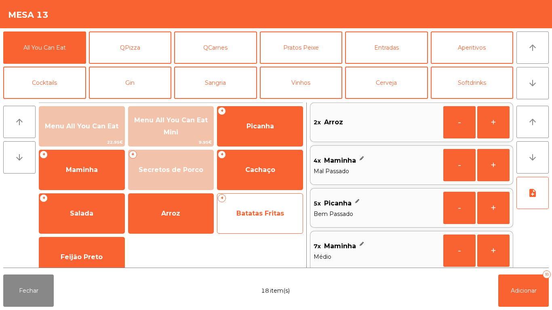
click at [266, 208] on span "Batatas Fritas" at bounding box center [260, 214] width 85 height 22
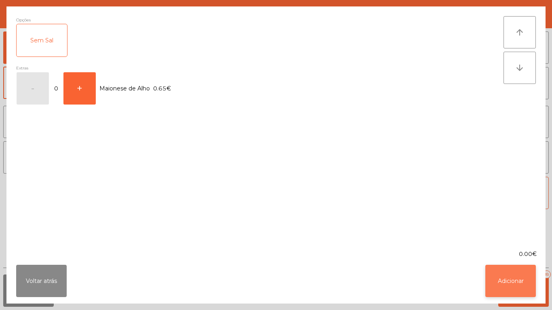
click at [511, 280] on button "Adicionar" at bounding box center [511, 281] width 51 height 32
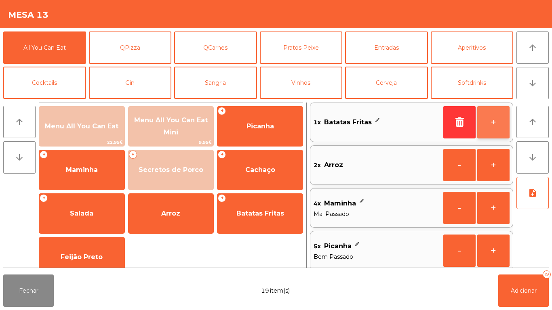
click at [483, 120] on button "+" at bounding box center [493, 122] width 32 height 32
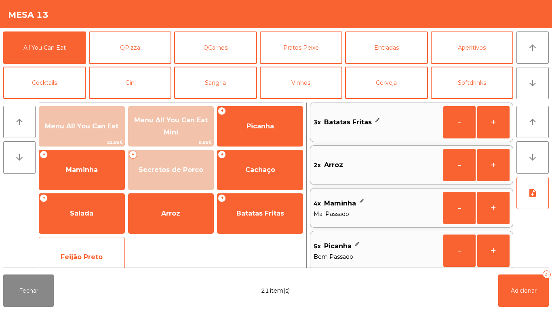
click at [96, 247] on span "Feijão Preto" at bounding box center [81, 258] width 85 height 22
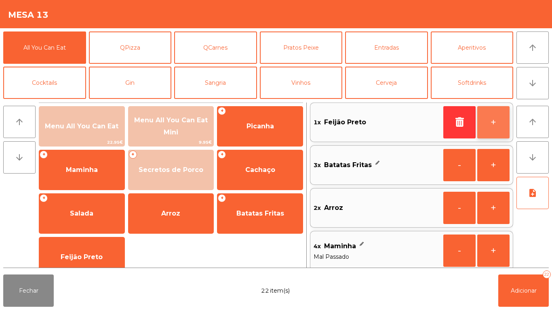
click at [490, 125] on button "+" at bounding box center [493, 122] width 32 height 32
click at [497, 127] on button "+" at bounding box center [493, 122] width 32 height 32
click at [496, 120] on button "+" at bounding box center [493, 122] width 32 height 32
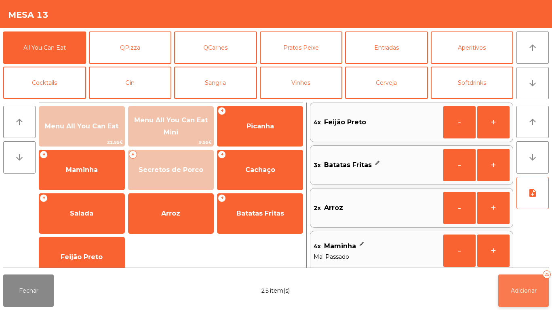
click at [525, 292] on span "Adicionar" at bounding box center [524, 290] width 26 height 7
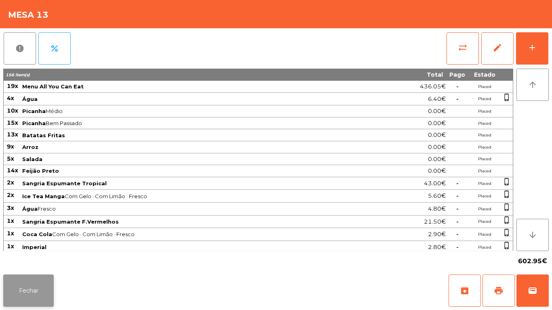
click at [30, 277] on button "Fechar" at bounding box center [28, 291] width 51 height 32
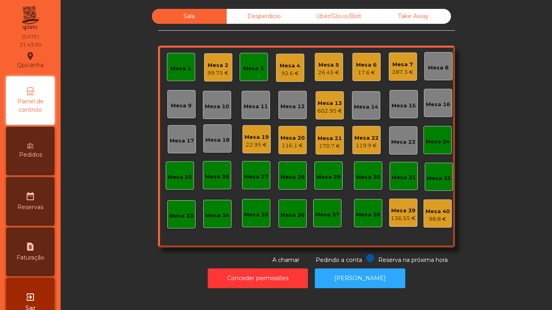
click at [362, 104] on div "Mesa 14" at bounding box center [366, 107] width 24 height 8
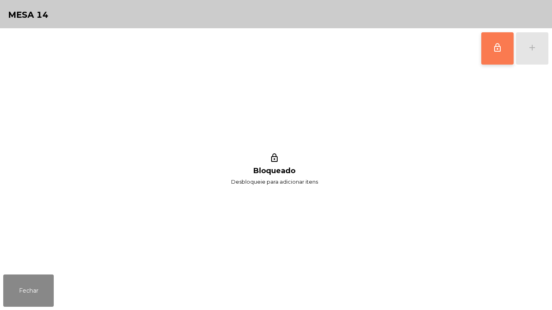
click at [491, 61] on button "lock_outline" at bounding box center [498, 48] width 32 height 32
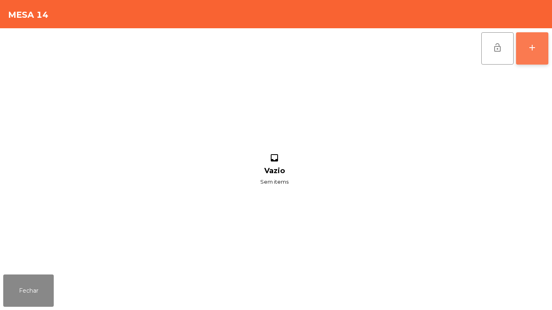
click at [533, 59] on button "add" at bounding box center [532, 48] width 32 height 32
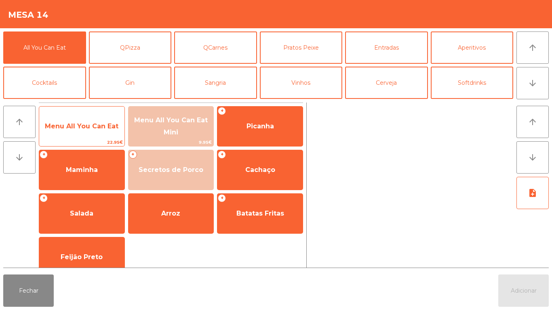
click at [95, 126] on span "Menu All You Can Eat" at bounding box center [82, 126] width 74 height 8
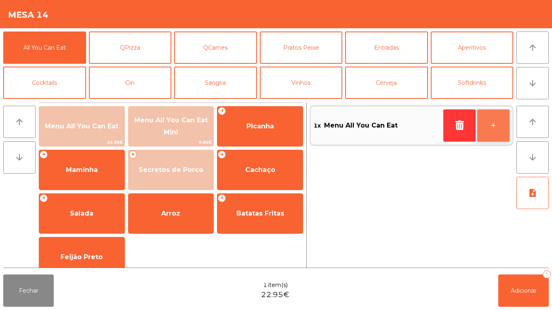
click at [486, 131] on button "+" at bounding box center [493, 126] width 32 height 32
click at [494, 130] on button "+" at bounding box center [493, 126] width 32 height 32
click at [486, 127] on button "+" at bounding box center [493, 126] width 32 height 32
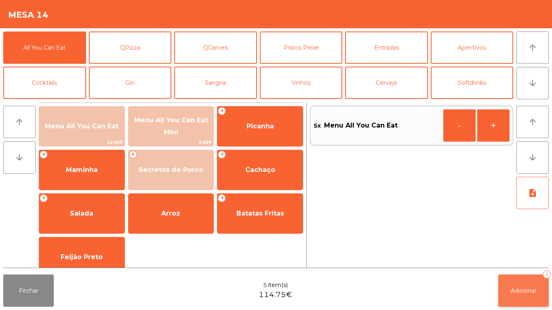
click at [527, 284] on button "Adicionar 5" at bounding box center [523, 291] width 51 height 32
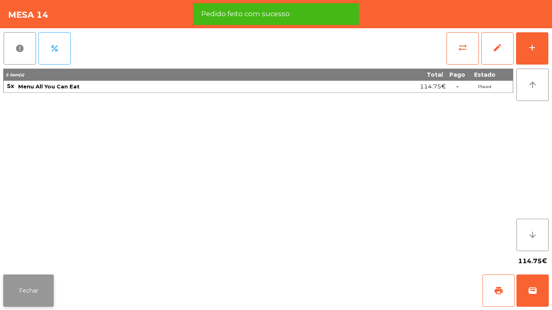
click at [37, 285] on button "Fechar" at bounding box center [28, 291] width 51 height 32
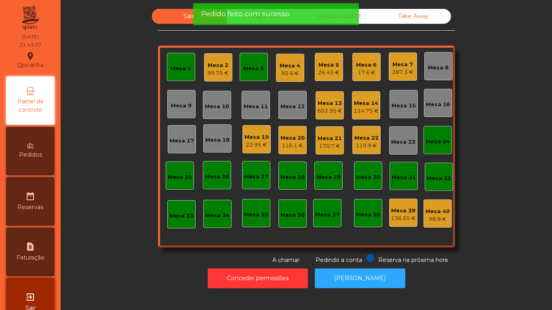
click at [131, 252] on div "Sala Desperdicio Uber/Glovo/Bolt Take Away Mesa 1 Mesa 2 99.75 € Mesa 3 Mesa 4 …" at bounding box center [307, 137] width 470 height 256
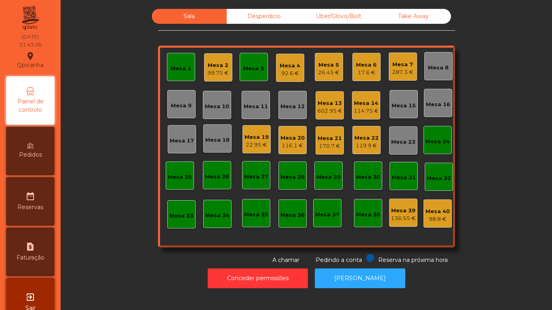
click at [256, 70] on div "Mesa 3" at bounding box center [253, 69] width 21 height 8
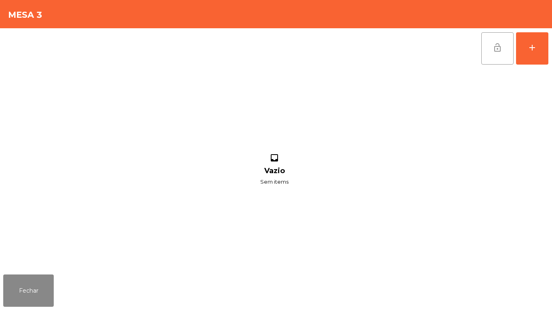
click at [496, 57] on button "lock_open" at bounding box center [498, 48] width 32 height 32
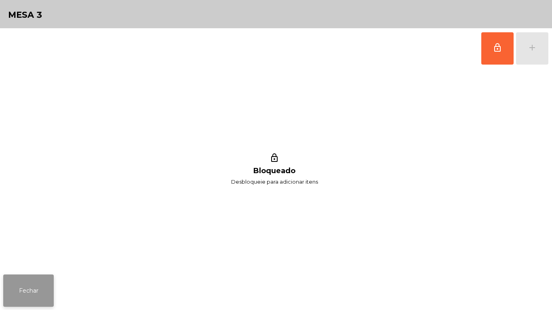
click at [49, 293] on button "Fechar" at bounding box center [28, 291] width 51 height 32
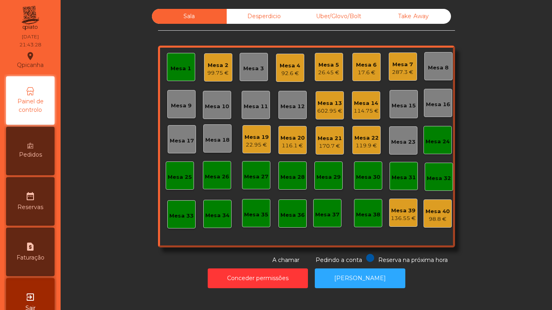
click at [178, 71] on div "Mesa 1" at bounding box center [181, 69] width 21 height 8
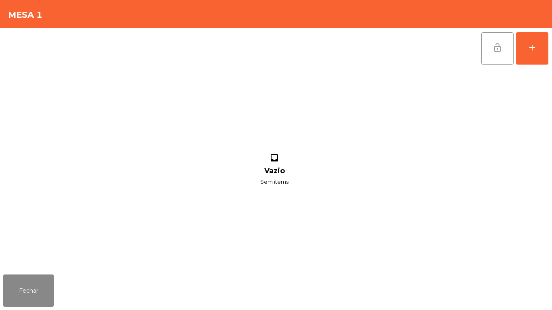
click at [493, 44] on span "lock_open" at bounding box center [498, 48] width 10 height 10
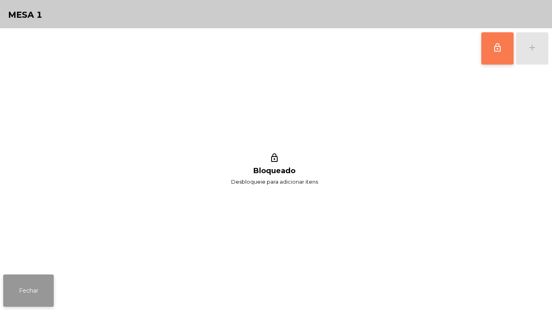
click at [41, 276] on button "Fechar" at bounding box center [28, 291] width 51 height 32
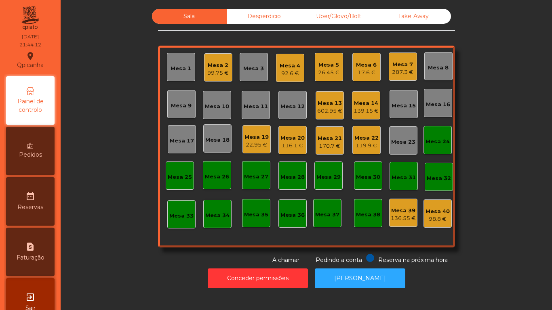
click at [406, 65] on div "Mesa 7" at bounding box center [402, 65] width 21 height 8
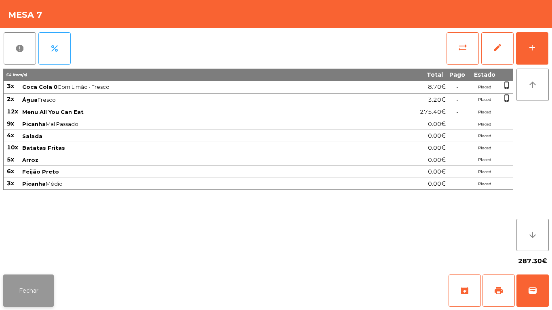
click at [42, 287] on button "Fechar" at bounding box center [28, 291] width 51 height 32
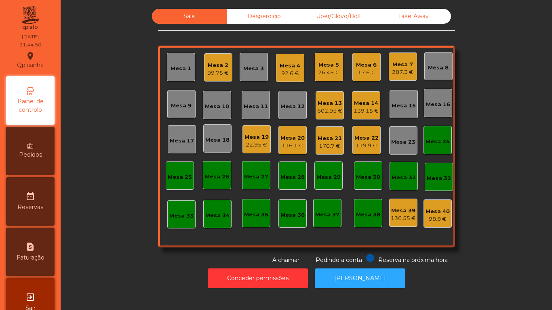
click at [283, 80] on div "Mesa 4 92.6 €" at bounding box center [290, 68] width 28 height 28
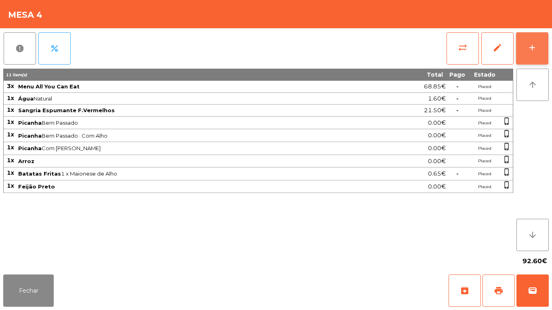
click at [546, 53] on button "add" at bounding box center [532, 48] width 32 height 32
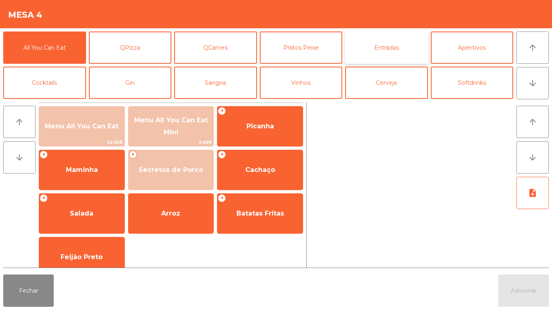
click at [376, 54] on button "Entradas" at bounding box center [386, 48] width 83 height 32
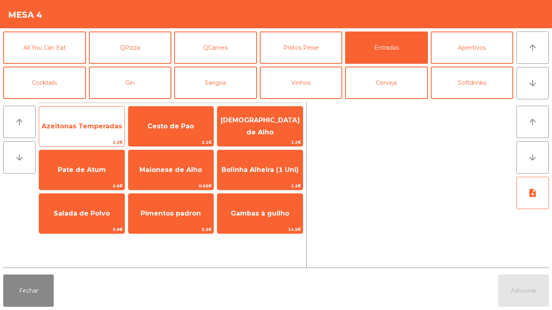
click at [82, 132] on span "Azeitonas Temperadas" at bounding box center [81, 127] width 85 height 22
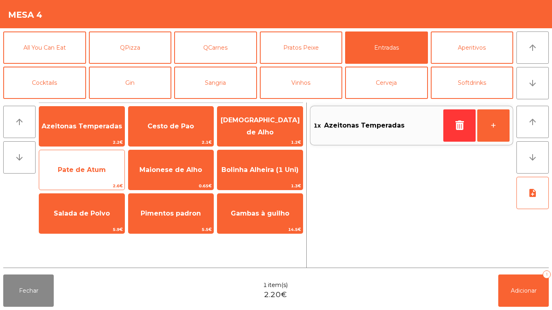
click at [86, 179] on span "Pate de Atum" at bounding box center [81, 170] width 85 height 22
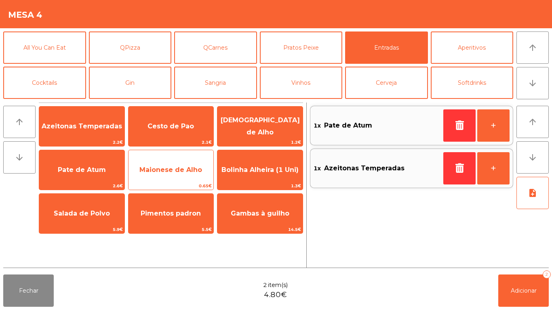
click at [167, 175] on span "Maionese de Alho" at bounding box center [171, 170] width 85 height 22
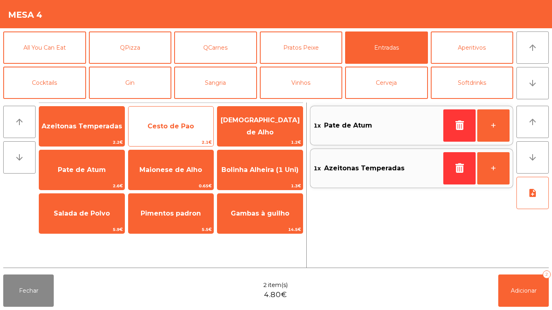
click at [173, 125] on span "Cesto de Pao" at bounding box center [171, 126] width 46 height 8
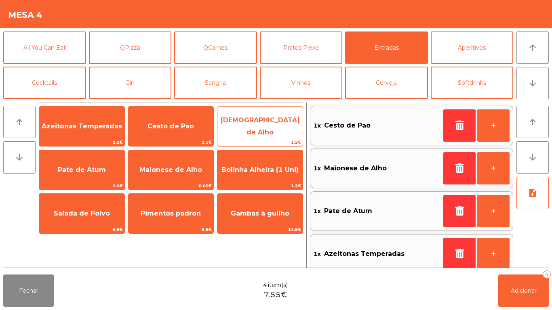
click at [264, 124] on span "[DEMOGRAPHIC_DATA] de Alho" at bounding box center [260, 126] width 79 height 20
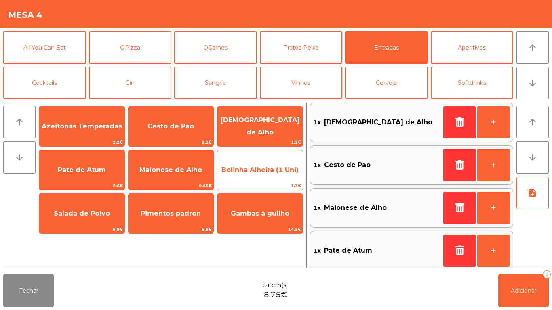
click at [262, 174] on span "Bolinha Alheira (1 Uni)" at bounding box center [260, 170] width 85 height 22
click at [263, 174] on span "Bolinha Alheira (1 Uni)" at bounding box center [260, 170] width 85 height 22
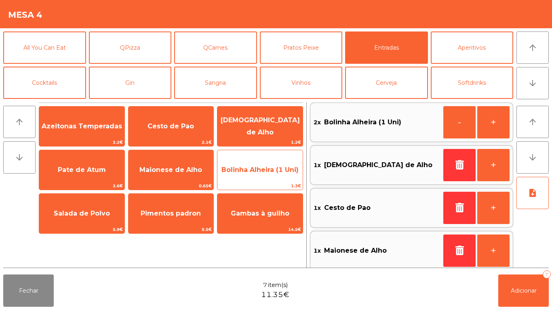
click at [261, 167] on span "Bolinha Alheira (1 Uni)" at bounding box center [260, 170] width 77 height 8
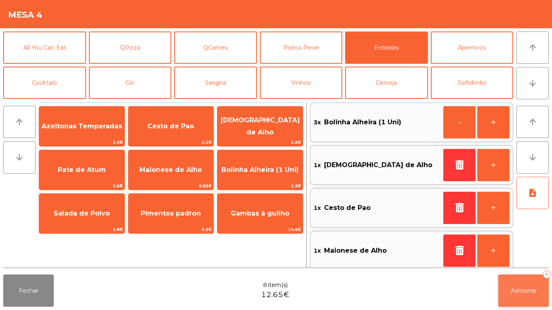
click at [524, 295] on button "Adicionar 8" at bounding box center [523, 291] width 51 height 32
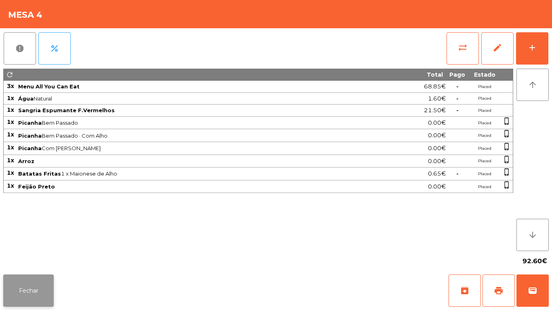
click at [53, 277] on button "Fechar" at bounding box center [28, 291] width 51 height 32
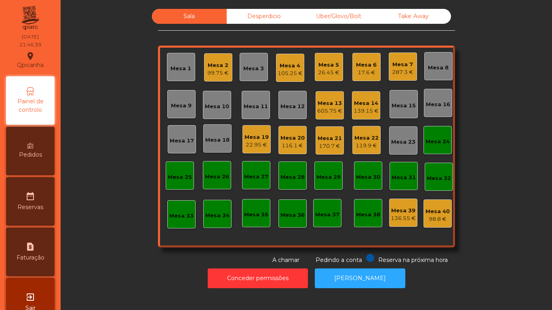
click at [333, 105] on div "Mesa 13" at bounding box center [329, 103] width 25 height 8
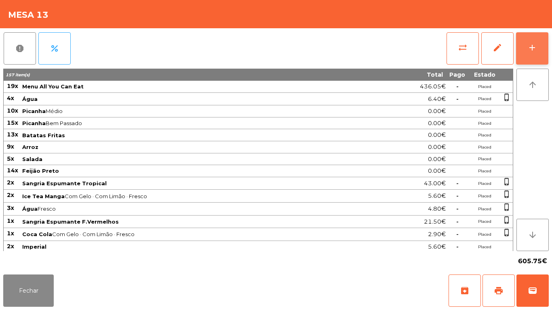
click at [528, 45] on div "add" at bounding box center [533, 48] width 10 height 10
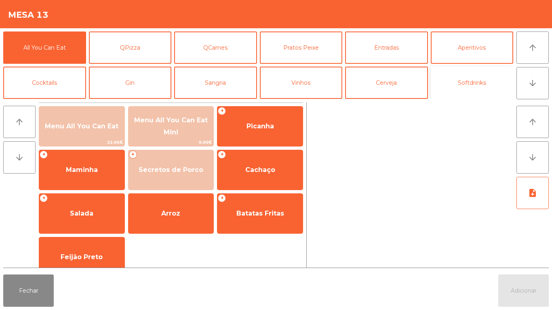
click at [481, 77] on button "Softdrinks" at bounding box center [472, 83] width 83 height 32
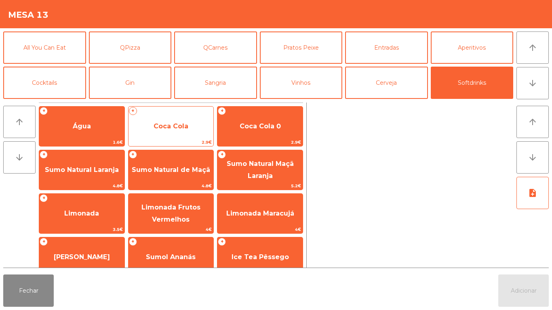
click at [181, 127] on span "Coca Cola" at bounding box center [171, 126] width 35 height 8
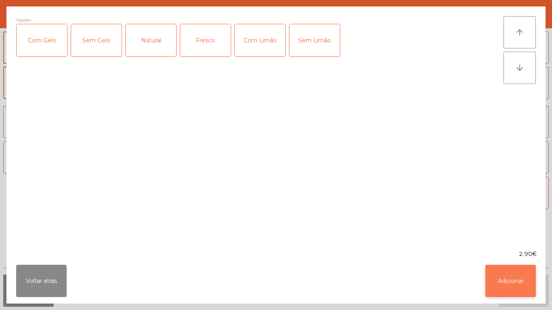
click at [509, 279] on button "Adicionar" at bounding box center [511, 281] width 51 height 32
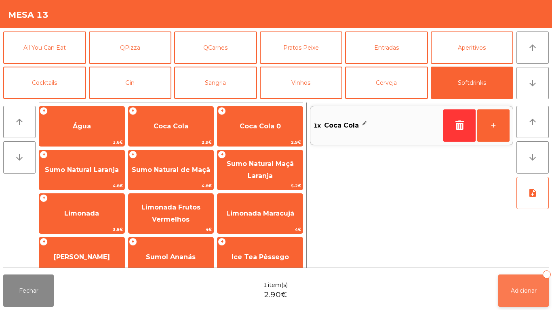
click at [515, 281] on button "Adicionar 1" at bounding box center [523, 291] width 51 height 32
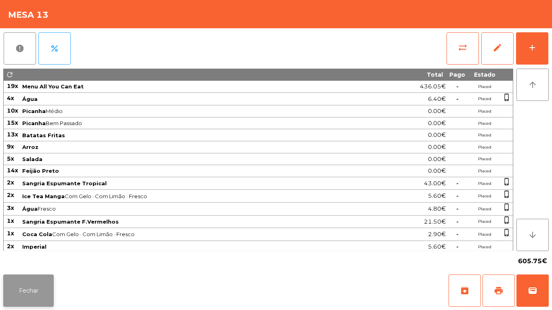
click at [48, 287] on button "Fechar" at bounding box center [28, 291] width 51 height 32
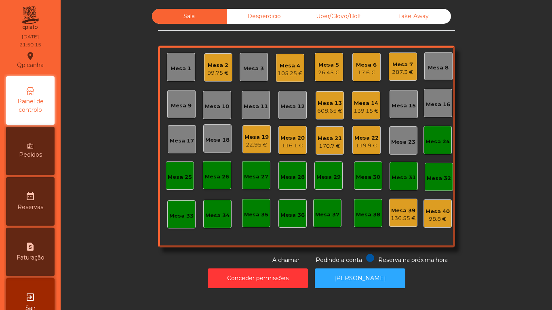
click at [49, 161] on div "Pedidos" at bounding box center [30, 151] width 49 height 49
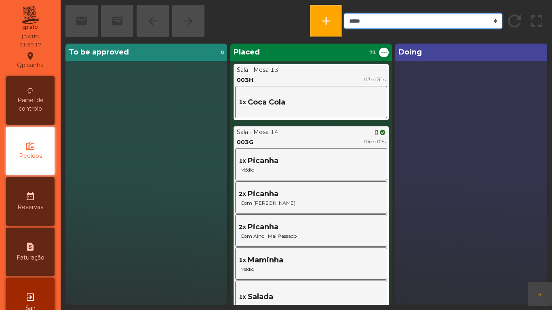
click at [449, 22] on select "***** ******* **** *** *****" at bounding box center [423, 20] width 159 height 15
select select "*******"
click at [344, 13] on select "***** ******* **** *** *****" at bounding box center [423, 20] width 159 height 15
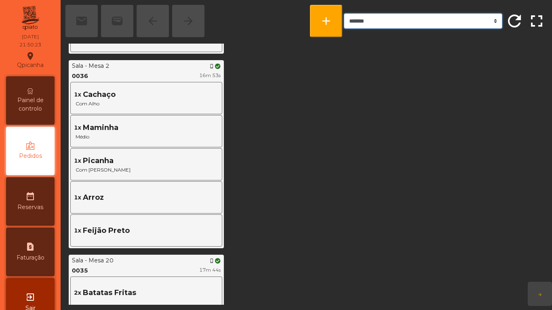
scroll to position [755, 0]
click at [55, 111] on div "Painel de controlo" at bounding box center [30, 100] width 49 height 49
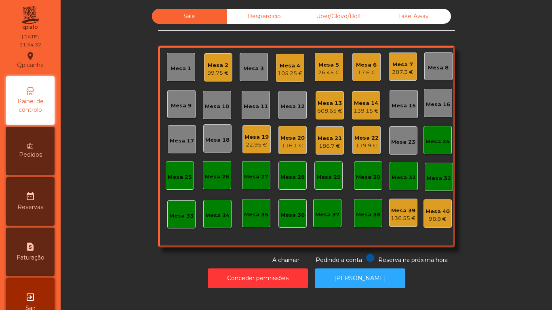
click at [328, 70] on div "26.45 €" at bounding box center [328, 73] width 21 height 8
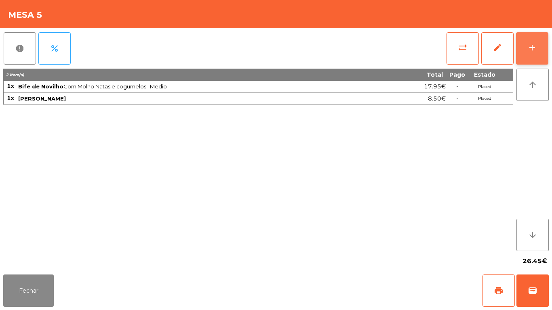
click at [532, 47] on div "add" at bounding box center [533, 48] width 10 height 10
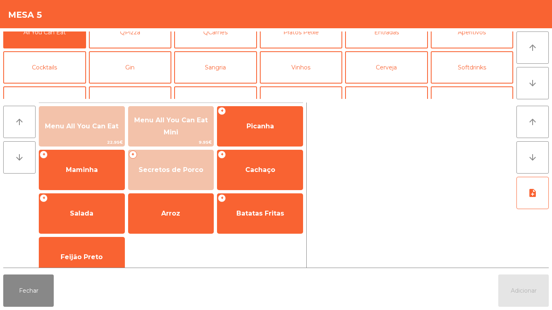
scroll to position [15, 0]
click at [228, 71] on button "Sangria" at bounding box center [215, 67] width 83 height 32
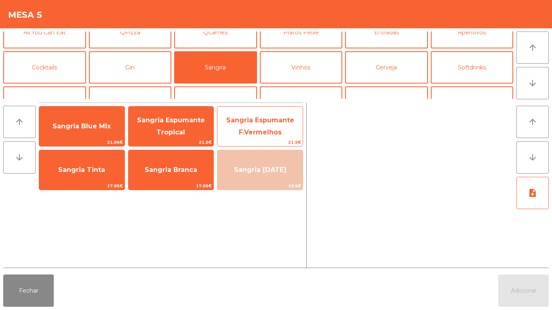
click at [259, 129] on span "Sangria Espumante F.Vermelhos" at bounding box center [260, 126] width 68 height 20
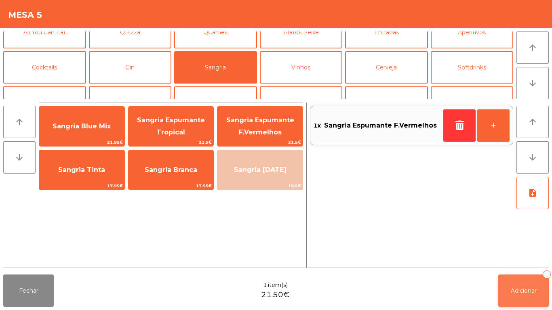
click at [523, 283] on button "Adicionar 1" at bounding box center [523, 291] width 51 height 32
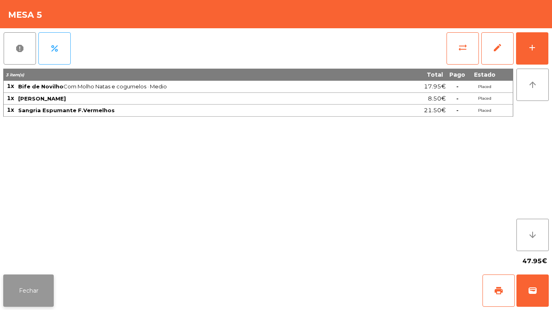
click at [33, 299] on button "Fechar" at bounding box center [28, 291] width 51 height 32
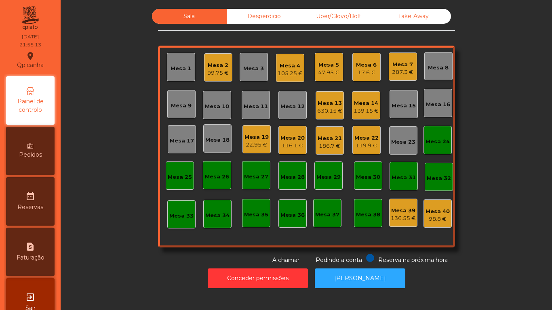
click at [337, 108] on div "630.15 €" at bounding box center [329, 111] width 25 height 8
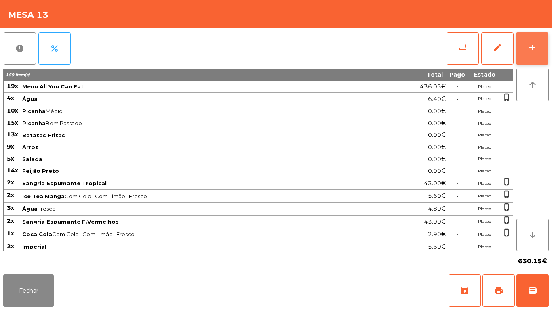
click at [523, 55] on button "add" at bounding box center [532, 48] width 32 height 32
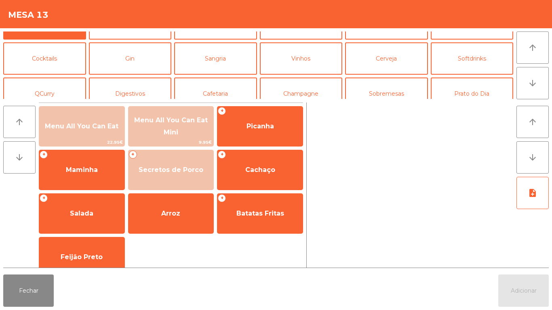
scroll to position [26, 0]
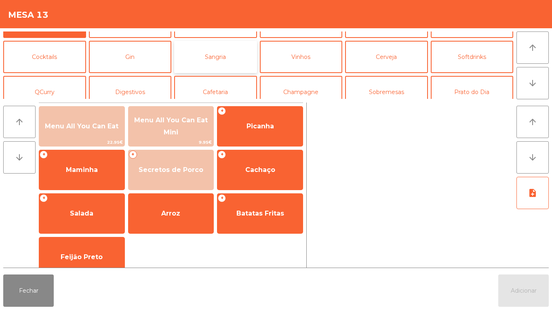
click at [235, 60] on button "Sangria" at bounding box center [215, 57] width 83 height 32
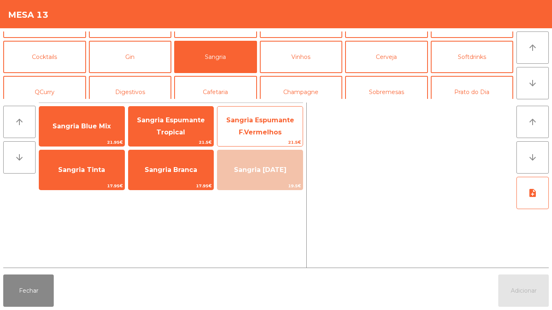
click at [270, 125] on span "Sangria Espumante F.Vermelhos" at bounding box center [260, 127] width 85 height 34
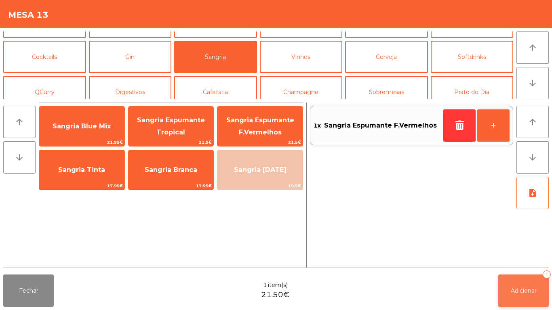
click at [524, 280] on button "Adicionar 1" at bounding box center [523, 291] width 51 height 32
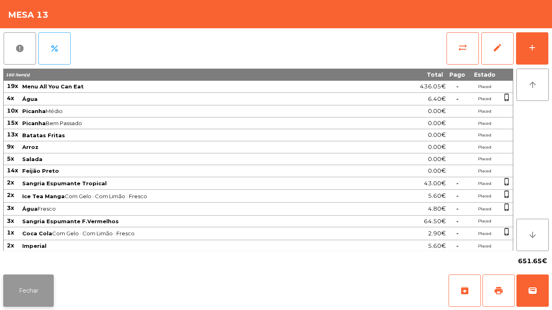
click at [37, 290] on button "Fechar" at bounding box center [28, 291] width 51 height 32
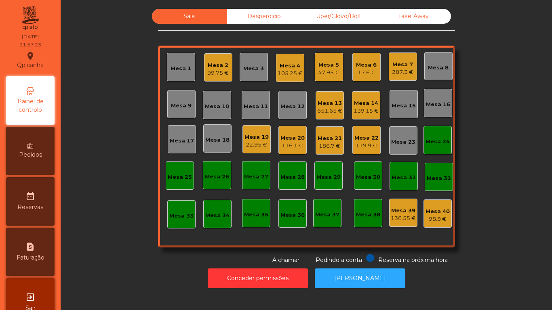
click at [325, 70] on div "47.95 €" at bounding box center [328, 73] width 21 height 8
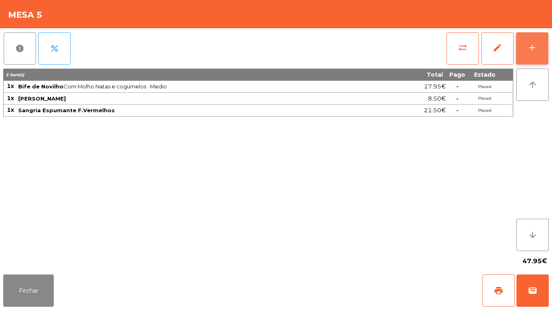
click at [529, 52] on div "add" at bounding box center [533, 48] width 10 height 10
click at [533, 42] on button "add" at bounding box center [532, 48] width 32 height 32
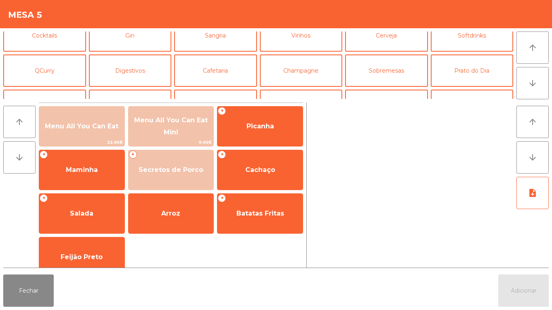
scroll to position [48, 0]
click at [393, 71] on button "Sobremesas" at bounding box center [386, 70] width 83 height 32
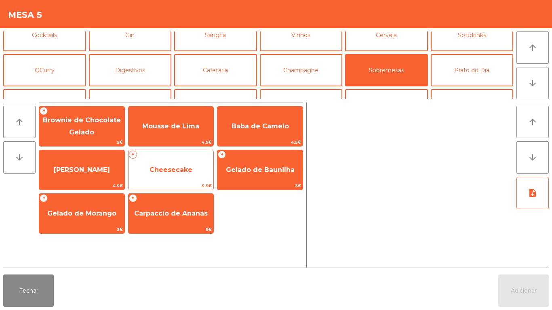
click at [180, 166] on span "Cheesecake" at bounding box center [171, 170] width 43 height 8
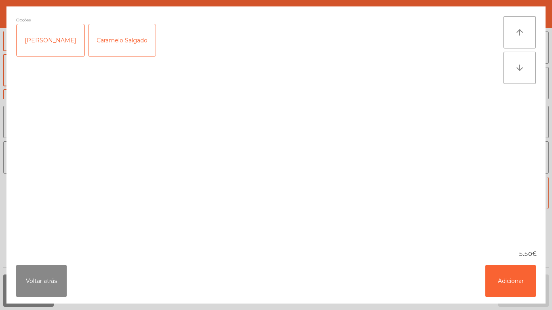
click at [63, 42] on div "[PERSON_NAME]" at bounding box center [51, 40] width 68 height 32
click at [517, 268] on button "Adicionar" at bounding box center [511, 281] width 51 height 32
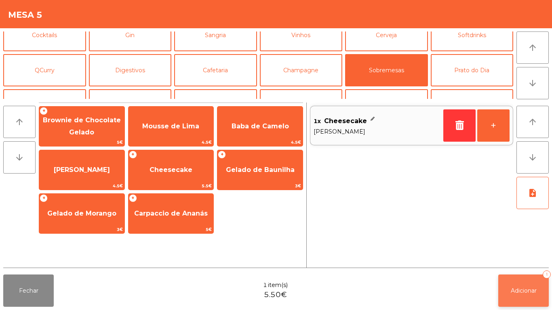
click at [532, 286] on button "Adicionar 1" at bounding box center [523, 291] width 51 height 32
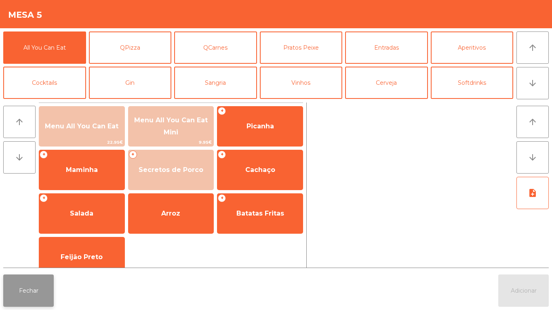
click at [40, 282] on button "Fechar" at bounding box center [28, 291] width 51 height 32
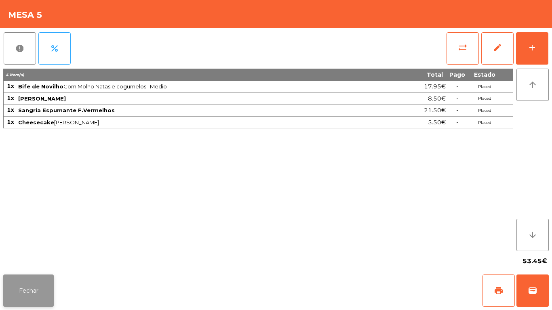
click at [39, 289] on button "Fechar" at bounding box center [28, 291] width 51 height 32
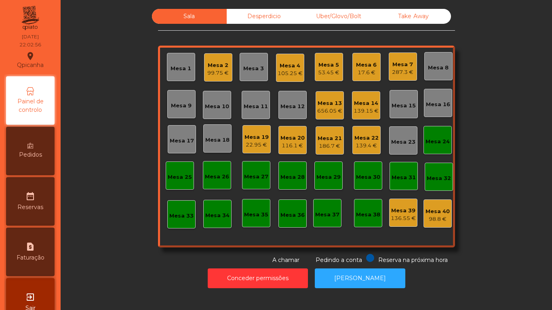
click at [111, 258] on div "Sala Desperdicio Uber/Glovo/Bolt Take Away Mesa 1 Mesa 2 99.75 € Mesa 3 Mesa 4 …" at bounding box center [307, 137] width 470 height 256
click at [328, 68] on div "Mesa 5" at bounding box center [328, 65] width 21 height 8
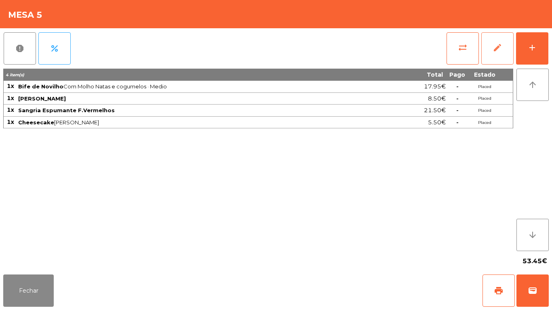
click at [513, 50] on button "edit" at bounding box center [498, 48] width 32 height 32
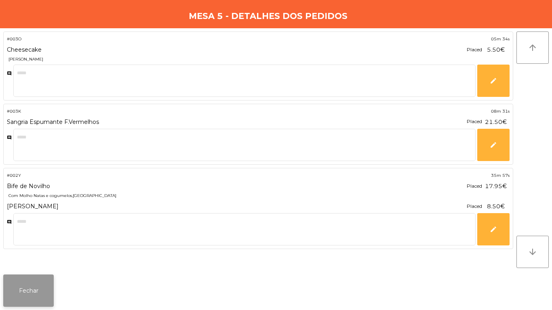
click at [41, 282] on button "Fechar" at bounding box center [28, 291] width 51 height 32
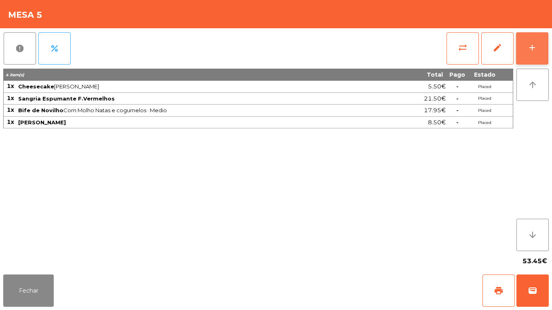
click at [520, 55] on button "add" at bounding box center [532, 48] width 32 height 32
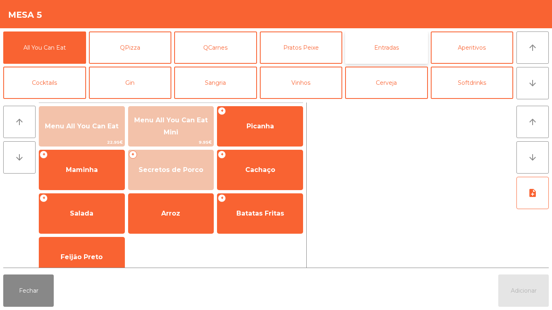
click at [379, 49] on button "Entradas" at bounding box center [386, 48] width 83 height 32
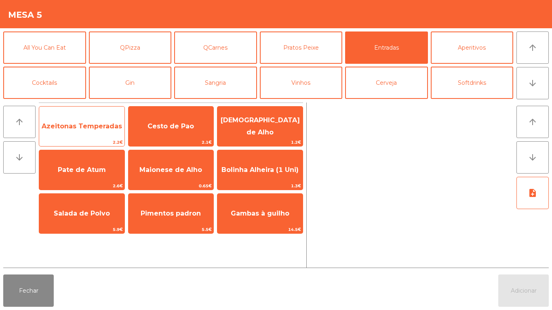
click at [104, 137] on span "Azeitonas Temperadas" at bounding box center [81, 127] width 85 height 22
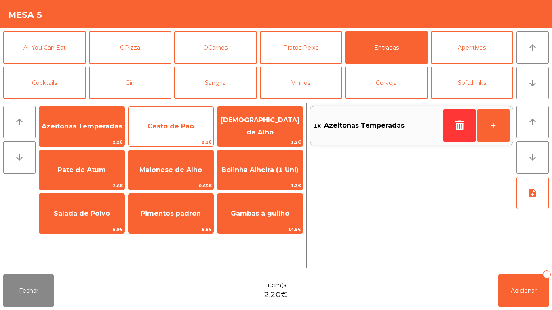
click at [175, 135] on span "Cesto de Pao" at bounding box center [171, 127] width 85 height 22
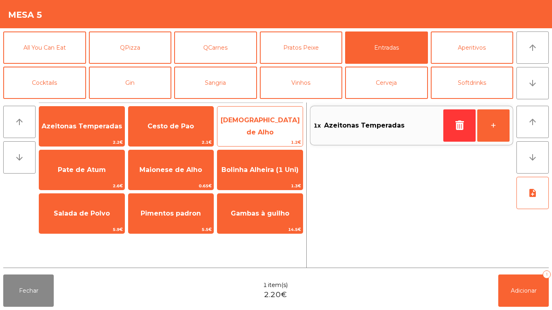
click at [260, 129] on span "[DEMOGRAPHIC_DATA] de Alho" at bounding box center [260, 126] width 79 height 20
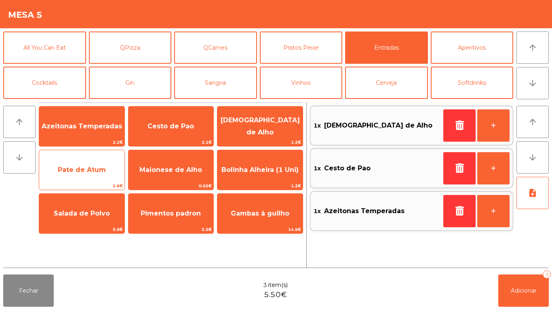
click at [88, 171] on span "Pate de Atum" at bounding box center [82, 170] width 48 height 8
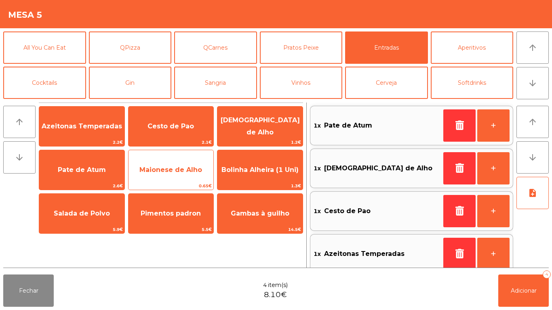
click at [164, 173] on span "Maionese de Alho" at bounding box center [170, 170] width 63 height 8
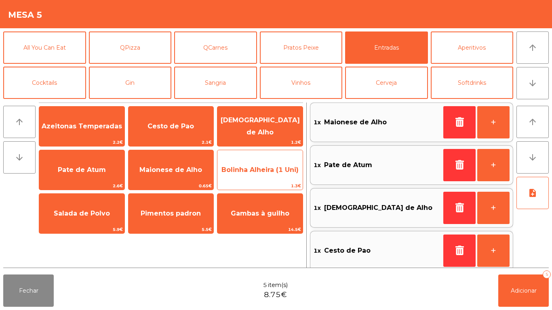
click at [263, 171] on span "Bolinha Alheira (1 Uni)" at bounding box center [260, 170] width 77 height 8
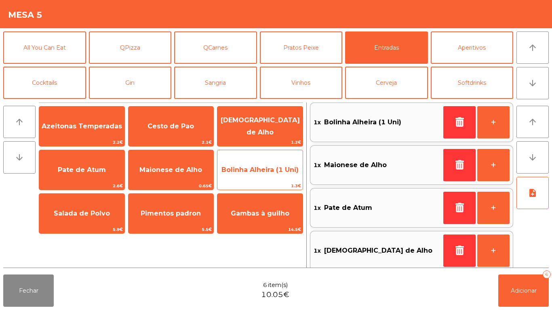
click at [263, 171] on span "Bolinha Alheira (1 Uni)" at bounding box center [260, 170] width 77 height 8
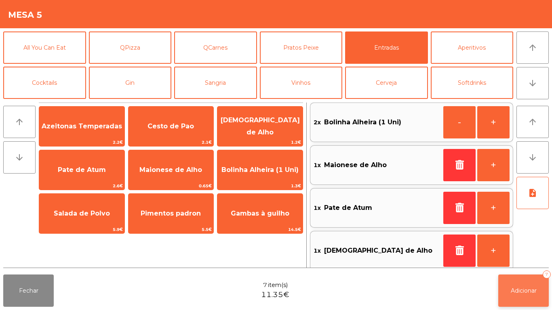
click at [513, 301] on button "Adicionar 7" at bounding box center [523, 291] width 51 height 32
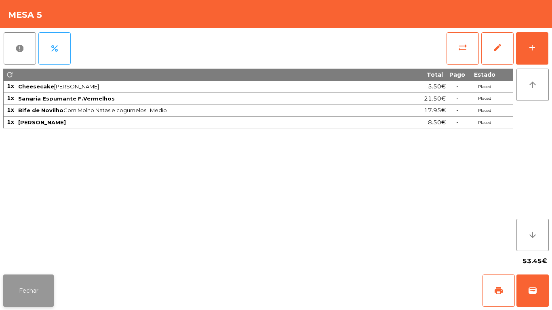
click at [52, 289] on button "Fechar" at bounding box center [28, 291] width 51 height 32
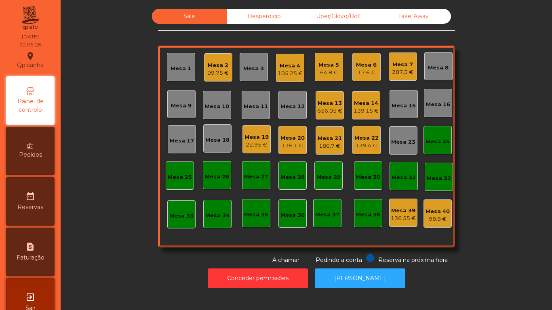
click at [327, 111] on div "656.05 €" at bounding box center [329, 111] width 25 height 8
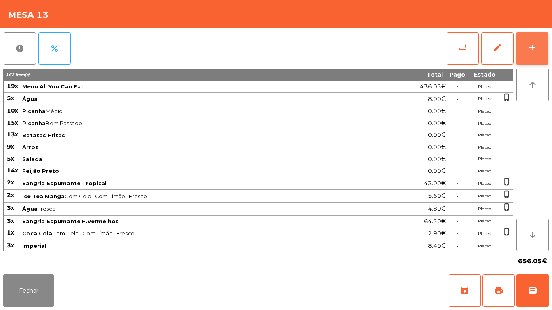
click at [533, 60] on button "add" at bounding box center [532, 48] width 32 height 32
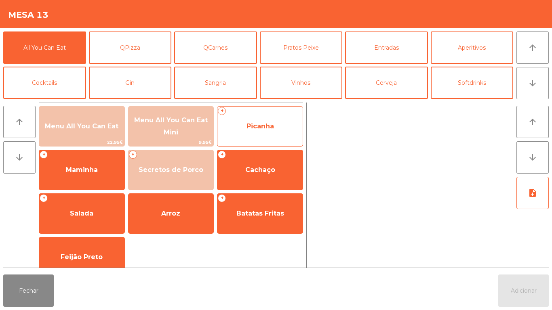
click at [267, 131] on span "Picanha" at bounding box center [260, 127] width 85 height 22
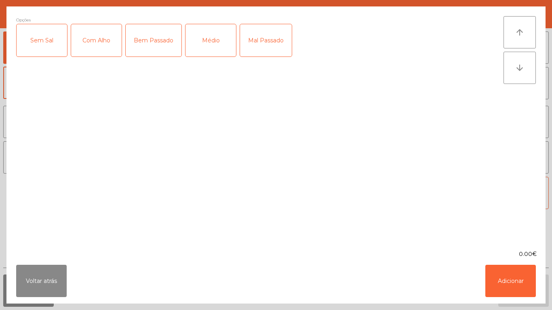
click at [215, 47] on div "Médio" at bounding box center [211, 40] width 51 height 32
click at [504, 287] on button "Adicionar" at bounding box center [511, 281] width 51 height 32
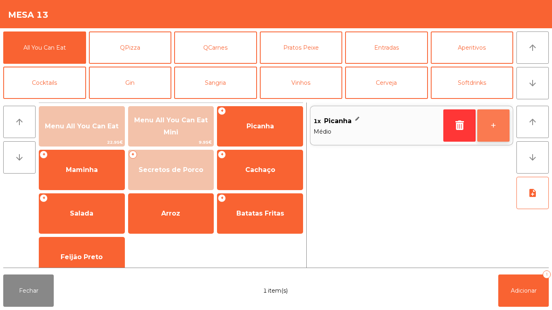
click at [496, 129] on button "+" at bounding box center [493, 126] width 32 height 32
click at [494, 120] on button "+" at bounding box center [493, 126] width 32 height 32
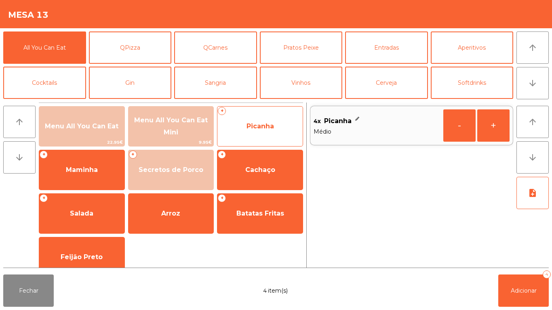
click at [268, 121] on span "Picanha" at bounding box center [260, 127] width 85 height 22
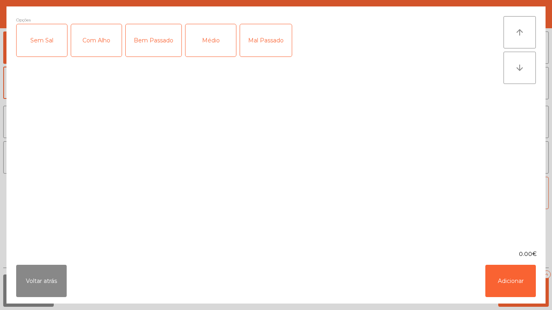
click at [269, 38] on div "Mal Passado" at bounding box center [266, 40] width 52 height 32
click at [496, 274] on button "Adicionar" at bounding box center [511, 281] width 51 height 32
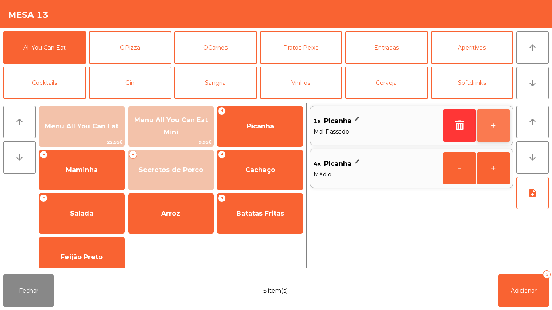
click at [489, 124] on button "+" at bounding box center [493, 126] width 32 height 32
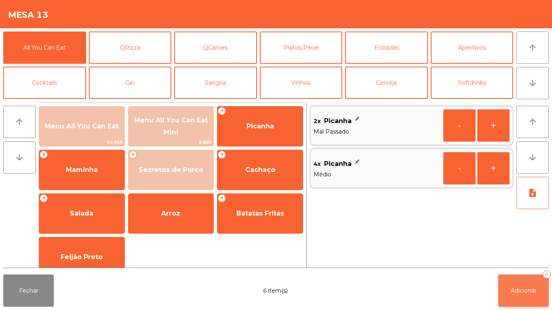
click at [524, 282] on button "Adicionar 6" at bounding box center [523, 291] width 51 height 32
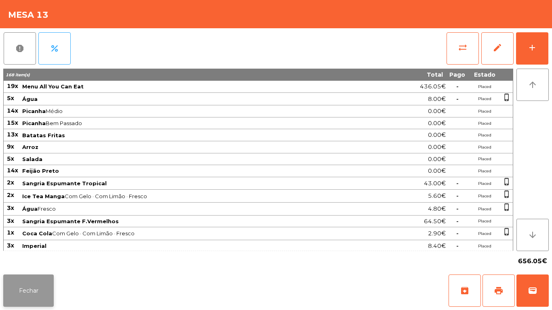
click at [27, 290] on button "Fechar" at bounding box center [28, 291] width 51 height 32
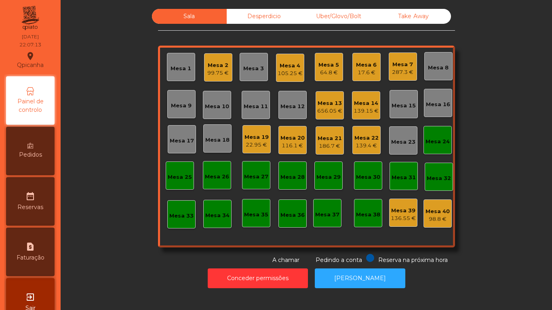
click at [404, 65] on div "Mesa 7" at bounding box center [402, 65] width 21 height 8
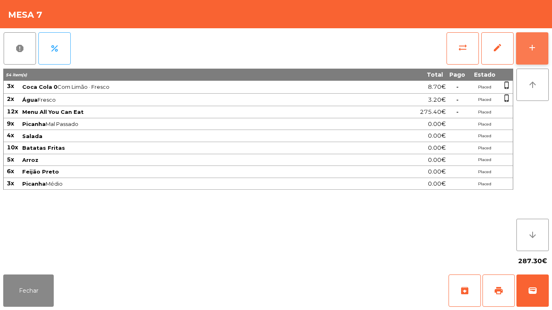
click at [529, 46] on div "add" at bounding box center [533, 48] width 10 height 10
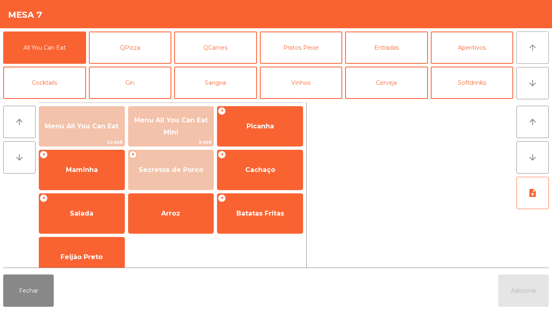
click at [532, 47] on icon "arrow_upward" at bounding box center [533, 48] width 10 height 10
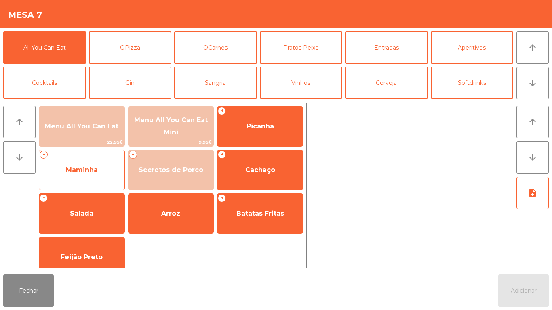
click at [108, 173] on span "Maminha" at bounding box center [81, 170] width 85 height 22
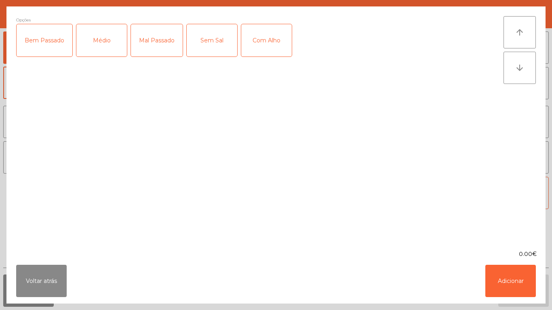
click at [106, 41] on div "Médio" at bounding box center [101, 40] width 51 height 32
click at [498, 273] on button "Adicionar" at bounding box center [511, 281] width 51 height 32
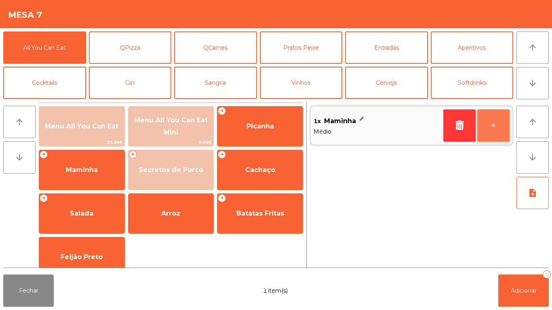
click at [496, 127] on button "+" at bounding box center [493, 126] width 32 height 32
click at [490, 125] on button "+" at bounding box center [493, 126] width 32 height 32
click at [505, 141] on button "+" at bounding box center [493, 126] width 32 height 32
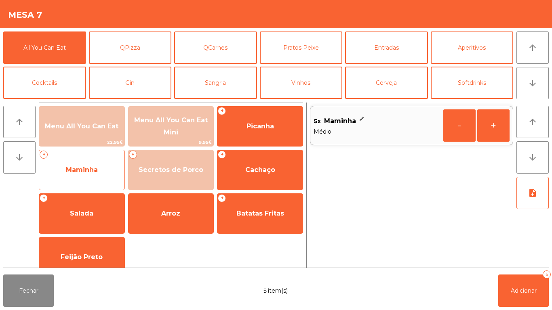
click at [105, 164] on span "Maminha" at bounding box center [81, 170] width 85 height 22
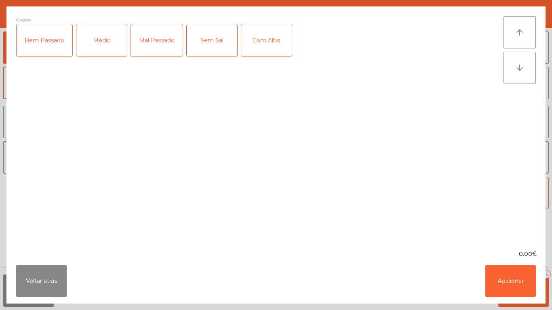
click at [103, 41] on div "Médio" at bounding box center [101, 40] width 51 height 32
click at [156, 41] on div "Mal Passado" at bounding box center [157, 40] width 52 height 32
click at [508, 285] on button "Adicionar" at bounding box center [511, 281] width 51 height 32
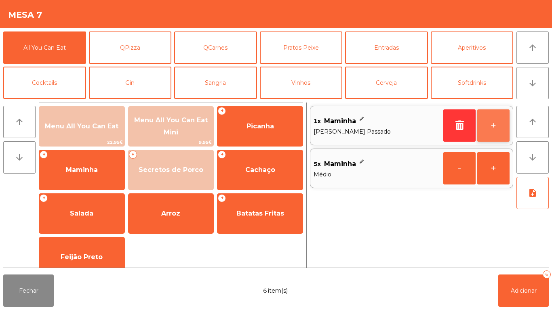
click at [491, 127] on button "+" at bounding box center [493, 126] width 32 height 32
click at [489, 123] on button "+" at bounding box center [493, 126] width 32 height 32
click at [494, 120] on button "+" at bounding box center [493, 126] width 32 height 32
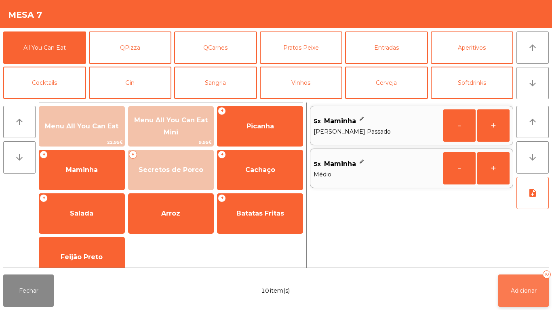
click at [513, 287] on button "Adicionar 10" at bounding box center [523, 291] width 51 height 32
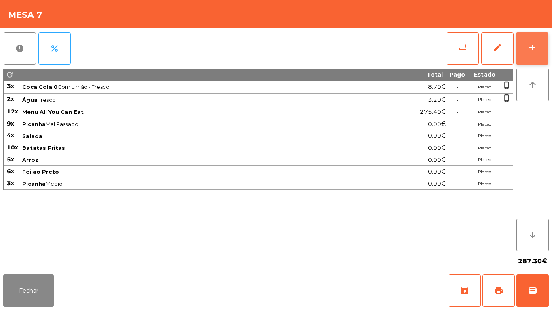
click at [531, 53] on button "add" at bounding box center [532, 48] width 32 height 32
click at [528, 51] on div "add" at bounding box center [533, 48] width 10 height 10
click at [523, 49] on button "add" at bounding box center [532, 48] width 32 height 32
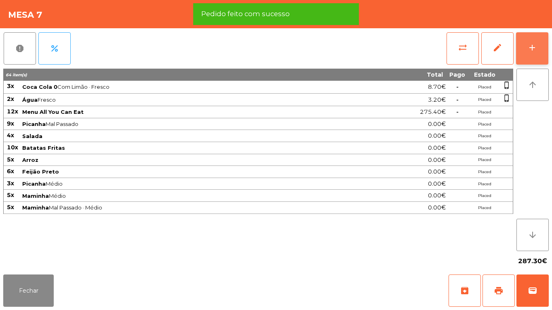
click at [526, 51] on button "add" at bounding box center [532, 48] width 32 height 32
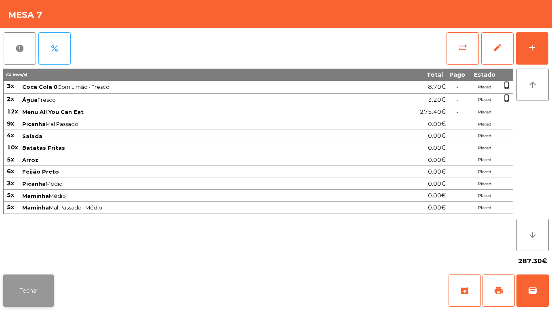
click at [35, 277] on button "Fechar" at bounding box center [28, 291] width 51 height 32
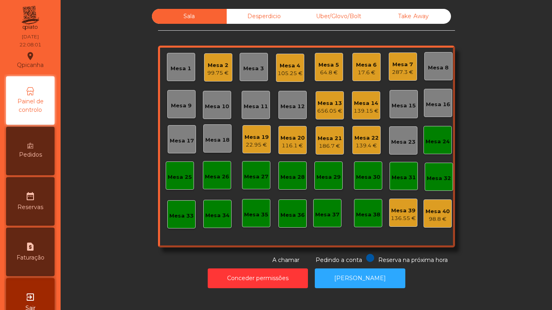
click at [393, 68] on div "287.3 €" at bounding box center [402, 72] width 21 height 8
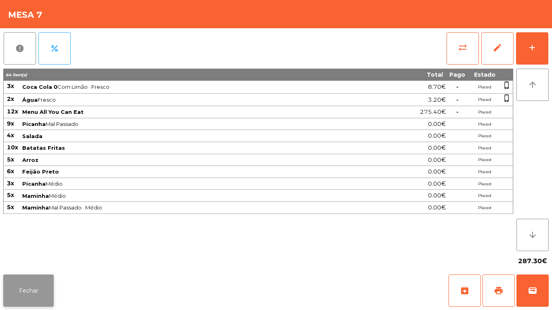
click at [34, 294] on button "Fechar" at bounding box center [28, 291] width 51 height 32
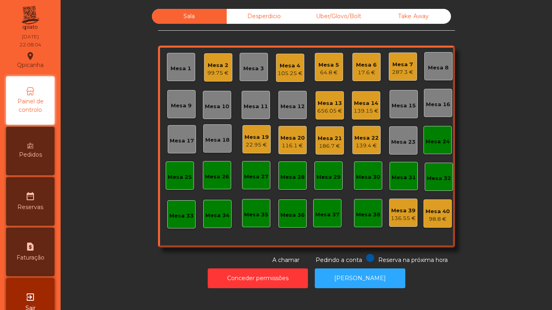
click at [40, 145] on div "Pedidos" at bounding box center [30, 151] width 49 height 49
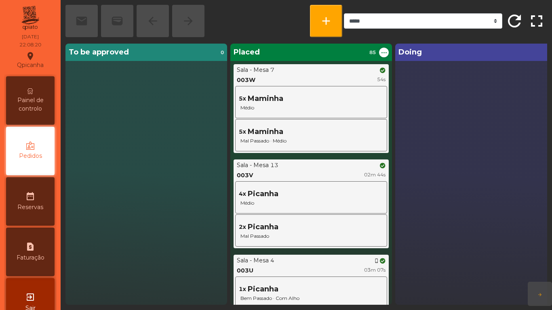
click at [43, 108] on span "Painel de controlo" at bounding box center [30, 104] width 44 height 17
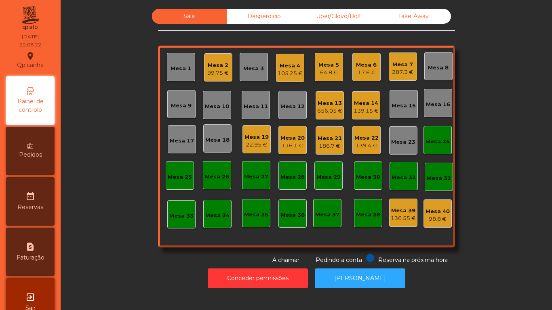
click at [397, 60] on div "Mesa 7 287.3 €" at bounding box center [402, 66] width 21 height 19
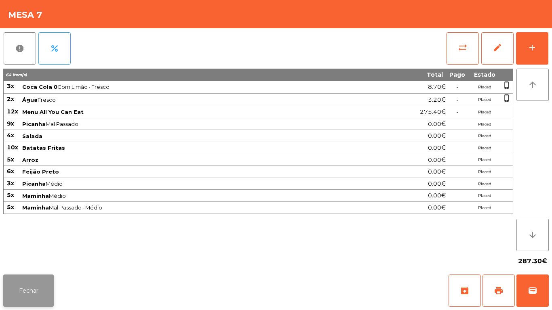
click at [32, 277] on button "Fechar" at bounding box center [28, 291] width 51 height 32
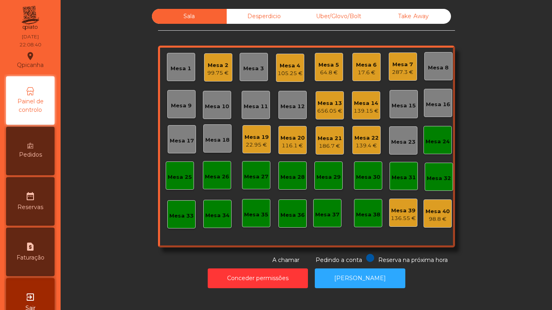
click at [396, 61] on div "Mesa 7" at bounding box center [402, 65] width 21 height 8
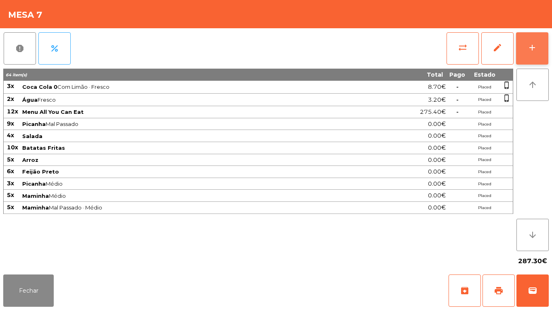
click at [526, 48] on button "add" at bounding box center [532, 48] width 32 height 32
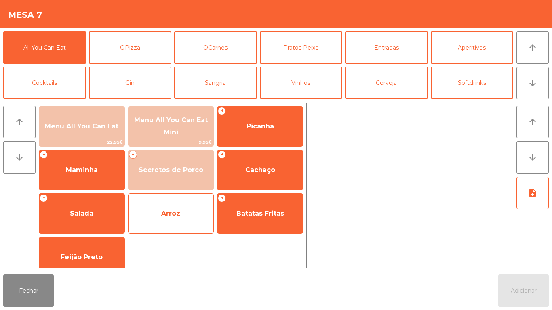
click at [173, 216] on span "Arroz" at bounding box center [170, 214] width 19 height 8
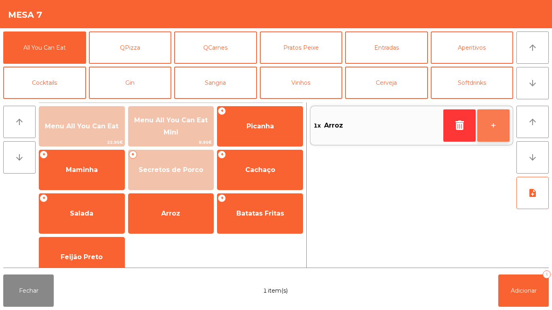
click at [494, 122] on button "+" at bounding box center [493, 126] width 32 height 32
click at [495, 116] on button "+" at bounding box center [493, 126] width 32 height 32
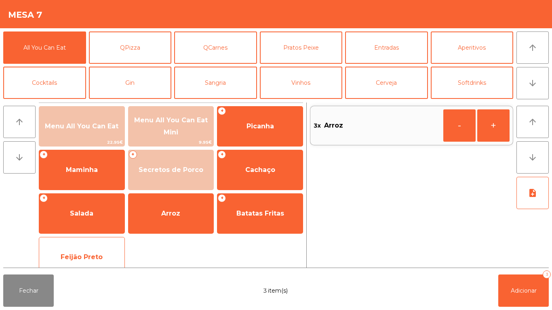
click at [103, 247] on span "Feijão Preto" at bounding box center [81, 258] width 85 height 22
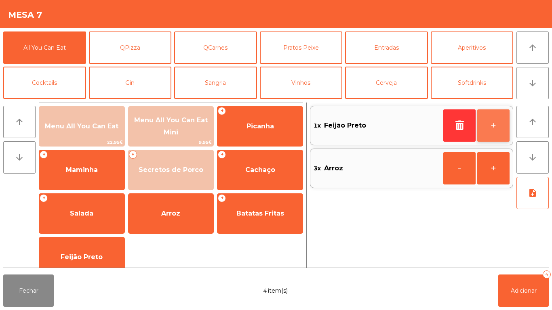
click at [491, 127] on button "+" at bounding box center [493, 126] width 32 height 32
click at [494, 115] on button "+" at bounding box center [493, 126] width 32 height 32
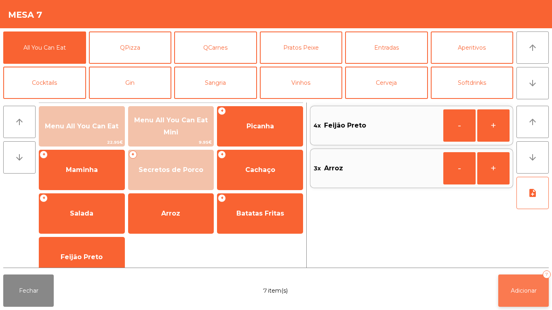
click at [522, 284] on button "Adicionar 7" at bounding box center [523, 291] width 51 height 32
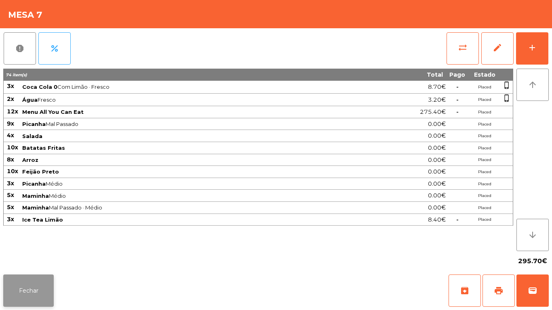
click at [29, 281] on button "Fechar" at bounding box center [28, 291] width 51 height 32
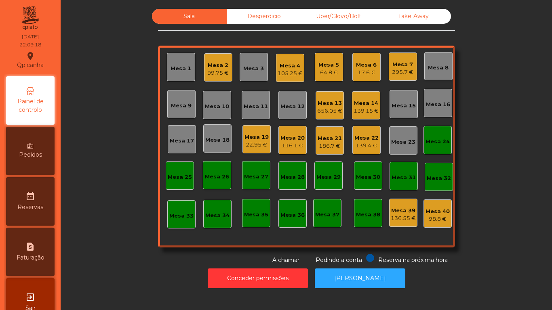
click at [323, 65] on div "Mesa 5" at bounding box center [329, 65] width 21 height 8
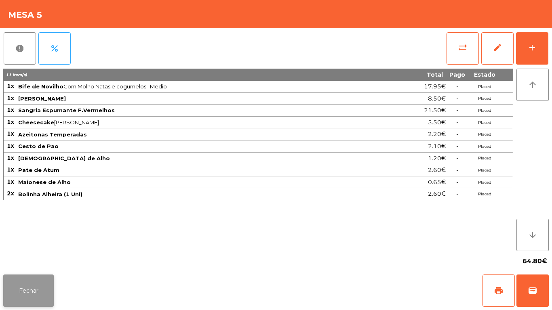
click at [52, 286] on button "Fechar" at bounding box center [28, 291] width 51 height 32
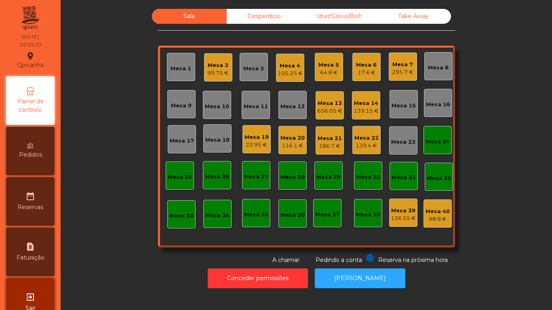
click at [394, 76] on div "295.7 €" at bounding box center [402, 72] width 21 height 8
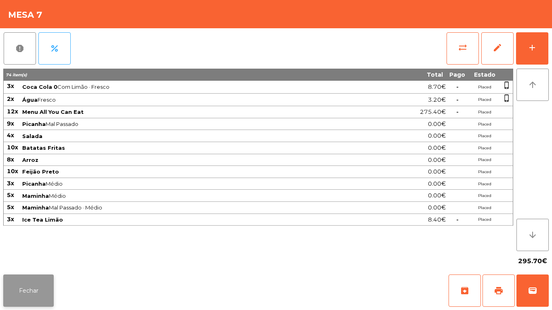
click at [47, 284] on button "Fechar" at bounding box center [28, 291] width 51 height 32
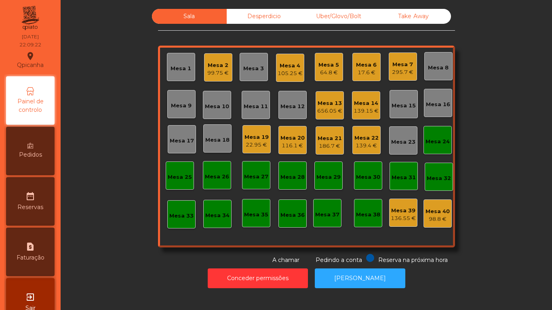
click at [290, 146] on div "116.1 €" at bounding box center [293, 146] width 24 height 8
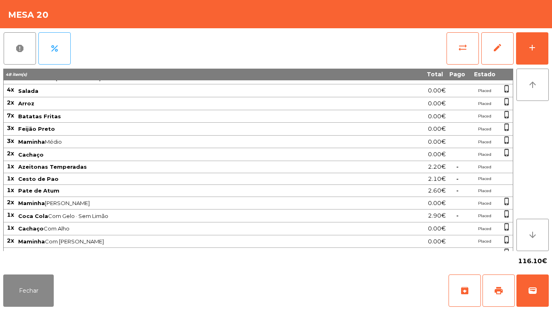
scroll to position [55, 0]
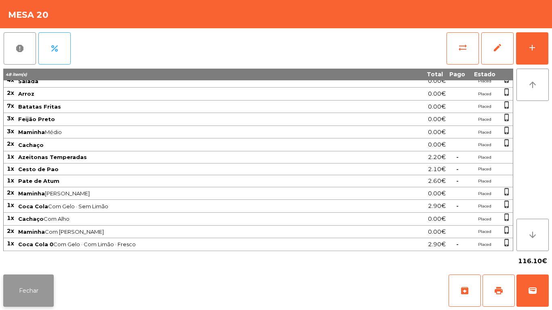
click at [40, 291] on button "Fechar" at bounding box center [28, 291] width 51 height 32
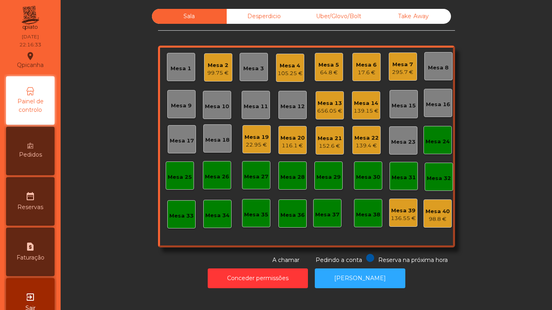
click at [319, 104] on div "Mesa 13" at bounding box center [329, 103] width 25 height 8
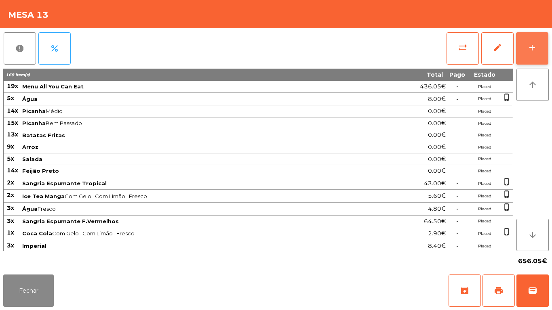
click at [534, 44] on div "add" at bounding box center [533, 48] width 10 height 10
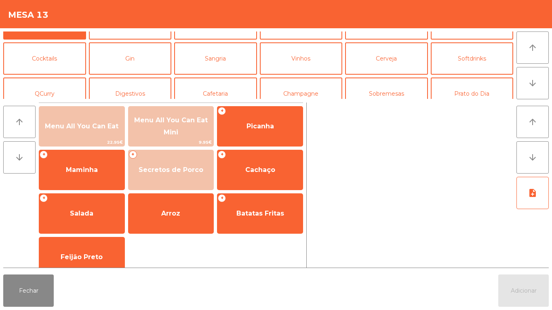
scroll to position [32, 0]
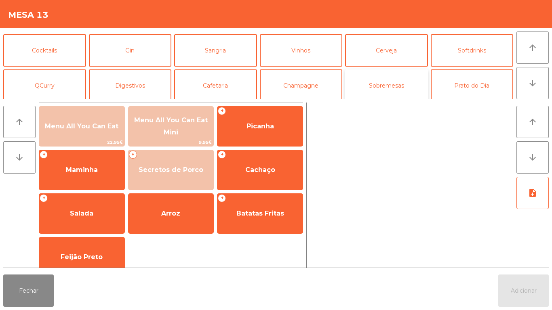
click at [401, 82] on button "Sobremesas" at bounding box center [386, 86] width 83 height 32
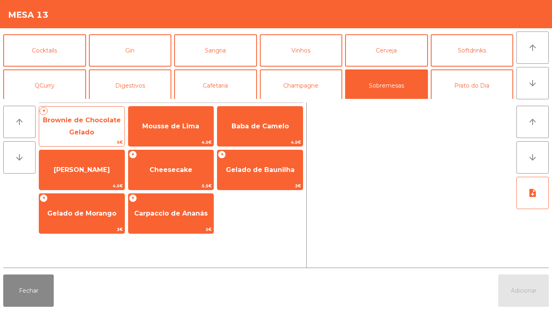
click at [94, 130] on span "Brownie de Chocolate Gelado" at bounding box center [81, 127] width 85 height 34
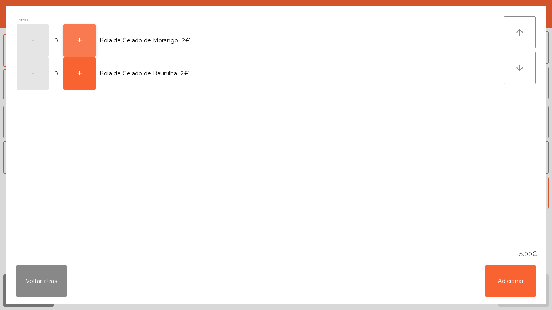
click at [87, 45] on button "+" at bounding box center [79, 40] width 32 height 32
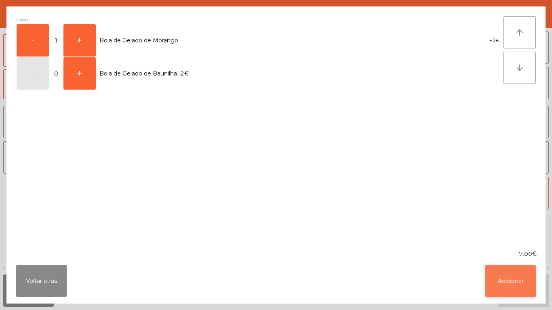
click at [509, 280] on button "Adicionar" at bounding box center [511, 281] width 51 height 32
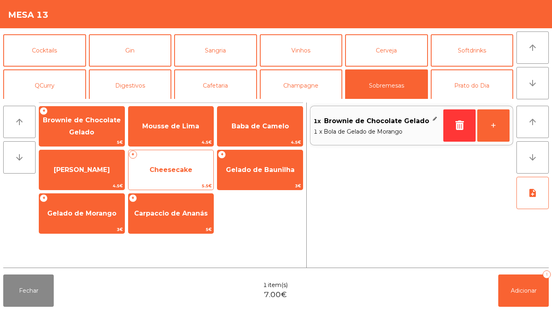
click at [183, 171] on span "Cheesecake" at bounding box center [171, 170] width 43 height 8
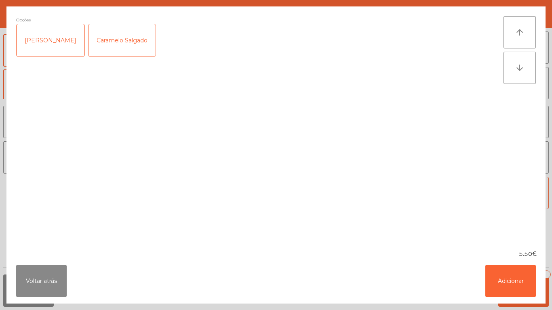
click at [129, 51] on div "Caramelo Salgado" at bounding box center [122, 40] width 67 height 32
click at [502, 272] on button "Adicionar" at bounding box center [511, 281] width 51 height 32
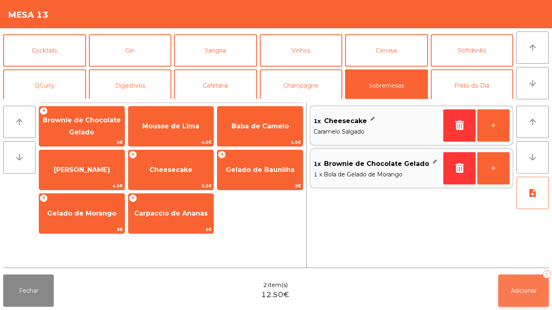
click at [520, 281] on button "Adicionar 2" at bounding box center [523, 291] width 51 height 32
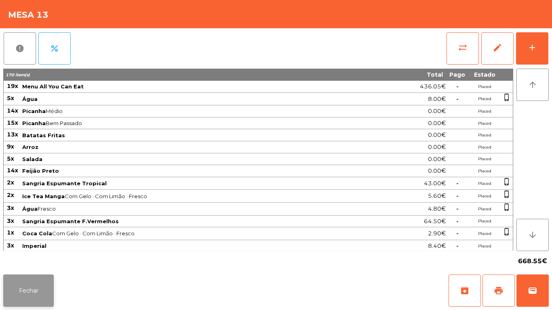
click at [41, 292] on button "Fechar" at bounding box center [28, 291] width 51 height 32
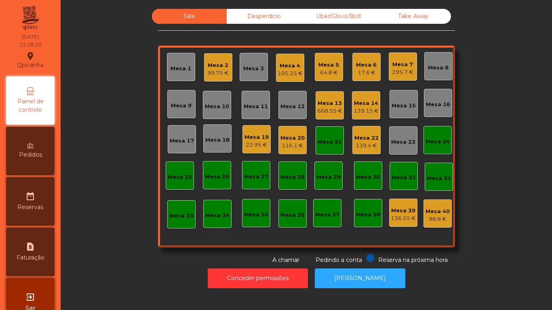
click at [368, 74] on div "17.6 €" at bounding box center [366, 73] width 21 height 8
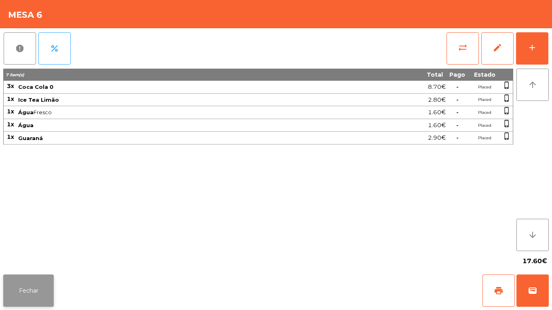
click at [50, 292] on button "Fechar" at bounding box center [28, 291] width 51 height 32
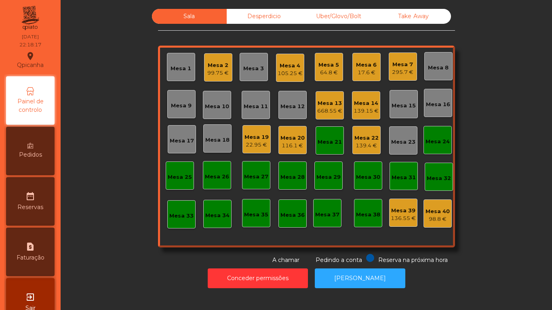
click at [397, 74] on div "295.7 €" at bounding box center [402, 72] width 21 height 8
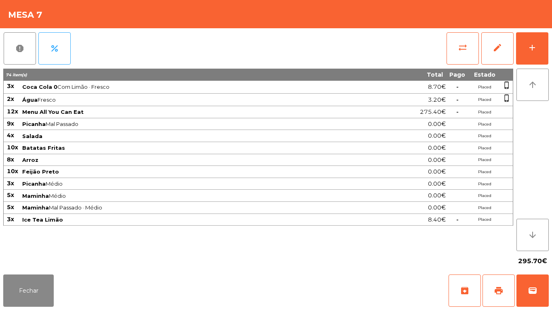
click at [25, 226] on td "Ice Tea Limão" at bounding box center [184, 220] width 327 height 12
click at [27, 282] on button "Fechar" at bounding box center [28, 291] width 51 height 32
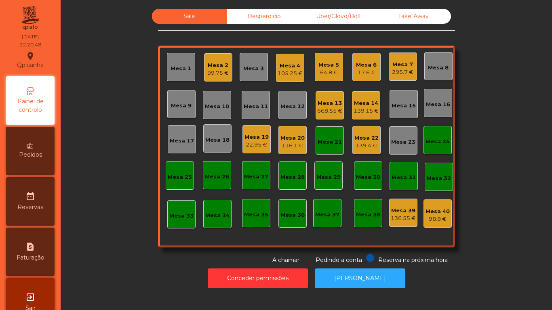
click at [279, 23] on div "Desperdicio" at bounding box center [264, 16] width 75 height 15
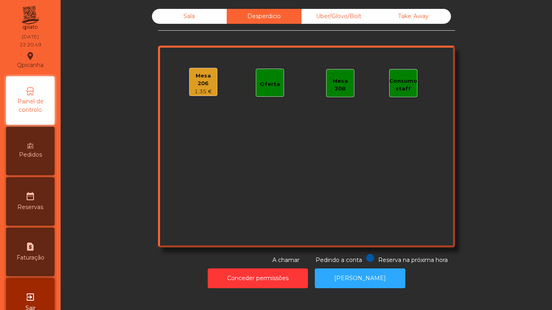
click at [196, 23] on div "Sala" at bounding box center [189, 16] width 75 height 15
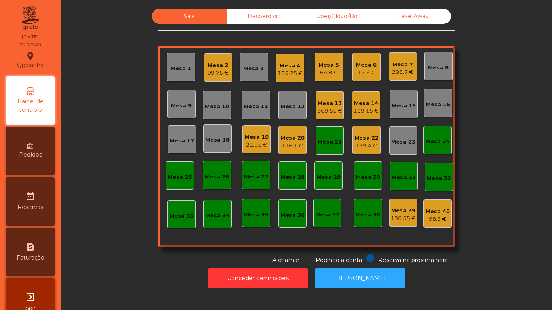
click at [323, 70] on div "64.8 €" at bounding box center [329, 73] width 21 height 8
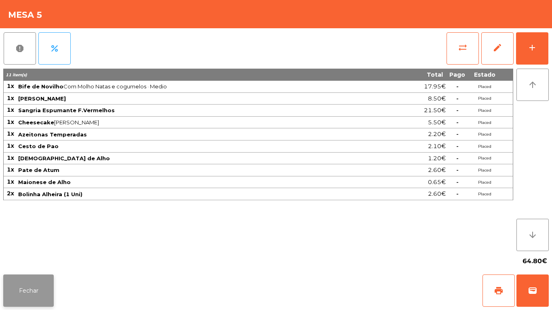
click at [36, 290] on button "Fechar" at bounding box center [28, 291] width 51 height 32
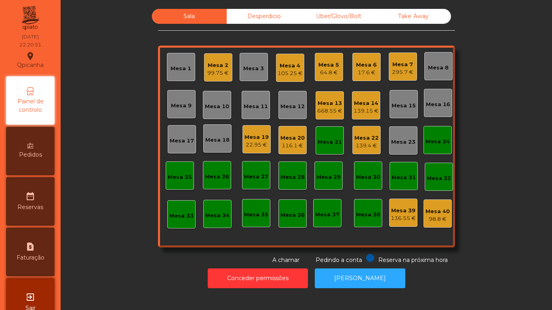
click at [401, 79] on div "Mesa 7 295.7 €" at bounding box center [403, 67] width 28 height 28
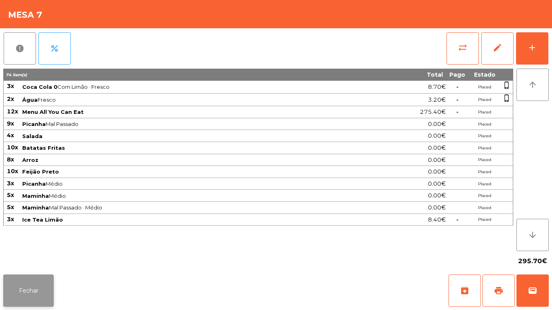
click at [41, 294] on button "Fechar" at bounding box center [28, 291] width 51 height 32
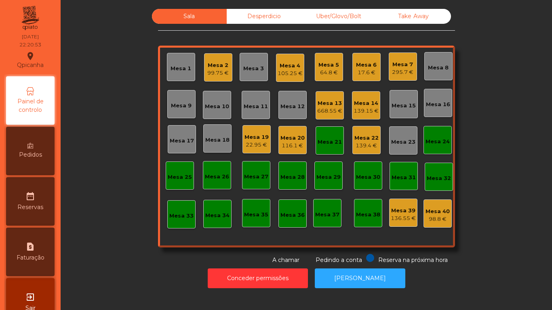
click at [361, 78] on div "Mesa 6 17.6 €" at bounding box center [367, 67] width 28 height 28
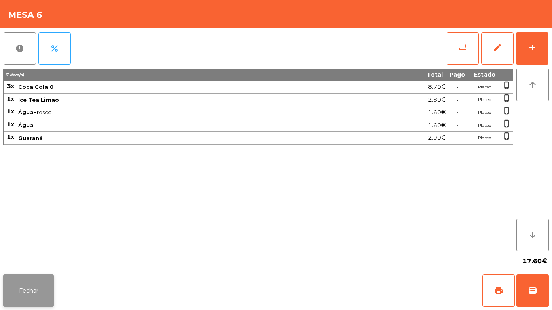
click at [48, 294] on button "Fechar" at bounding box center [28, 291] width 51 height 32
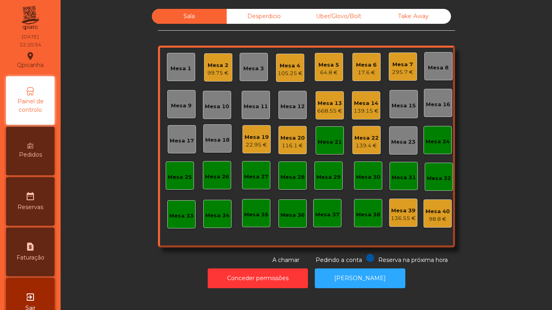
click at [129, 267] on div "Conceder permissões Abrir Gaveta" at bounding box center [307, 279] width 470 height 28
click at [357, 140] on div "Mesa 22" at bounding box center [367, 138] width 24 height 8
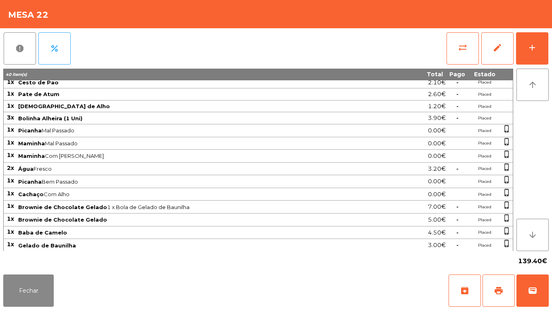
scroll to position [142, 0]
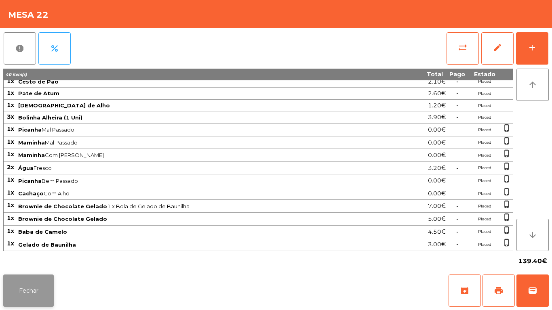
click at [47, 283] on button "Fechar" at bounding box center [28, 291] width 51 height 32
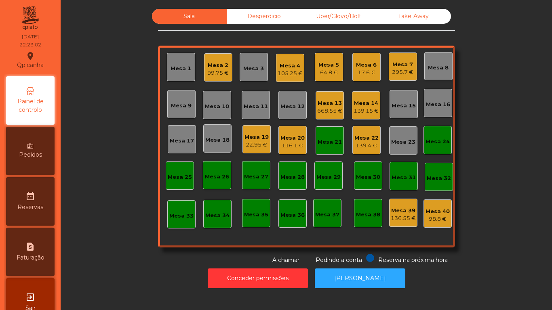
click at [330, 78] on div "Mesa 5 64.8 €" at bounding box center [329, 67] width 28 height 28
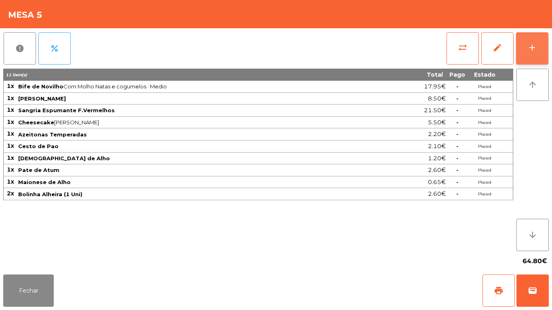
click at [528, 53] on button "add" at bounding box center [532, 48] width 32 height 32
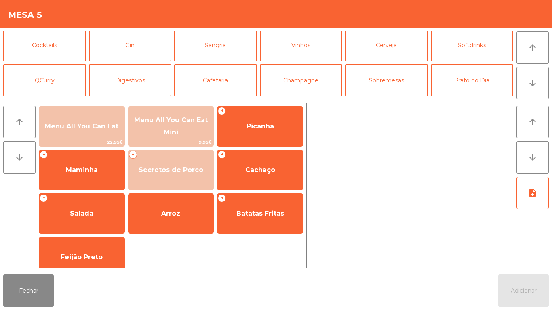
scroll to position [37, 0]
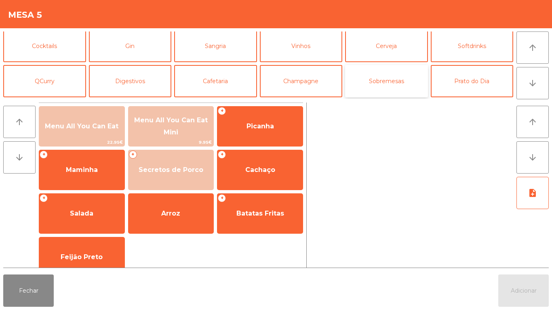
click at [381, 83] on button "Sobremesas" at bounding box center [386, 81] width 83 height 32
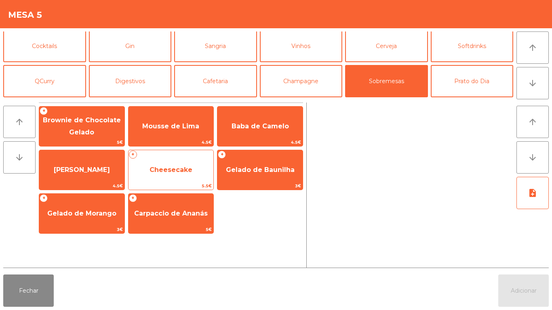
click at [185, 169] on span "Cheesecake" at bounding box center [171, 170] width 43 height 8
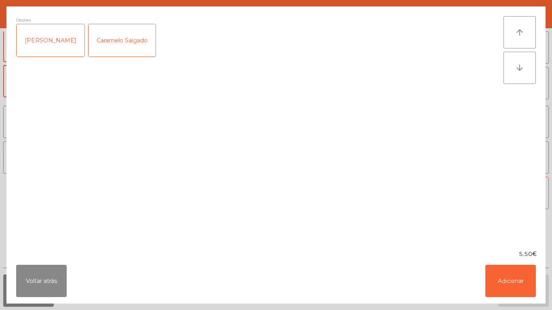
click at [123, 42] on div "Caramelo Salgado" at bounding box center [122, 40] width 67 height 32
click at [516, 297] on button "Adicionar" at bounding box center [511, 281] width 51 height 32
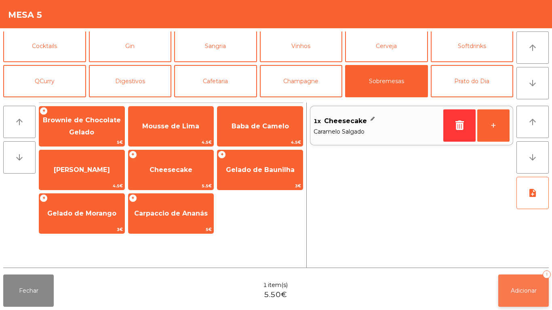
click at [517, 291] on span "Adicionar" at bounding box center [524, 290] width 26 height 7
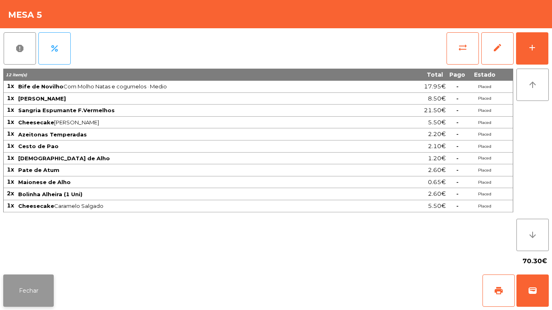
click at [33, 287] on button "Fechar" at bounding box center [28, 291] width 51 height 32
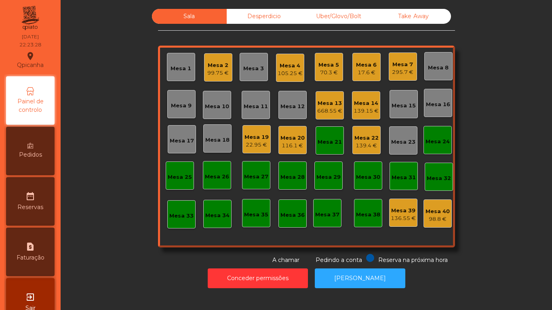
click at [128, 269] on div "Conceder permissões Abrir Gaveta" at bounding box center [307, 279] width 470 height 28
click at [291, 72] on div "105.25 €" at bounding box center [290, 74] width 25 height 8
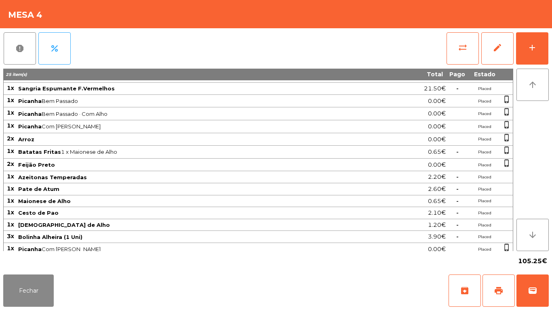
scroll to position [0, 0]
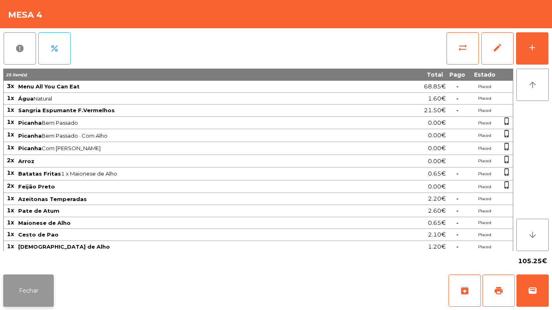
click at [36, 286] on button "Fechar" at bounding box center [28, 291] width 51 height 32
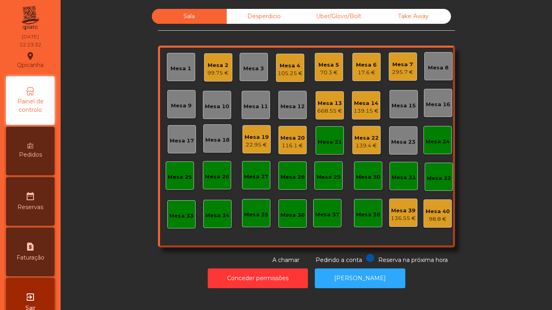
click at [319, 75] on div "70.3 €" at bounding box center [329, 73] width 21 height 8
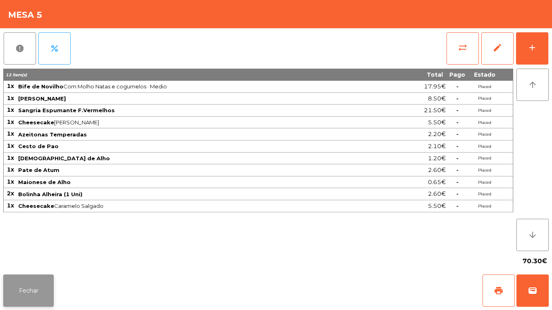
click at [38, 283] on button "Fechar" at bounding box center [28, 291] width 51 height 32
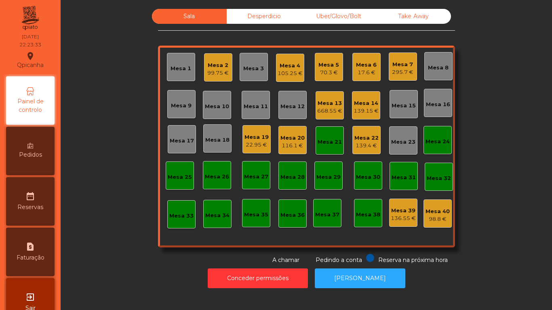
click at [116, 250] on div "Sala Desperdicio Uber/Glovo/Bolt Take Away Mesa 1 Mesa 2 99.75 € Mesa 3 Mesa 4 …" at bounding box center [307, 137] width 470 height 256
click at [371, 113] on div "139.15 €" at bounding box center [366, 111] width 25 height 8
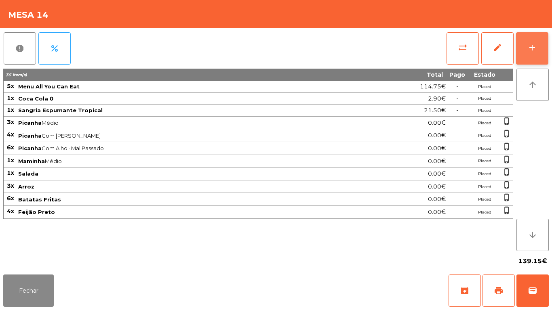
click at [530, 51] on div "add" at bounding box center [533, 48] width 10 height 10
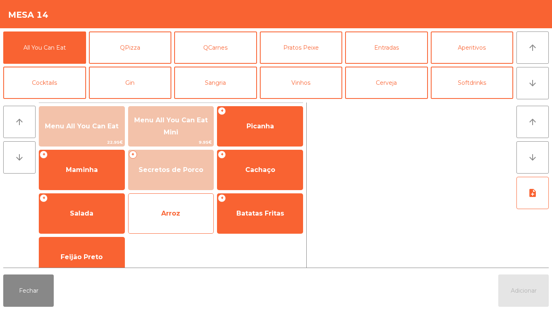
click at [171, 210] on span "Arroz" at bounding box center [170, 214] width 19 height 8
click at [175, 209] on span "Arroz" at bounding box center [171, 214] width 85 height 22
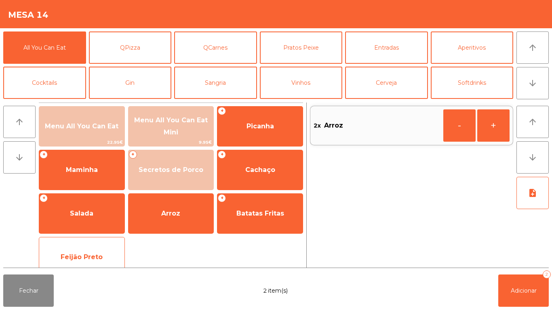
click at [106, 241] on div "Feijão Preto" at bounding box center [82, 257] width 86 height 40
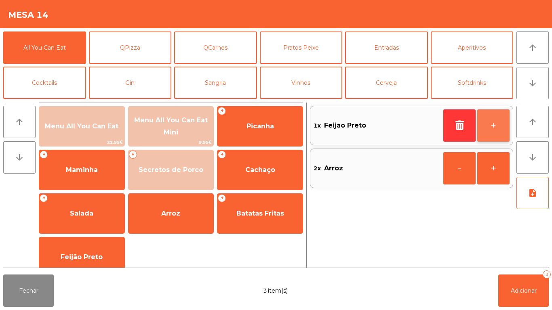
click at [486, 126] on button "+" at bounding box center [493, 126] width 32 height 32
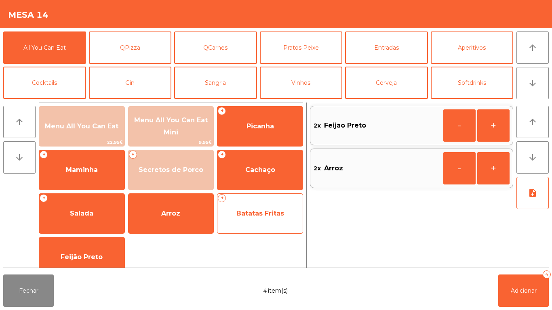
click at [260, 218] on span "Batatas Fritas" at bounding box center [260, 214] width 85 height 22
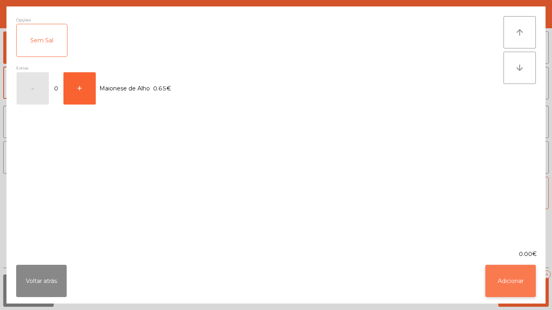
click at [511, 274] on button "Adicionar" at bounding box center [511, 281] width 51 height 32
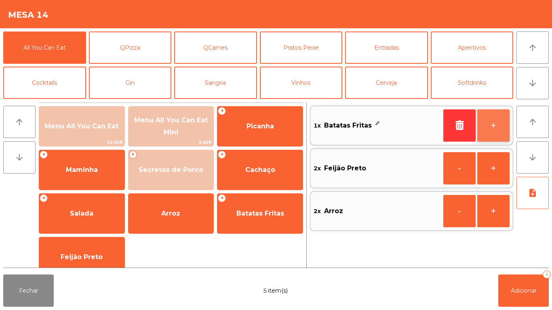
click at [489, 122] on button "+" at bounding box center [493, 126] width 32 height 32
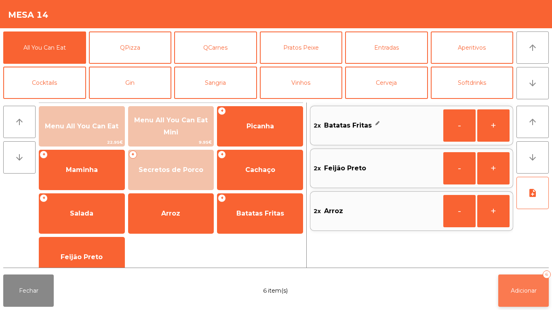
click at [527, 282] on button "Adicionar 6" at bounding box center [523, 291] width 51 height 32
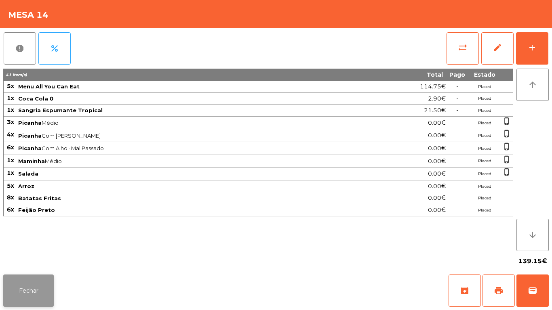
click at [48, 287] on button "Fechar" at bounding box center [28, 291] width 51 height 32
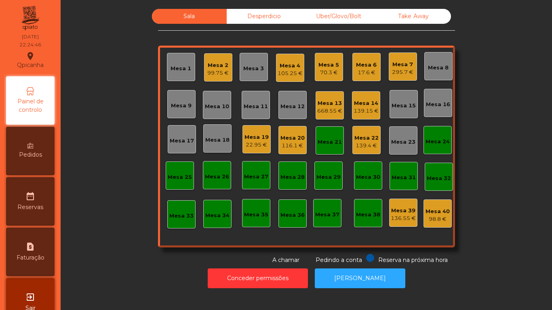
click at [136, 271] on div "Conceder permissões Abrir Gaveta" at bounding box center [307, 279] width 470 height 28
click at [426, 212] on div "Mesa 40" at bounding box center [438, 212] width 24 height 8
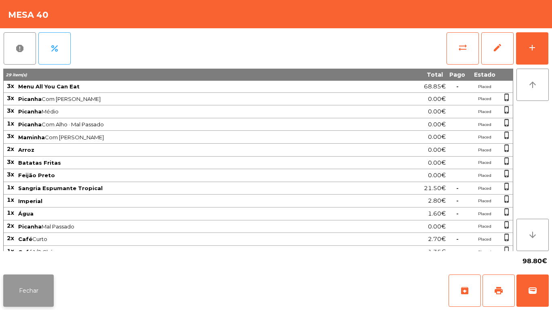
click at [48, 284] on button "Fechar" at bounding box center [28, 291] width 51 height 32
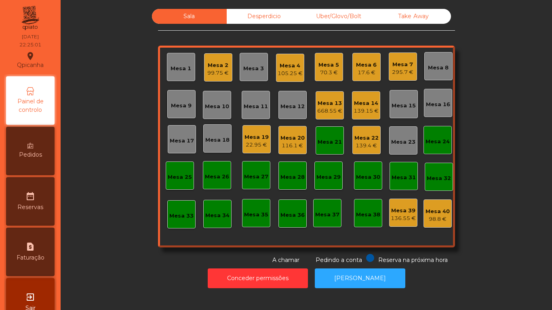
click at [360, 67] on div "Mesa 6" at bounding box center [366, 65] width 21 height 8
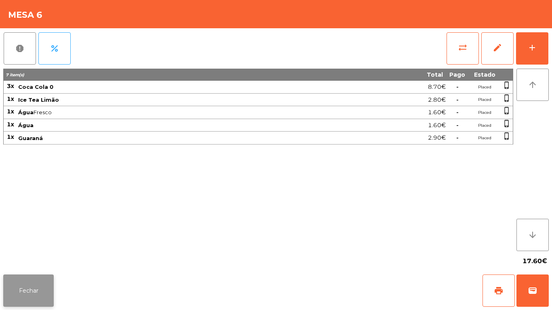
click at [50, 298] on button "Fechar" at bounding box center [28, 291] width 51 height 32
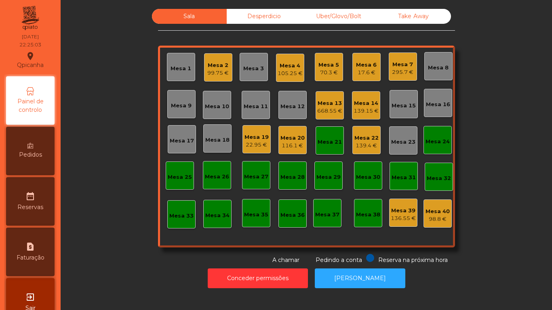
click at [222, 68] on div "Mesa 2" at bounding box center [217, 65] width 21 height 8
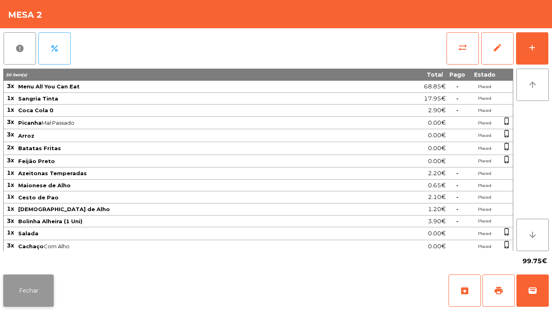
click at [44, 285] on button "Fechar" at bounding box center [28, 291] width 51 height 32
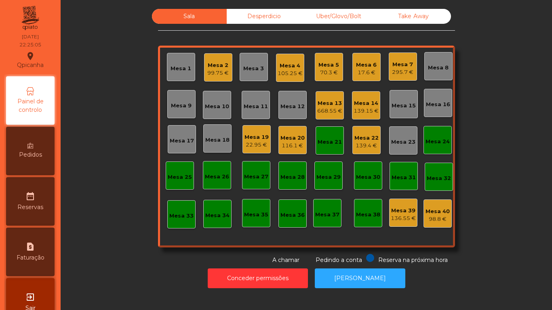
click at [320, 68] on div "Mesa 5" at bounding box center [329, 65] width 21 height 8
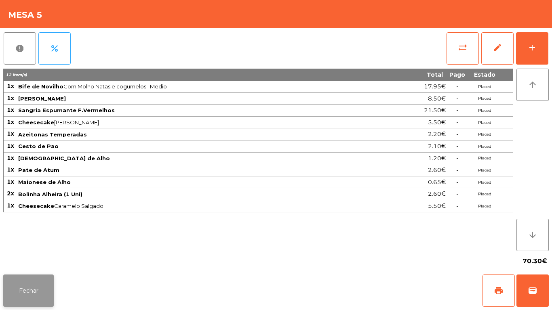
click at [38, 284] on button "Fechar" at bounding box center [28, 291] width 51 height 32
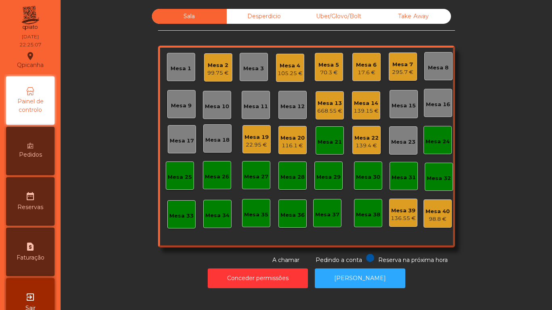
click at [353, 59] on div "Mesa 6 17.6 €" at bounding box center [367, 67] width 28 height 28
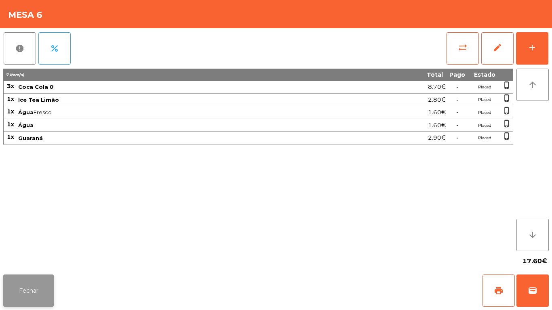
click at [40, 291] on button "Fechar" at bounding box center [28, 291] width 51 height 32
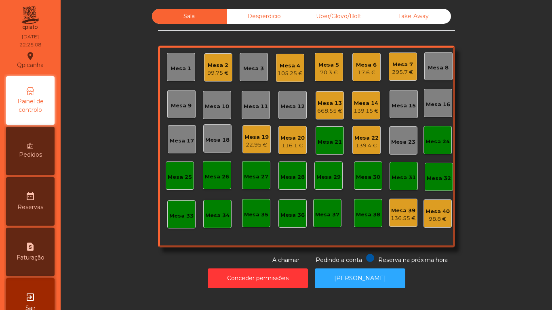
click at [391, 80] on div "Mesa 7 295.7 €" at bounding box center [403, 67] width 28 height 28
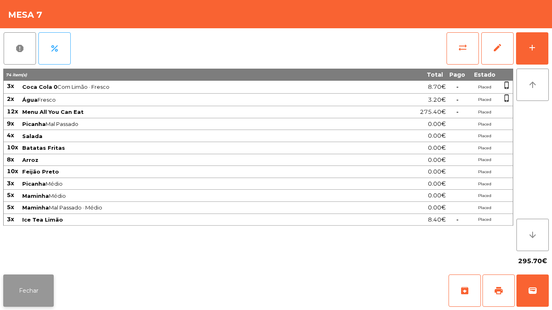
click at [45, 277] on button "Fechar" at bounding box center [28, 291] width 51 height 32
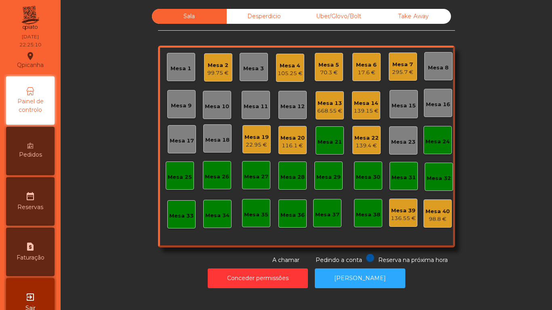
click at [291, 140] on div "Mesa 20" at bounding box center [293, 138] width 24 height 8
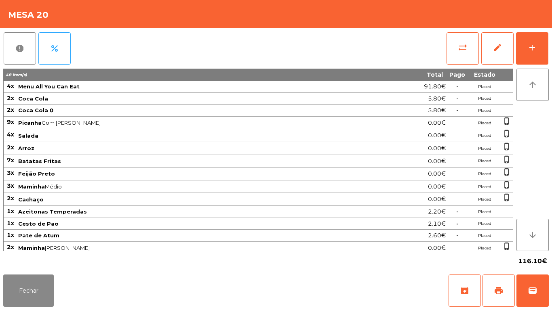
scroll to position [55, 0]
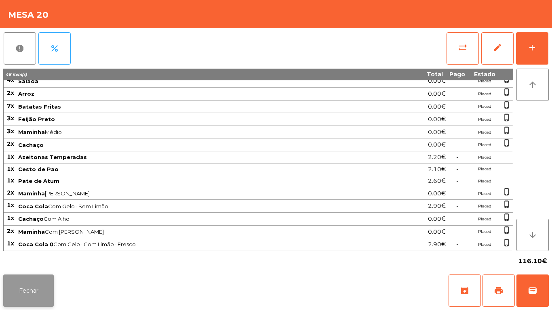
click at [35, 279] on button "Fechar" at bounding box center [28, 291] width 51 height 32
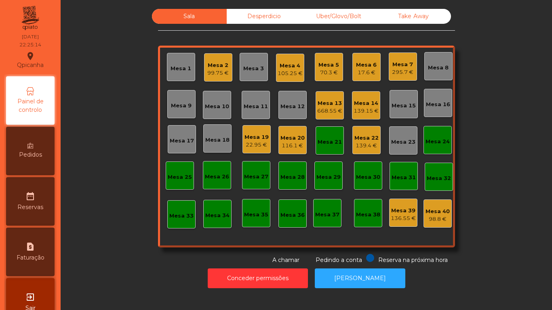
click at [283, 78] on div "Mesa 4 105.25 €" at bounding box center [290, 68] width 28 height 28
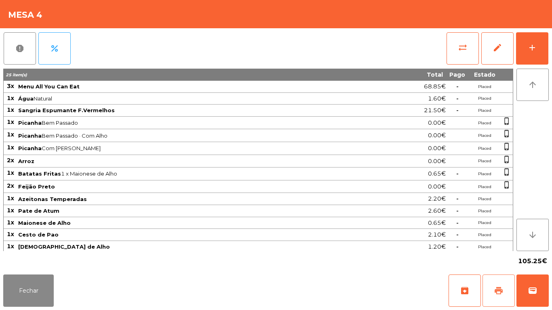
click at [502, 289] on span "print" at bounding box center [499, 291] width 10 height 10
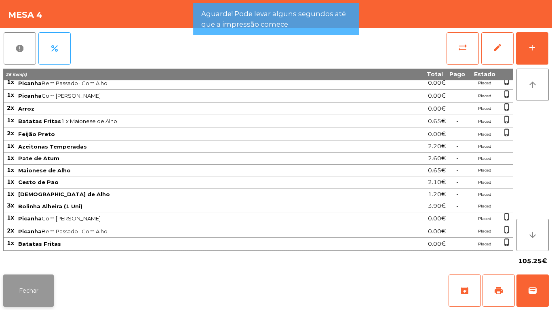
click at [33, 289] on button "Fechar" at bounding box center [28, 291] width 51 height 32
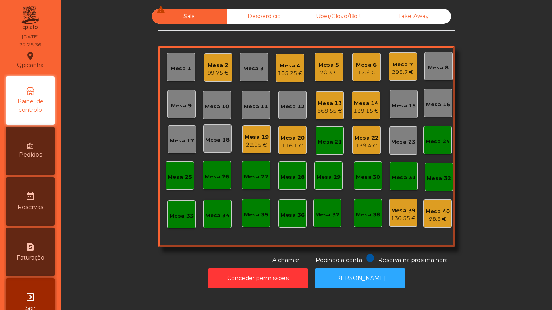
click at [360, 148] on div "139.4 €" at bounding box center [367, 146] width 24 height 8
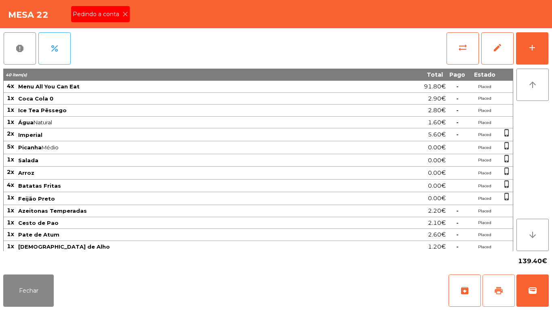
click at [491, 284] on button "print" at bounding box center [499, 291] width 32 height 32
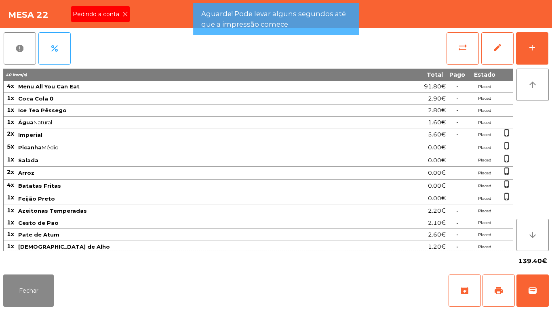
click at [125, 8] on div "Pedindo a conta" at bounding box center [100, 14] width 59 height 16
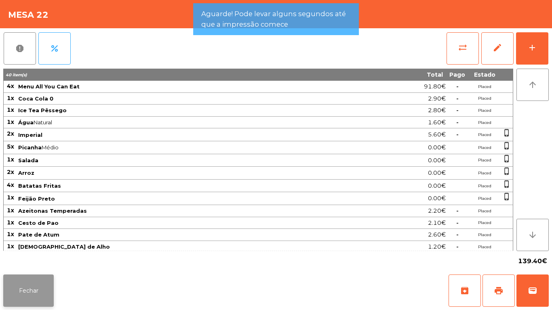
click at [40, 283] on button "Fechar" at bounding box center [28, 291] width 51 height 32
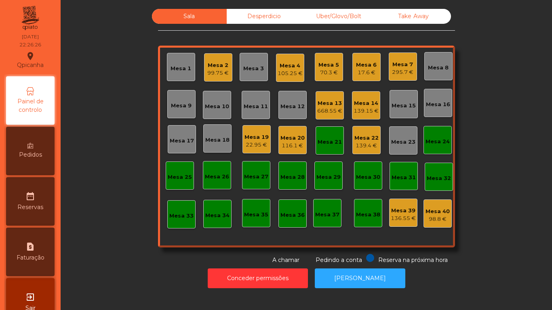
click at [400, 74] on div "295.7 €" at bounding box center [402, 72] width 21 height 8
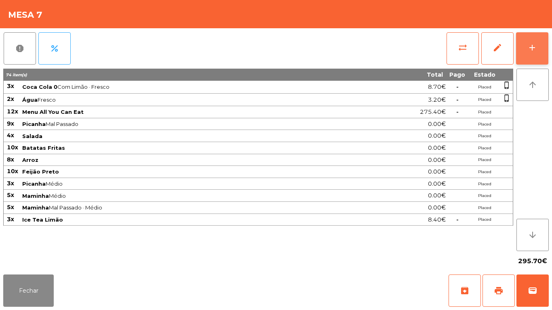
click at [527, 55] on button "add" at bounding box center [532, 48] width 32 height 32
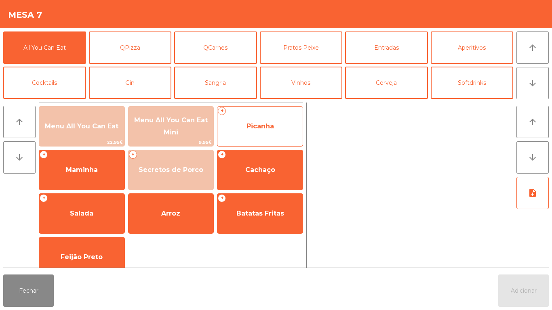
click at [265, 133] on span "Picanha" at bounding box center [260, 127] width 85 height 22
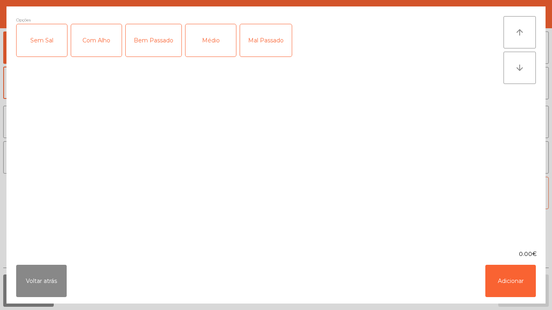
click at [212, 46] on div "Médio" at bounding box center [211, 40] width 51 height 32
click at [263, 34] on div "Mal Passado" at bounding box center [266, 40] width 52 height 32
click at [517, 284] on button "Adicionar" at bounding box center [511, 281] width 51 height 32
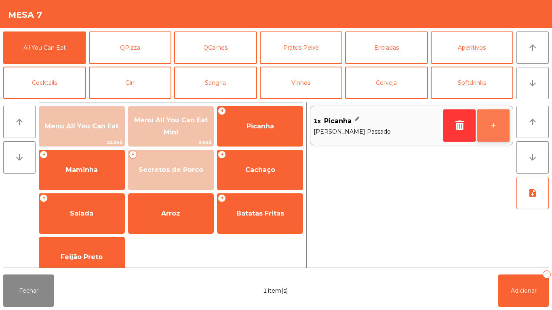
click at [496, 130] on button "+" at bounding box center [493, 126] width 32 height 32
click at [492, 129] on button "+" at bounding box center [493, 126] width 32 height 32
click at [496, 120] on button "+" at bounding box center [493, 126] width 32 height 32
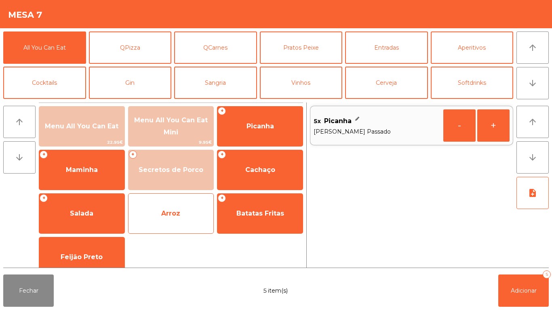
click at [177, 213] on span "Arroz" at bounding box center [170, 214] width 19 height 8
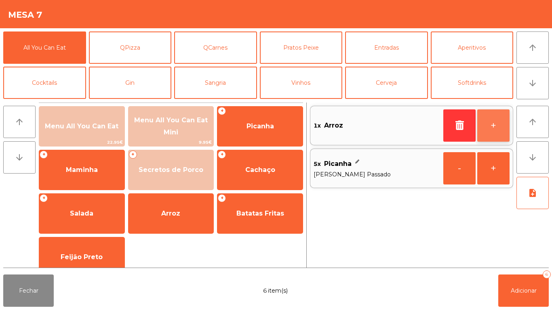
click at [490, 116] on button "+" at bounding box center [493, 126] width 32 height 32
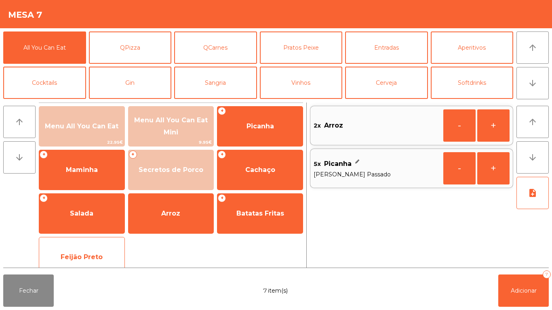
click at [105, 244] on div "Feijão Preto" at bounding box center [82, 257] width 86 height 40
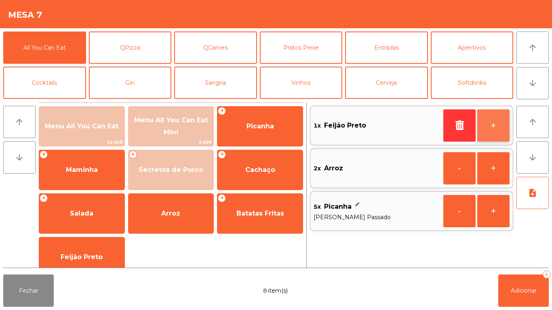
click at [497, 129] on button "+" at bounding box center [493, 126] width 32 height 32
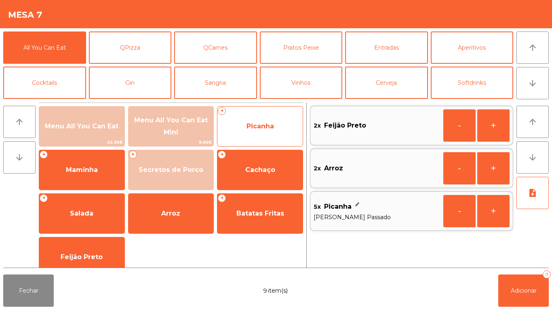
click at [261, 129] on span "Picanha" at bounding box center [260, 126] width 27 height 8
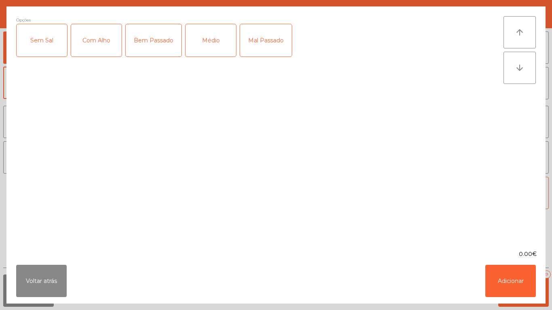
click at [206, 44] on div "Médio" at bounding box center [211, 40] width 51 height 32
click at [519, 272] on button "Adicionar" at bounding box center [511, 281] width 51 height 32
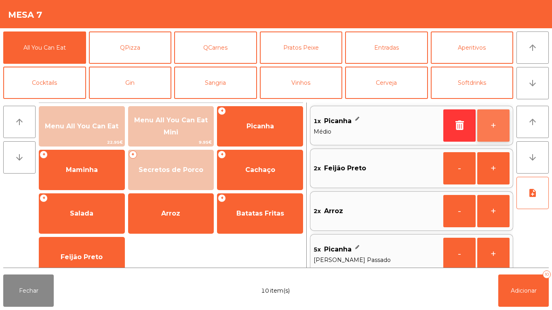
click at [496, 129] on button "+" at bounding box center [493, 126] width 32 height 32
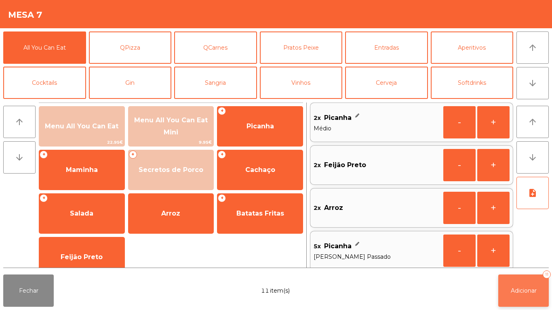
click at [534, 290] on span "Adicionar" at bounding box center [524, 290] width 26 height 7
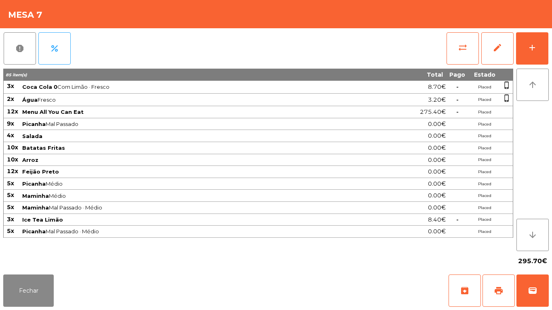
click at [47, 266] on div "295.70€" at bounding box center [276, 261] width 546 height 20
click at [40, 283] on button "Fechar" at bounding box center [28, 291] width 51 height 32
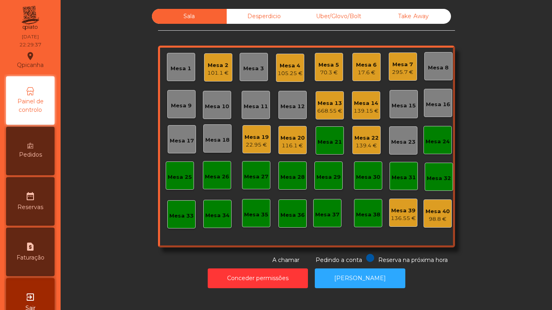
click at [366, 142] on div "139.4 €" at bounding box center [367, 146] width 24 height 8
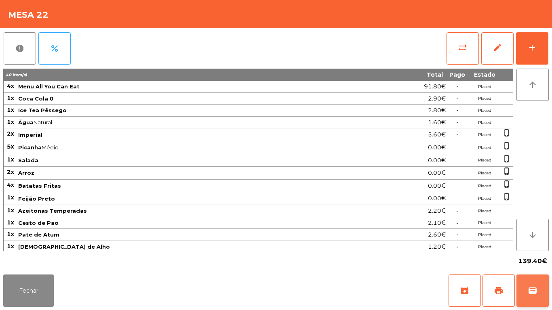
click at [532, 291] on span "wallet" at bounding box center [533, 291] width 10 height 10
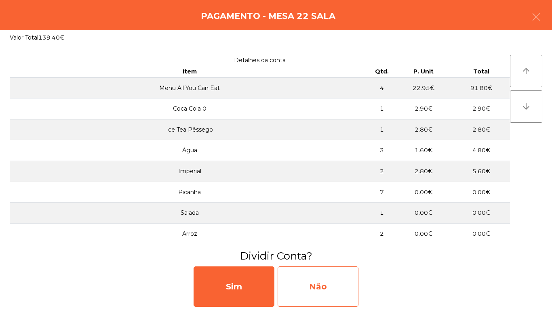
click at [338, 284] on div "Não" at bounding box center [318, 287] width 81 height 40
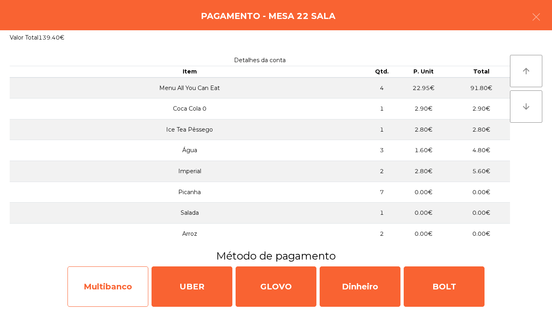
click at [125, 282] on div "Multibanco" at bounding box center [108, 287] width 81 height 40
select select "**"
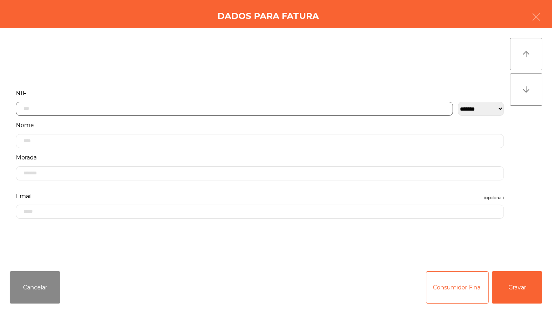
click at [198, 108] on input "text" at bounding box center [234, 109] width 437 height 14
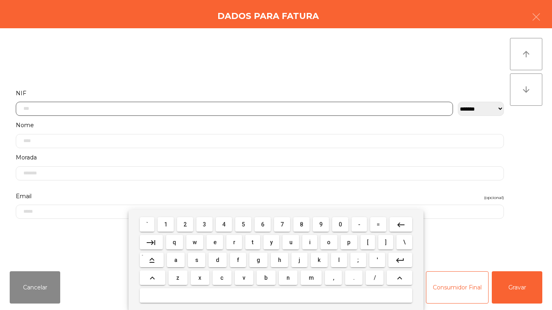
scroll to position [49, 0]
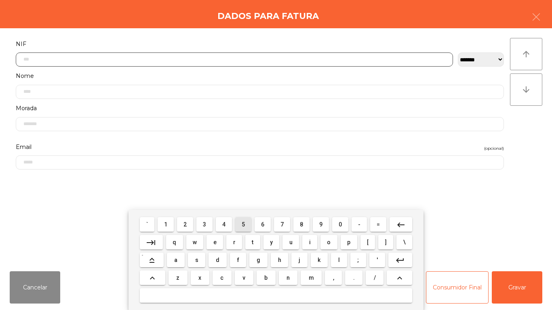
click at [243, 224] on span "5" at bounding box center [243, 225] width 3 height 6
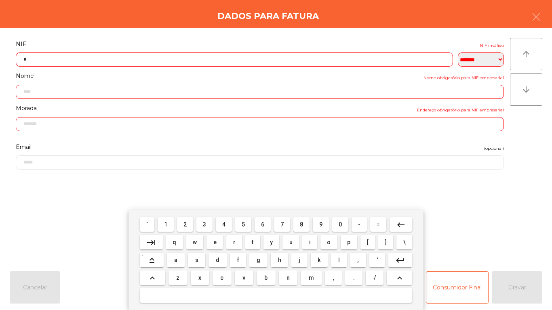
click at [340, 224] on span "0" at bounding box center [340, 225] width 3 height 6
click at [175, 216] on mat-keyboard-key "1" at bounding box center [165, 225] width 19 height 18
click at [173, 219] on button "1" at bounding box center [166, 225] width 16 height 15
click at [302, 223] on span "8" at bounding box center [301, 225] width 3 height 6
click at [224, 224] on span "4" at bounding box center [223, 225] width 3 height 6
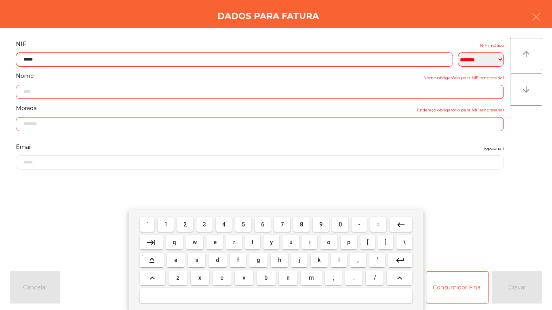
click at [323, 222] on span "9" at bounding box center [320, 225] width 3 height 6
click at [205, 224] on span "3" at bounding box center [204, 225] width 3 height 6
click at [321, 224] on span "9" at bounding box center [320, 225] width 3 height 6
click at [225, 222] on span "4" at bounding box center [223, 225] width 3 height 6
type input "*********"
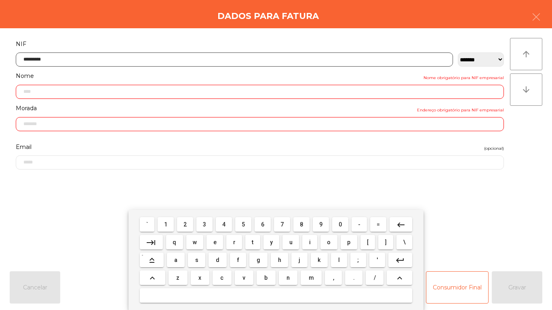
type input "**********"
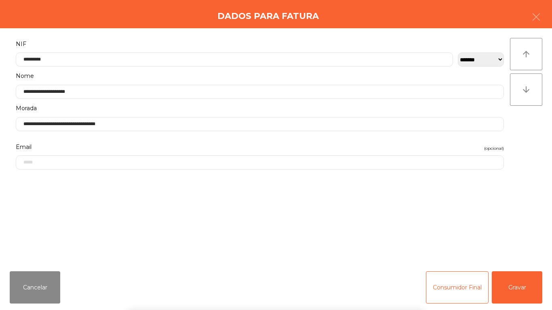
click at [520, 290] on div "` 1 2 3 4 5 6 7 8 9 0 - = keyboard_backspace keyboard_tab q w e r t y u i o p […" at bounding box center [276, 260] width 552 height 100
click at [512, 291] on button "Gravar" at bounding box center [517, 288] width 51 height 32
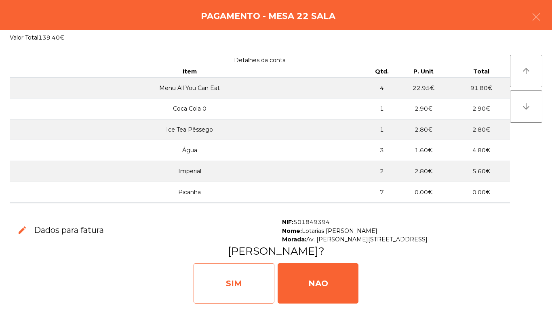
click at [240, 269] on div "SIM" at bounding box center [234, 284] width 81 height 40
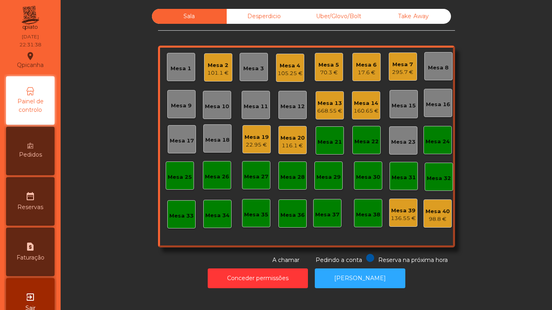
click at [217, 70] on div "101.1 €" at bounding box center [217, 73] width 21 height 8
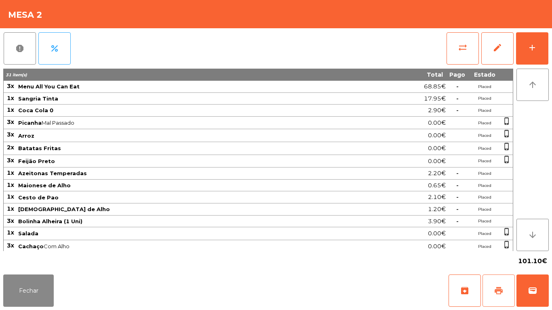
click at [501, 285] on button "print" at bounding box center [499, 291] width 32 height 32
click at [51, 298] on button "Fechar" at bounding box center [28, 291] width 51 height 32
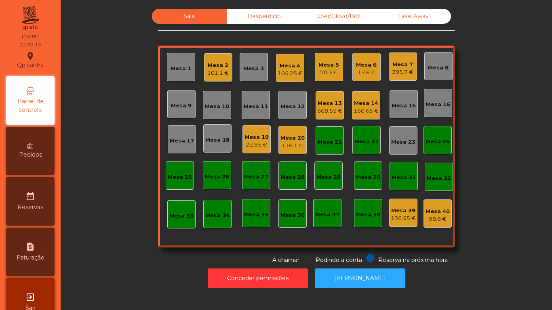
click at [288, 63] on div "Mesa 4" at bounding box center [290, 66] width 25 height 8
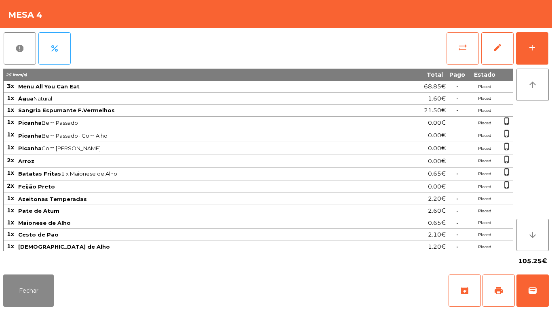
click at [470, 55] on button "sync_alt" at bounding box center [463, 48] width 32 height 32
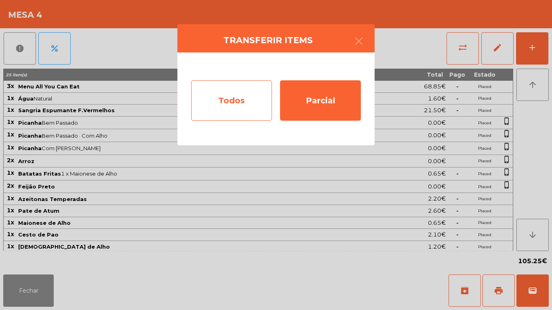
click at [254, 105] on div "Todos" at bounding box center [231, 100] width 81 height 40
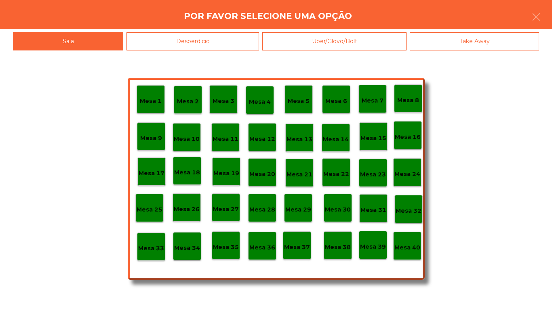
click at [403, 247] on p "Mesa 40" at bounding box center [408, 247] width 26 height 9
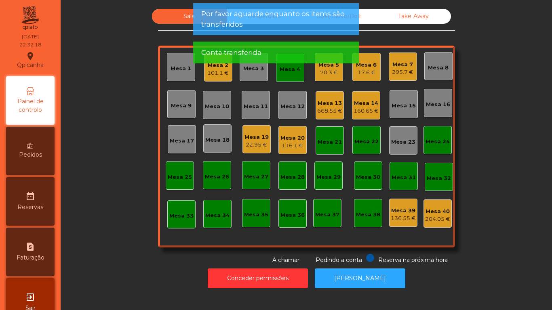
click at [282, 80] on div "Mesa 4" at bounding box center [290, 68] width 28 height 28
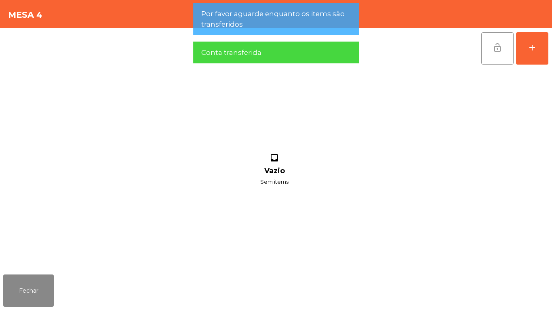
click at [495, 54] on button "lock_open" at bounding box center [498, 48] width 32 height 32
click at [40, 285] on button "Fechar" at bounding box center [28, 291] width 51 height 32
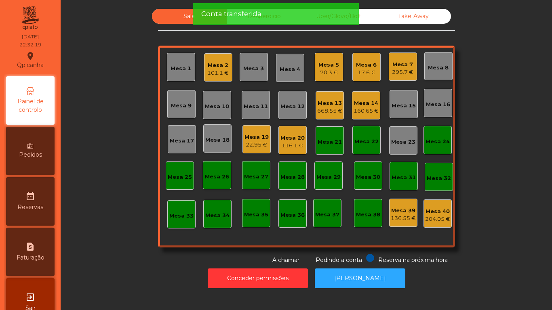
click at [141, 241] on div "Sala Desperdicio Uber/Glovo/Bolt Take Away Mesa 1 Mesa 2 101.1 € Mesa 3 Mesa 4 …" at bounding box center [307, 137] width 470 height 256
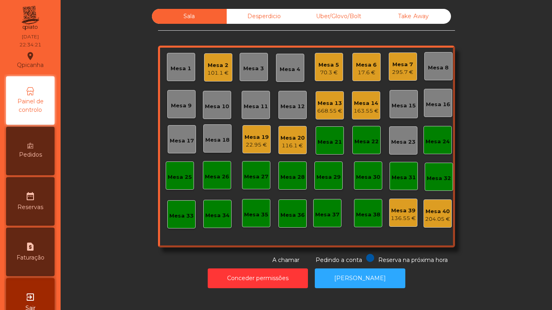
click at [365, 68] on div "Mesa 6" at bounding box center [366, 65] width 21 height 8
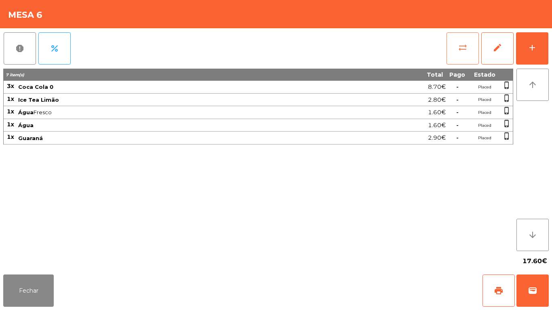
click at [460, 46] on span "sync_alt" at bounding box center [463, 48] width 10 height 10
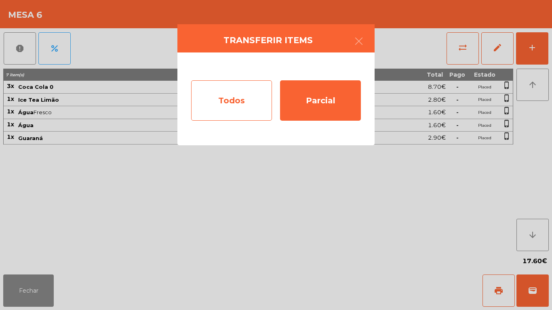
click at [238, 106] on div "Todos" at bounding box center [231, 100] width 81 height 40
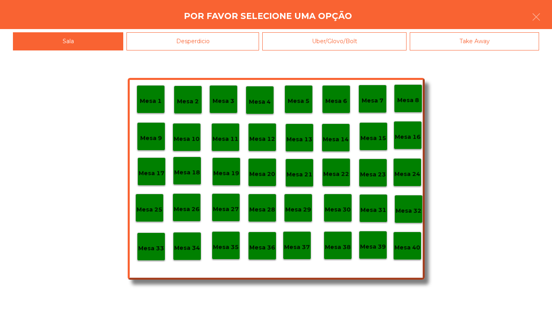
click at [377, 102] on p "Mesa 7" at bounding box center [373, 100] width 22 height 9
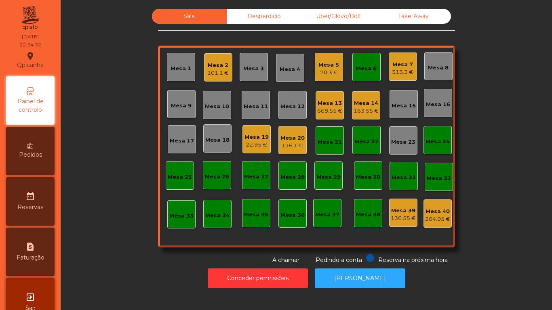
click at [256, 142] on div "22.95 €" at bounding box center [257, 145] width 24 height 8
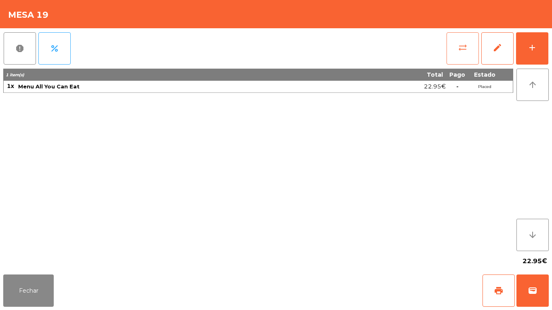
click at [460, 56] on button "sync_alt" at bounding box center [463, 48] width 32 height 32
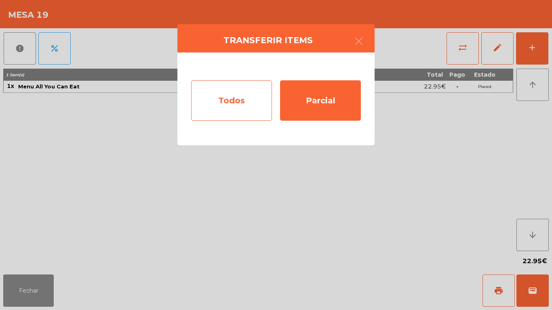
click at [235, 111] on div "Todos" at bounding box center [231, 100] width 81 height 40
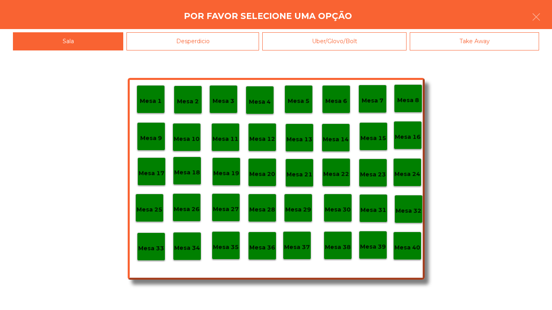
click at [304, 135] on p "Mesa 13" at bounding box center [300, 139] width 26 height 9
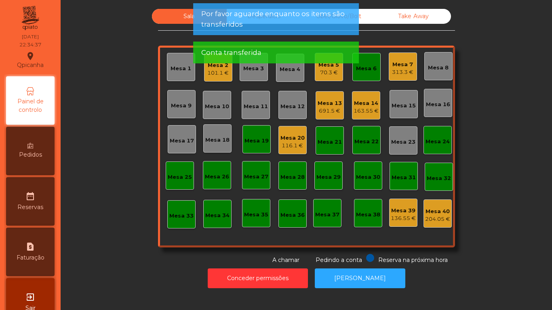
click at [257, 144] on div "Mesa 19" at bounding box center [257, 141] width 24 height 8
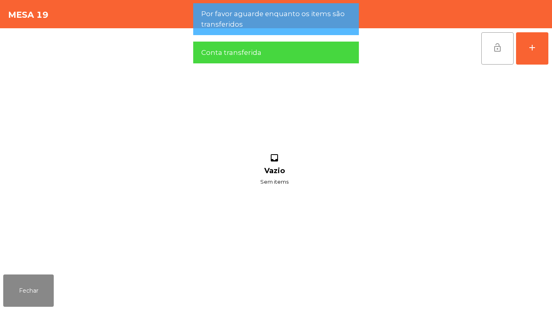
click at [491, 54] on button "lock_open" at bounding box center [498, 48] width 32 height 32
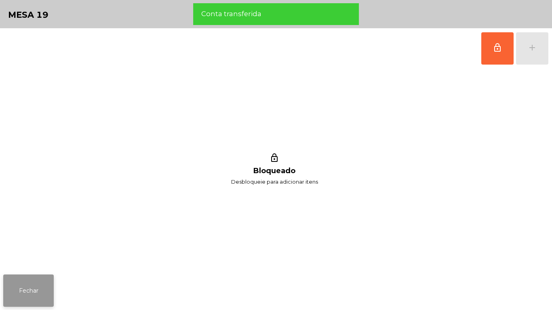
click at [41, 280] on button "Fechar" at bounding box center [28, 291] width 51 height 32
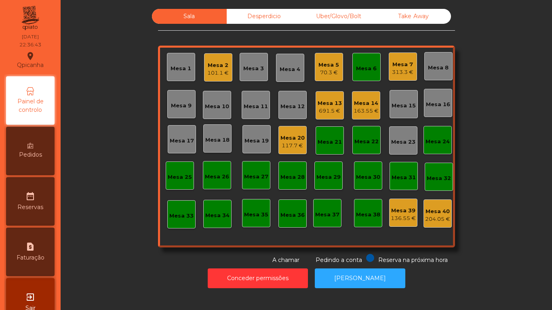
click at [329, 108] on div "691.5 €" at bounding box center [330, 111] width 24 height 8
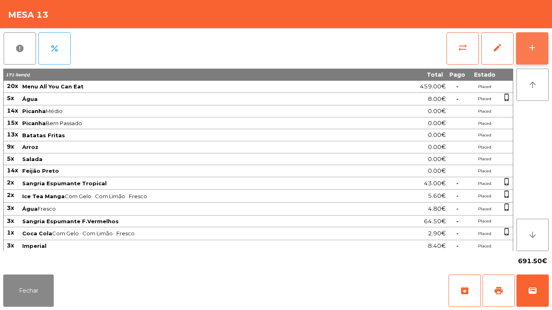
click at [531, 53] on button "add" at bounding box center [532, 48] width 32 height 32
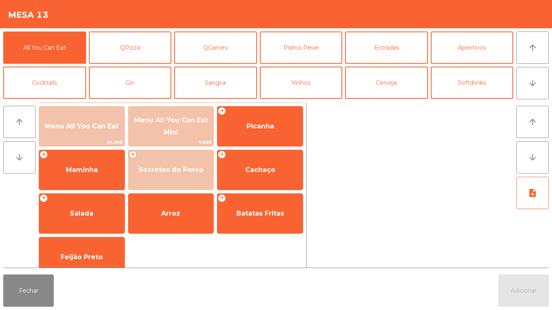
scroll to position [0, 0]
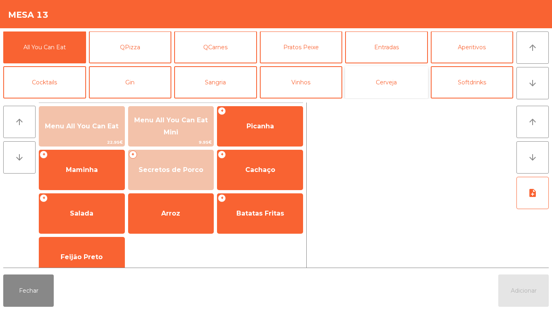
click at [386, 80] on button "Cerveja" at bounding box center [386, 82] width 83 height 32
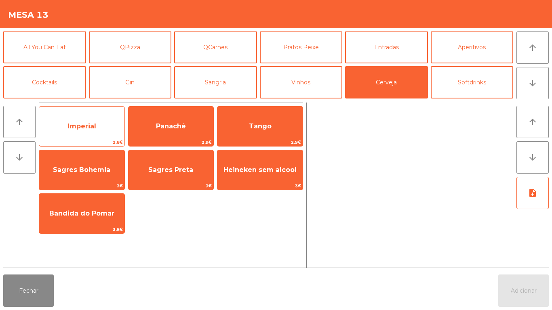
click at [90, 125] on span "Imperial" at bounding box center [82, 126] width 29 height 8
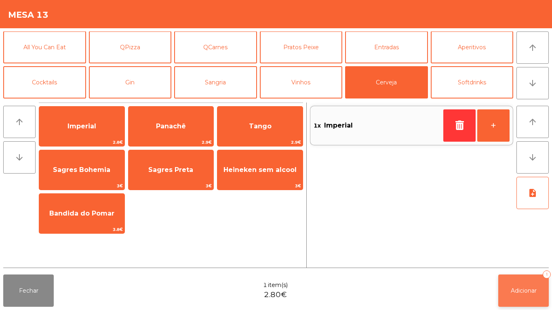
click at [528, 284] on button "Adicionar 1" at bounding box center [523, 291] width 51 height 32
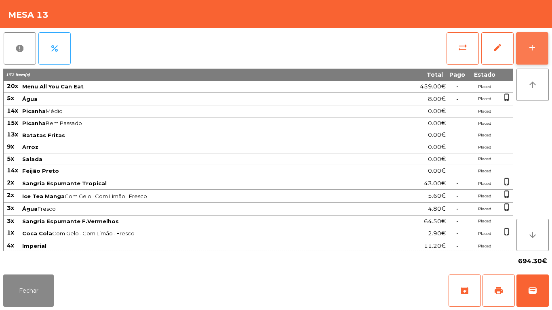
click at [535, 43] on div "add" at bounding box center [533, 48] width 10 height 10
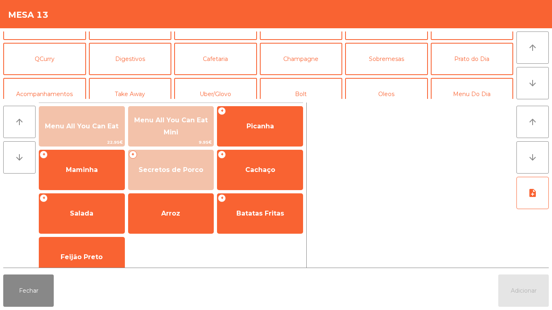
scroll to position [59, 0]
click at [399, 62] on button "Sobremesas" at bounding box center [386, 59] width 83 height 32
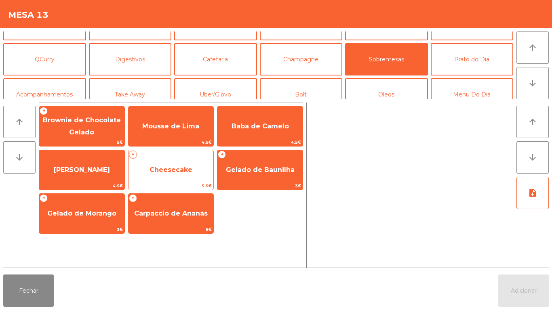
click at [190, 169] on span "Cheesecake" at bounding box center [171, 170] width 43 height 8
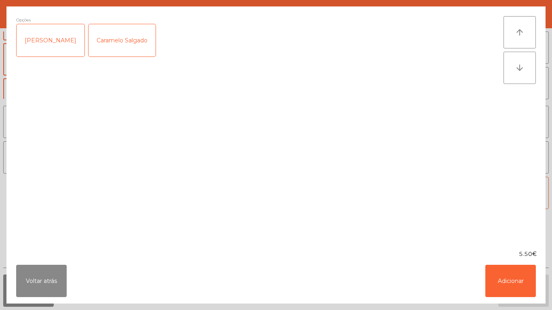
click at [124, 38] on div "Caramelo Salgado" at bounding box center [122, 40] width 67 height 32
click at [517, 278] on button "Adicionar" at bounding box center [511, 281] width 51 height 32
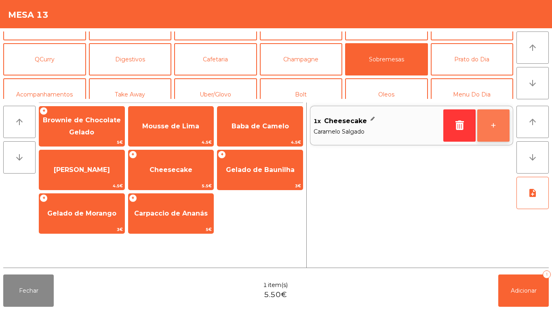
click at [490, 134] on button "+" at bounding box center [493, 126] width 32 height 32
click at [497, 128] on button "+" at bounding box center [493, 126] width 32 height 32
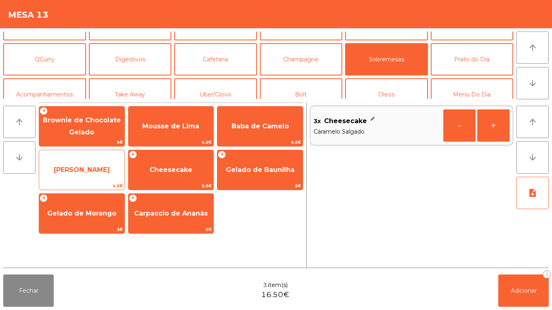
click at [100, 173] on span "[PERSON_NAME]" at bounding box center [82, 170] width 56 height 8
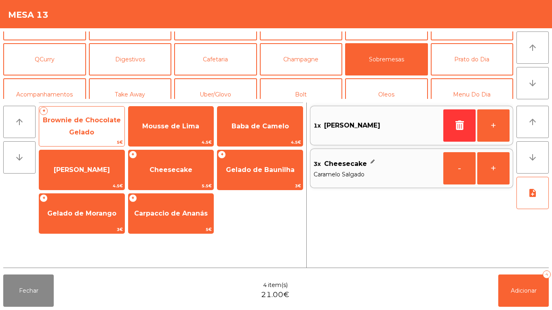
click at [97, 138] on span "Brownie de Chocolate Gelado" at bounding box center [81, 127] width 85 height 34
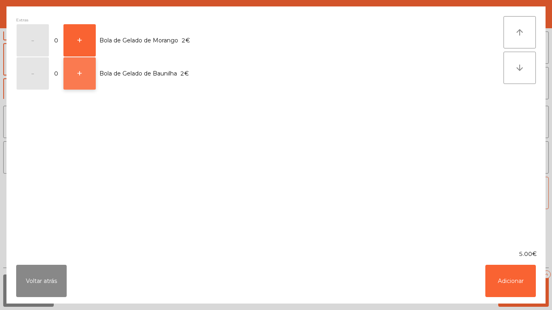
click at [82, 82] on button "+" at bounding box center [79, 73] width 32 height 32
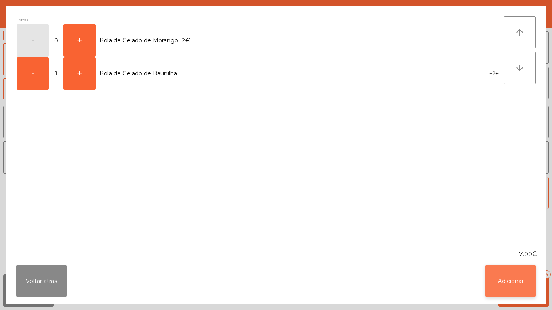
click at [516, 289] on button "Adicionar" at bounding box center [511, 281] width 51 height 32
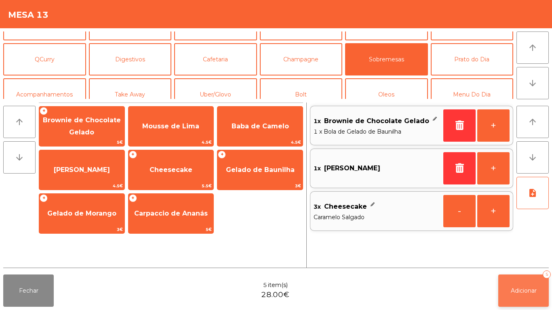
click at [528, 287] on button "Adicionar 5" at bounding box center [523, 291] width 51 height 32
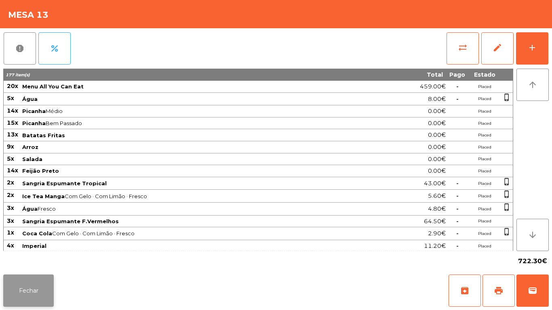
click at [27, 289] on button "Fechar" at bounding box center [28, 291] width 51 height 32
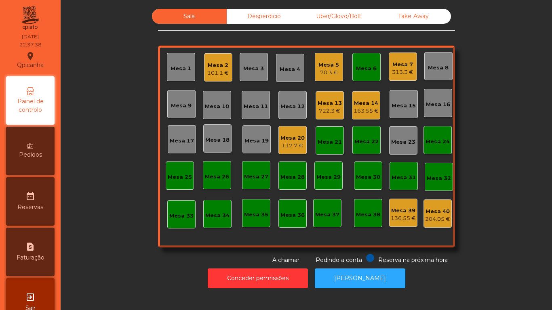
click at [393, 75] on div "313.3 €" at bounding box center [402, 72] width 21 height 8
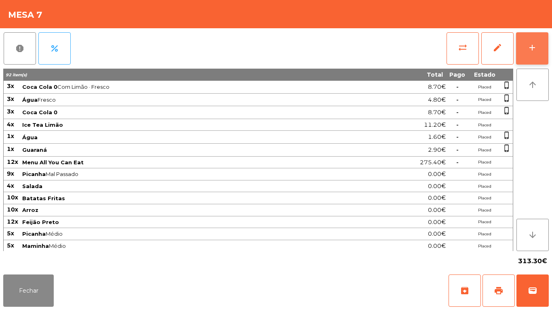
click at [530, 53] on button "add" at bounding box center [532, 48] width 32 height 32
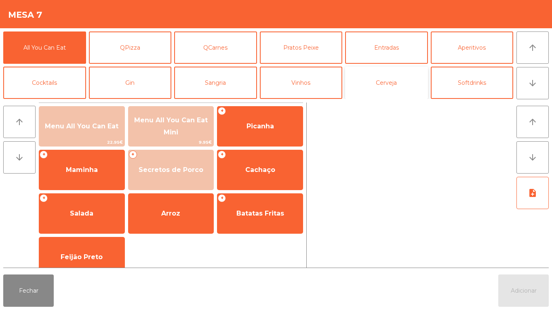
click at [396, 91] on button "Cerveja" at bounding box center [386, 83] width 83 height 32
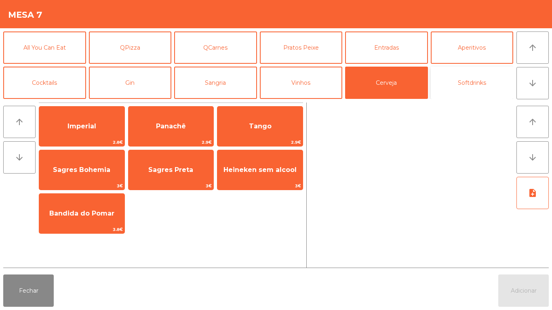
click at [460, 84] on button "Softdrinks" at bounding box center [472, 83] width 83 height 32
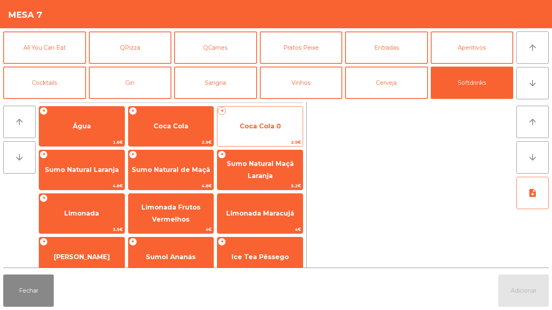
click at [264, 129] on span "Coca Cola 0" at bounding box center [260, 126] width 41 height 8
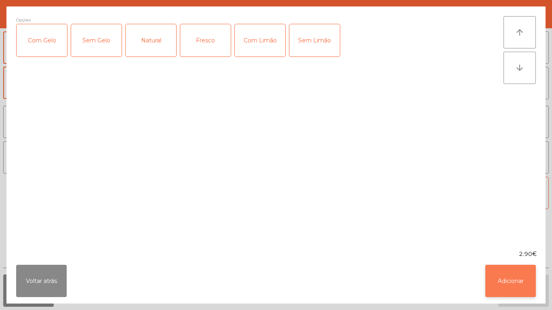
click at [502, 271] on button "Adicionar" at bounding box center [511, 281] width 51 height 32
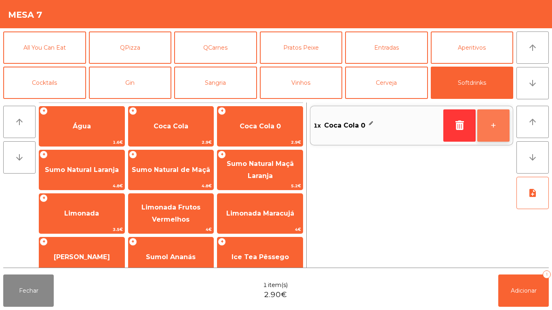
click at [490, 130] on button "+" at bounding box center [493, 126] width 32 height 32
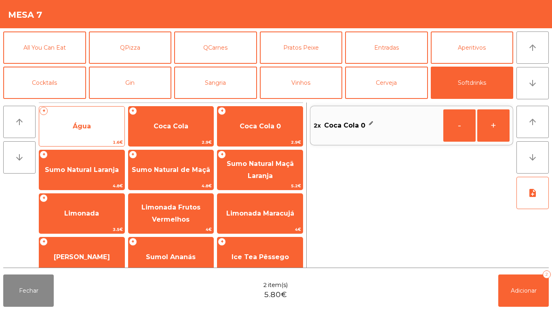
click at [97, 124] on span "Água" at bounding box center [81, 127] width 85 height 22
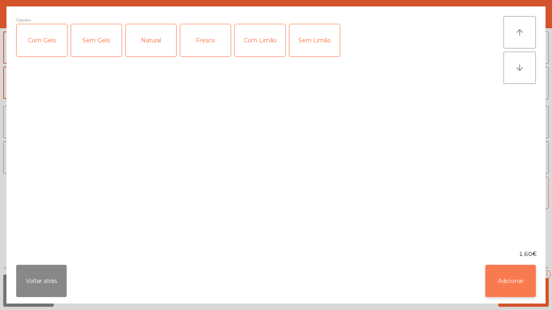
click at [503, 277] on button "Adicionar" at bounding box center [511, 281] width 51 height 32
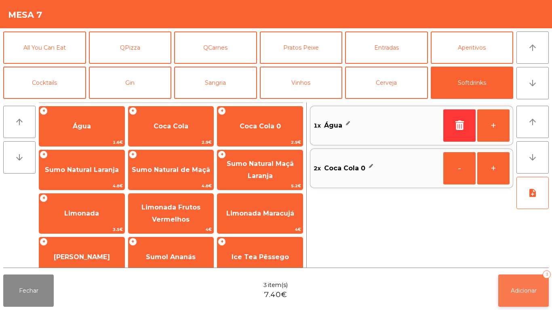
click at [515, 282] on button "Adicionar 3" at bounding box center [523, 291] width 51 height 32
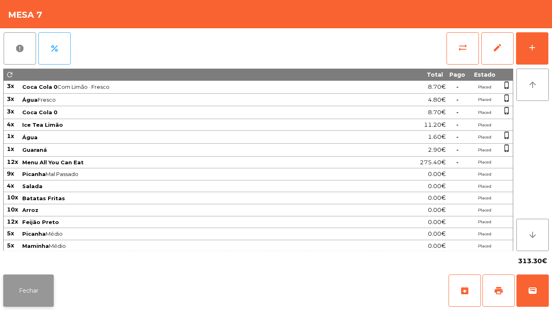
click at [38, 298] on button "Fechar" at bounding box center [28, 291] width 51 height 32
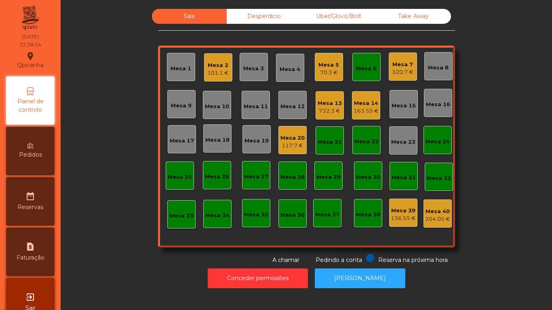
click at [335, 101] on div "Mesa 13" at bounding box center [330, 103] width 24 height 8
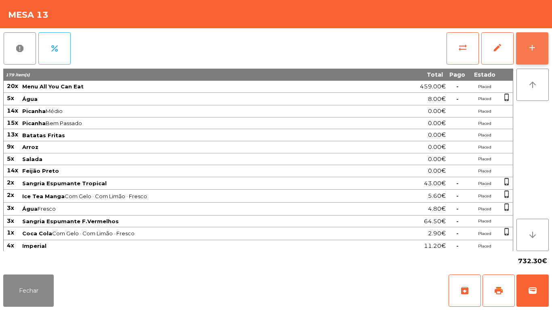
click at [531, 45] on div "add" at bounding box center [533, 48] width 10 height 10
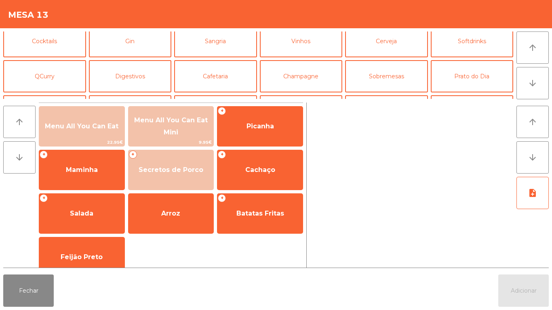
scroll to position [46, 0]
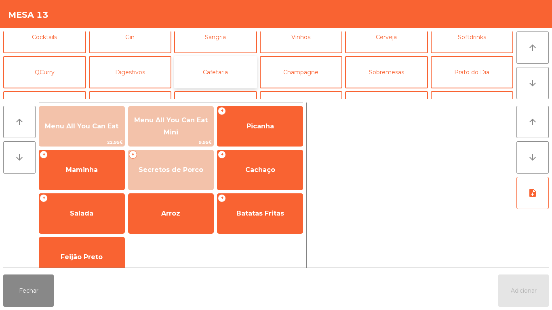
click at [222, 85] on button "Cafetaria" at bounding box center [215, 72] width 83 height 32
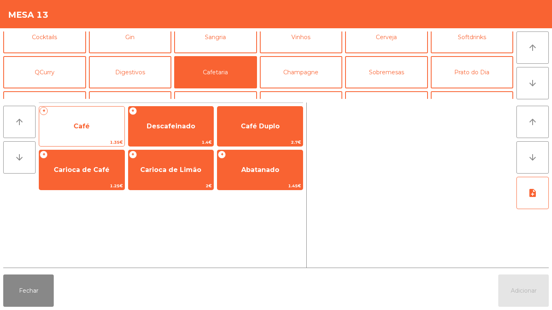
click at [100, 139] on span "1.35€" at bounding box center [81, 143] width 85 height 8
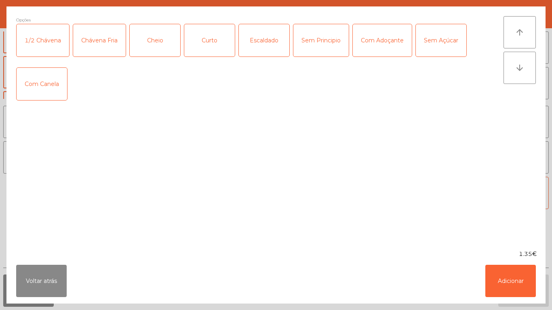
click at [116, 45] on div "Chávena Fria" at bounding box center [99, 40] width 53 height 32
click at [498, 272] on button "Adicionar" at bounding box center [511, 281] width 51 height 32
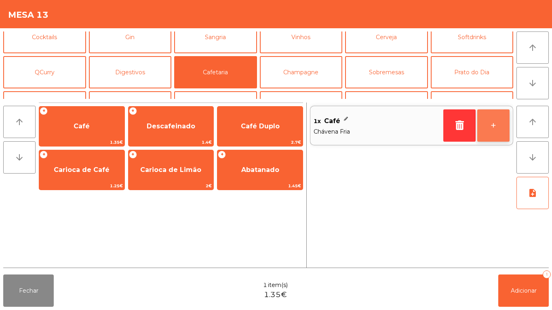
click at [496, 133] on button "+" at bounding box center [493, 126] width 32 height 32
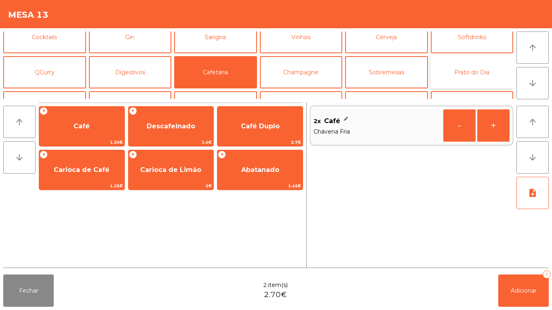
click at [468, 77] on button "Prato do Dia" at bounding box center [472, 72] width 83 height 32
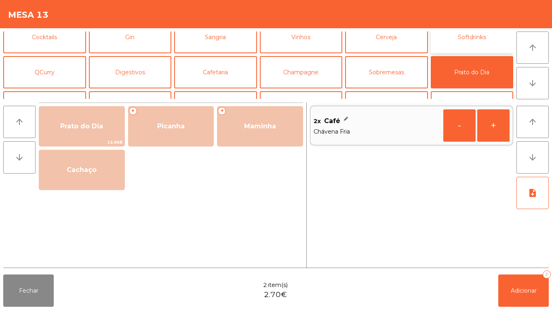
click at [476, 46] on button "Softdrinks" at bounding box center [472, 37] width 83 height 32
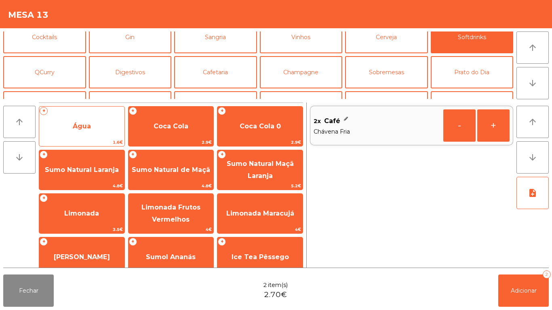
click at [98, 126] on span "Água" at bounding box center [81, 127] width 85 height 22
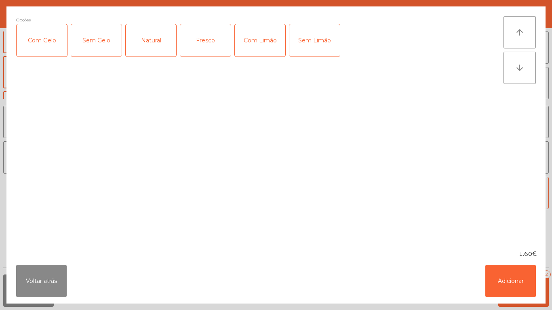
click at [165, 42] on div "Natural" at bounding box center [151, 40] width 51 height 32
click at [508, 277] on button "Adicionar" at bounding box center [511, 281] width 51 height 32
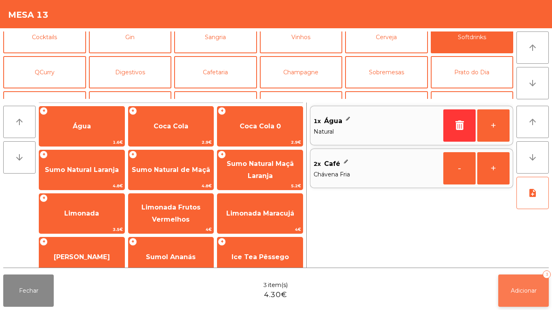
click at [527, 290] on span "Adicionar" at bounding box center [524, 290] width 26 height 7
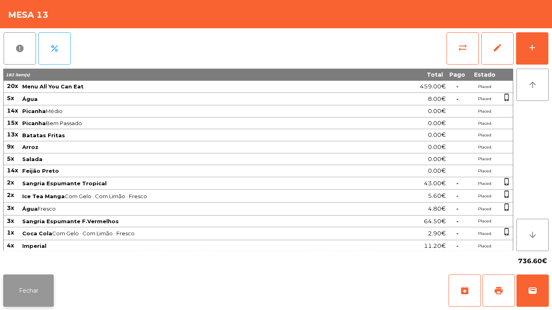
click at [47, 288] on button "Fechar" at bounding box center [28, 291] width 51 height 32
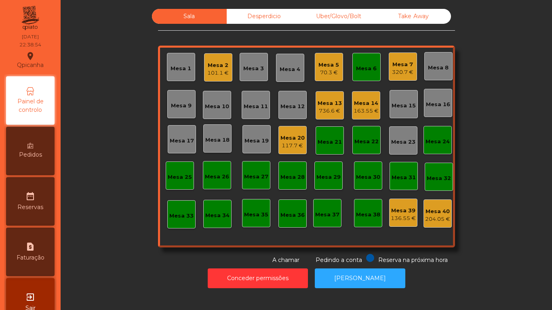
click at [370, 110] on div "163.55 €" at bounding box center [366, 111] width 25 height 8
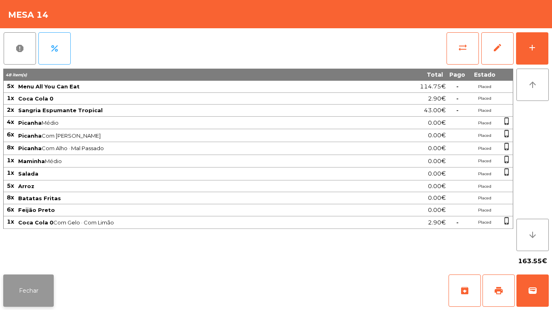
click at [32, 277] on button "Fechar" at bounding box center [28, 291] width 51 height 32
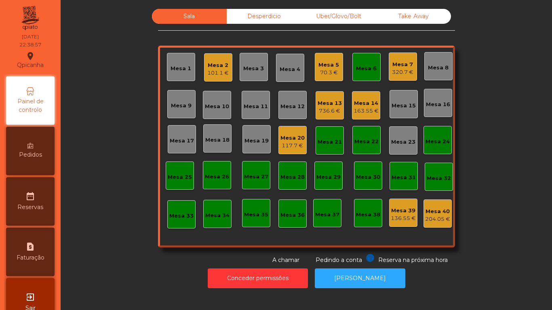
click at [333, 103] on div "Mesa 13" at bounding box center [330, 103] width 24 height 8
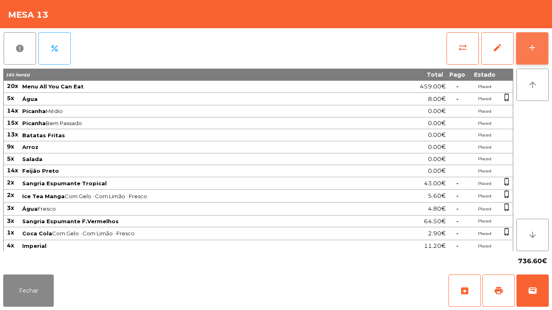
click at [532, 48] on div "add" at bounding box center [533, 48] width 10 height 10
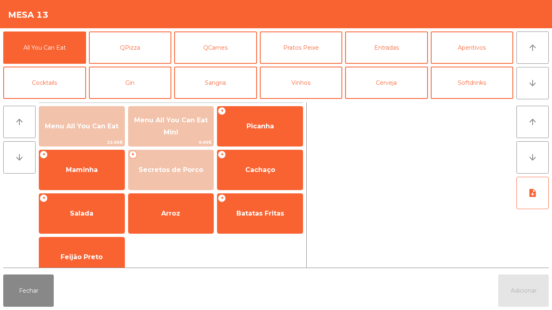
scroll to position [1, 0]
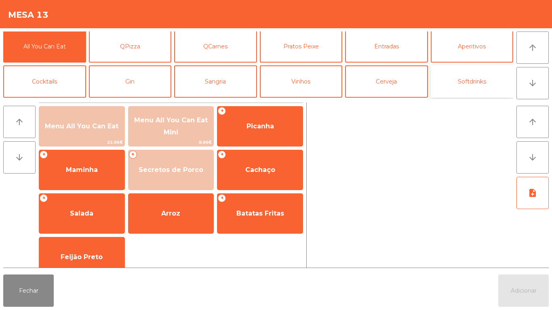
click at [473, 84] on button "Softdrinks" at bounding box center [472, 81] width 83 height 32
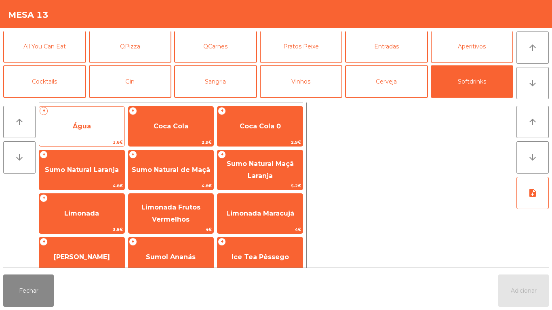
click at [90, 122] on span "Água" at bounding box center [82, 126] width 18 height 8
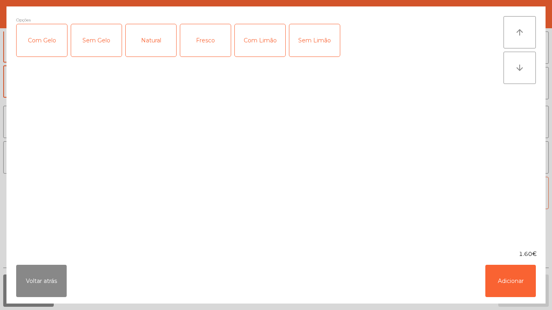
click at [142, 33] on div "Natural" at bounding box center [151, 40] width 51 height 32
click at [508, 277] on button "Adicionar" at bounding box center [511, 281] width 51 height 32
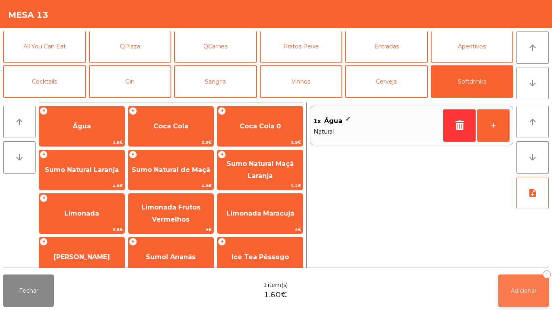
click at [521, 285] on button "Adicionar 1" at bounding box center [523, 291] width 51 height 32
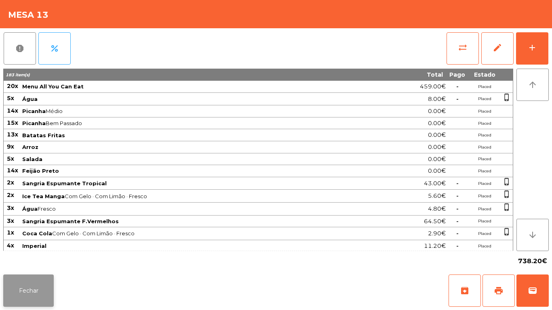
click at [34, 283] on button "Fechar" at bounding box center [28, 291] width 51 height 32
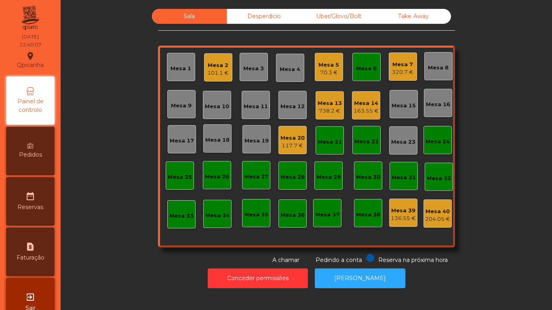
click at [405, 74] on div "320.7 €" at bounding box center [402, 72] width 21 height 8
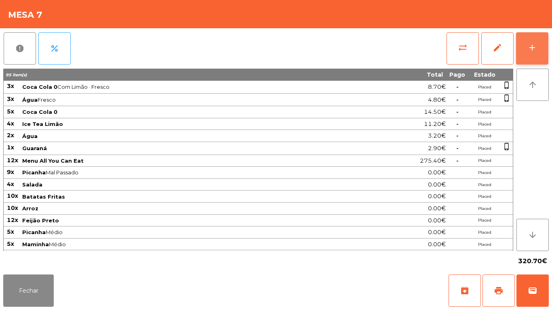
click at [534, 53] on button "add" at bounding box center [532, 48] width 32 height 32
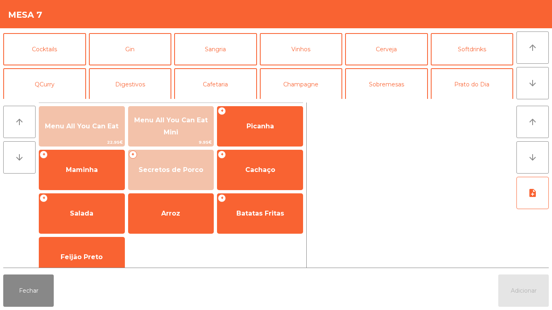
scroll to position [41, 0]
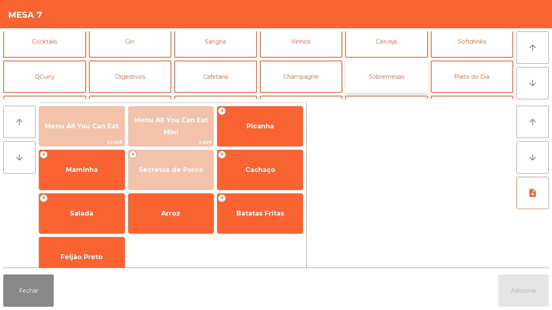
click at [397, 76] on button "Sobremesas" at bounding box center [386, 77] width 83 height 32
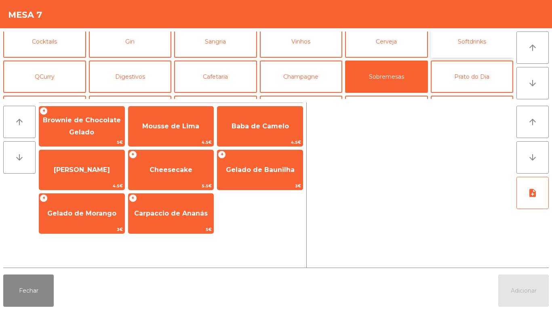
click at [473, 46] on button "Softdrinks" at bounding box center [472, 41] width 83 height 32
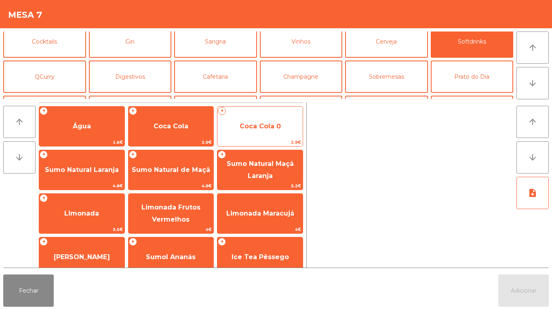
click at [258, 129] on span "Coca Cola 0" at bounding box center [260, 126] width 41 height 8
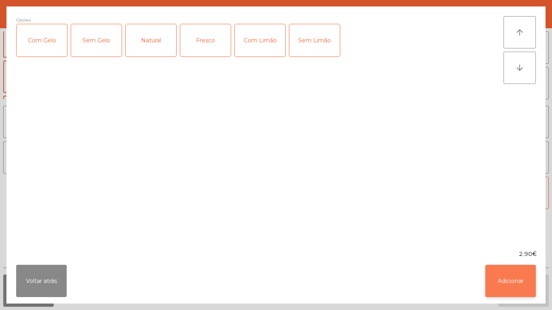
click at [501, 285] on button "Adicionar" at bounding box center [511, 281] width 51 height 32
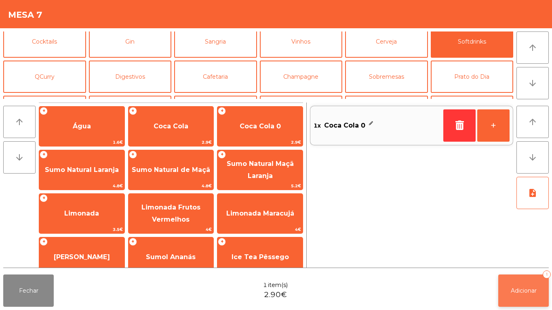
click at [524, 283] on button "Adicionar 1" at bounding box center [523, 291] width 51 height 32
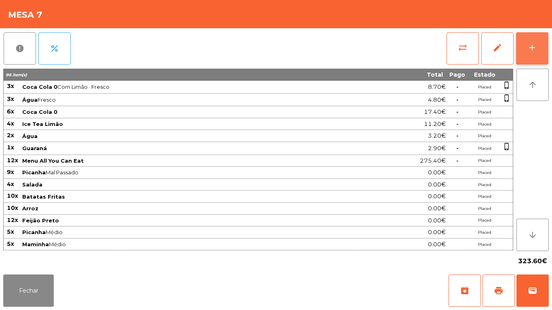
click at [524, 46] on button "add" at bounding box center [532, 48] width 32 height 32
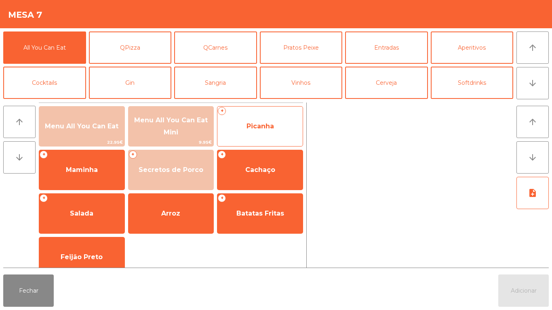
click at [271, 134] on span "Picanha" at bounding box center [260, 127] width 85 height 22
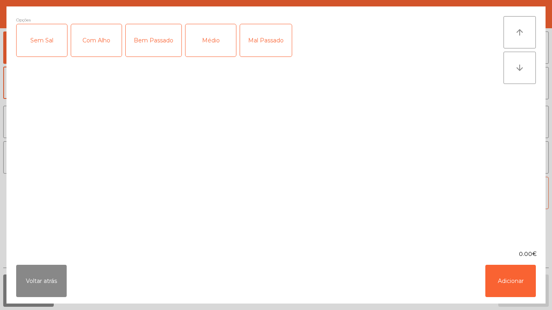
click at [207, 49] on div "Médio" at bounding box center [211, 40] width 51 height 32
click at [267, 35] on div "Mal Passado" at bounding box center [266, 40] width 52 height 32
click at [522, 277] on button "Adicionar" at bounding box center [511, 281] width 51 height 32
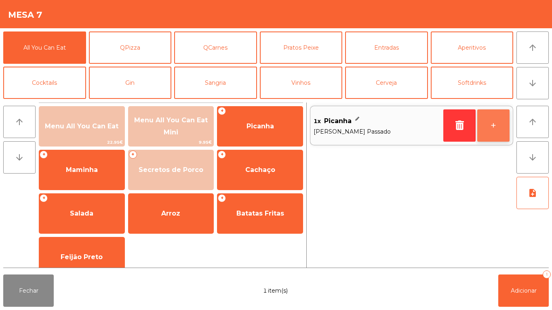
click at [487, 127] on button "+" at bounding box center [493, 126] width 32 height 32
click at [482, 118] on button "+" at bounding box center [493, 126] width 32 height 32
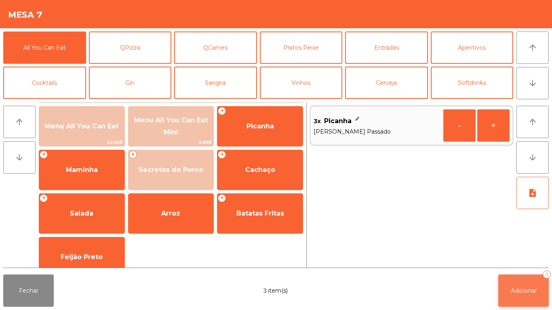
click at [518, 277] on button "Adicionar 3" at bounding box center [523, 291] width 51 height 32
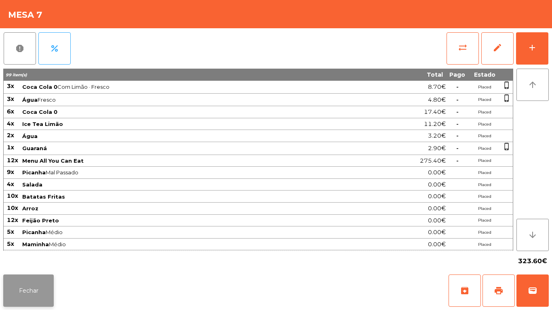
click at [27, 278] on button "Fechar" at bounding box center [28, 291] width 51 height 32
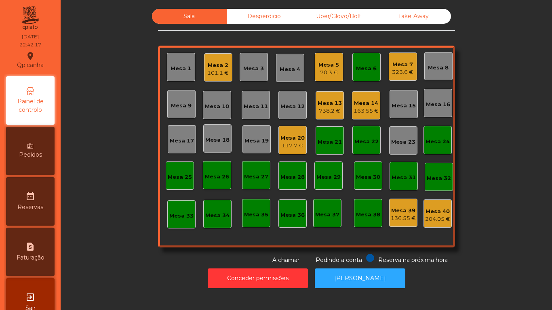
click at [329, 73] on div "70.3 €" at bounding box center [329, 73] width 21 height 8
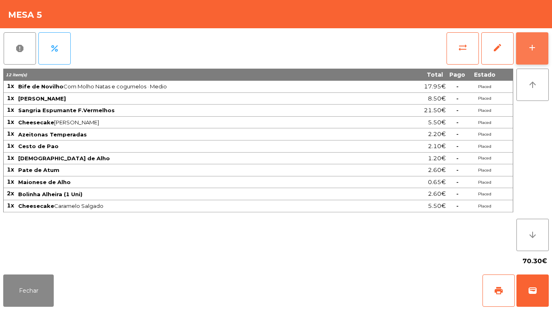
click at [530, 50] on div "add" at bounding box center [533, 48] width 10 height 10
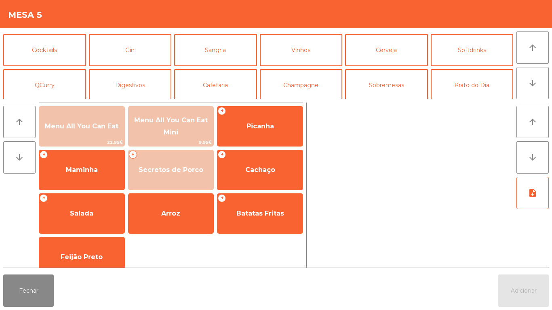
scroll to position [40, 0]
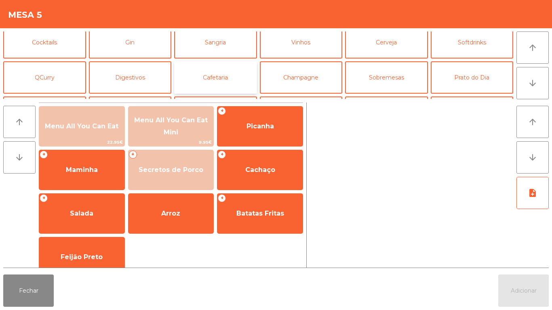
click at [225, 82] on button "Cafetaria" at bounding box center [215, 77] width 83 height 32
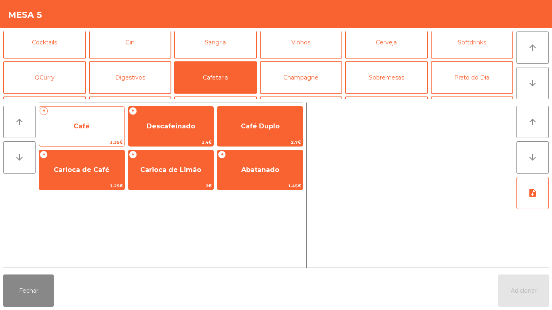
click at [90, 134] on span "Café" at bounding box center [81, 127] width 85 height 22
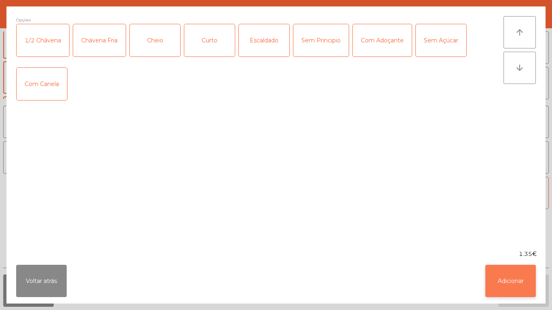
click at [515, 281] on button "Adicionar" at bounding box center [511, 281] width 51 height 32
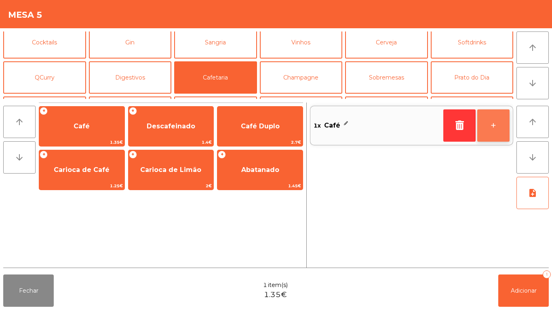
click at [496, 124] on button "+" at bounding box center [493, 126] width 32 height 32
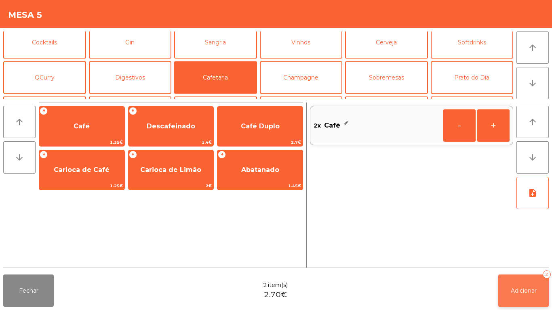
click at [527, 284] on button "Adicionar 2" at bounding box center [523, 291] width 51 height 32
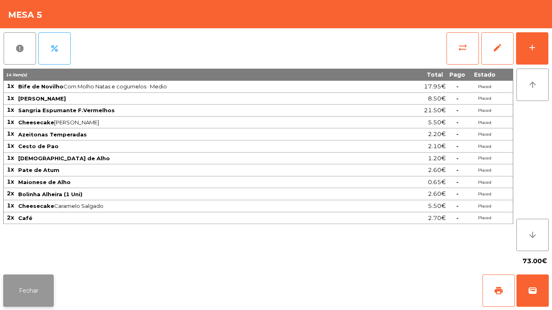
click at [26, 275] on button "Fechar" at bounding box center [28, 291] width 51 height 32
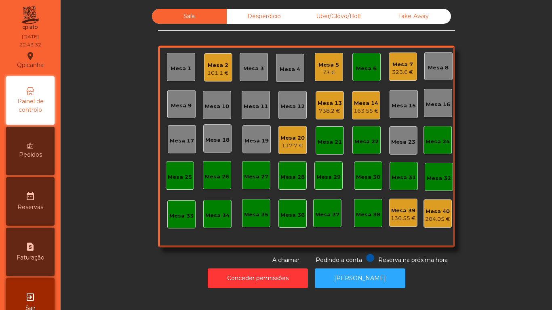
click at [329, 112] on div "738.2 €" at bounding box center [330, 111] width 24 height 8
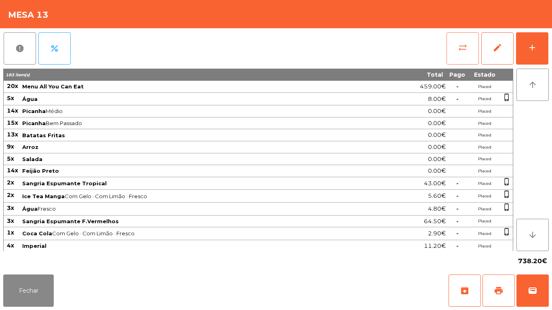
click at [458, 57] on button "sync_alt" at bounding box center [463, 48] width 32 height 32
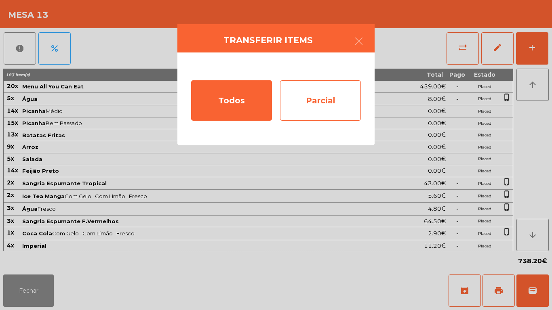
click at [328, 101] on div "Parcial" at bounding box center [320, 100] width 81 height 40
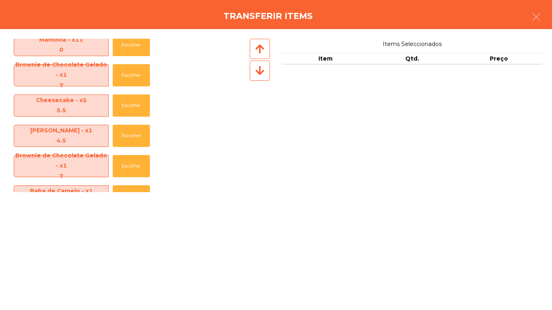
scroll to position [615, 0]
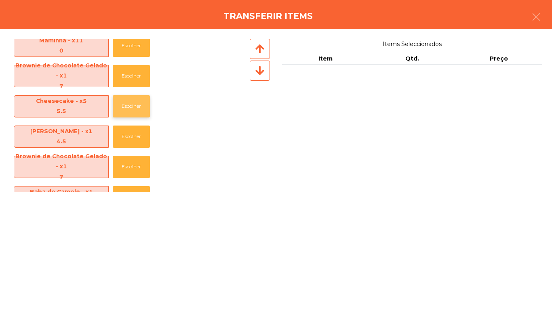
click at [136, 105] on button "Escolher" at bounding box center [131, 106] width 37 height 22
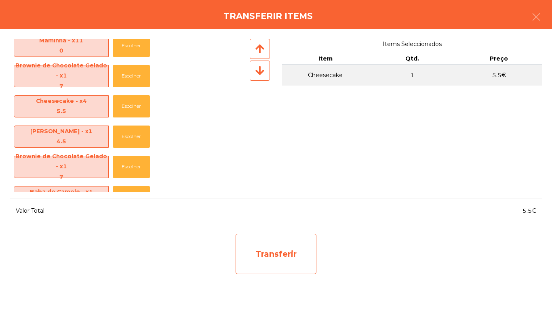
click at [275, 252] on div "Transferir" at bounding box center [276, 254] width 81 height 40
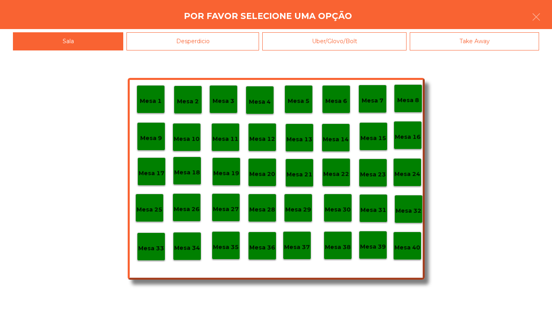
click at [235, 49] on div "Desperdicio" at bounding box center [193, 41] width 133 height 18
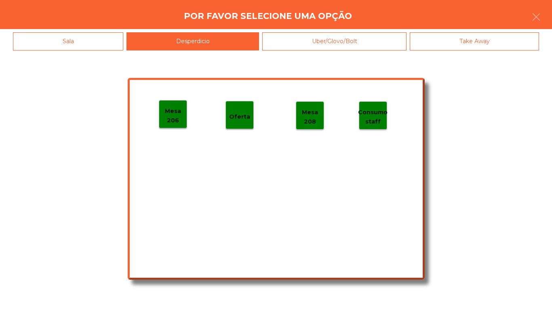
click at [180, 123] on p "Mesa 206" at bounding box center [172, 116] width 27 height 18
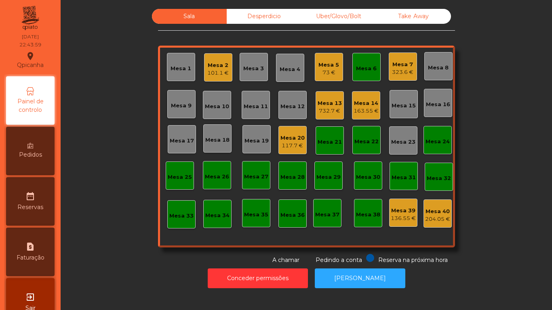
click at [184, 63] on div "Mesa 1" at bounding box center [181, 66] width 21 height 11
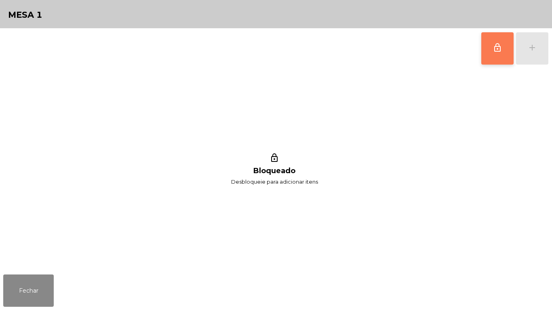
click at [484, 56] on button "lock_outline" at bounding box center [498, 48] width 32 height 32
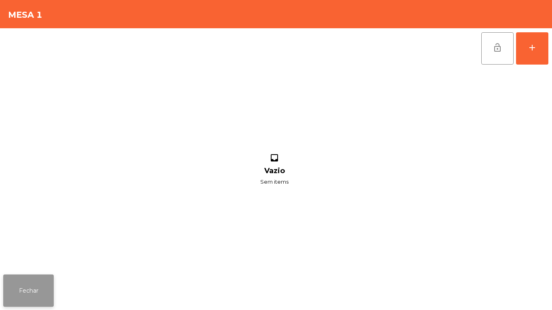
click at [24, 289] on button "Fechar" at bounding box center [28, 291] width 51 height 32
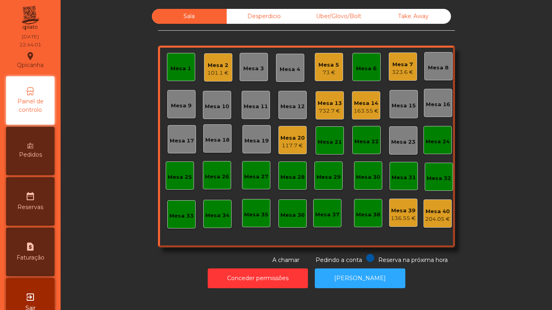
click at [171, 72] on div "Mesa 1" at bounding box center [181, 69] width 21 height 8
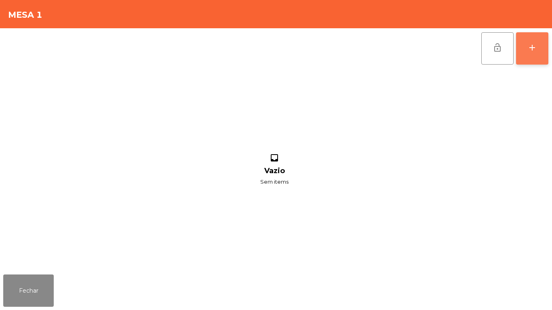
click at [526, 61] on button "add" at bounding box center [532, 48] width 32 height 32
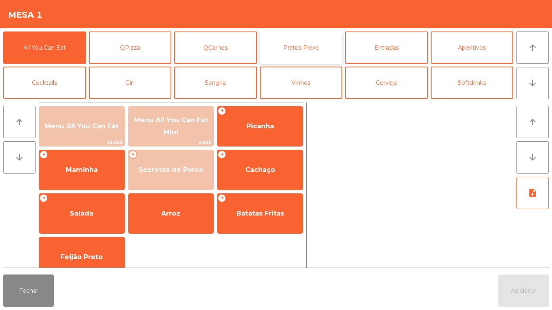
click at [310, 61] on button "Pratos Peixe" at bounding box center [301, 48] width 83 height 32
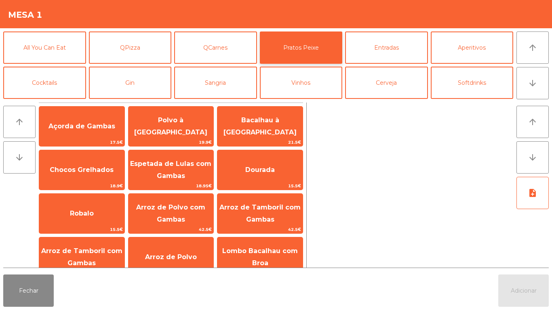
scroll to position [0, 0]
click at [59, 80] on button "Cocktails" at bounding box center [44, 83] width 83 height 32
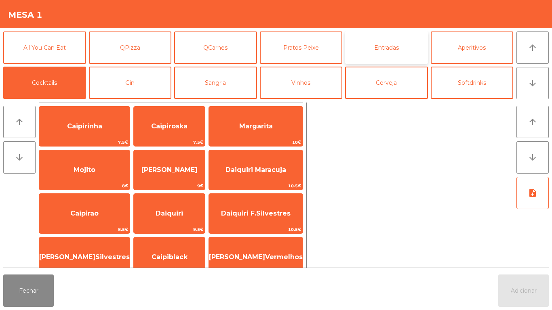
click at [387, 46] on button "Entradas" at bounding box center [386, 48] width 83 height 32
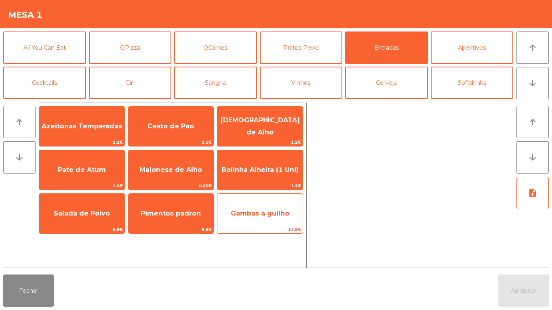
click at [261, 220] on span "Gambas à guilho" at bounding box center [260, 214] width 85 height 22
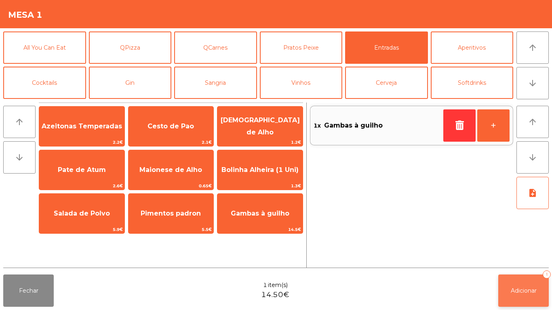
click at [519, 278] on button "Adicionar 1" at bounding box center [523, 291] width 51 height 32
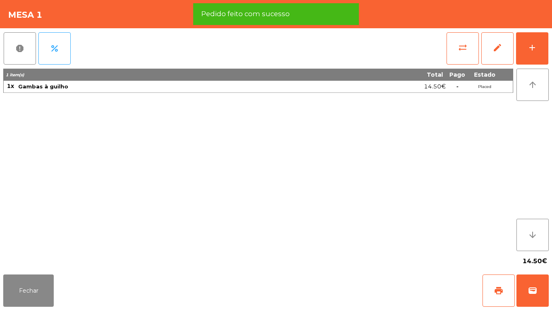
click at [47, 309] on div "Fechar print wallet" at bounding box center [276, 291] width 552 height 39
click at [53, 304] on button "Fechar" at bounding box center [28, 291] width 51 height 32
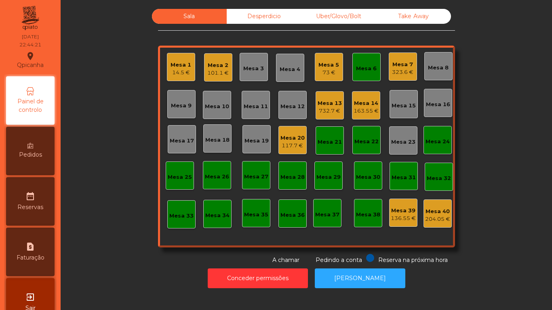
click at [131, 245] on div "Sala Desperdicio Uber/Glovo/Bolt Take Away Mesa 1 14.5 € Mesa 2 101.1 € Mesa 3 …" at bounding box center [307, 137] width 470 height 256
click at [399, 68] on div "Mesa 7" at bounding box center [402, 65] width 21 height 8
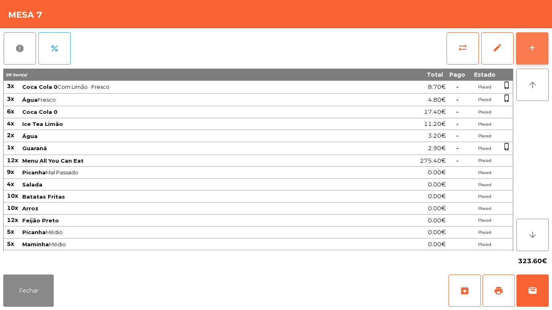
click at [525, 50] on button "add" at bounding box center [532, 48] width 32 height 32
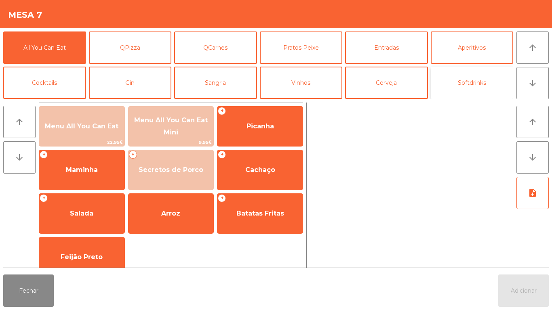
click at [479, 85] on button "Softdrinks" at bounding box center [472, 83] width 83 height 32
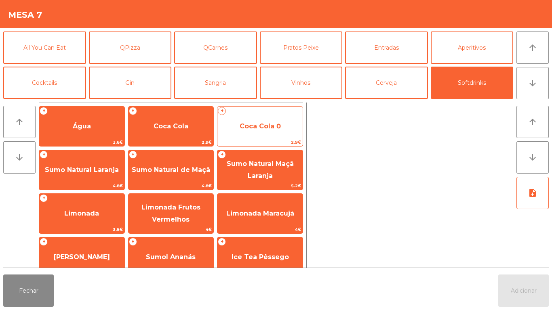
click at [279, 123] on span "Coca Cola 0" at bounding box center [260, 126] width 41 height 8
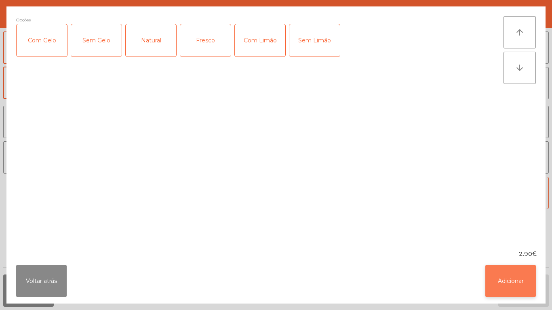
click at [507, 276] on button "Adicionar" at bounding box center [511, 281] width 51 height 32
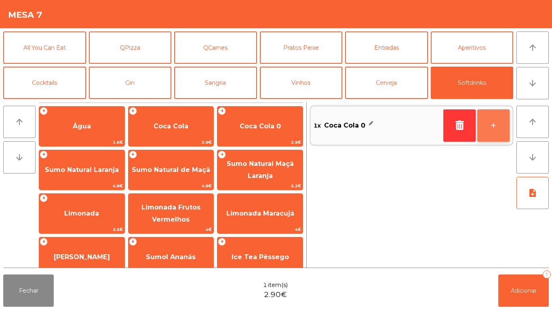
click at [490, 132] on button "+" at bounding box center [493, 126] width 32 height 32
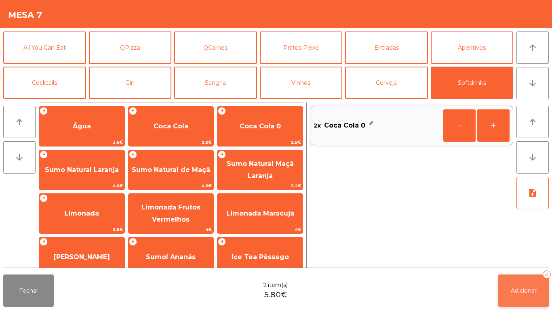
click at [526, 287] on span "Adicionar" at bounding box center [524, 290] width 26 height 7
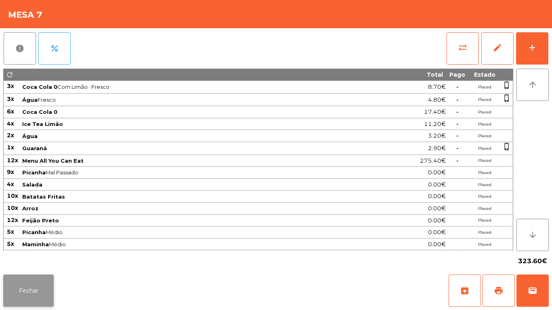
click at [47, 292] on button "Fechar" at bounding box center [28, 291] width 51 height 32
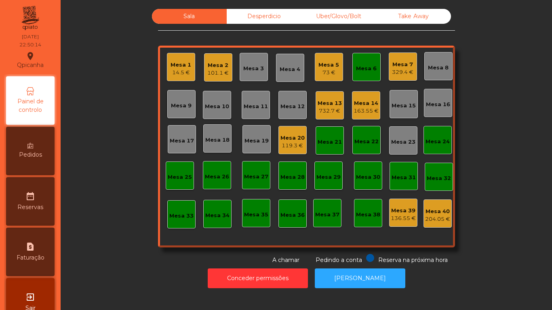
click at [333, 117] on div "Mesa 13 732.7 €" at bounding box center [330, 105] width 28 height 28
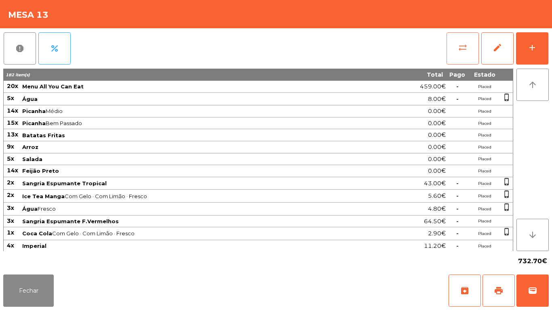
click at [465, 55] on button "sync_alt" at bounding box center [463, 48] width 32 height 32
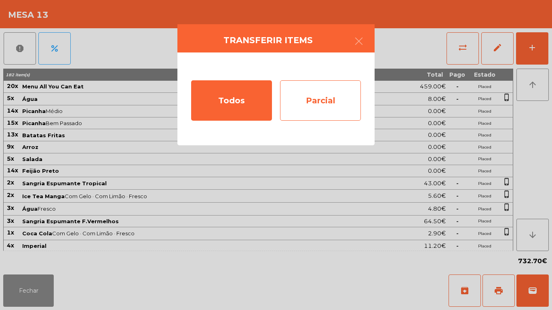
click at [350, 108] on div "Parcial" at bounding box center [320, 100] width 81 height 40
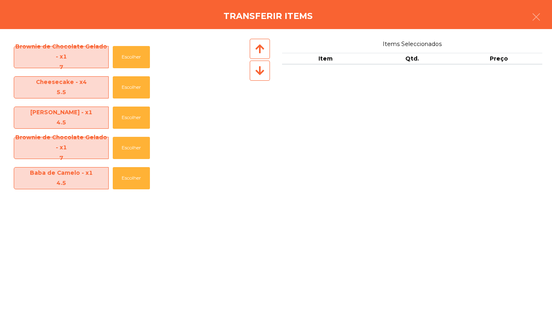
scroll to position [665, 0]
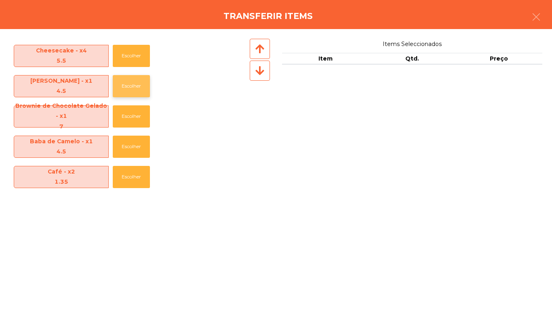
click at [134, 89] on button "Escolher" at bounding box center [131, 86] width 37 height 22
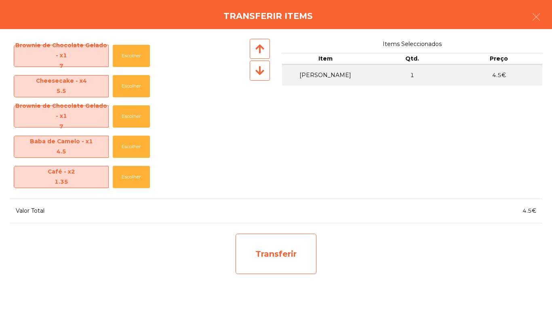
click at [306, 253] on div "Transferir" at bounding box center [276, 254] width 81 height 40
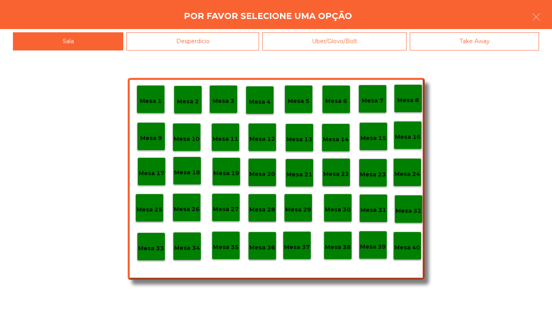
click at [244, 44] on div "Desperdicio" at bounding box center [193, 41] width 133 height 18
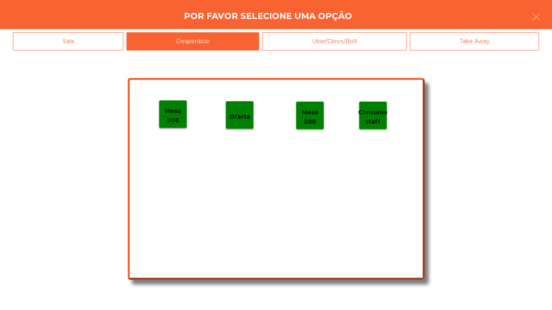
click at [184, 111] on p "Mesa 206" at bounding box center [172, 116] width 27 height 18
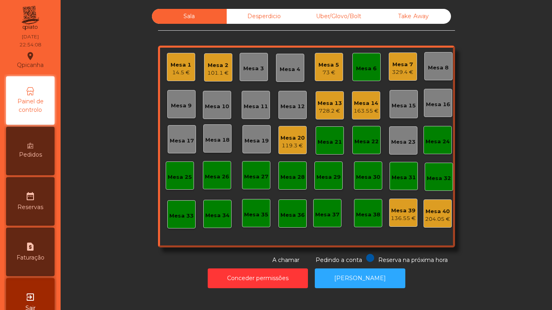
click at [173, 67] on div "Mesa 1" at bounding box center [181, 65] width 21 height 8
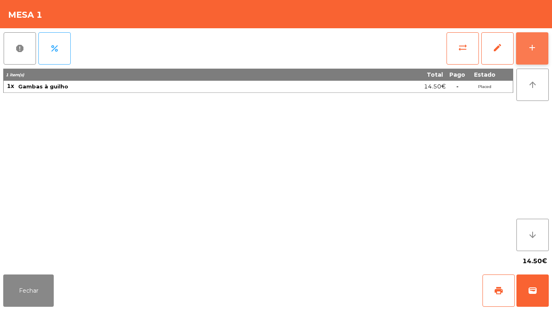
click at [532, 59] on button "add" at bounding box center [532, 48] width 32 height 32
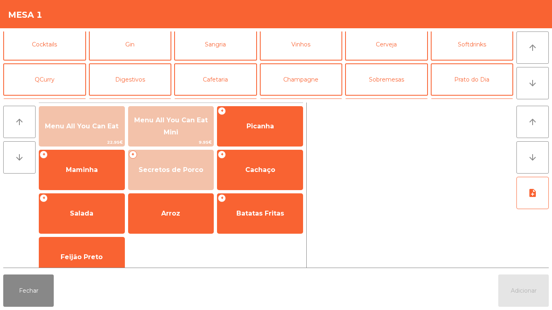
scroll to position [53, 0]
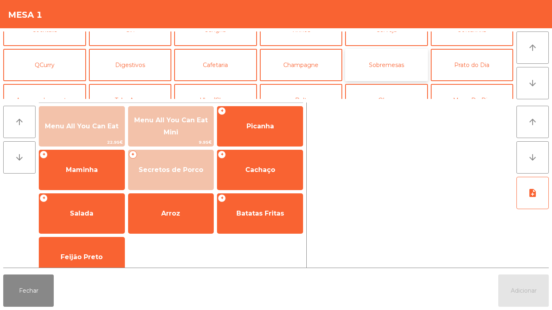
click at [387, 71] on button "Sobremesas" at bounding box center [386, 65] width 83 height 32
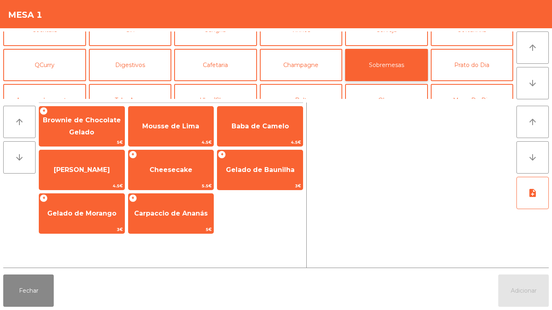
scroll to position [0, 0]
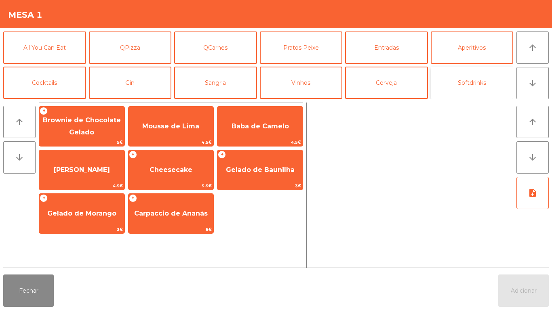
click at [469, 78] on button "Softdrinks" at bounding box center [472, 83] width 83 height 32
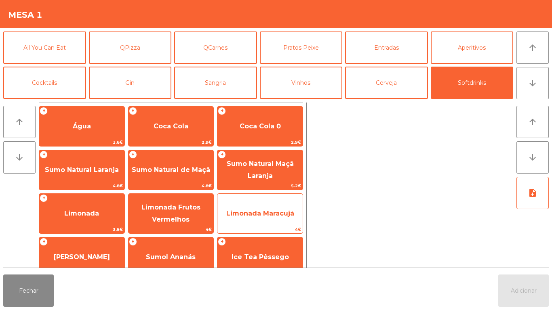
click at [270, 216] on span "Limonada Maracujá" at bounding box center [260, 214] width 68 height 8
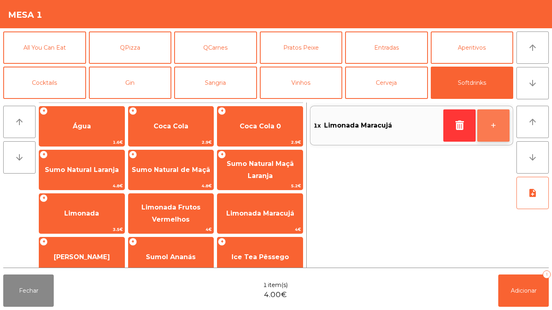
click at [490, 130] on button "+" at bounding box center [493, 126] width 32 height 32
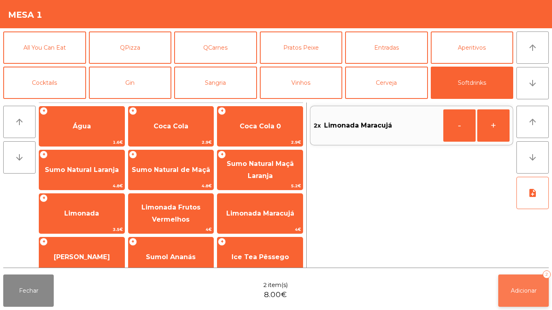
click at [532, 291] on span "Adicionar" at bounding box center [524, 290] width 26 height 7
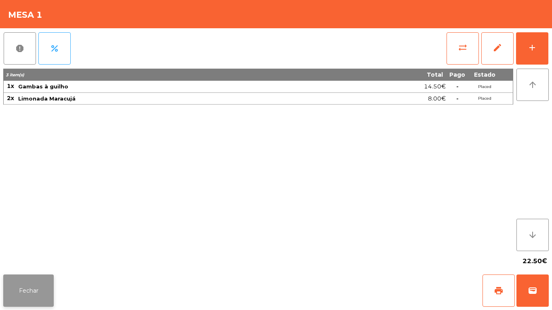
click at [34, 290] on button "Fechar" at bounding box center [28, 291] width 51 height 32
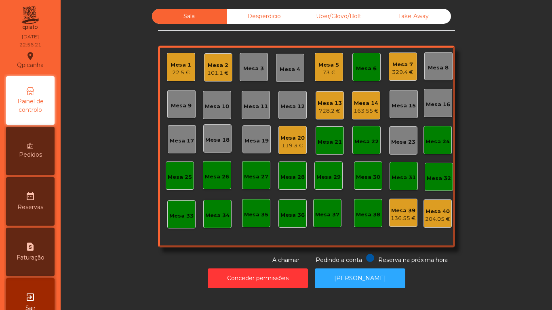
click at [360, 110] on div "163.55 €" at bounding box center [366, 111] width 25 height 8
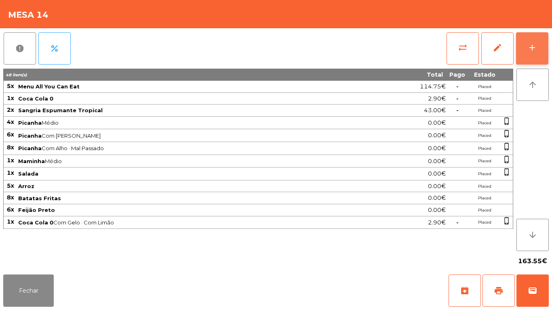
click at [530, 55] on button "add" at bounding box center [532, 48] width 32 height 32
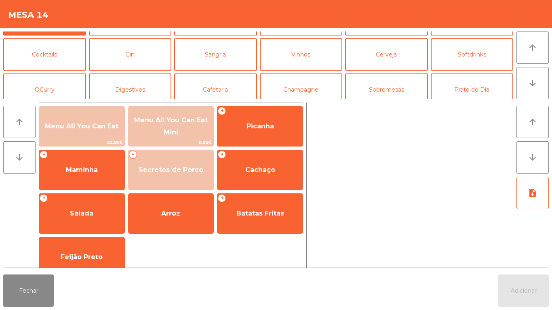
scroll to position [33, 0]
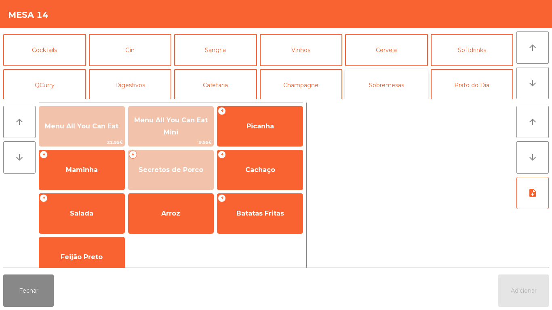
click at [383, 87] on button "Sobremesas" at bounding box center [386, 85] width 83 height 32
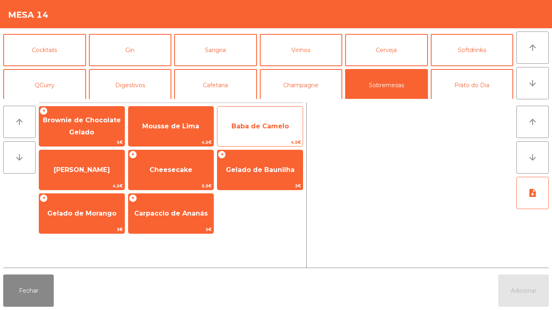
click at [259, 130] on span "Baba de Camelo" at bounding box center [260, 126] width 57 height 8
click at [256, 133] on span "Baba de Camelo" at bounding box center [260, 127] width 85 height 22
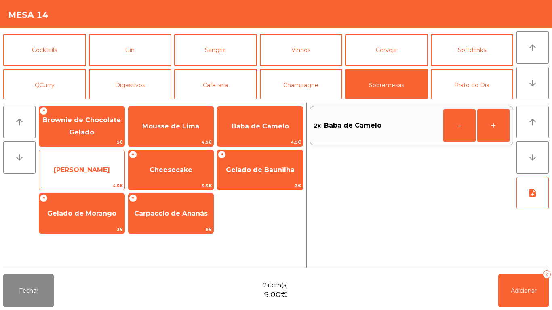
click at [111, 166] on span "[PERSON_NAME]" at bounding box center [81, 170] width 85 height 22
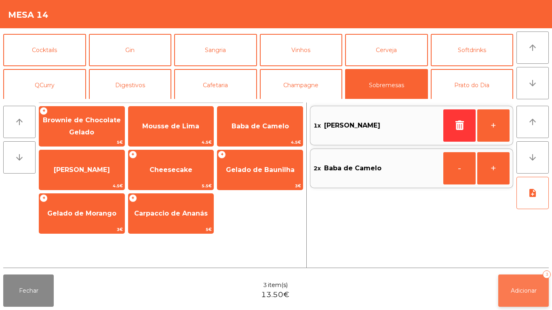
click at [520, 285] on button "Adicionar 3" at bounding box center [523, 291] width 51 height 32
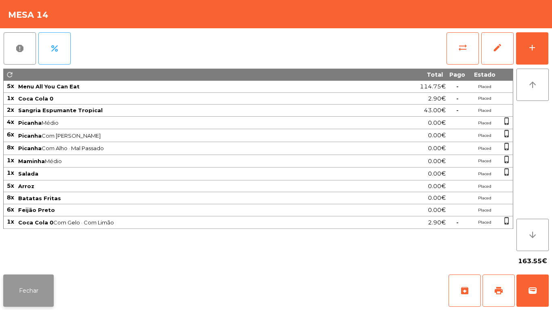
click at [34, 281] on button "Fechar" at bounding box center [28, 291] width 51 height 32
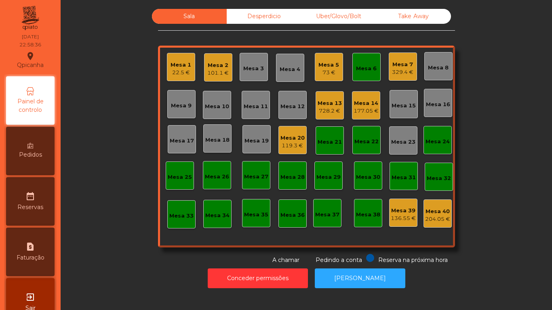
click at [326, 67] on div "Mesa 5" at bounding box center [329, 65] width 21 height 8
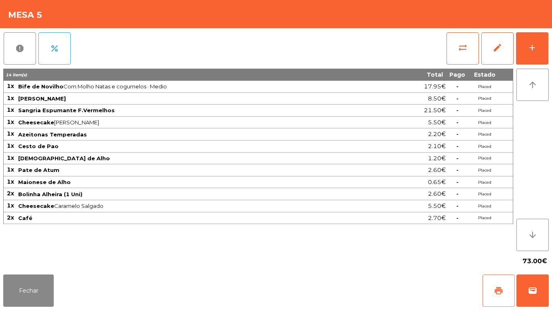
click at [503, 279] on button "print" at bounding box center [499, 291] width 32 height 32
click at [36, 283] on button "Fechar" at bounding box center [28, 291] width 51 height 32
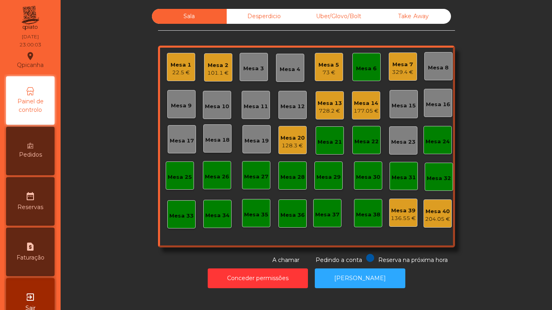
click at [324, 60] on div "Mesa 5 73 €" at bounding box center [329, 67] width 21 height 19
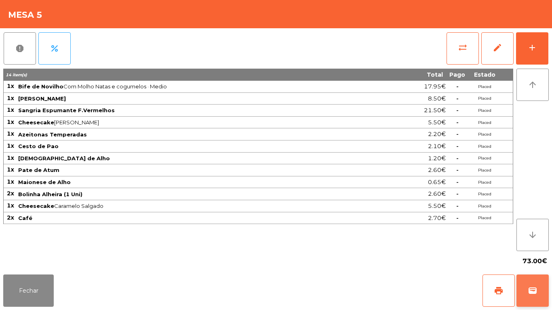
click at [534, 289] on span "wallet" at bounding box center [533, 291] width 10 height 10
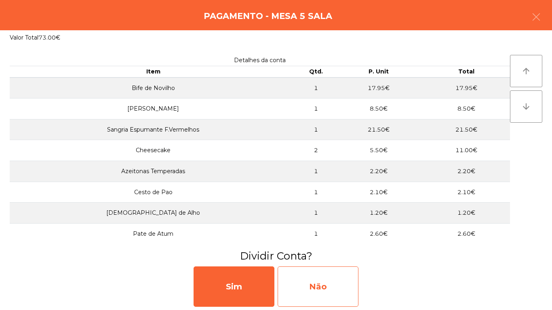
click at [327, 289] on div "Não" at bounding box center [318, 287] width 81 height 40
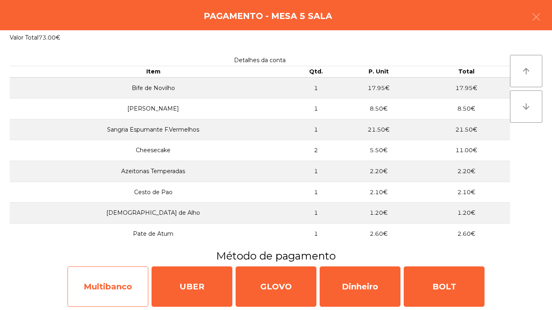
click at [103, 279] on div "Multibanco" at bounding box center [108, 287] width 81 height 40
select select "**"
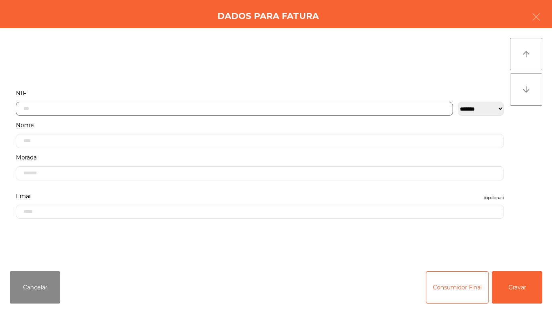
click at [203, 109] on input "text" at bounding box center [234, 109] width 437 height 14
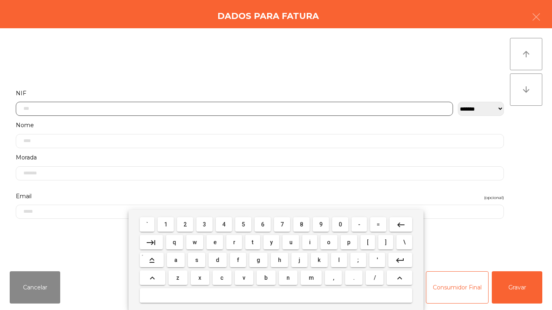
scroll to position [49, 0]
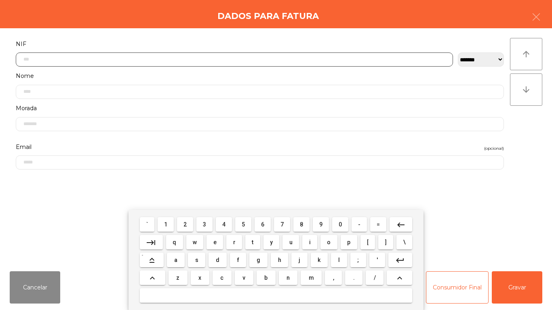
click at [186, 224] on span "2" at bounding box center [185, 225] width 3 height 6
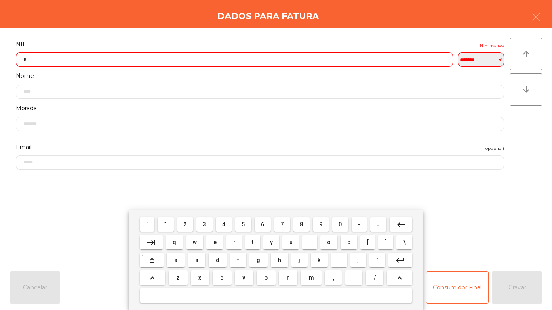
click at [243, 224] on span "5" at bounding box center [243, 225] width 3 height 6
click at [249, 224] on button "5" at bounding box center [243, 225] width 16 height 15
click at [320, 223] on span "9" at bounding box center [320, 225] width 3 height 6
click at [340, 224] on span "0" at bounding box center [340, 225] width 3 height 6
click at [243, 222] on span "5" at bounding box center [243, 225] width 3 height 6
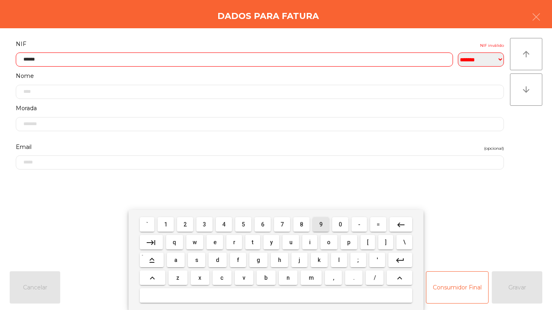
click at [321, 224] on span "9" at bounding box center [320, 225] width 3 height 6
click at [263, 224] on span "6" at bounding box center [262, 225] width 3 height 6
click at [251, 224] on button "5" at bounding box center [243, 225] width 16 height 15
click at [397, 225] on mat-icon "keyboard_backspace" at bounding box center [401, 225] width 10 height 10
click at [340, 224] on span "0" at bounding box center [340, 225] width 3 height 6
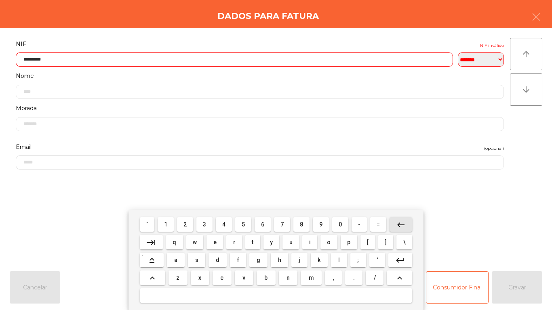
click at [400, 222] on mat-icon "keyboard_backspace" at bounding box center [401, 225] width 10 height 10
click at [320, 223] on span "9" at bounding box center [320, 225] width 3 height 6
click at [399, 222] on mat-icon "keyboard_backspace" at bounding box center [401, 225] width 10 height 10
click at [303, 223] on span "8" at bounding box center [301, 225] width 3 height 6
click at [400, 222] on mat-icon "keyboard_backspace" at bounding box center [401, 225] width 10 height 10
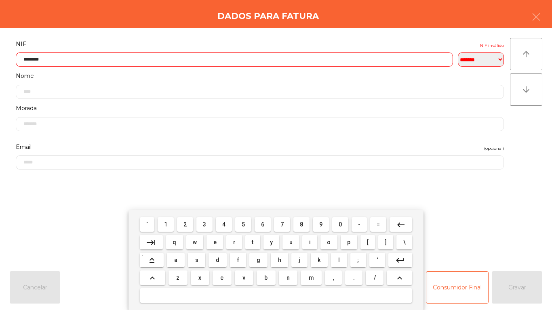
click at [282, 224] on span "7" at bounding box center [282, 225] width 3 height 6
click at [401, 224] on mat-icon "keyboard_backspace" at bounding box center [401, 225] width 10 height 10
click at [262, 227] on span "6" at bounding box center [262, 225] width 3 height 6
click at [399, 221] on mat-icon "keyboard_backspace" at bounding box center [401, 225] width 10 height 10
click at [242, 222] on span "5" at bounding box center [243, 225] width 3 height 6
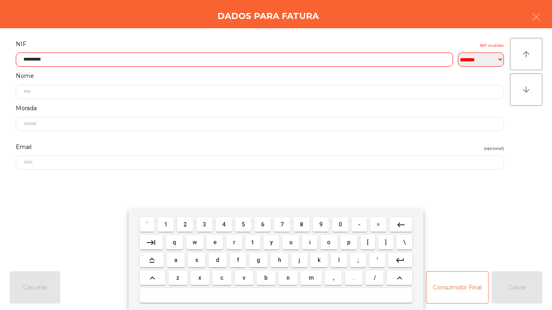
click at [400, 222] on mat-icon "keyboard_backspace" at bounding box center [401, 225] width 10 height 10
click at [226, 224] on span "4" at bounding box center [223, 225] width 3 height 6
click at [403, 222] on mat-icon "keyboard_backspace" at bounding box center [401, 225] width 10 height 10
click at [205, 224] on span "3" at bounding box center [204, 225] width 3 height 6
type input "*********"
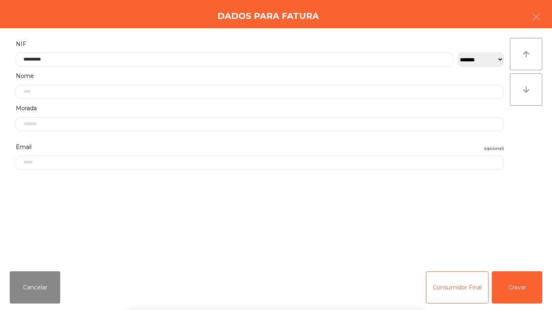
click at [515, 288] on div "` 1 2 3 4 5 6 7 8 9 0 - = keyboard_backspace keyboard_tab q w e r t y u i o p […" at bounding box center [276, 260] width 552 height 100
click at [517, 289] on button "Gravar" at bounding box center [517, 288] width 51 height 32
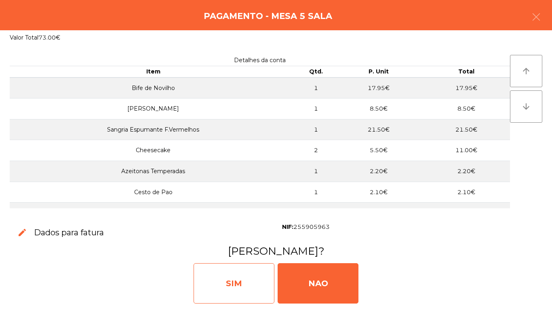
click at [231, 277] on div "SIM" at bounding box center [234, 284] width 81 height 40
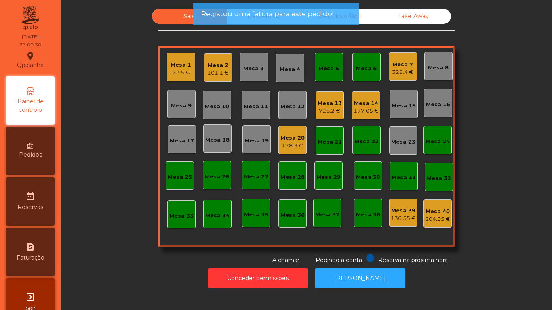
click at [218, 62] on div "Mesa 2" at bounding box center [217, 65] width 21 height 8
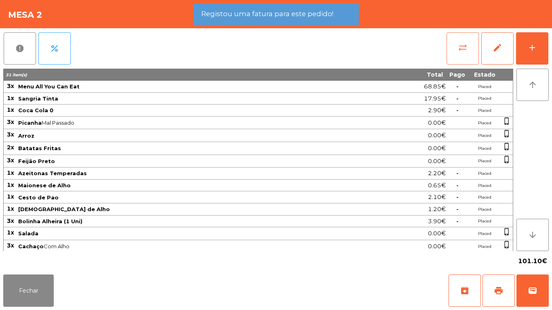
click at [462, 55] on button "sync_alt" at bounding box center [463, 48] width 32 height 32
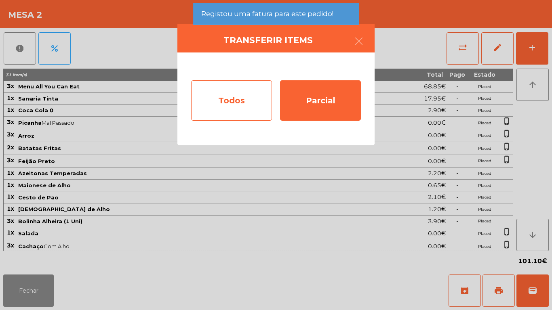
click at [242, 100] on div "Todos" at bounding box center [231, 100] width 81 height 40
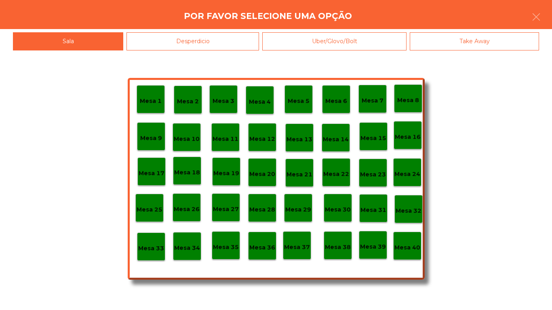
click at [407, 243] on p "Mesa 40" at bounding box center [408, 247] width 26 height 9
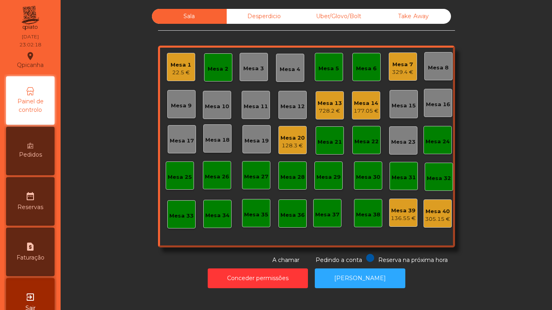
click at [286, 133] on div "Mesa 20 128.3 €" at bounding box center [293, 140] width 24 height 19
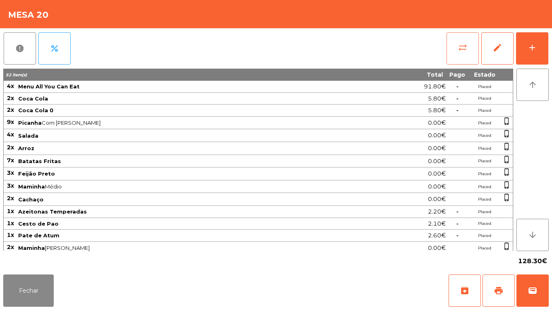
click at [456, 50] on button "sync_alt" at bounding box center [463, 48] width 32 height 32
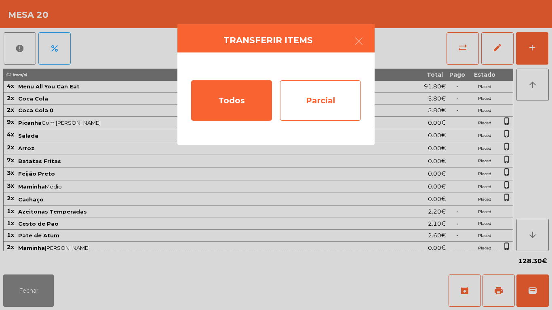
click at [339, 100] on div "Parcial" at bounding box center [320, 100] width 81 height 40
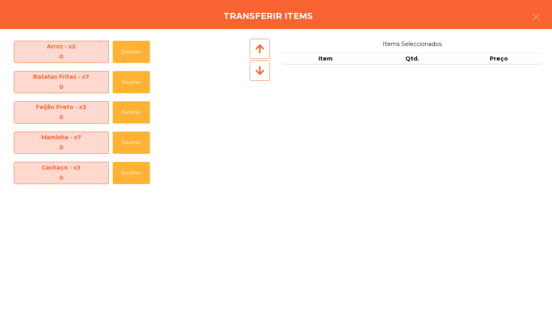
scroll to position [301, 0]
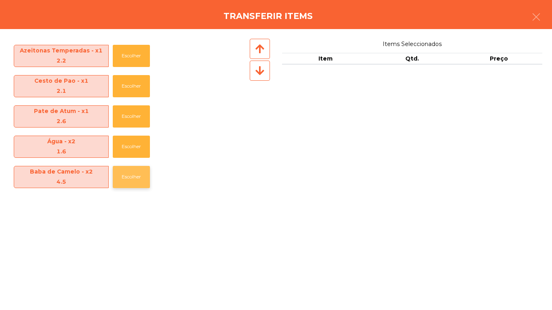
click at [132, 177] on button "Escolher" at bounding box center [131, 177] width 37 height 22
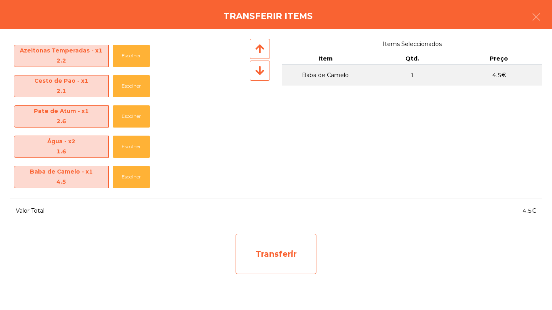
click at [275, 243] on div "Transferir" at bounding box center [276, 254] width 81 height 40
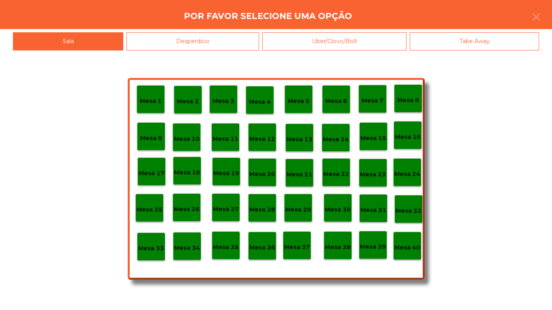
click at [238, 43] on div "Desperdicio" at bounding box center [193, 41] width 133 height 18
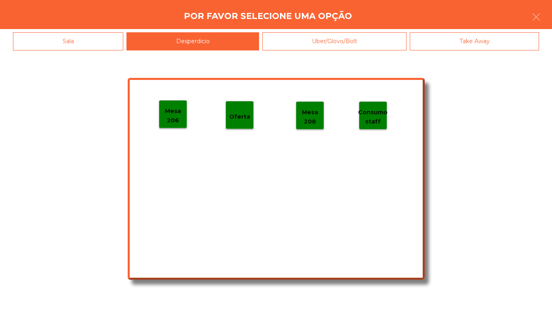
click at [179, 109] on p "Mesa 206" at bounding box center [172, 116] width 27 height 18
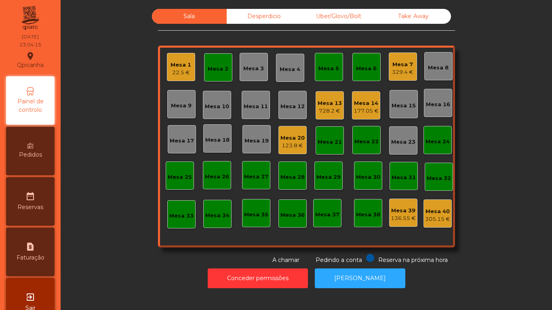
click at [188, 68] on div "Mesa 1 22.5 €" at bounding box center [181, 67] width 28 height 28
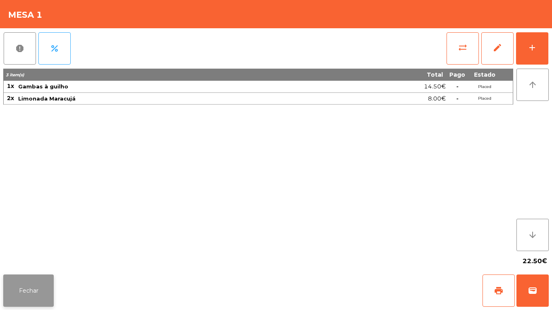
click at [38, 287] on button "Fechar" at bounding box center [28, 291] width 51 height 32
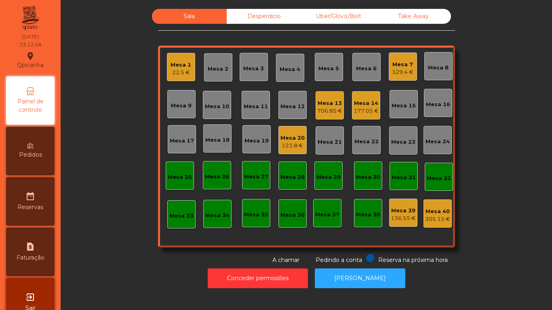
click at [180, 71] on div "22.5 €" at bounding box center [181, 73] width 21 height 8
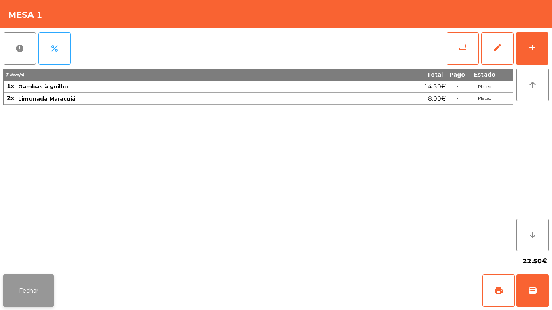
click at [40, 291] on button "Fechar" at bounding box center [28, 291] width 51 height 32
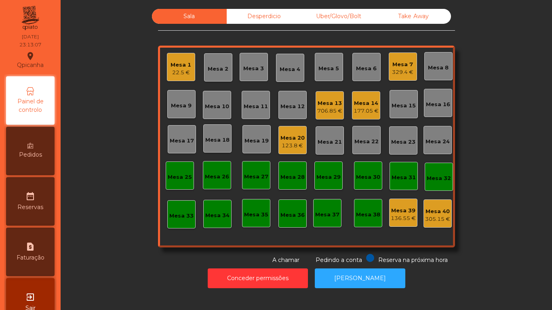
click at [365, 110] on div "177.05 €" at bounding box center [366, 111] width 25 height 8
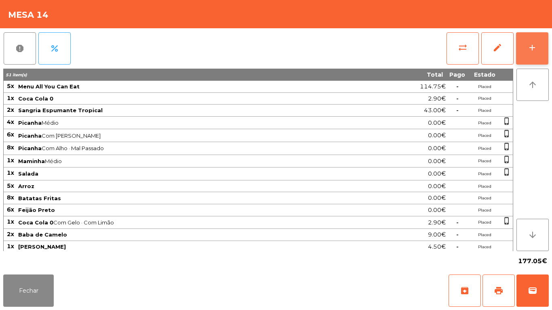
click at [545, 44] on button "add" at bounding box center [532, 48] width 32 height 32
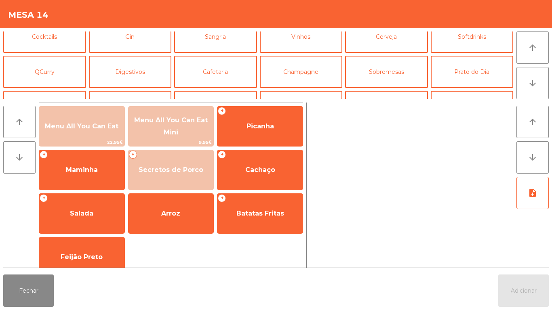
scroll to position [49, 0]
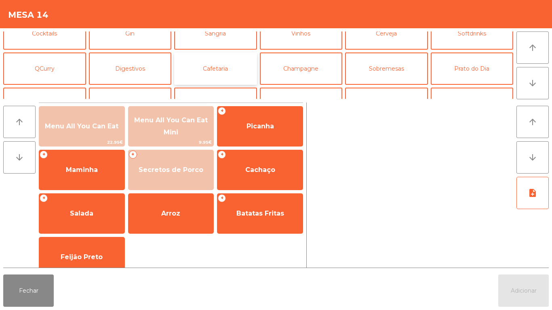
click at [220, 74] on button "Cafetaria" at bounding box center [215, 69] width 83 height 32
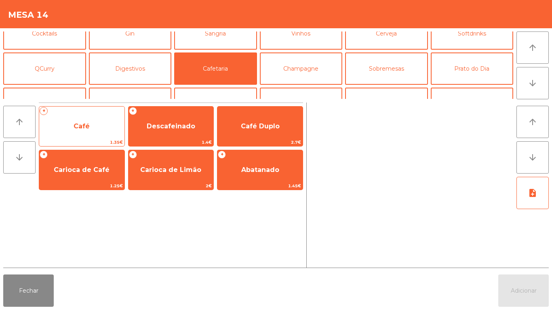
click at [98, 128] on span "Café" at bounding box center [81, 127] width 85 height 22
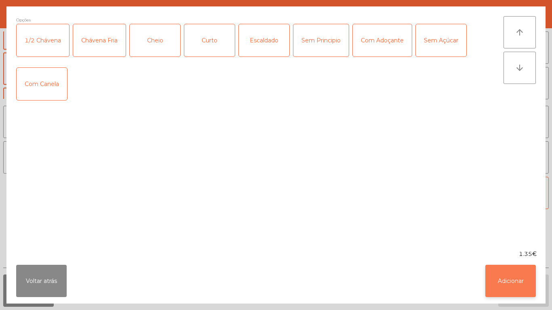
click at [517, 289] on button "Adicionar" at bounding box center [511, 281] width 51 height 32
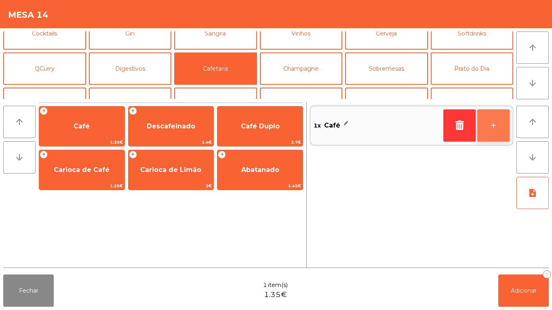
click at [491, 135] on button "+" at bounding box center [493, 126] width 32 height 32
click at [483, 122] on button "+" at bounding box center [493, 126] width 32 height 32
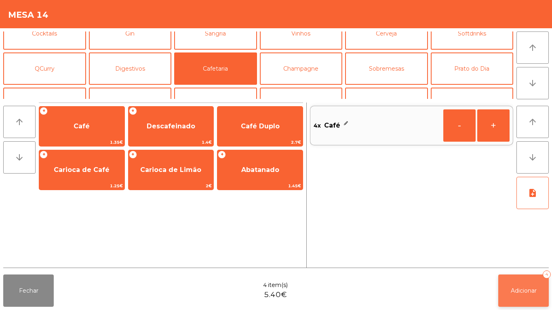
click at [513, 288] on span "Adicionar" at bounding box center [524, 290] width 26 height 7
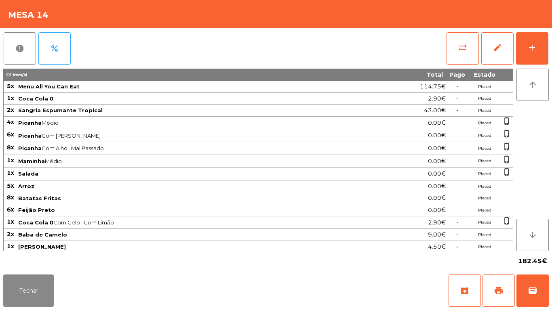
click at [28, 307] on div "Fechar archive print wallet" at bounding box center [276, 291] width 552 height 39
click at [33, 290] on button "Fechar" at bounding box center [28, 291] width 51 height 32
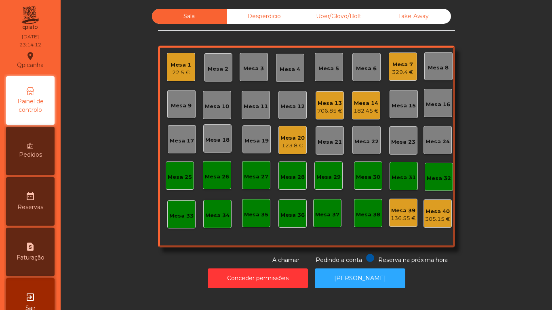
click at [184, 68] on div "Mesa 1" at bounding box center [181, 65] width 21 height 8
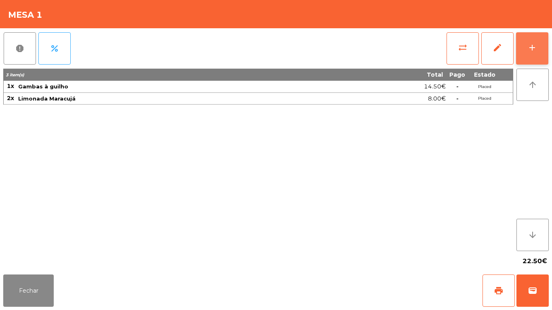
click at [546, 58] on button "add" at bounding box center [532, 48] width 32 height 32
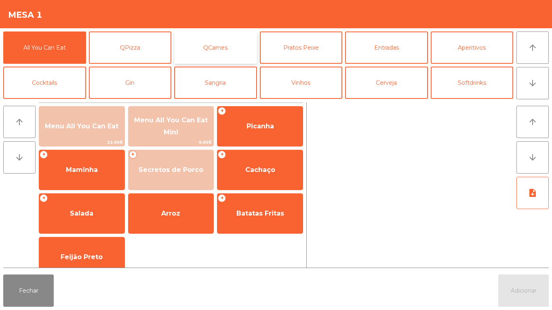
click at [235, 52] on button "QCarnes" at bounding box center [215, 48] width 83 height 32
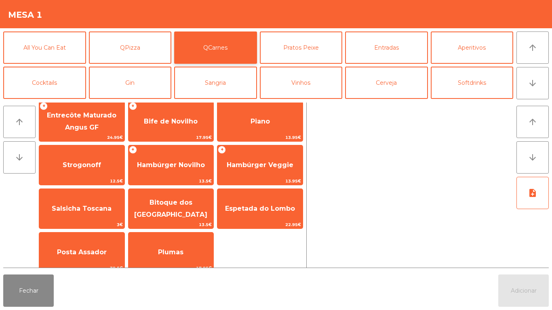
scroll to position [50, 0]
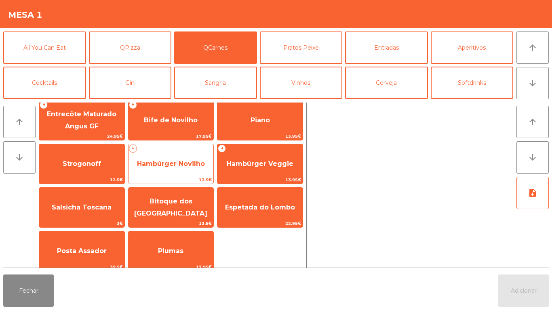
click at [190, 173] on span "Hambúrger Novilho" at bounding box center [171, 164] width 85 height 22
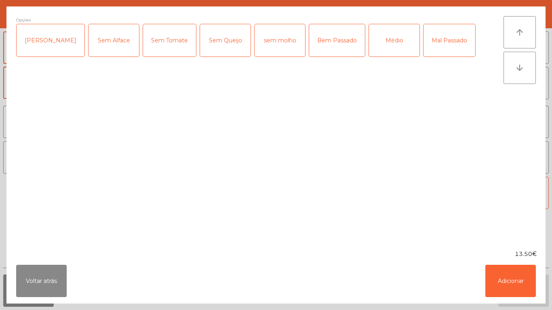
click at [96, 41] on div "Sem Alface" at bounding box center [114, 40] width 51 height 32
click at [45, 44] on div "[PERSON_NAME]" at bounding box center [51, 40] width 68 height 32
click at [503, 277] on button "Adicionar" at bounding box center [511, 281] width 51 height 32
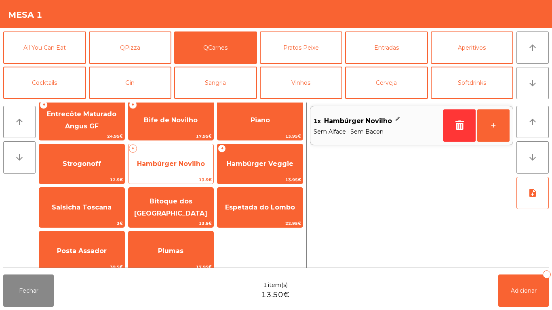
click at [192, 158] on span "Hambúrger Novilho" at bounding box center [171, 164] width 85 height 22
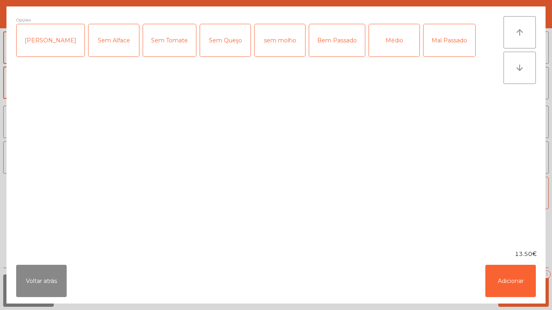
click at [48, 45] on div "[PERSON_NAME]" at bounding box center [51, 40] width 68 height 32
click at [498, 272] on button "Adicionar" at bounding box center [511, 281] width 51 height 32
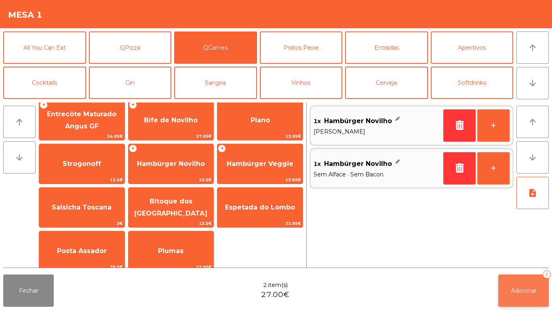
click at [519, 283] on button "Adicionar 2" at bounding box center [523, 291] width 51 height 32
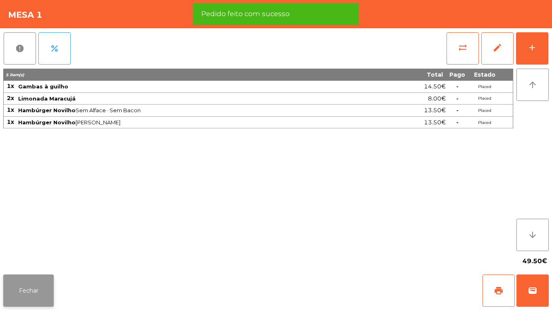
click at [35, 285] on button "Fechar" at bounding box center [28, 291] width 51 height 32
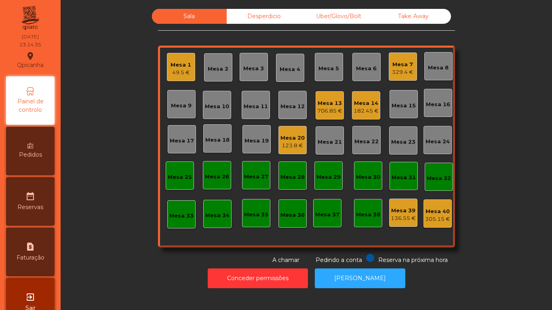
click at [182, 71] on div "49.5 €" at bounding box center [181, 73] width 21 height 8
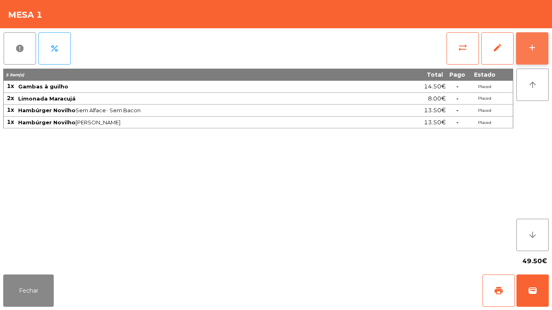
click at [531, 46] on div "add" at bounding box center [533, 48] width 10 height 10
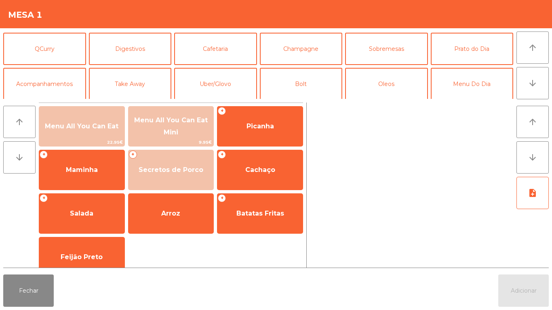
scroll to position [70, 0]
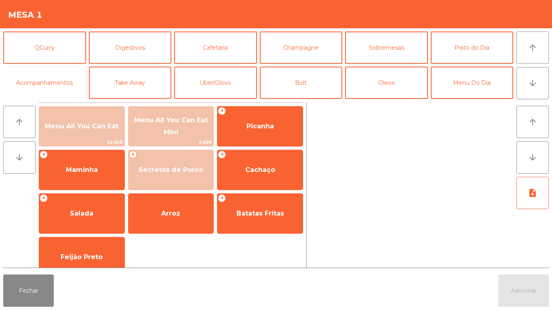
click at [62, 81] on button "Acompanhamentos" at bounding box center [44, 83] width 83 height 32
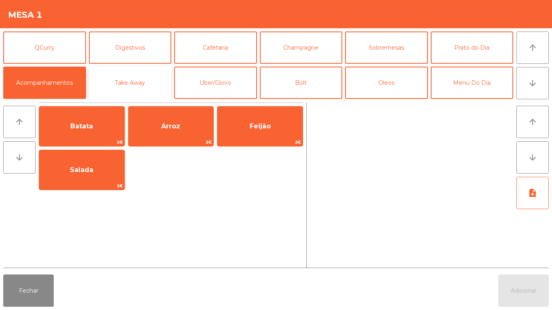
click at [154, 90] on button "Take Away" at bounding box center [130, 83] width 83 height 32
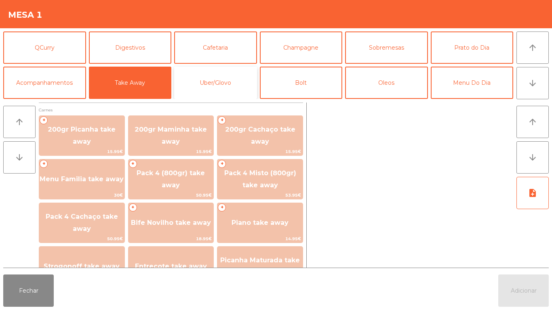
click at [240, 82] on button "Uber/Glovo" at bounding box center [215, 83] width 83 height 32
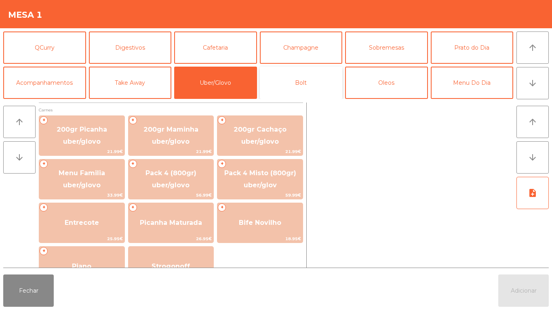
click at [310, 82] on button "Bolt" at bounding box center [301, 83] width 83 height 32
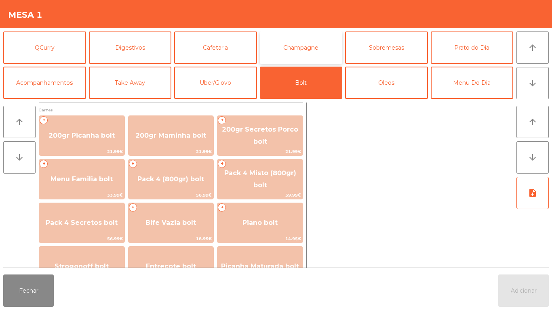
click at [325, 48] on button "Champagne" at bounding box center [301, 48] width 83 height 32
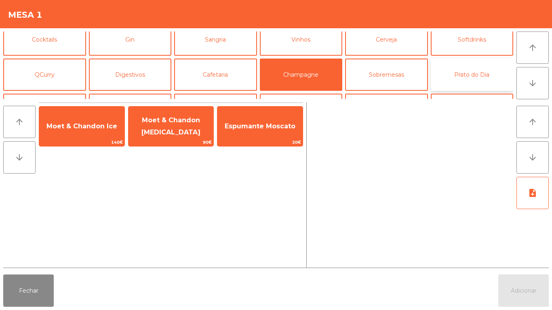
click at [466, 75] on button "Prato do Dia" at bounding box center [472, 75] width 83 height 32
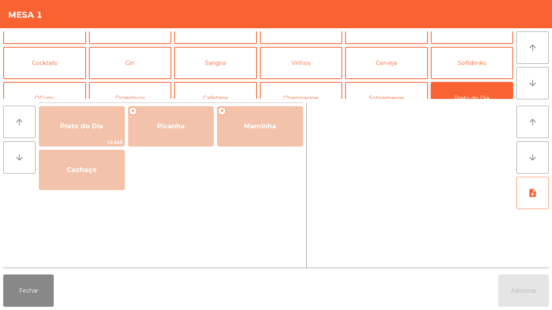
scroll to position [14, 0]
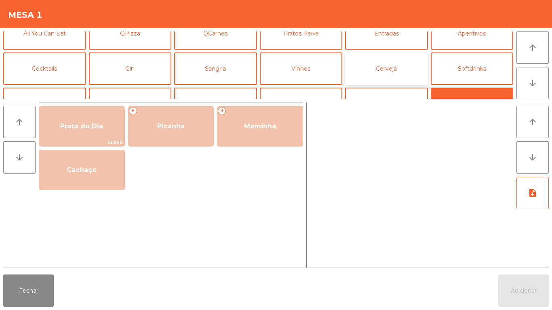
click at [392, 72] on button "Cerveja" at bounding box center [386, 69] width 83 height 32
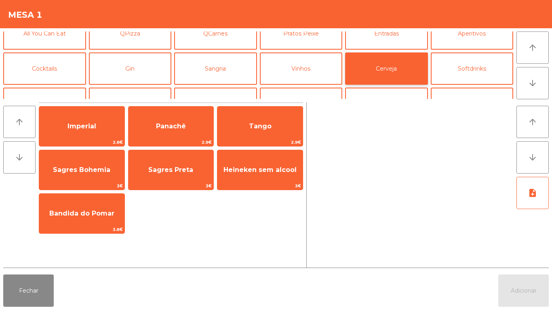
scroll to position [0, 0]
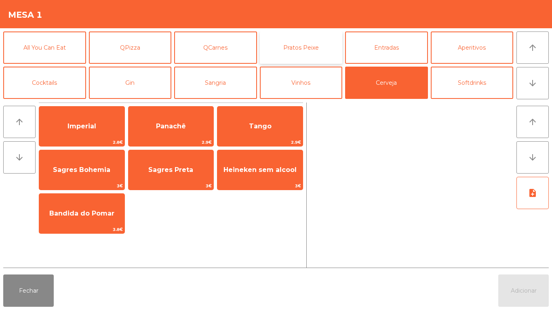
click at [311, 57] on button "Pratos Peixe" at bounding box center [301, 48] width 83 height 32
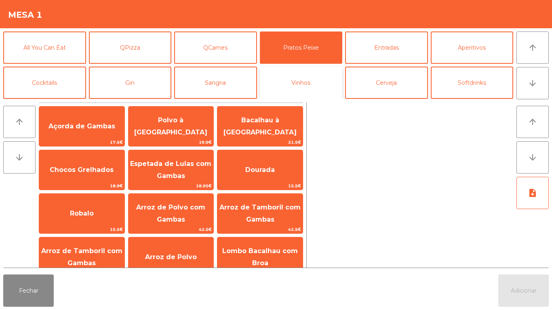
click at [304, 73] on button "Vinhos" at bounding box center [301, 83] width 83 height 32
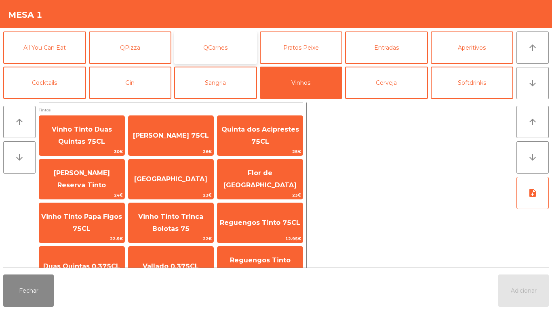
click at [213, 54] on button "QCarnes" at bounding box center [215, 48] width 83 height 32
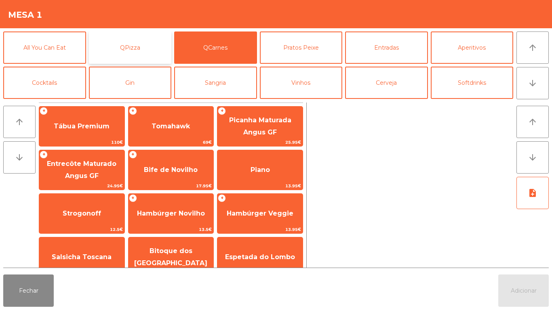
click at [122, 46] on button "QPizza" at bounding box center [130, 48] width 83 height 32
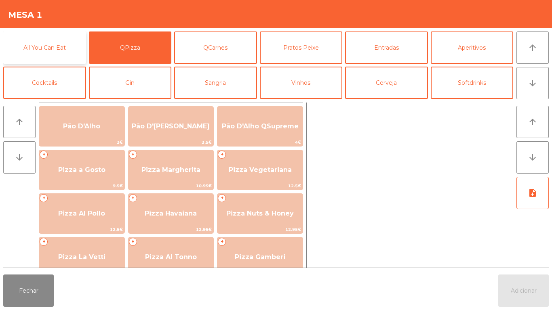
click at [50, 48] on button "All You Can Eat" at bounding box center [44, 48] width 83 height 32
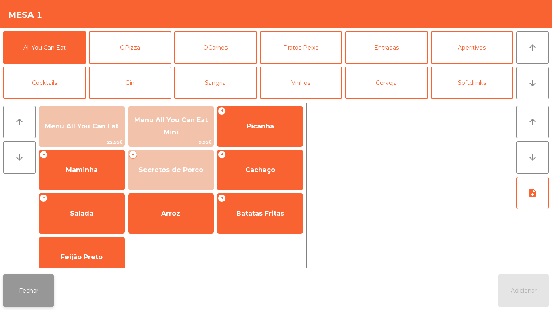
click at [37, 291] on button "Fechar" at bounding box center [28, 291] width 51 height 32
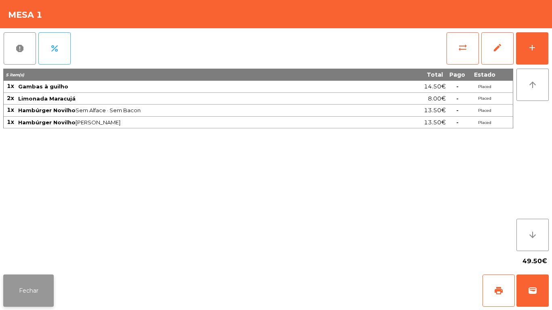
click at [40, 289] on button "Fechar" at bounding box center [28, 291] width 51 height 32
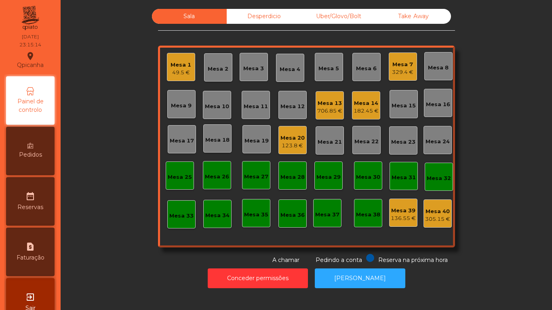
click at [180, 65] on div "Mesa 1" at bounding box center [181, 65] width 21 height 8
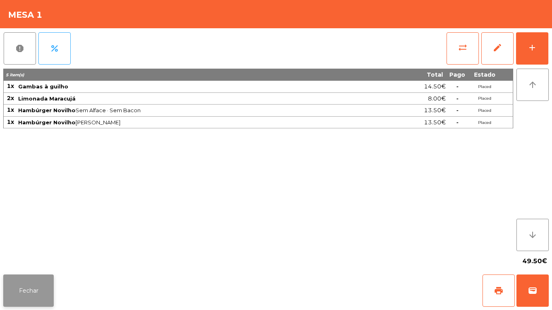
click at [49, 287] on button "Fechar" at bounding box center [28, 291] width 51 height 32
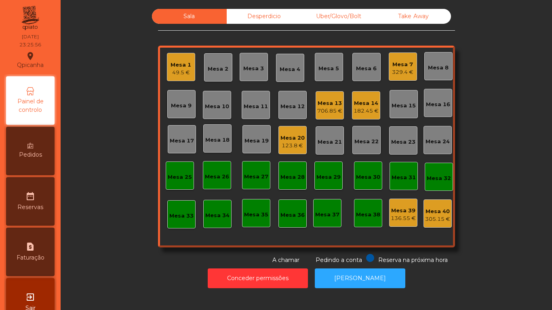
click at [171, 73] on div "49.5 €" at bounding box center [181, 73] width 21 height 8
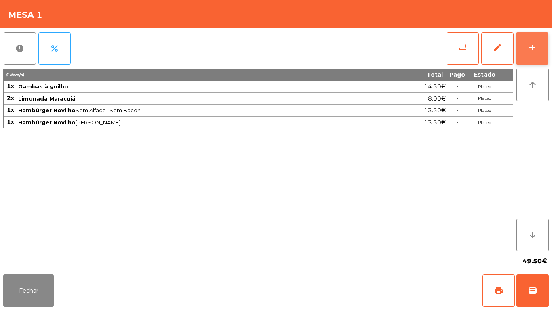
click at [547, 51] on button "add" at bounding box center [532, 48] width 32 height 32
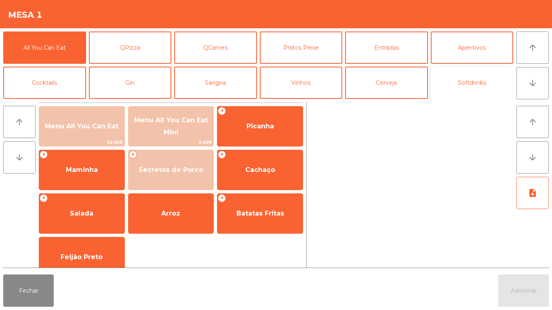
click at [476, 89] on button "Softdrinks" at bounding box center [472, 83] width 83 height 32
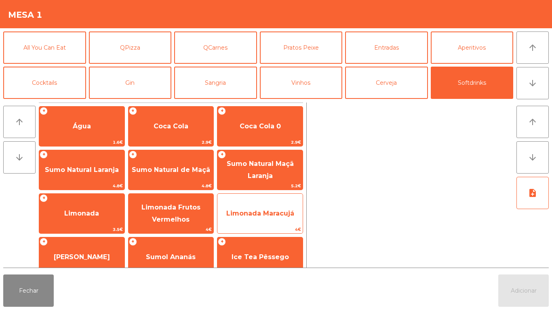
click at [256, 210] on span "Limonada Maracujá" at bounding box center [260, 214] width 68 height 8
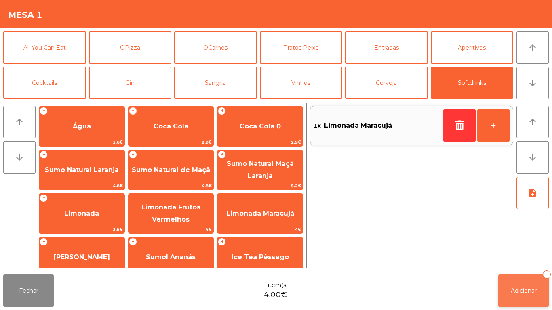
click at [522, 284] on button "Adicionar 1" at bounding box center [523, 291] width 51 height 32
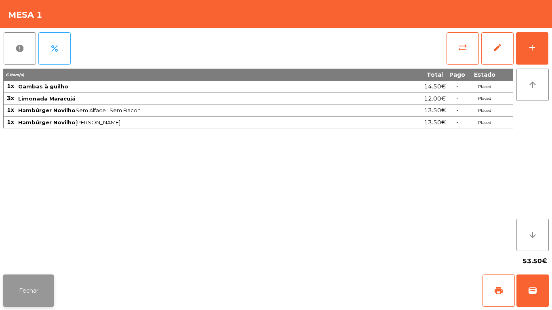
click at [41, 277] on button "Fechar" at bounding box center [28, 291] width 51 height 32
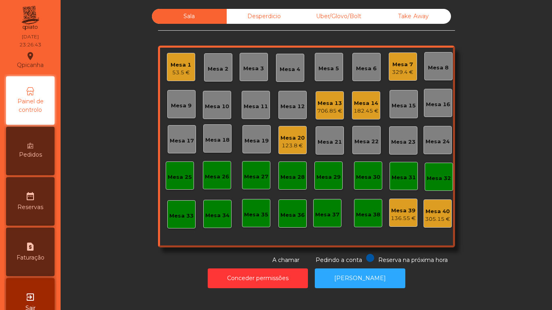
click at [396, 70] on div "329.4 €" at bounding box center [402, 72] width 21 height 8
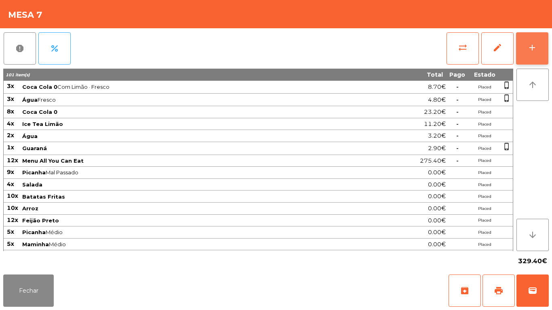
click at [532, 53] on button "add" at bounding box center [532, 48] width 32 height 32
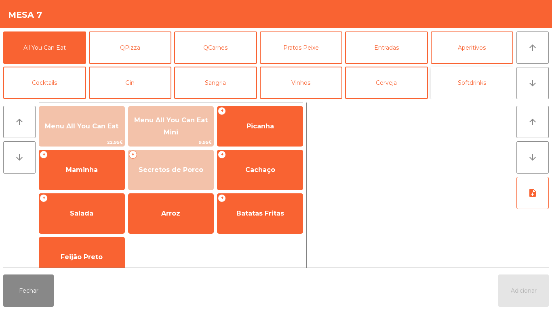
click at [466, 89] on button "Softdrinks" at bounding box center [472, 83] width 83 height 32
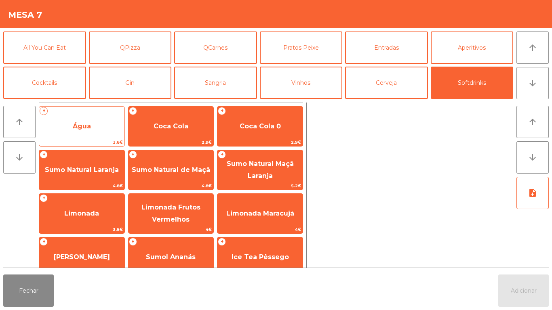
click at [98, 127] on span "Água" at bounding box center [81, 127] width 85 height 22
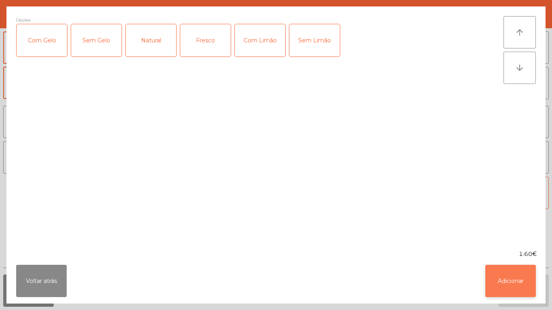
click at [511, 278] on button "Adicionar" at bounding box center [511, 281] width 51 height 32
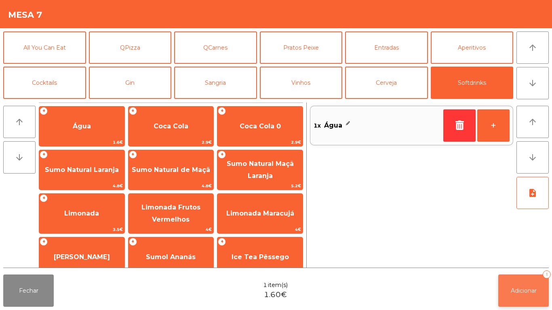
click at [531, 290] on span "Adicionar" at bounding box center [524, 290] width 26 height 7
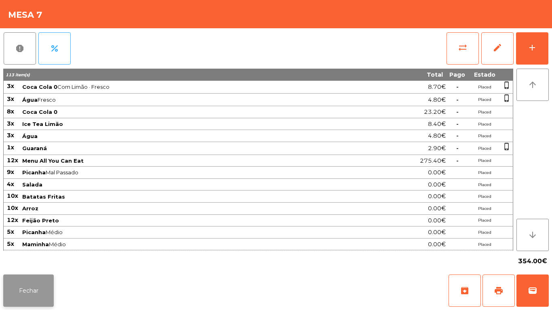
click at [26, 288] on button "Fechar" at bounding box center [28, 291] width 51 height 32
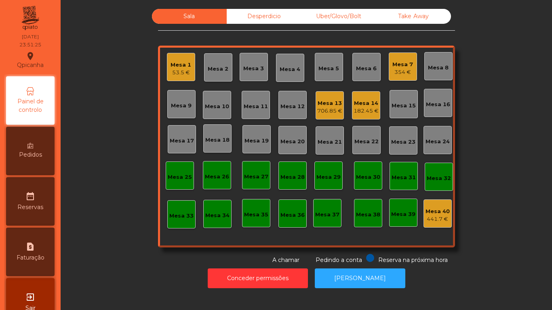
click at [185, 60] on div "Mesa 1 53.5 €" at bounding box center [181, 67] width 21 height 19
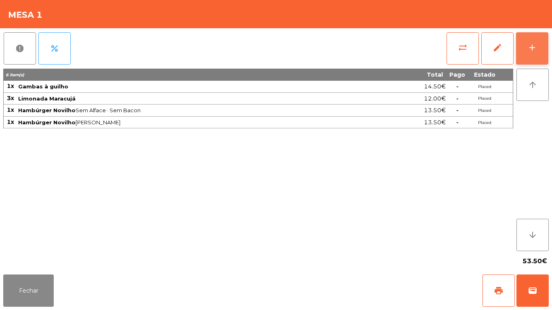
click at [548, 47] on button "add" at bounding box center [532, 48] width 32 height 32
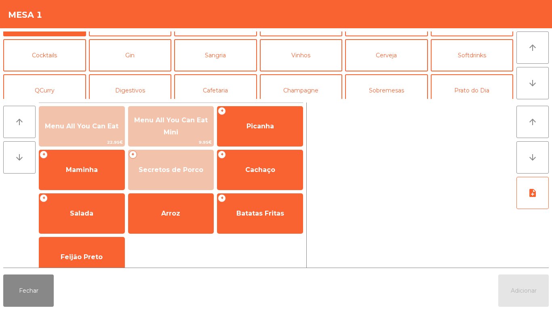
scroll to position [36, 0]
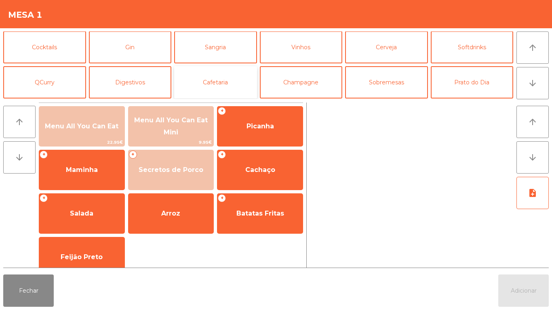
click at [222, 84] on button "Cafetaria" at bounding box center [215, 82] width 83 height 32
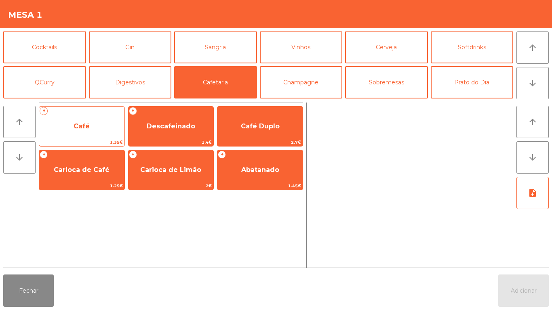
click at [92, 132] on span "Café" at bounding box center [81, 127] width 85 height 22
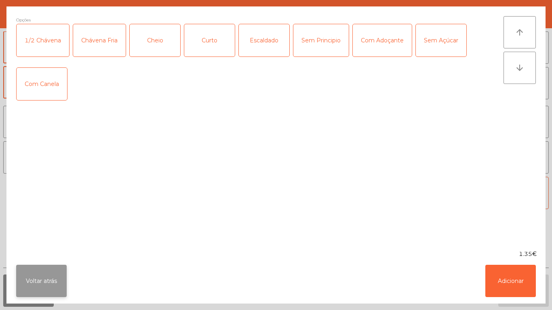
click at [46, 284] on button "Voltar atrás" at bounding box center [41, 281] width 51 height 32
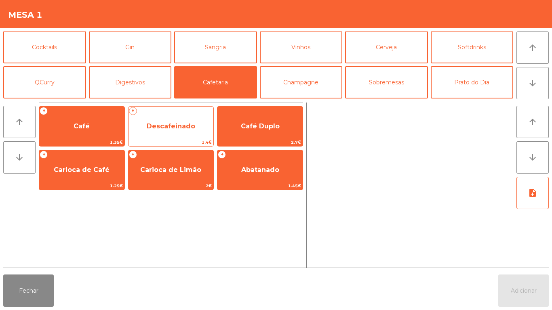
click at [177, 122] on span "Descafeinado" at bounding box center [171, 126] width 49 height 8
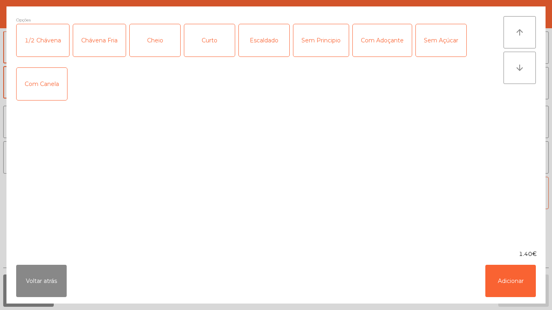
click at [158, 43] on div "Cheio" at bounding box center [155, 40] width 51 height 32
click at [512, 273] on button "Adicionar" at bounding box center [511, 281] width 51 height 32
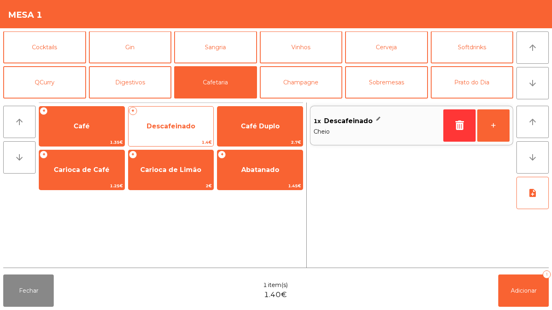
click at [179, 138] on div "+ Descafeinado 1.4€" at bounding box center [171, 126] width 86 height 40
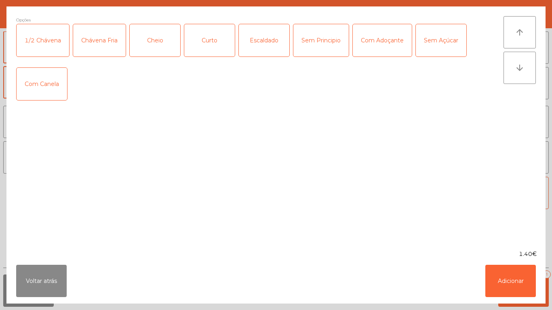
click at [106, 45] on div "Chávena Fria" at bounding box center [99, 40] width 53 height 32
click at [513, 279] on button "Adicionar" at bounding box center [511, 281] width 51 height 32
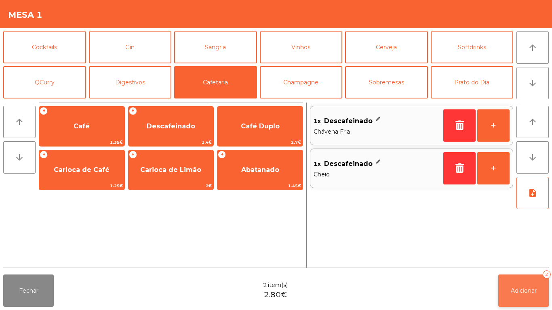
click at [527, 300] on button "Adicionar 2" at bounding box center [523, 291] width 51 height 32
